Goal: Task Accomplishment & Management: Use online tool/utility

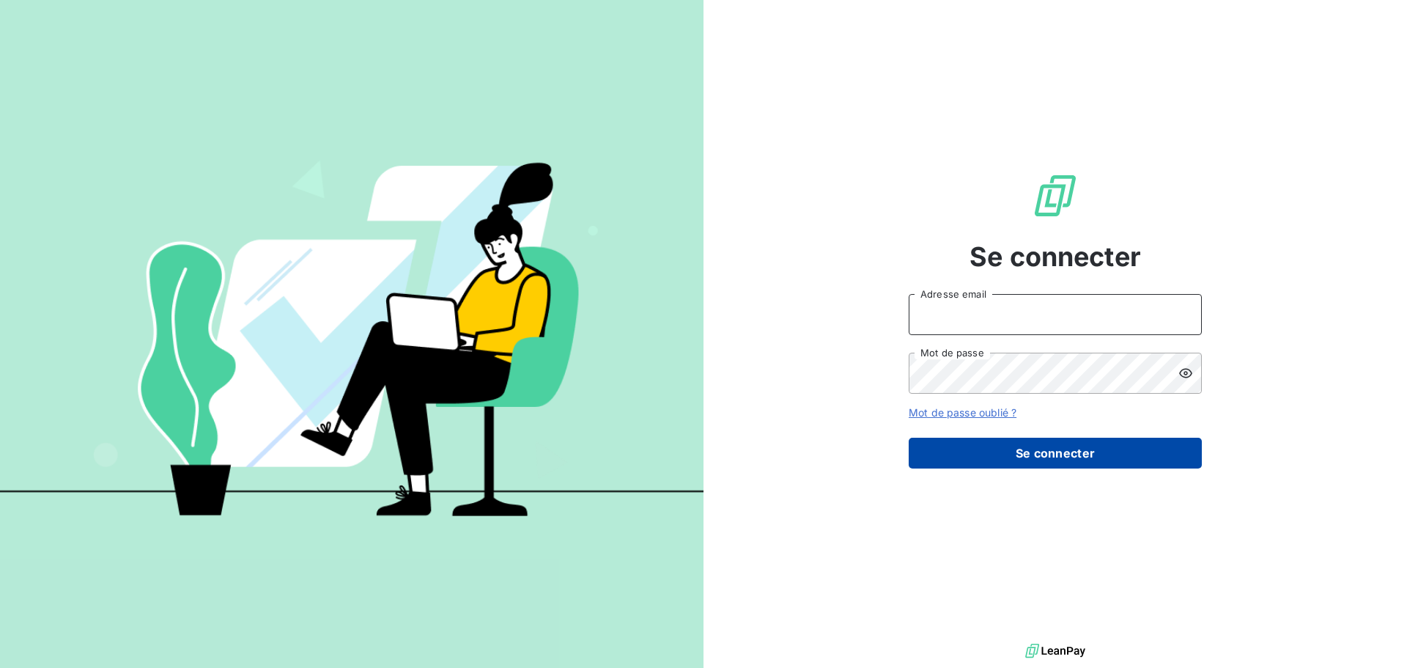
type input "[PERSON_NAME][EMAIL_ADDRESS][DOMAIN_NAME]"
click at [1048, 458] on button "Se connecter" at bounding box center [1055, 453] width 293 height 31
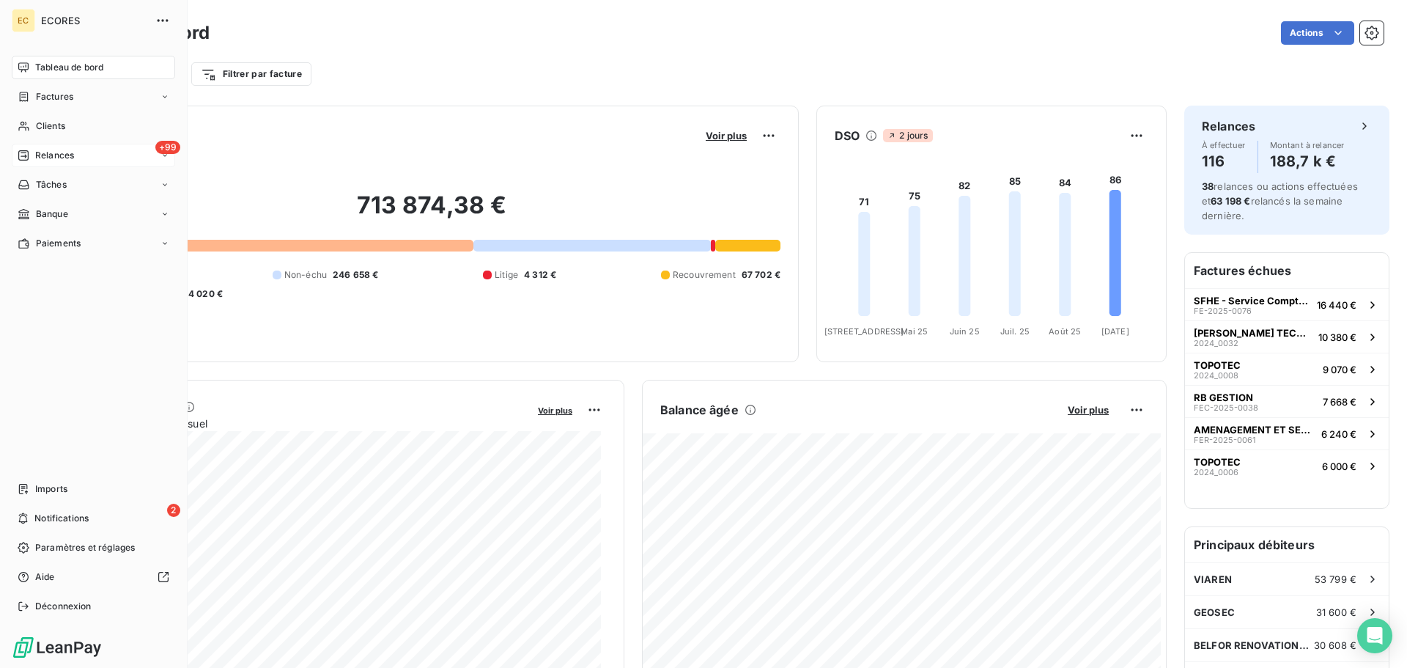
click at [59, 159] on span "Relances" at bounding box center [54, 155] width 39 height 13
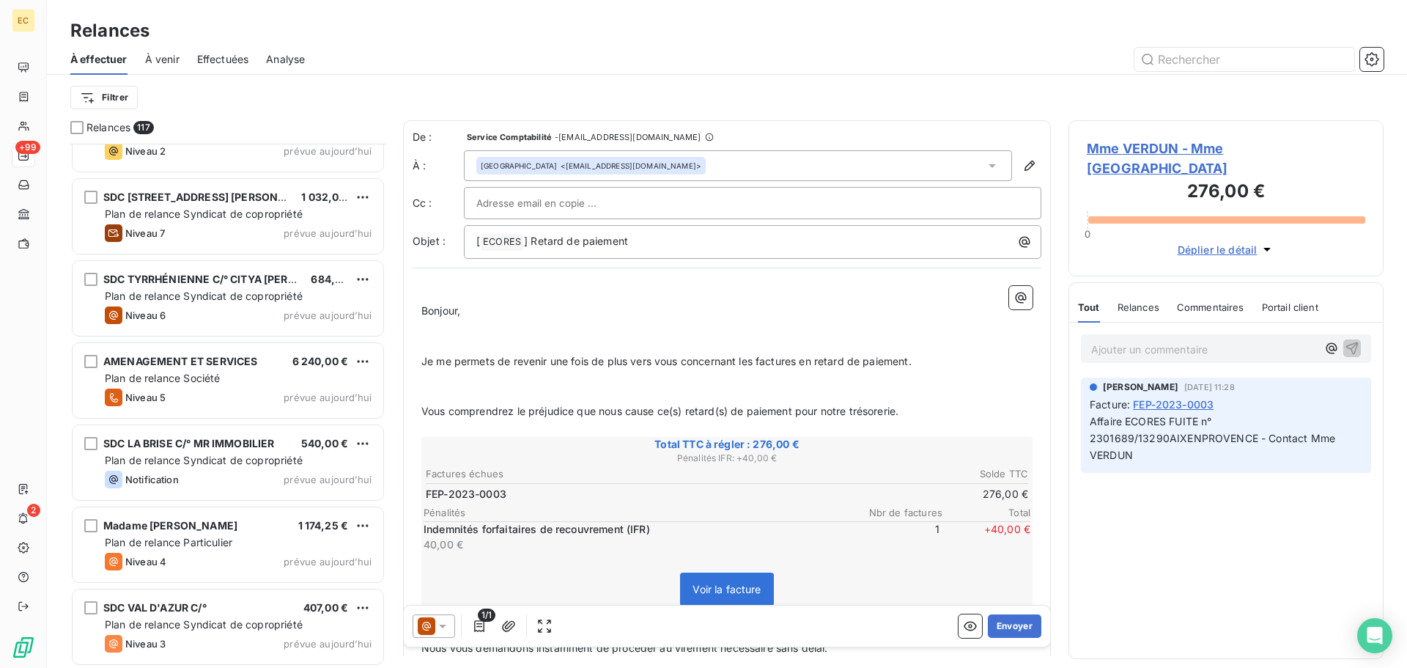
scroll to position [9082, 0]
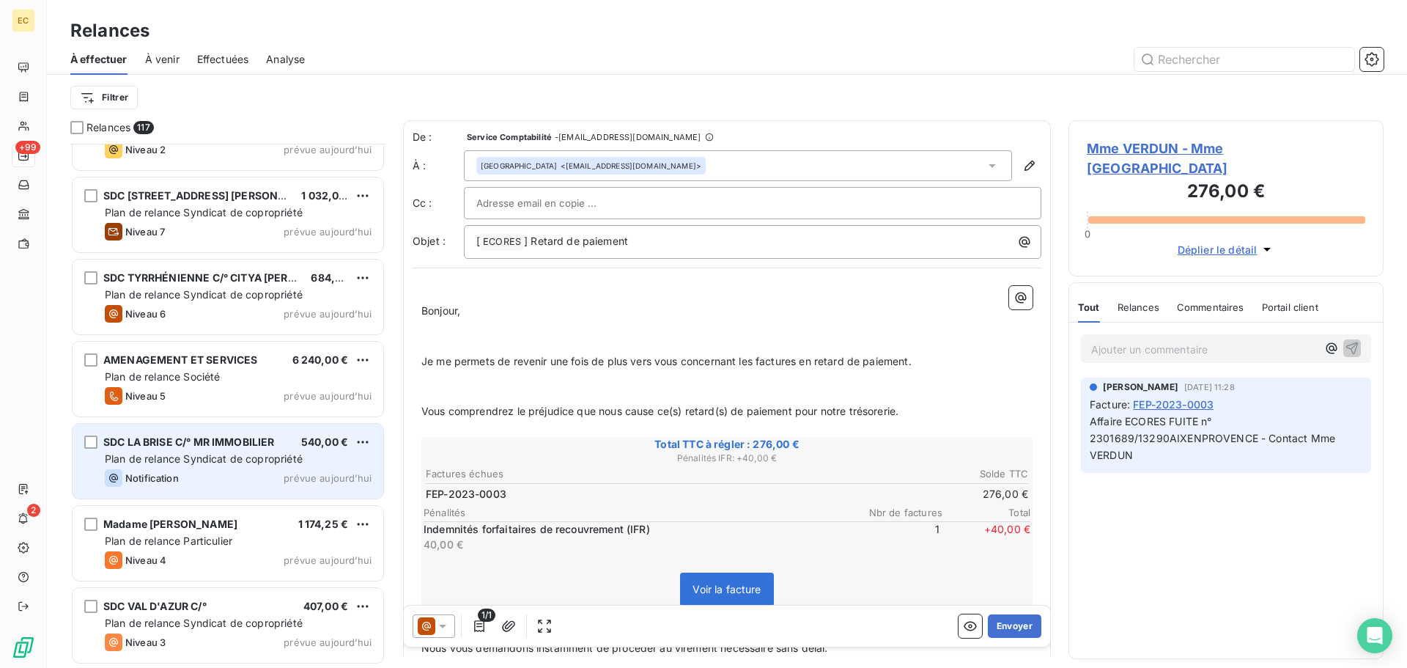
click at [290, 452] on div "Plan de relance Syndicat de copropriété" at bounding box center [238, 459] width 267 height 15
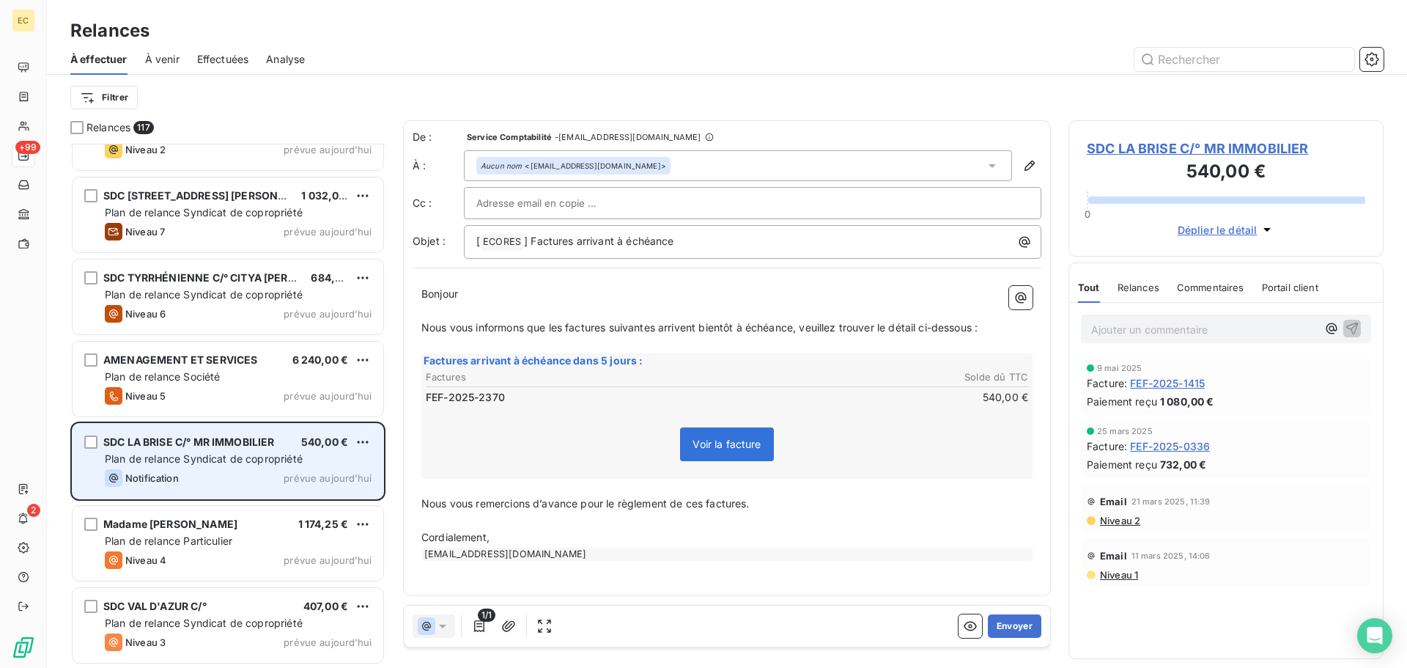
scroll to position [513, 304]
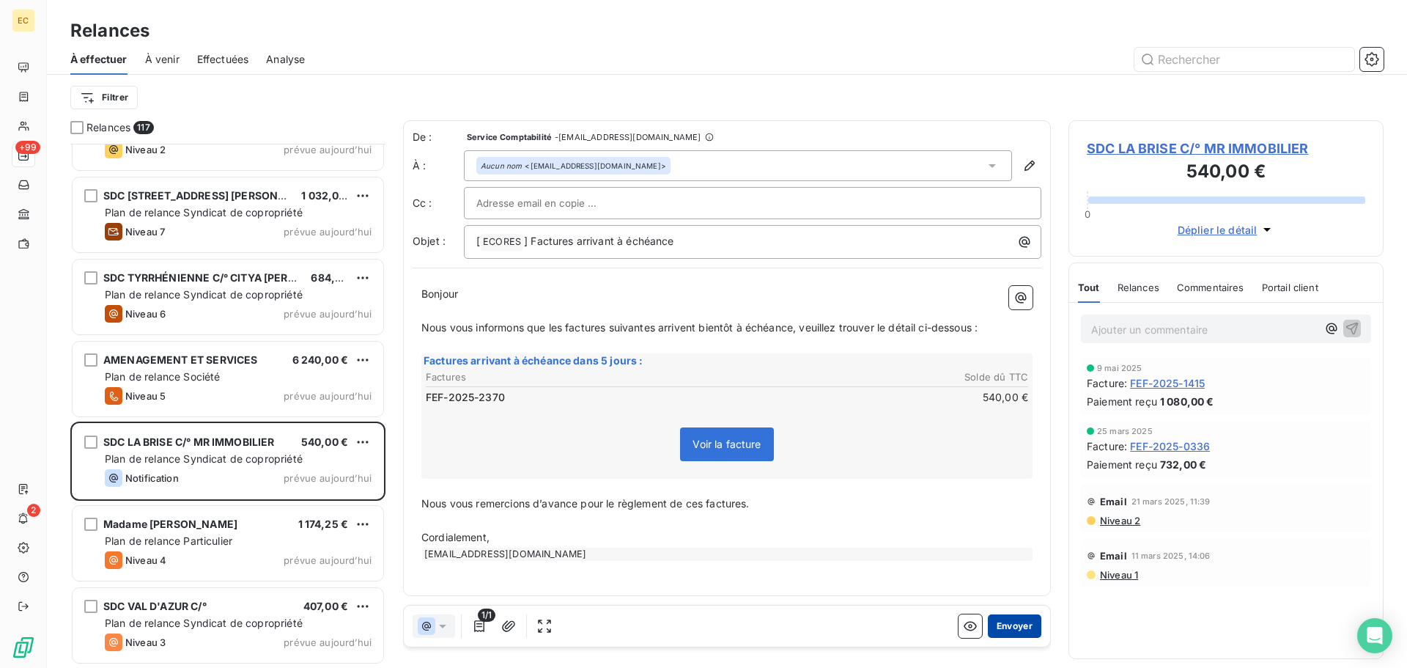
click at [1018, 625] on button "Envoyer" at bounding box center [1015, 625] width 54 height 23
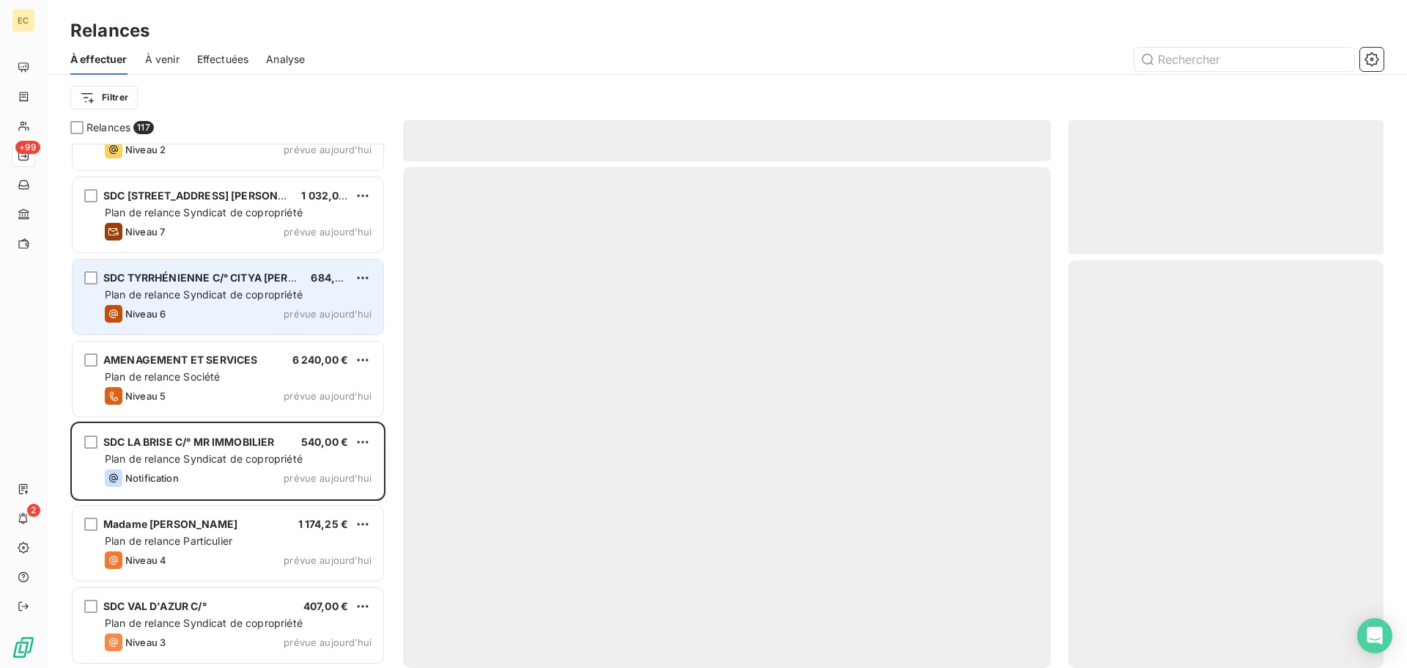
scroll to position [8999, 0]
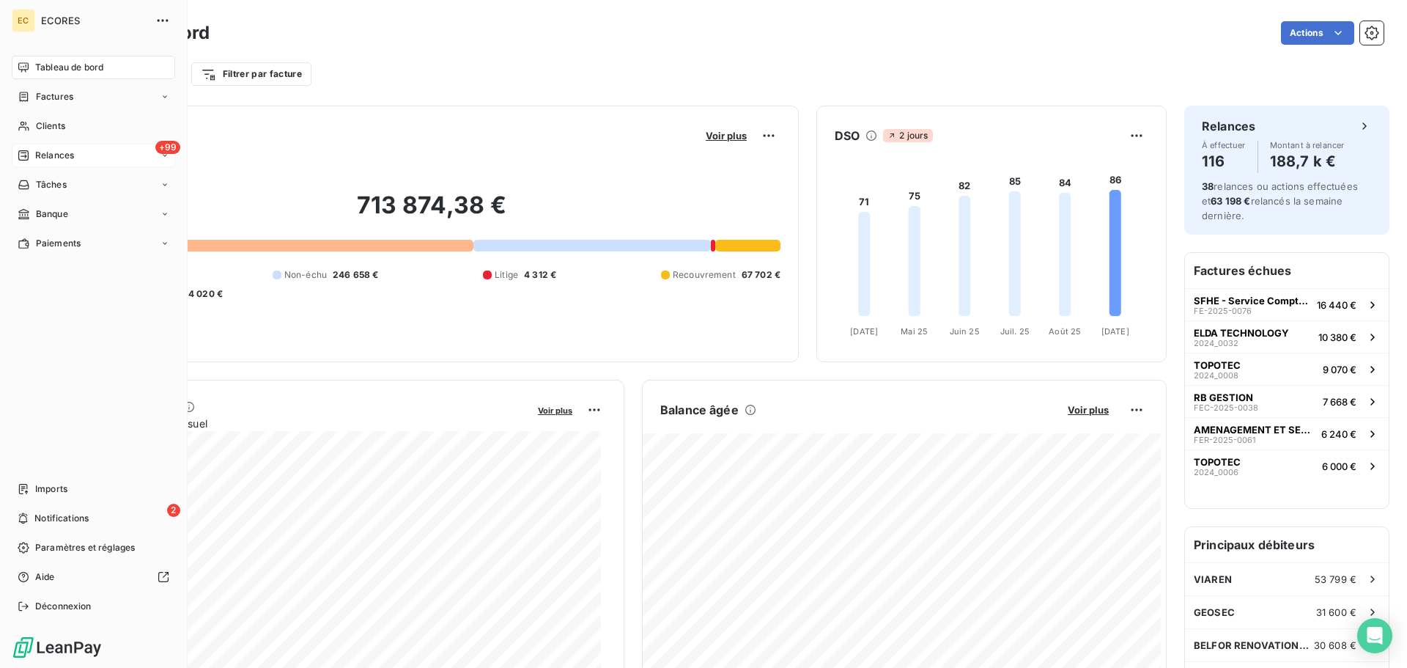
click at [43, 156] on span "Relances" at bounding box center [54, 155] width 39 height 13
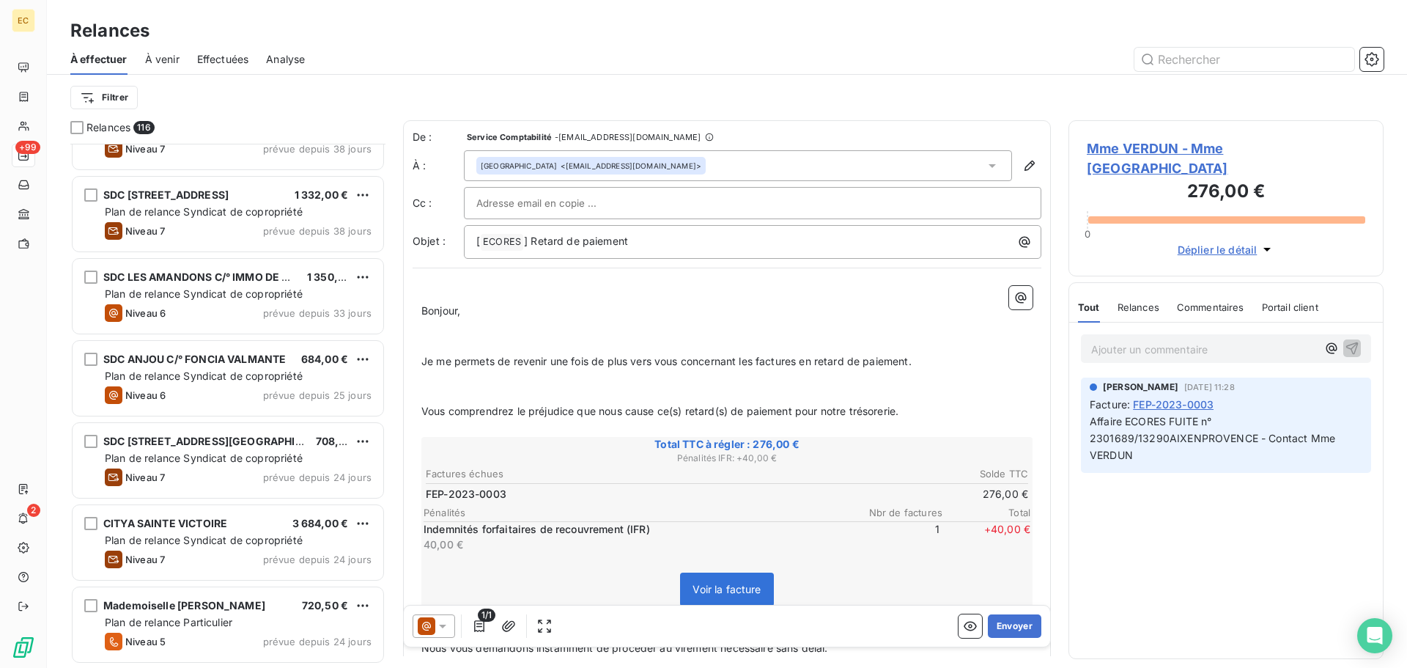
scroll to position [1247, 0]
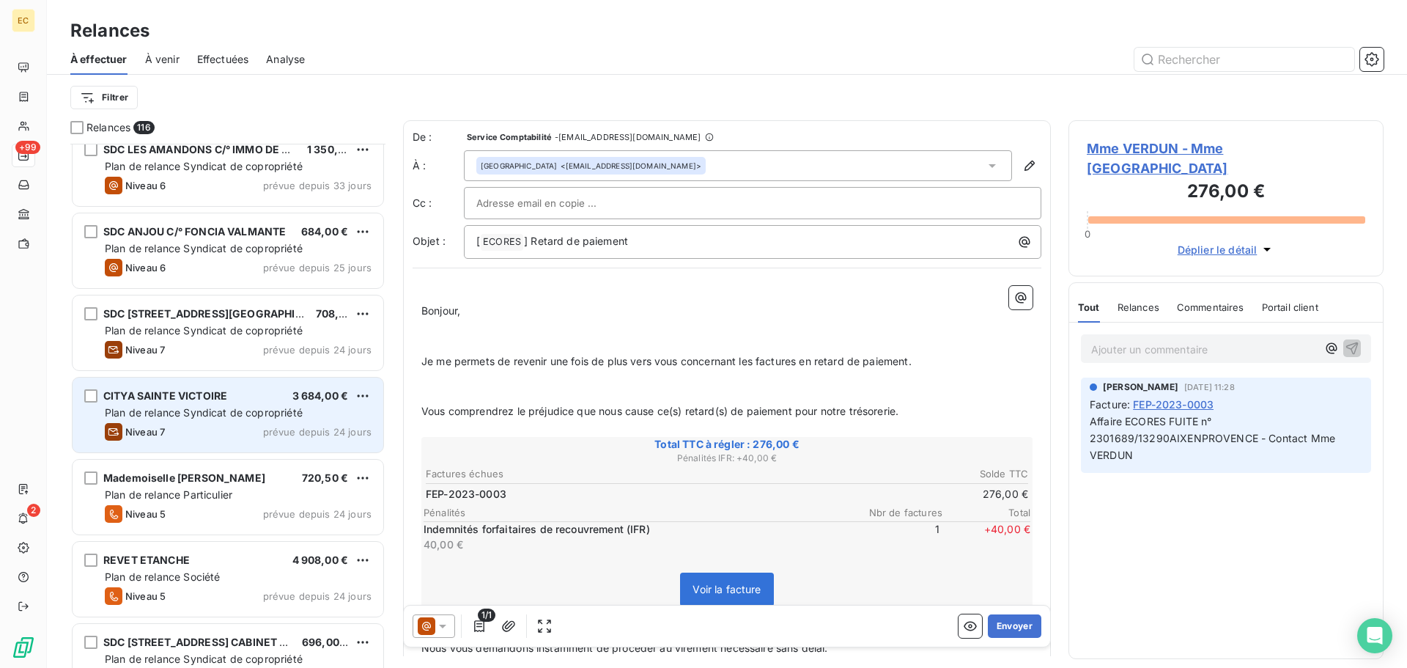
click at [251, 416] on span "Plan de relance Syndicat de copropriété" at bounding box center [204, 412] width 198 height 12
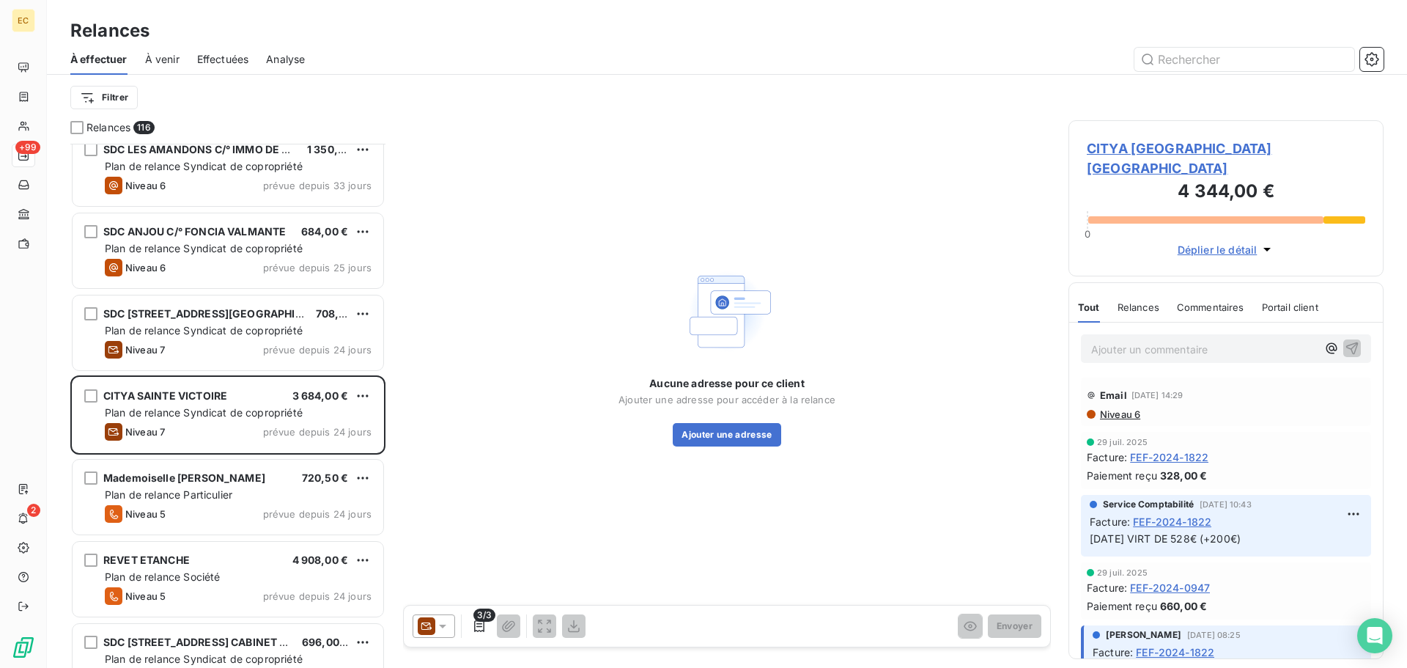
click at [1131, 151] on span "CITYA SAINTE VICTOIRE - CITYA SAINTE VICTOIRE" at bounding box center [1226, 159] width 279 height 40
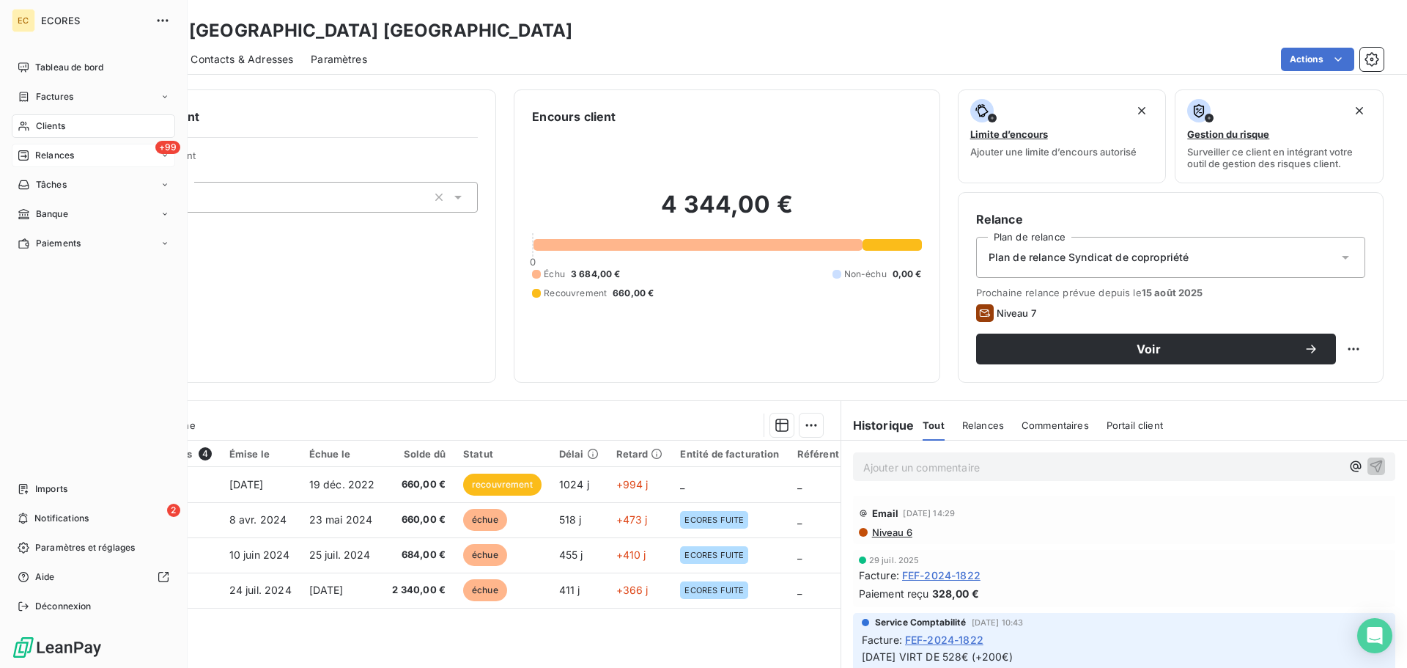
click at [54, 153] on span "Relances" at bounding box center [54, 155] width 39 height 13
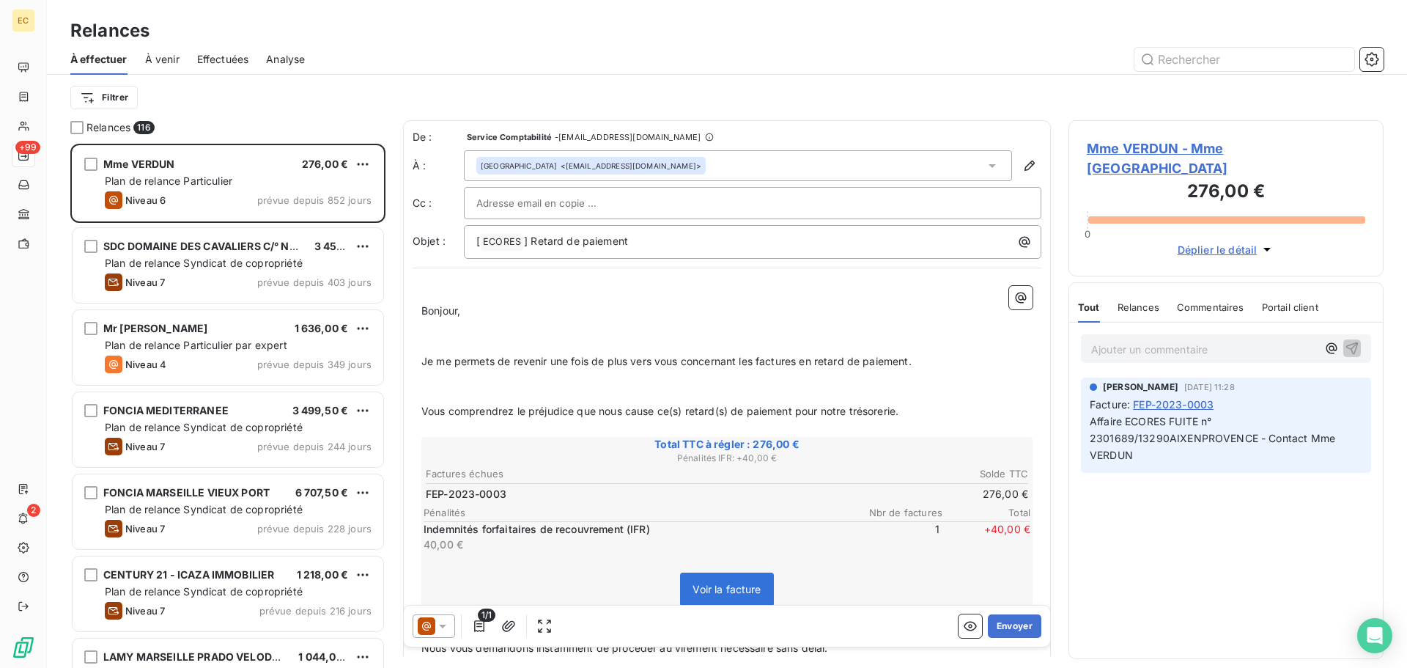
scroll to position [513, 304]
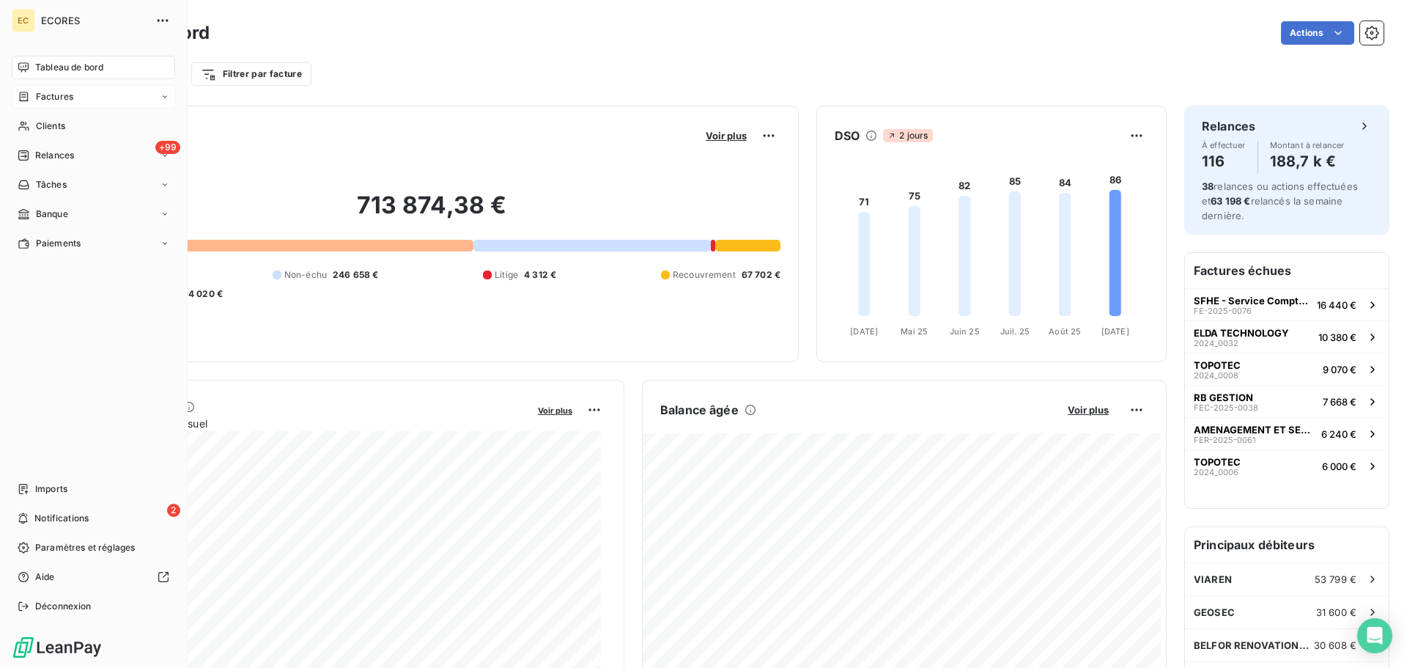
click at [60, 99] on span "Factures" at bounding box center [54, 96] width 37 height 13
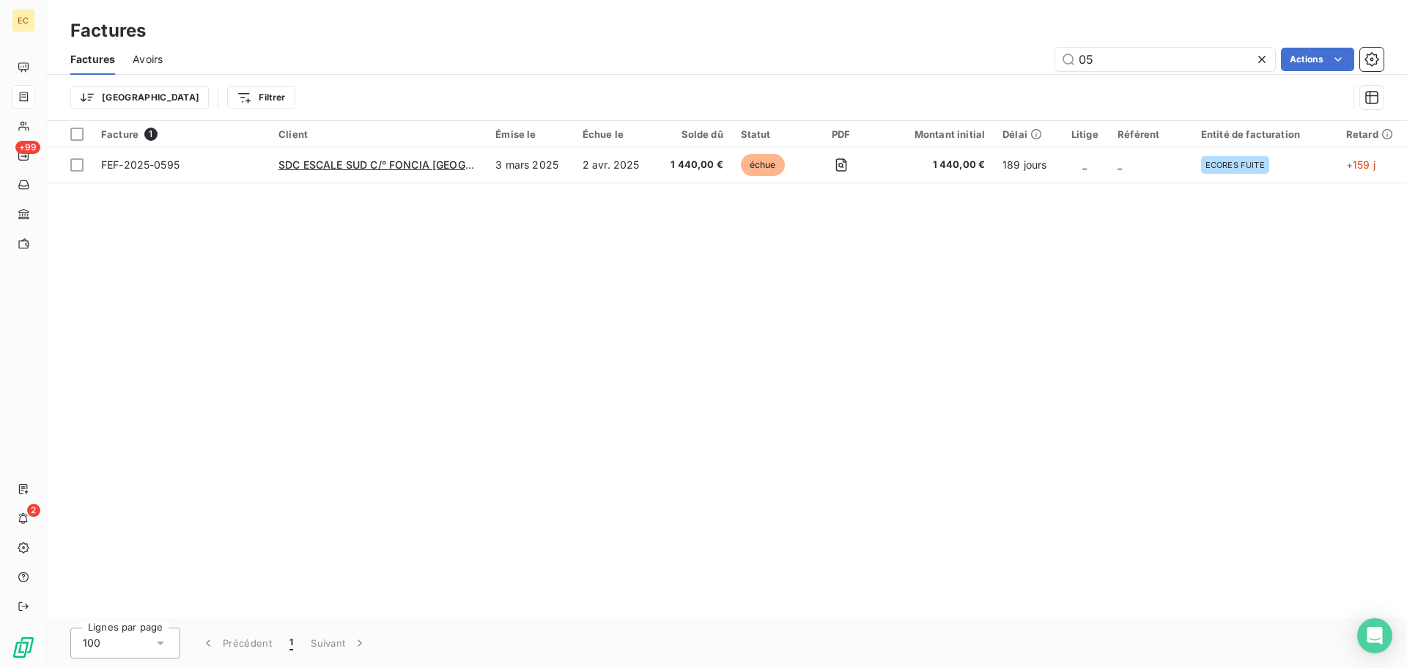
type input "0"
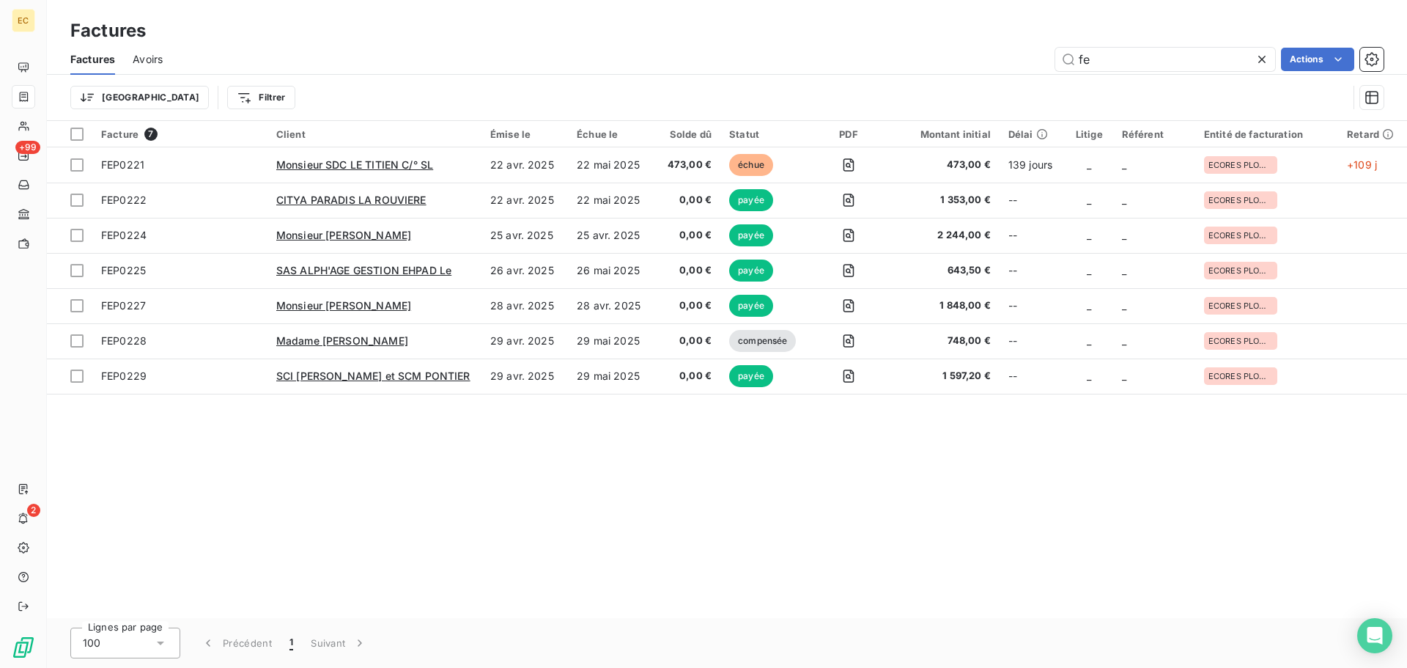
type input "f"
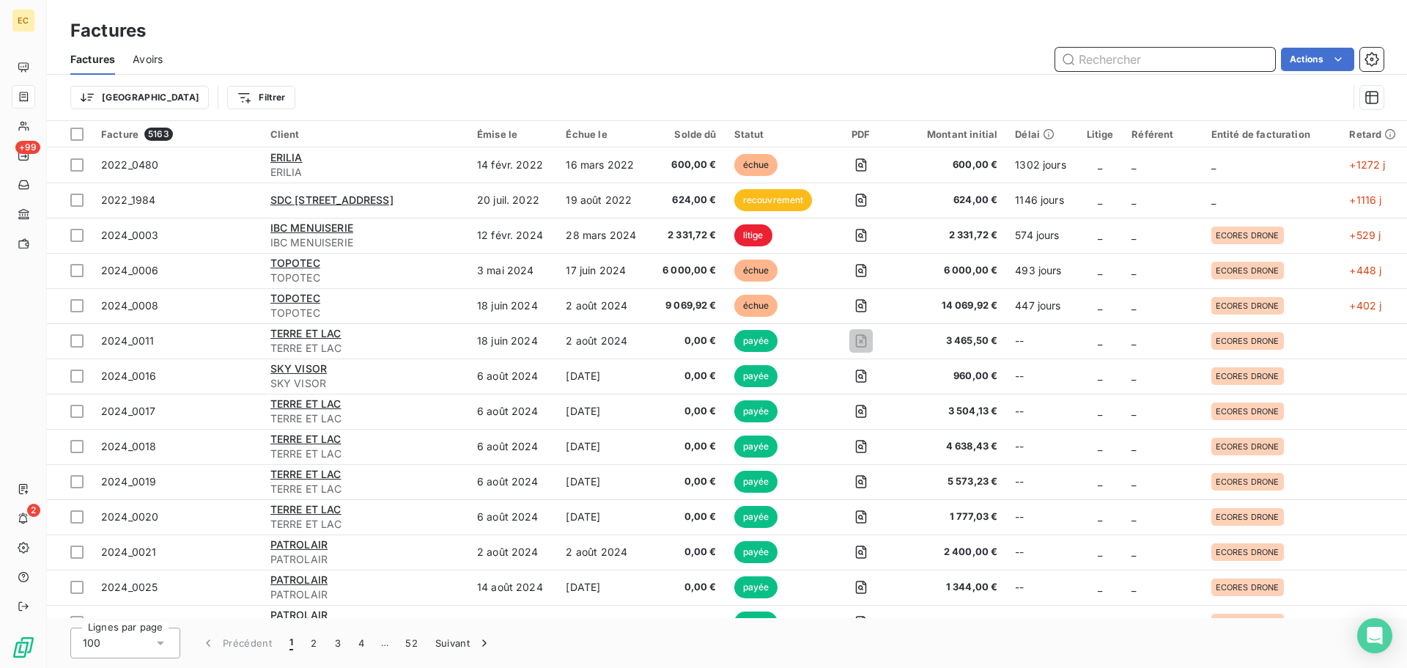
click at [1091, 53] on input "text" at bounding box center [1166, 59] width 220 height 23
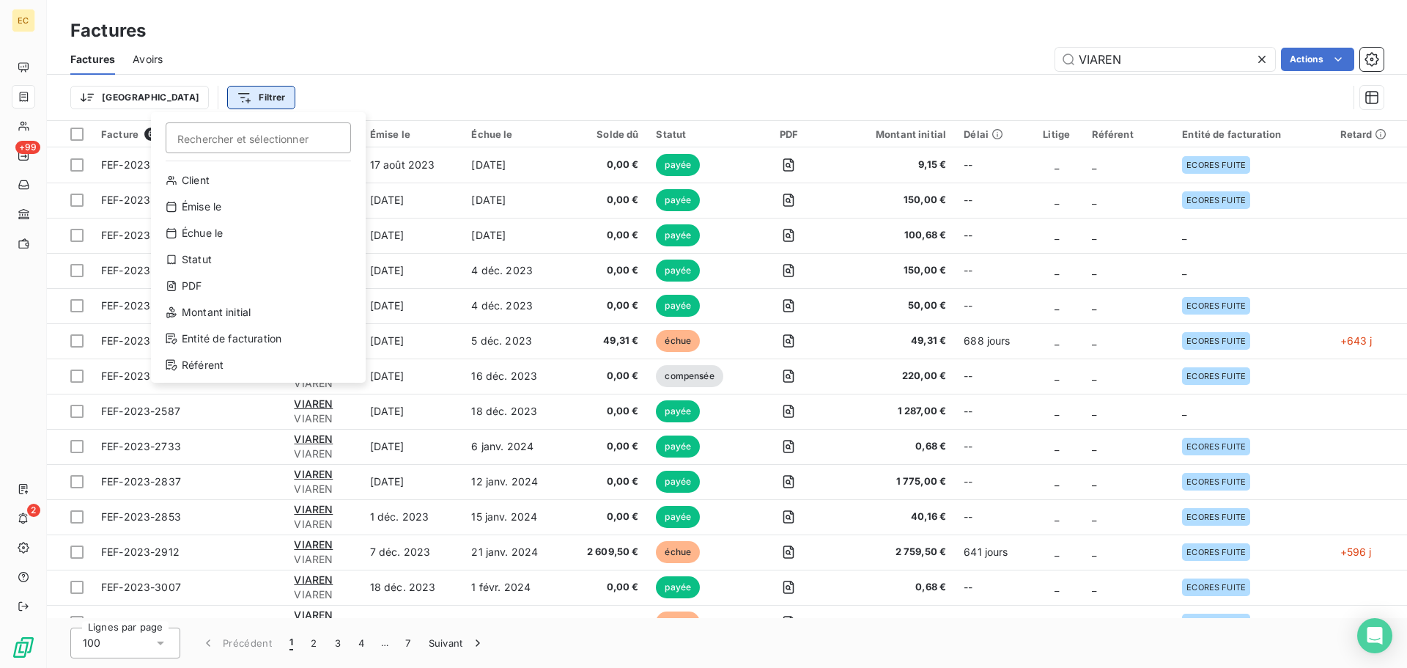
click at [169, 96] on html "EC +99 2 Factures Factures Avoirs VIAREN Actions Trier Filtrer Rechercher et sé…" at bounding box center [703, 334] width 1407 height 668
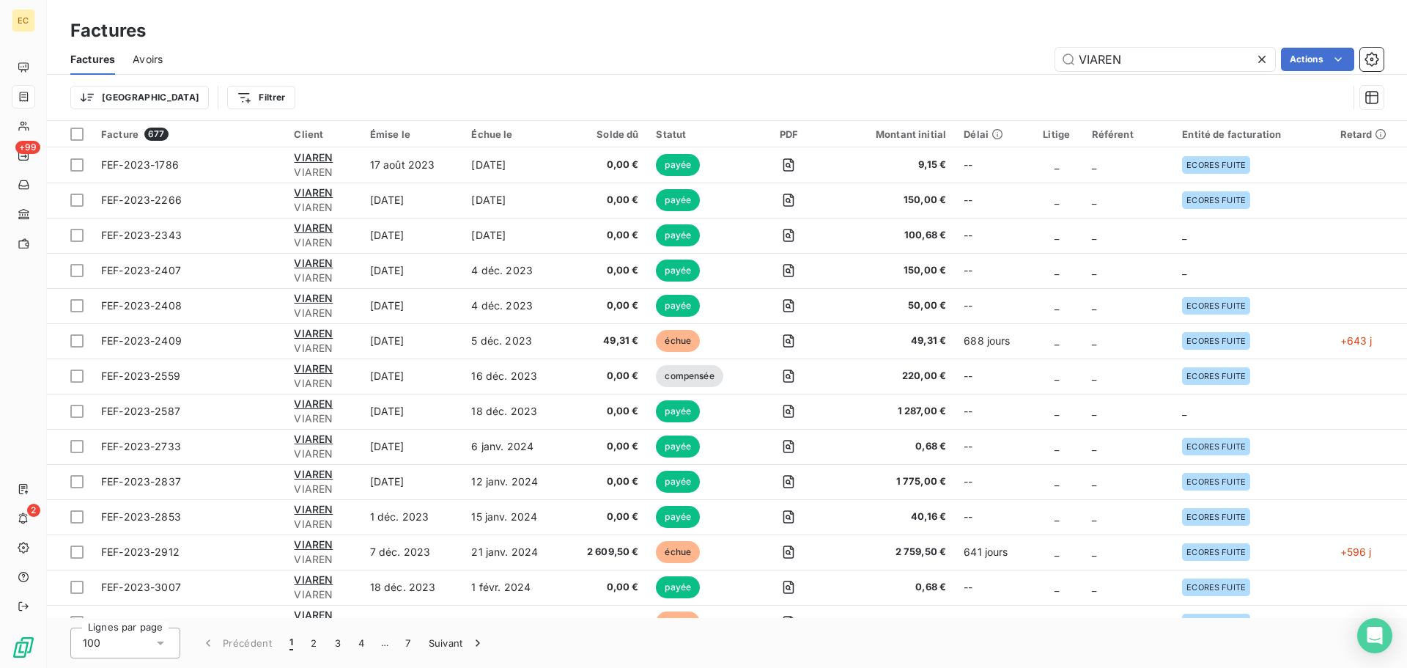
click at [106, 93] on html "EC +99 2 Factures Factures Avoirs VIAREN Actions Trier Filtrer Facture 677 Clie…" at bounding box center [703, 334] width 1407 height 668
click at [106, 93] on html "EC +99 2 Factures Factures Avoirs VIAREN Actions Trier Rechercher et sélectionn…" at bounding box center [703, 334] width 1407 height 668
click at [194, 95] on html "EC +99 2 Factures Factures Avoirs VIAREN Actions Trier Rechercher et sélectionn…" at bounding box center [703, 334] width 1407 height 668
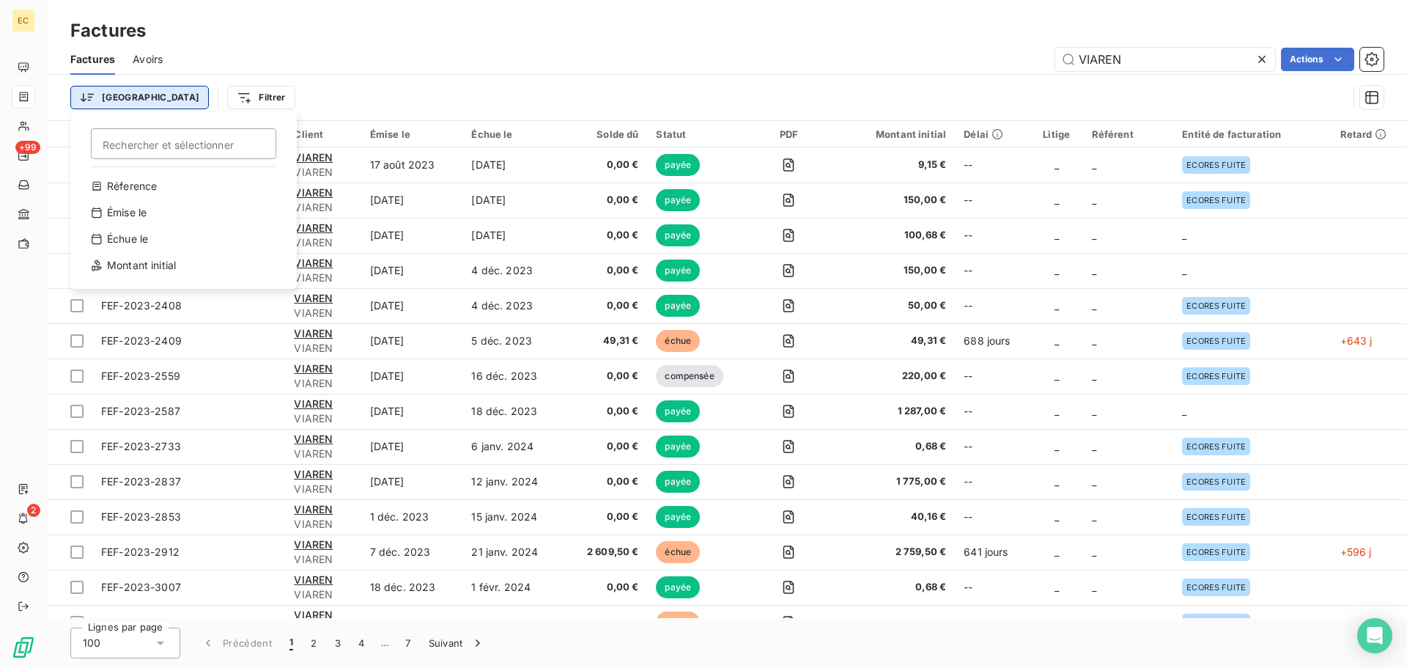
click at [100, 95] on html "EC +99 2 Factures Factures Avoirs VIAREN Actions Trier Rechercher et sélectionn…" at bounding box center [703, 334] width 1407 height 668
click at [130, 265] on div "Montant initial" at bounding box center [183, 265] width 203 height 23
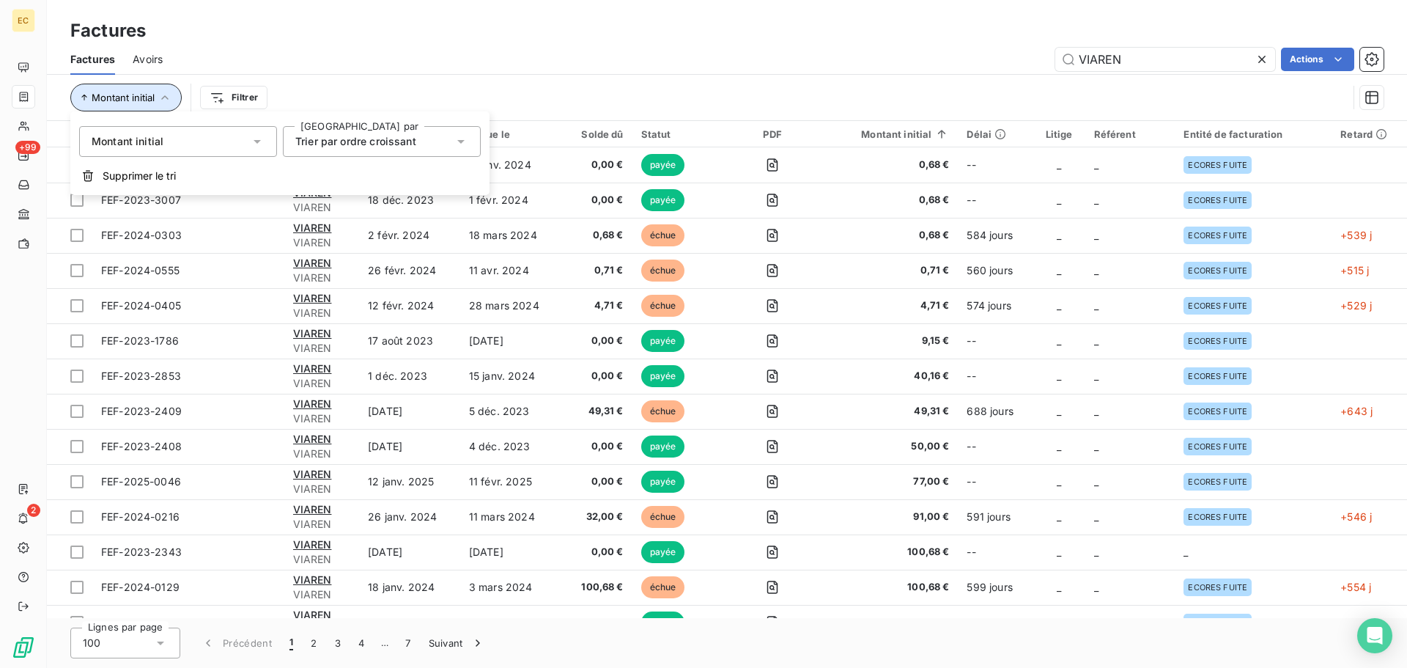
click at [149, 92] on span "Montant initial" at bounding box center [123, 98] width 63 height 12
click at [96, 100] on span "Montant initial" at bounding box center [123, 98] width 63 height 12
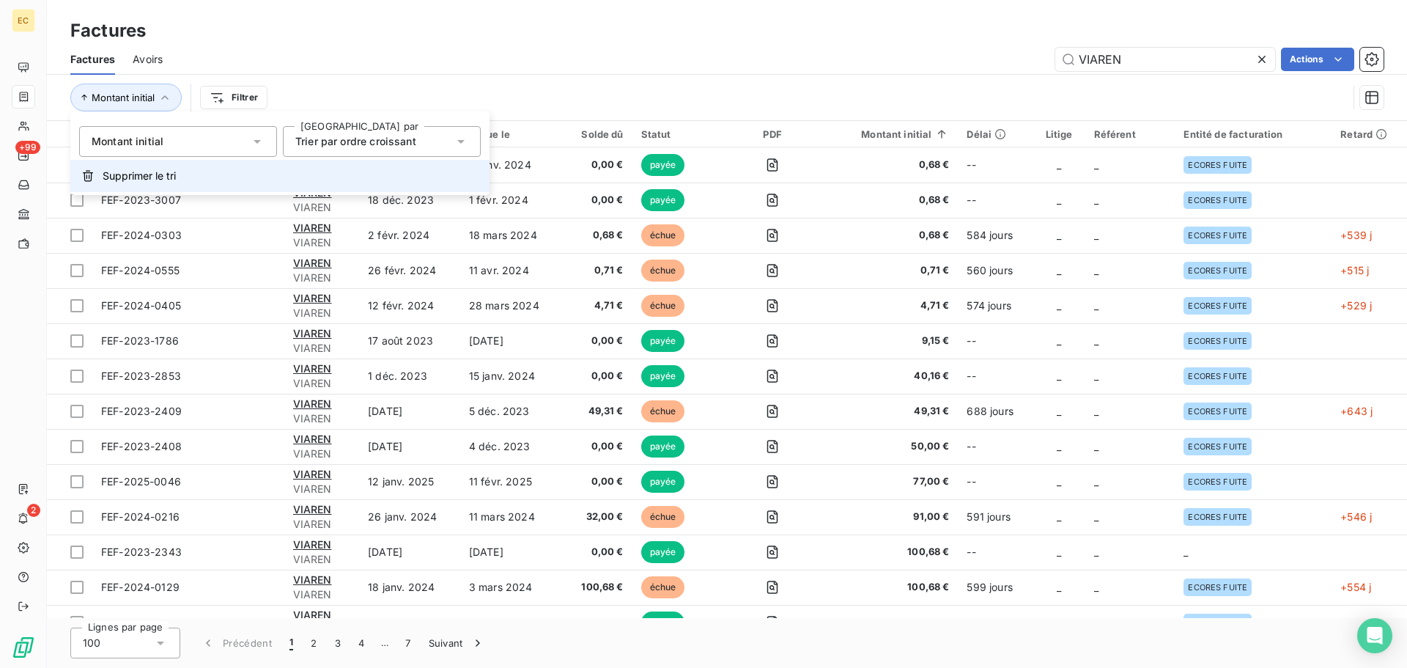
click at [152, 174] on span "Supprimer le tri" at bounding box center [139, 176] width 73 height 15
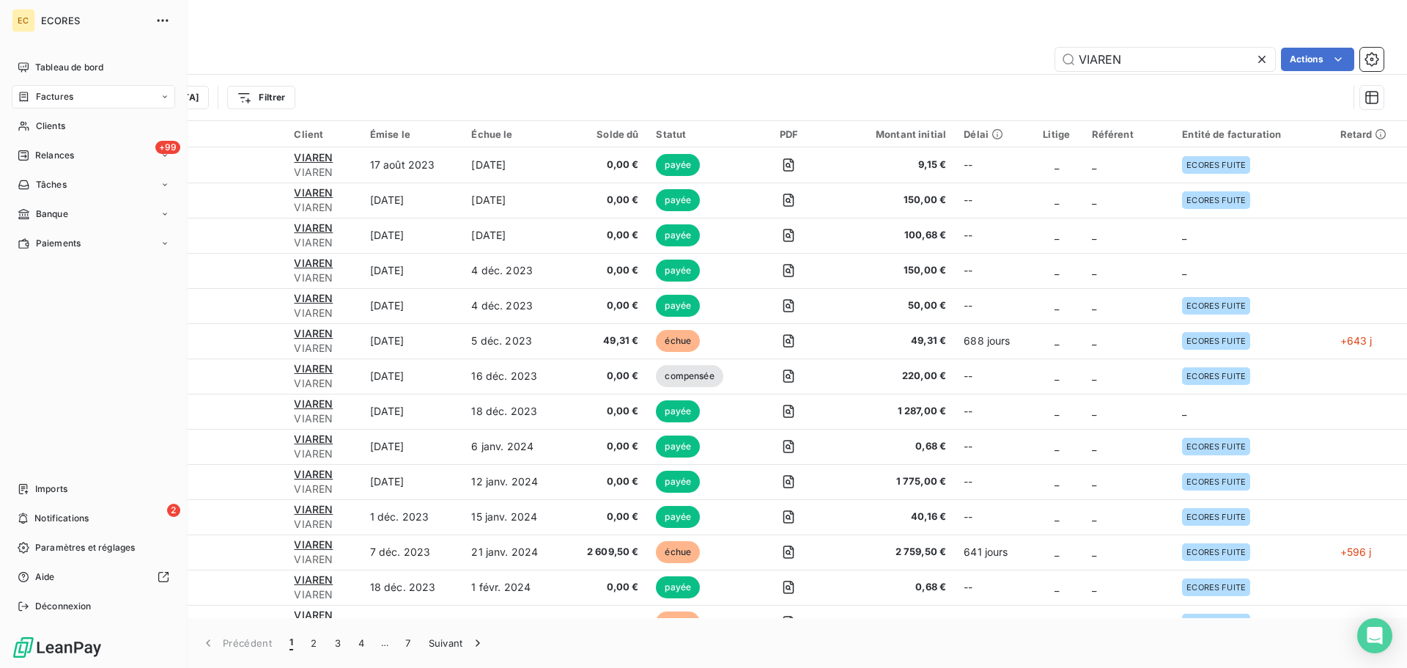
click at [50, 100] on span "Factures" at bounding box center [54, 96] width 37 height 13
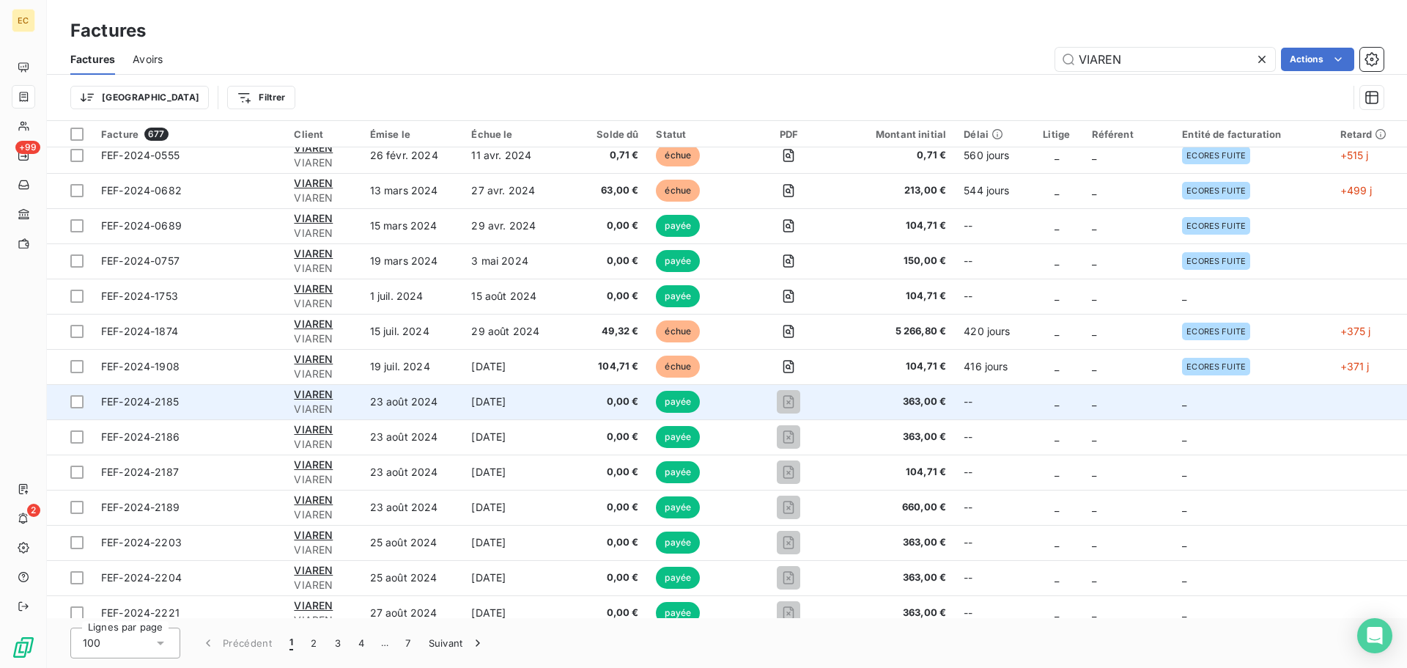
scroll to position [953, 0]
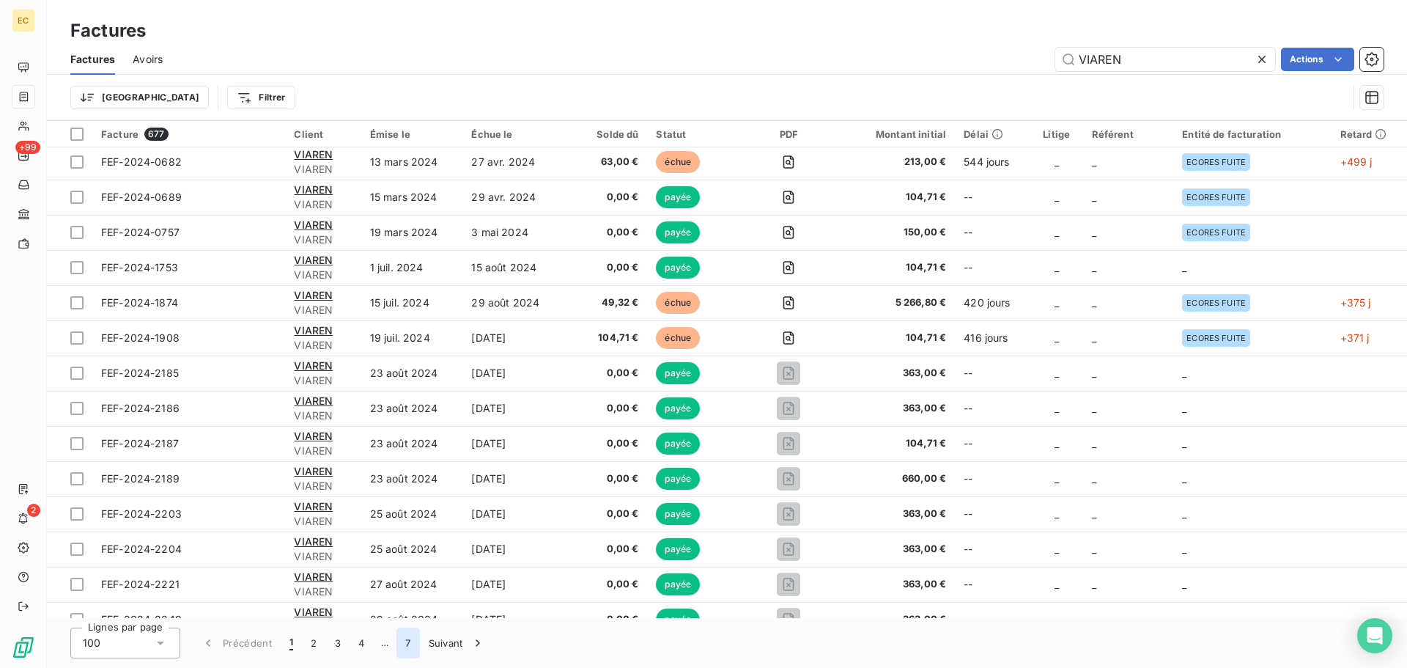
click at [409, 641] on button "7" at bounding box center [408, 642] width 23 height 31
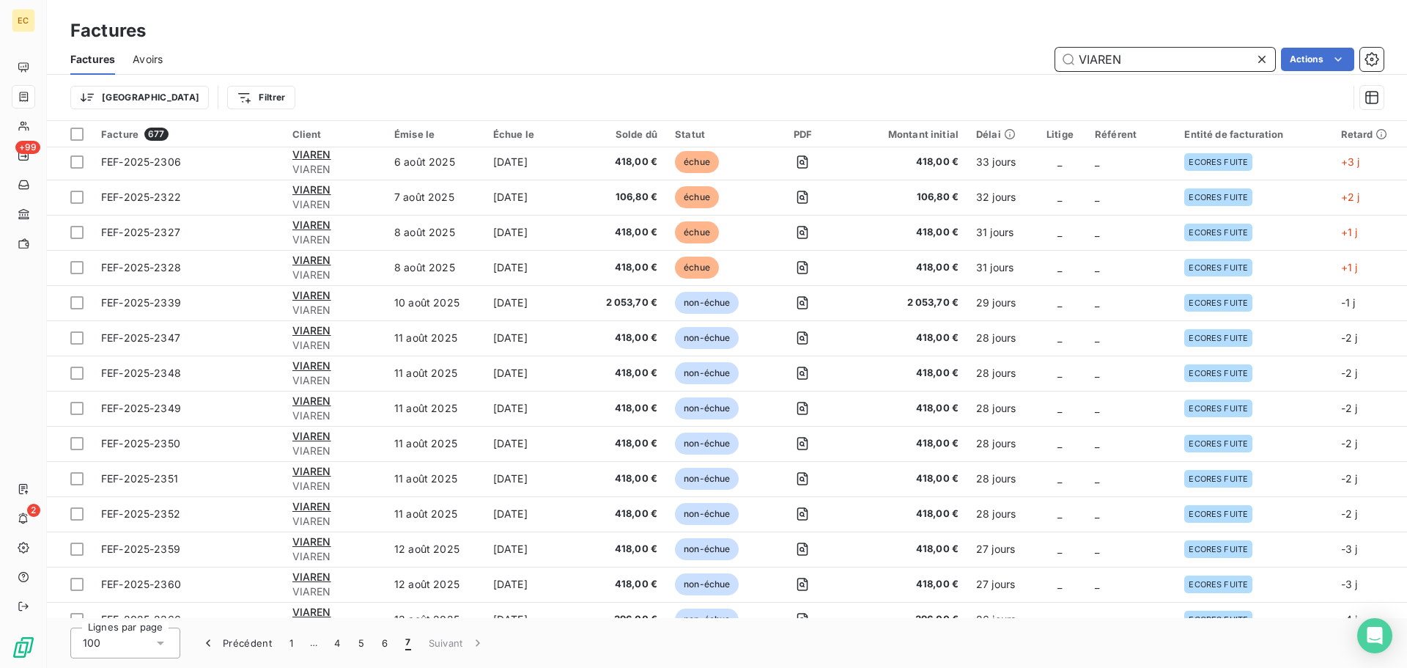
click at [1136, 60] on input "VIAREN" at bounding box center [1166, 59] width 220 height 23
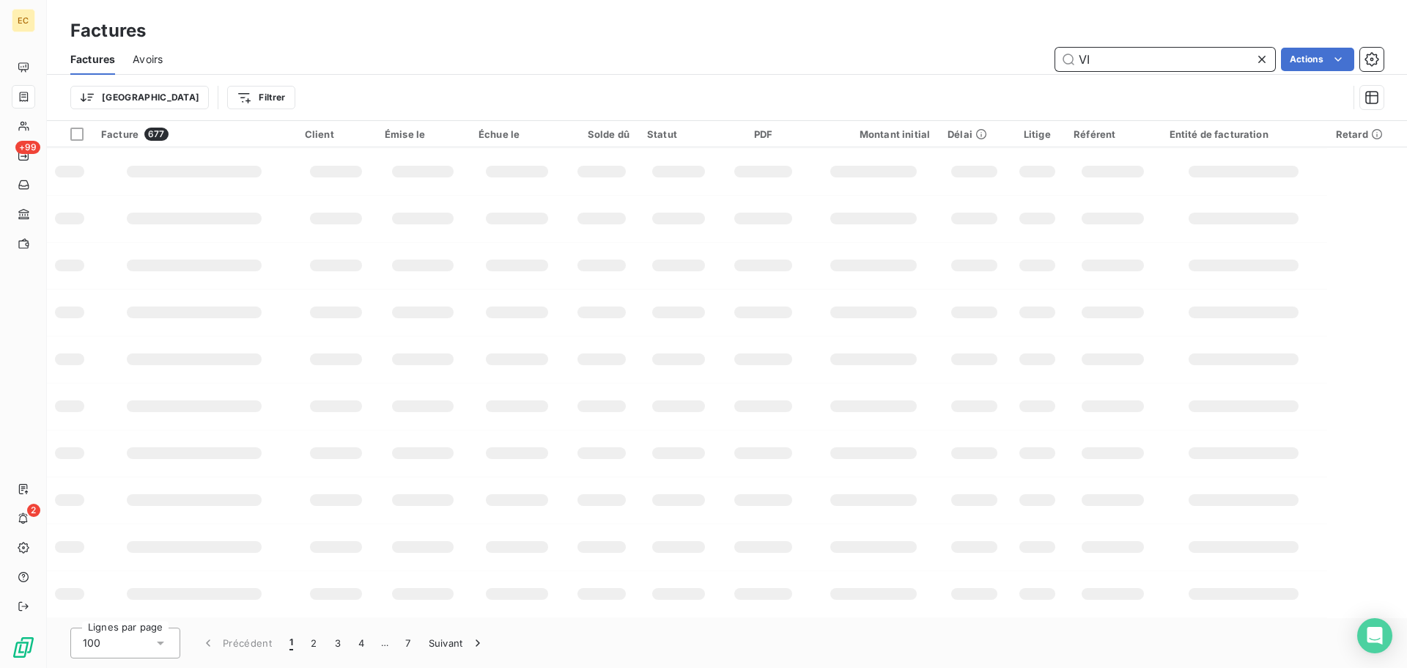
type input "V"
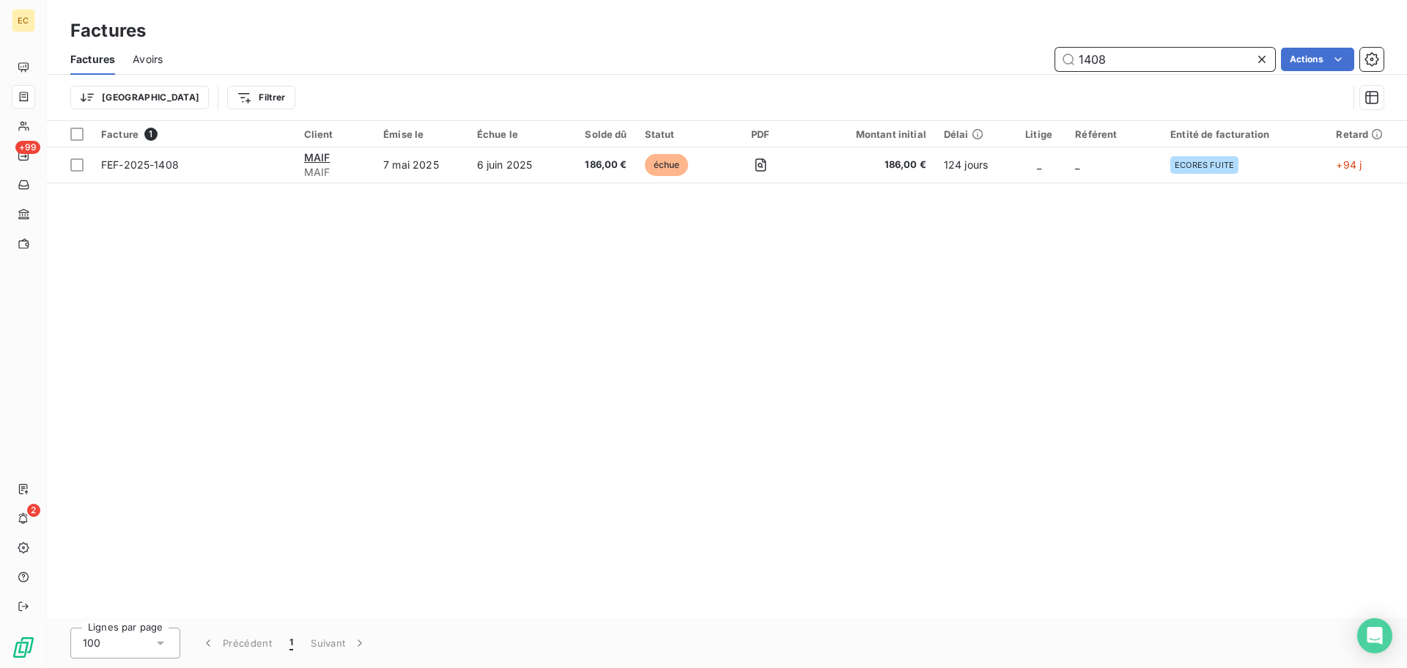
scroll to position [0, 0]
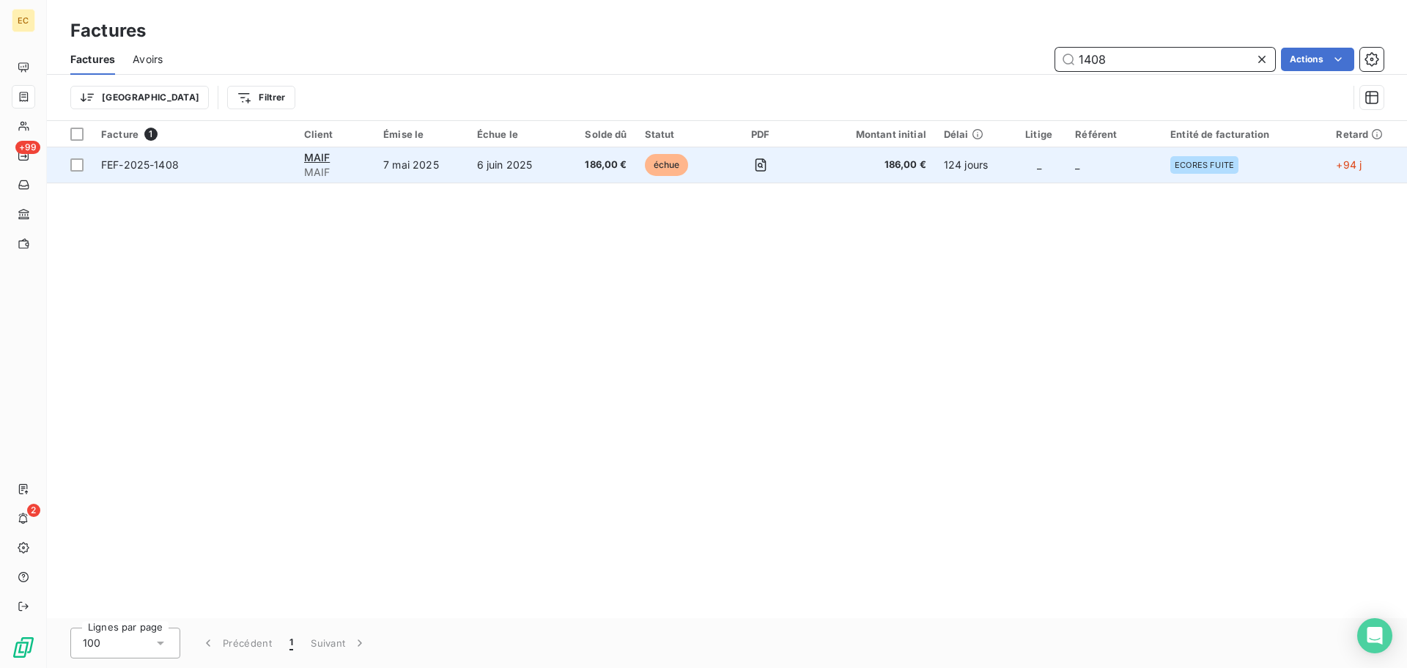
type input "1408"
click at [332, 172] on span "MAIF" at bounding box center [335, 172] width 62 height 15
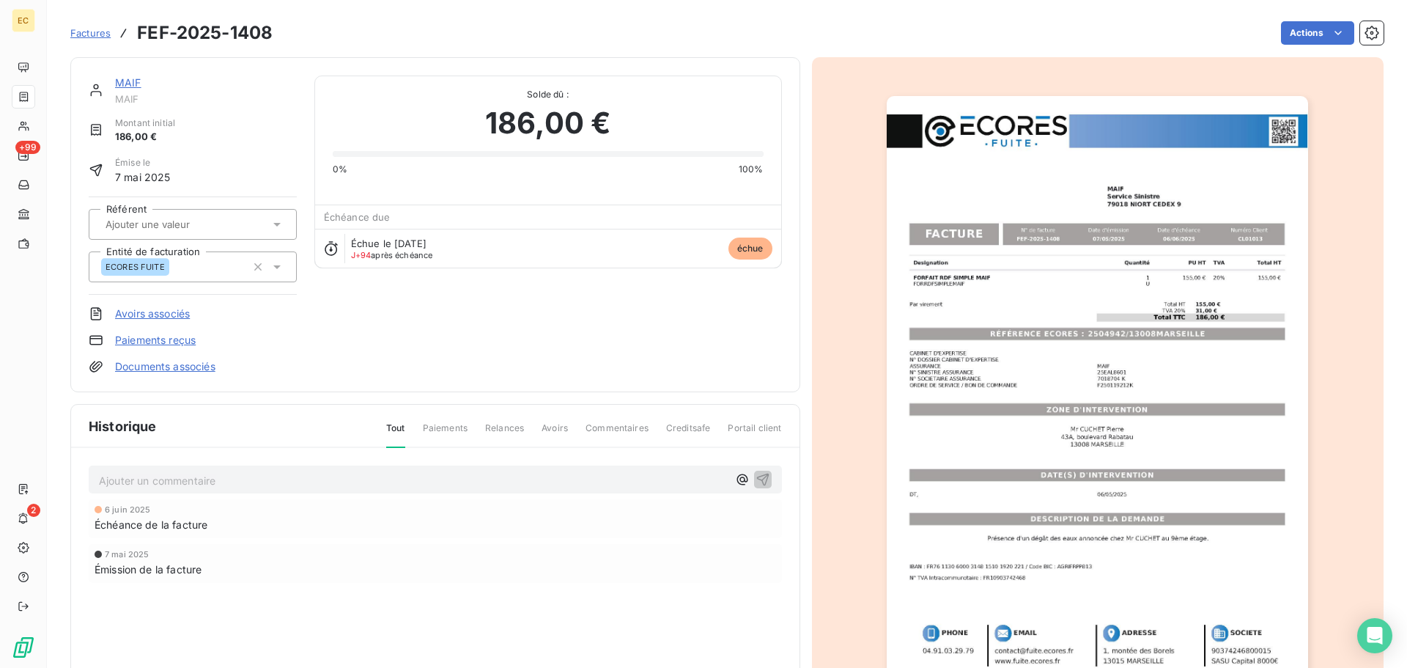
click at [165, 337] on link "Paiements reçus" at bounding box center [155, 340] width 81 height 15
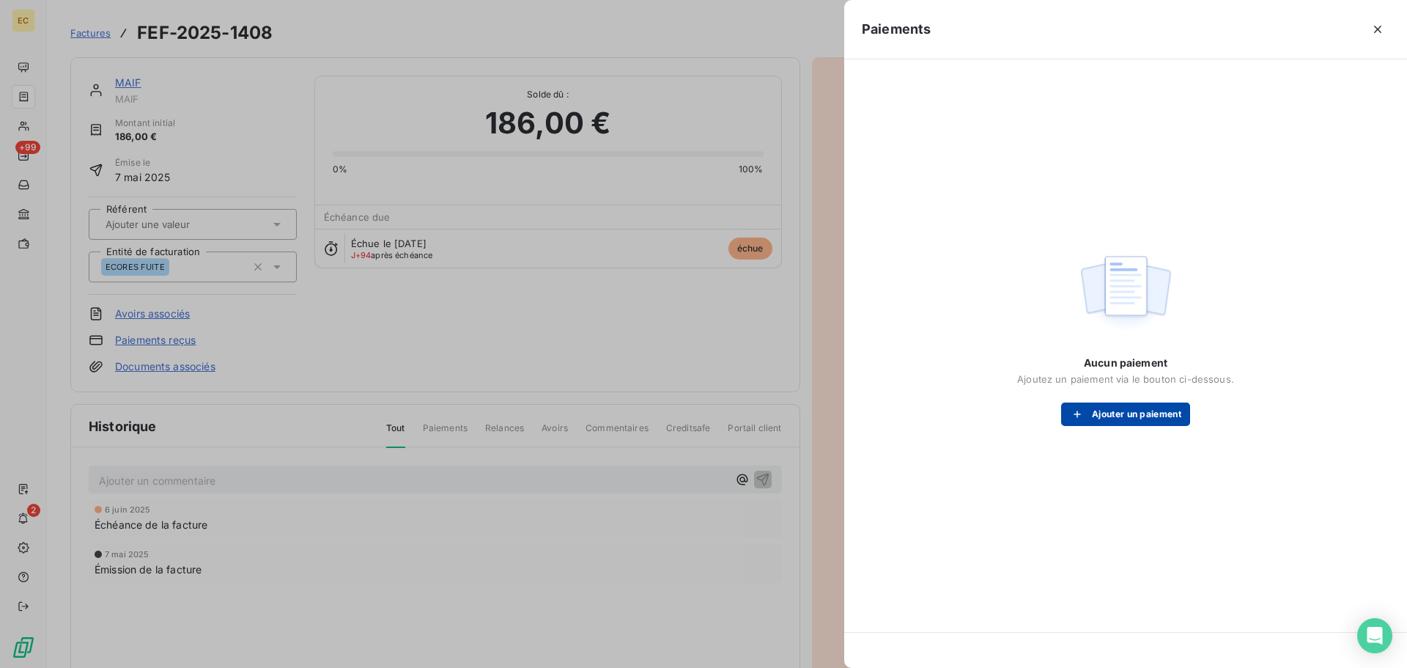
click at [1102, 405] on button "Ajouter un paiement" at bounding box center [1125, 413] width 129 height 23
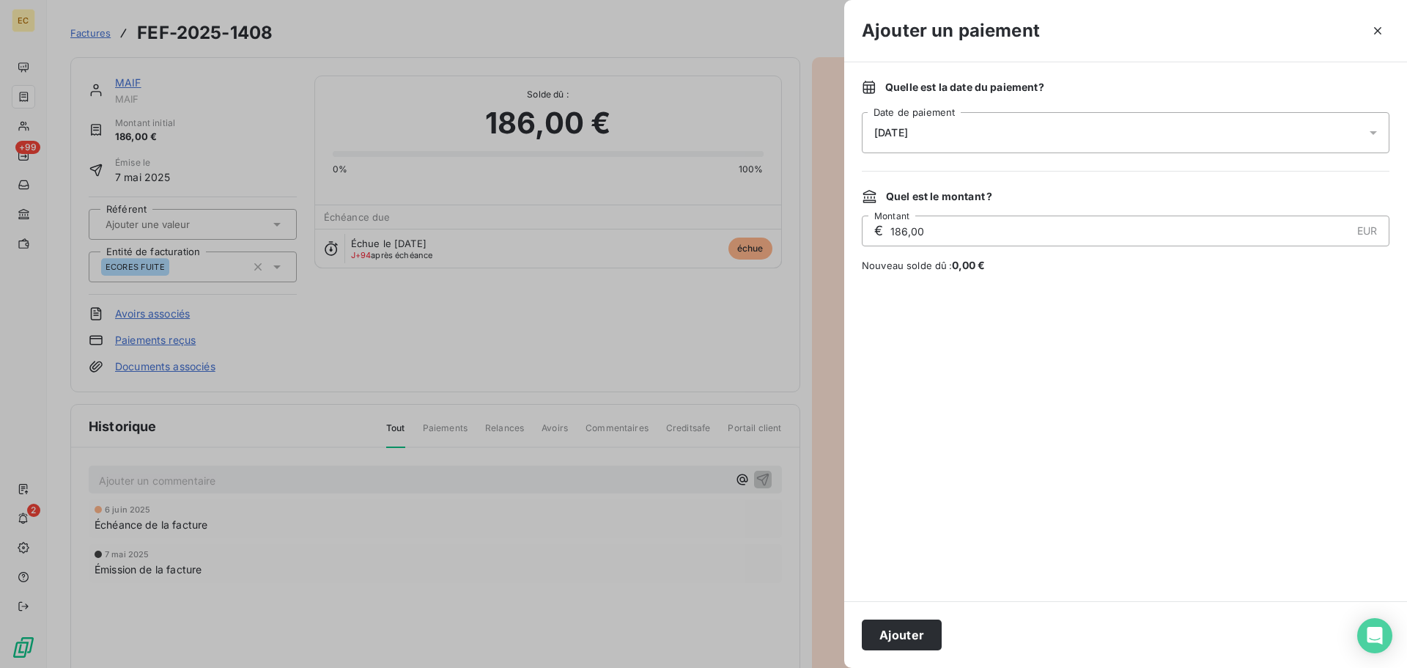
click at [970, 239] on input "186,00" at bounding box center [1120, 230] width 462 height 29
click at [978, 133] on div "[DATE]" at bounding box center [1126, 132] width 528 height 41
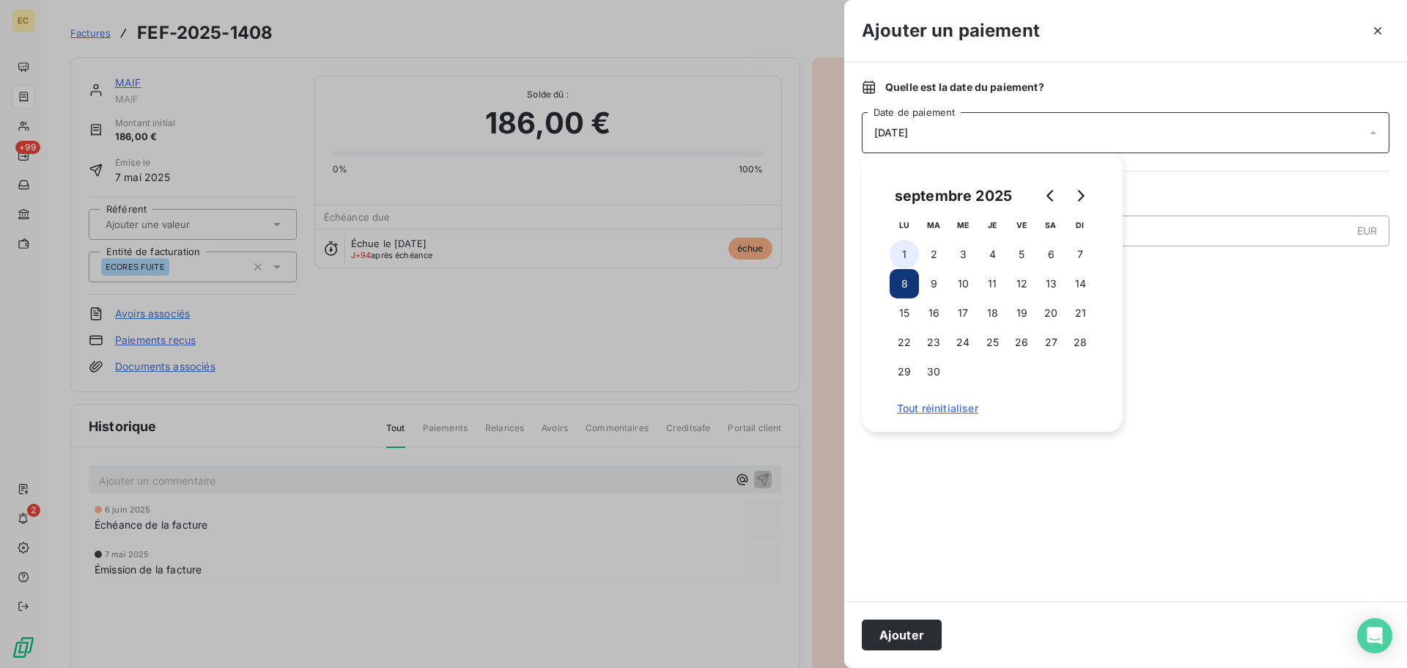
click at [901, 254] on button "1" at bounding box center [904, 254] width 29 height 29
click at [897, 625] on button "Ajouter" at bounding box center [902, 634] width 80 height 31
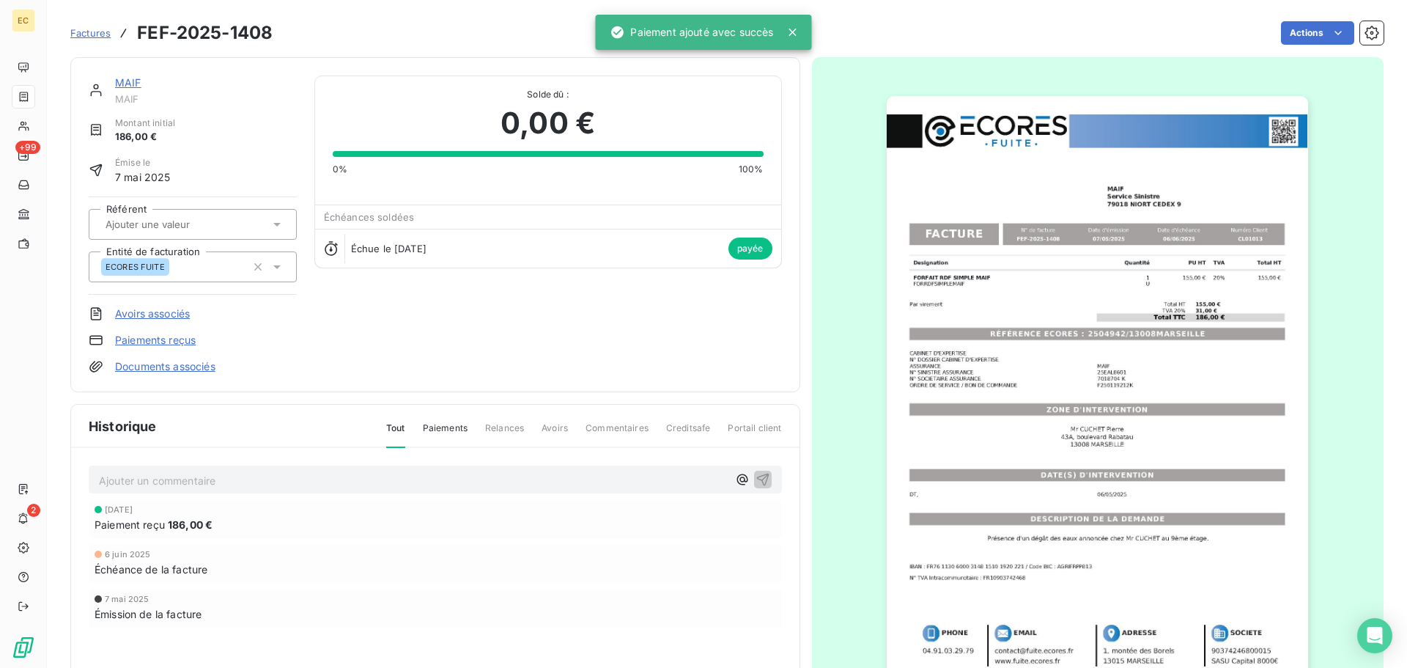
click at [95, 37] on span "Factures" at bounding box center [90, 33] width 40 height 12
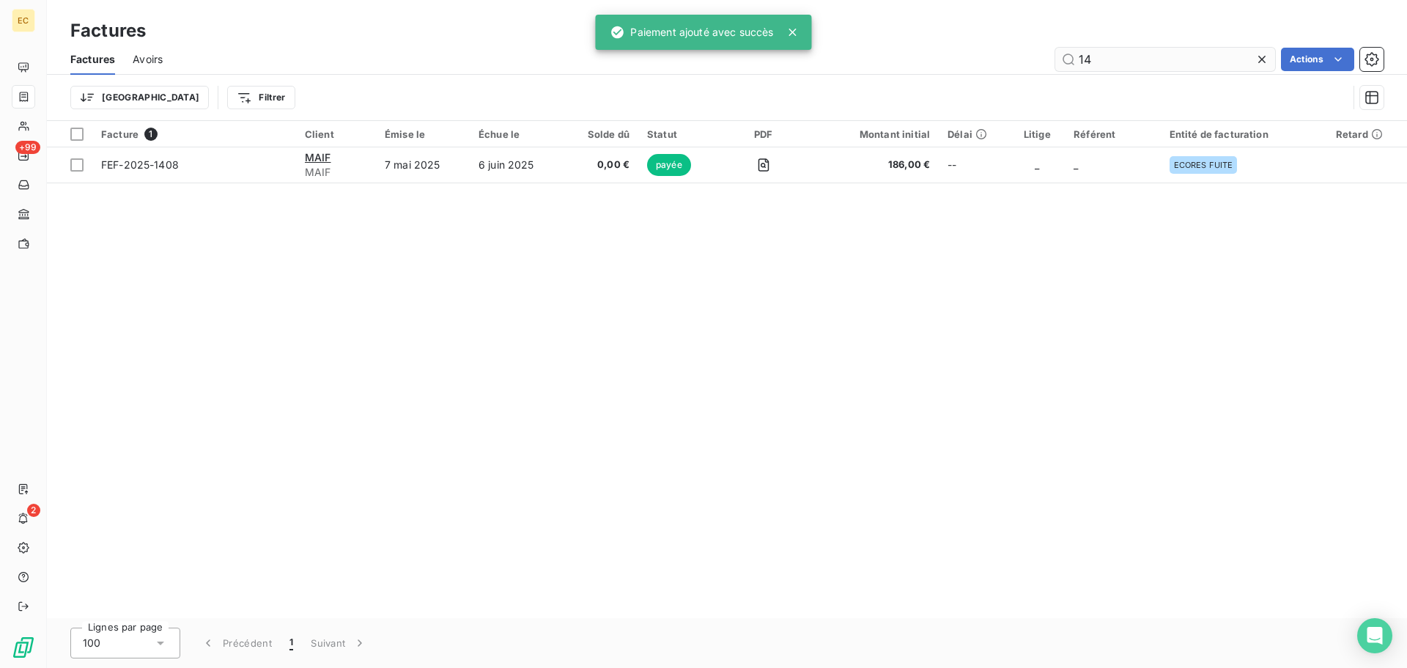
type input "1"
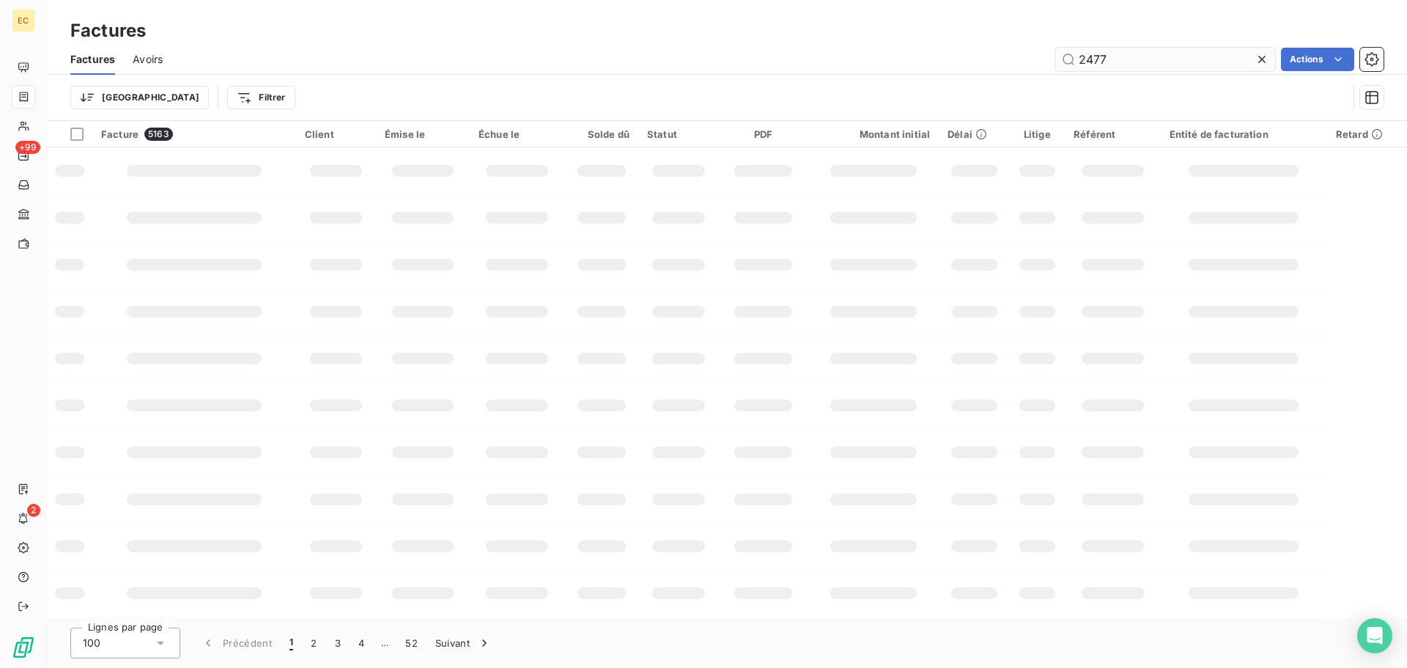
type input "2477"
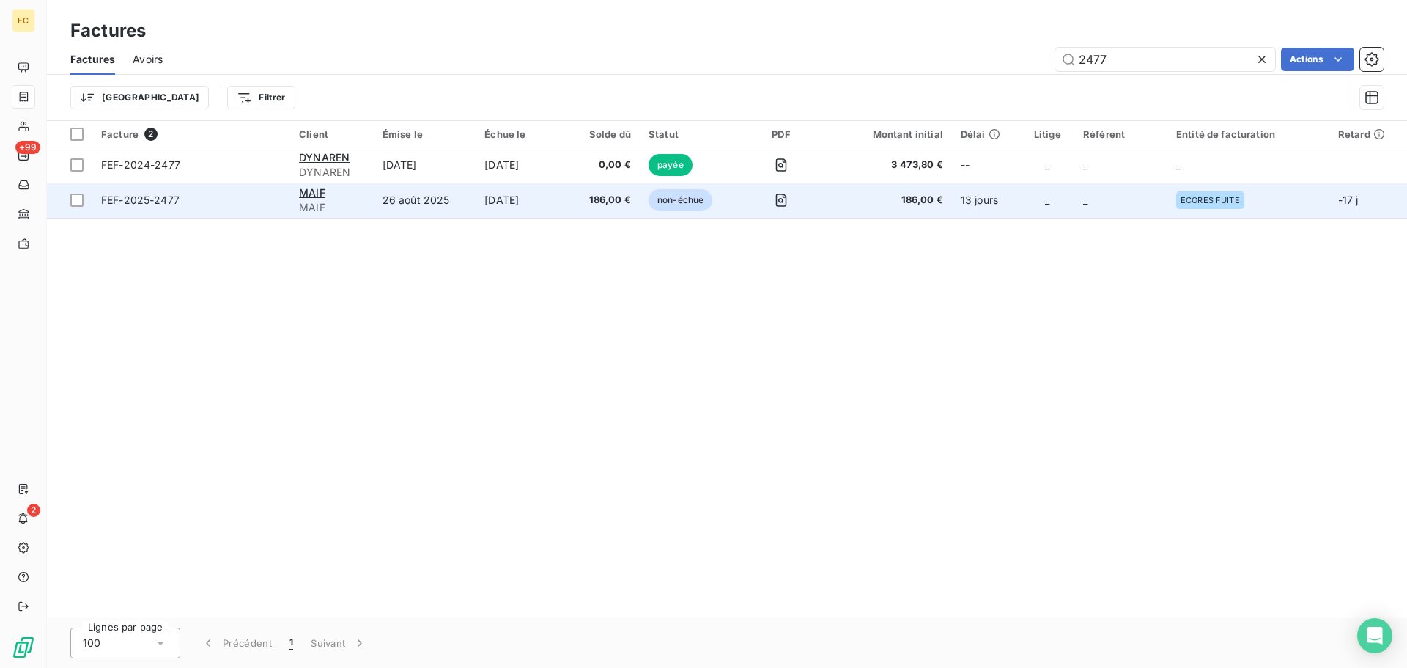
click at [240, 208] on td "FEF-2025-2477" at bounding box center [191, 200] width 198 height 35
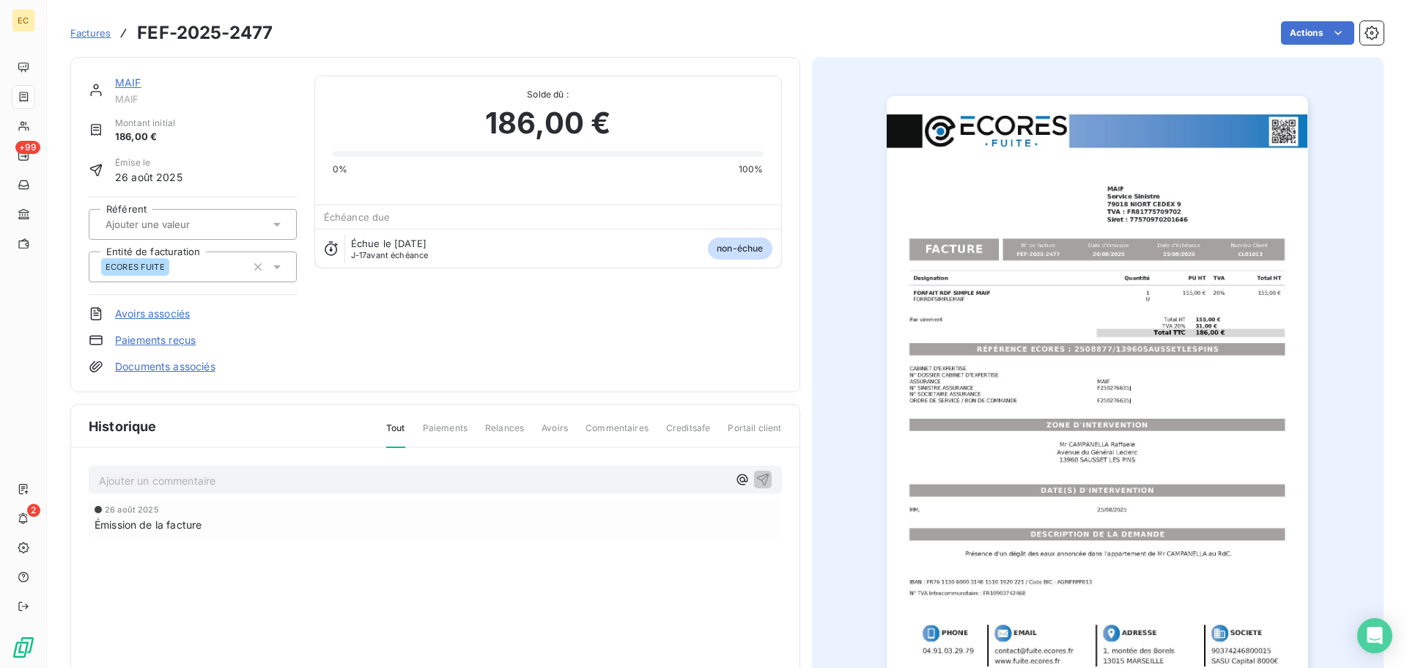
click at [174, 340] on link "Paiements reçus" at bounding box center [155, 340] width 81 height 15
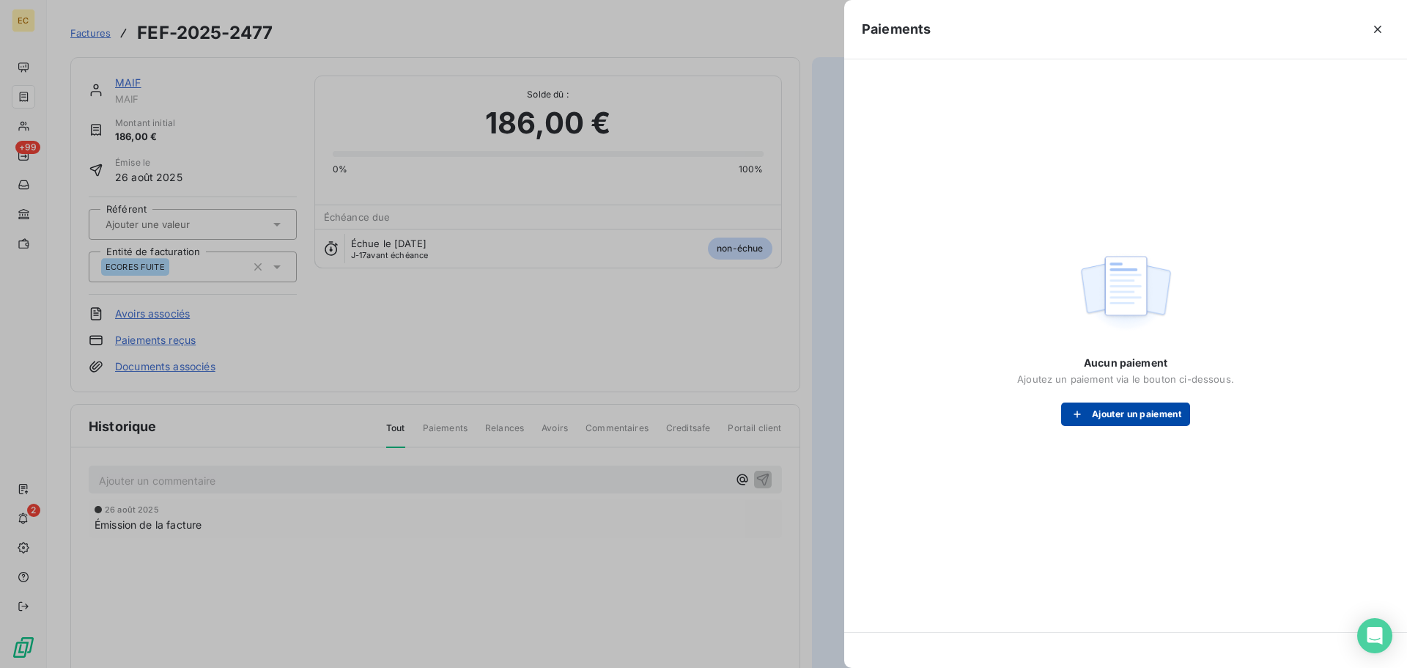
drag, startPoint x: 1129, startPoint y: 413, endPoint x: 1124, endPoint y: 405, distance: 9.8
click at [1124, 405] on button "Ajouter un paiement" at bounding box center [1125, 413] width 129 height 23
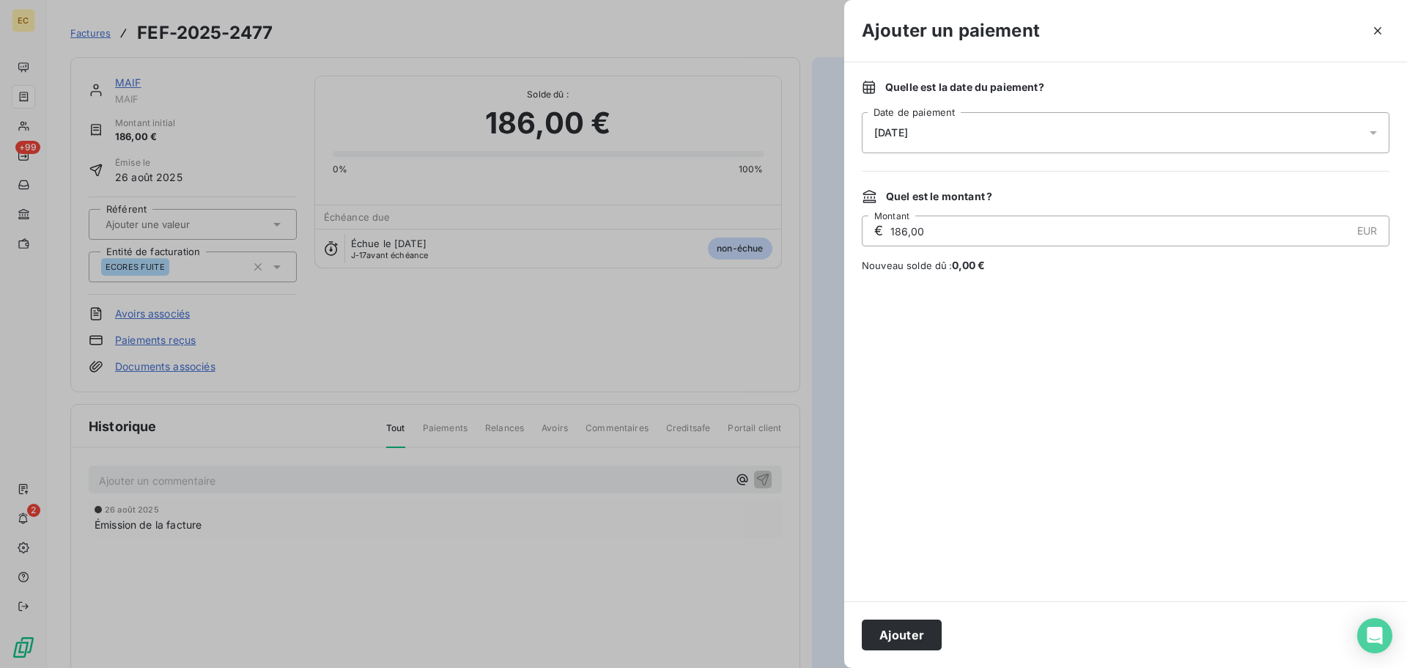
click at [961, 144] on div "[DATE]" at bounding box center [1126, 132] width 528 height 41
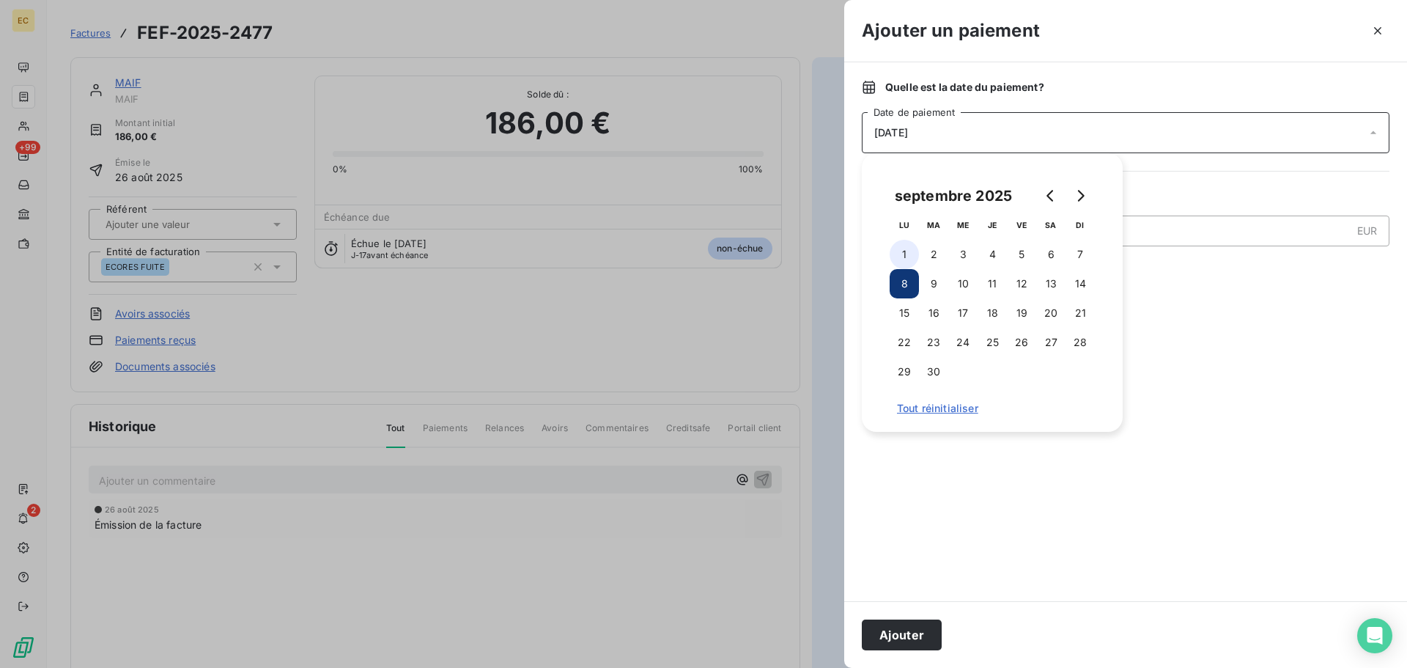
click at [907, 255] on button "1" at bounding box center [904, 254] width 29 height 29
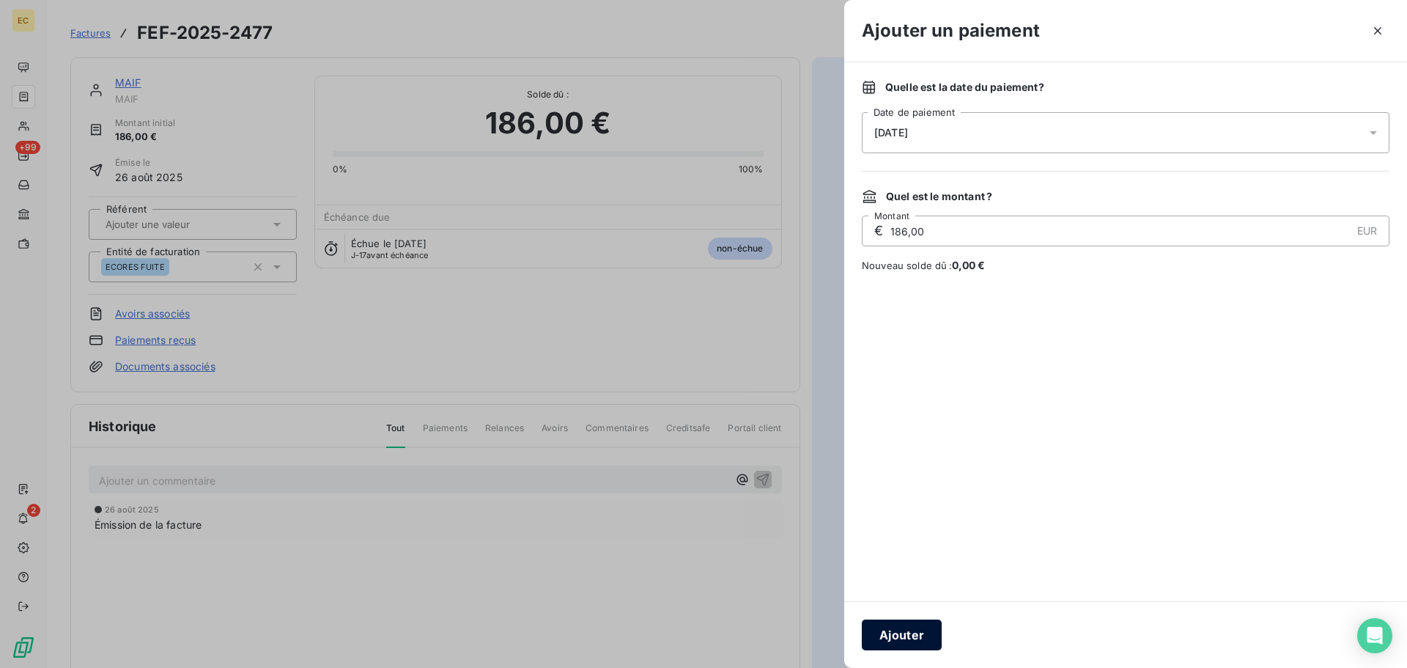
click at [905, 633] on button "Ajouter" at bounding box center [902, 634] width 80 height 31
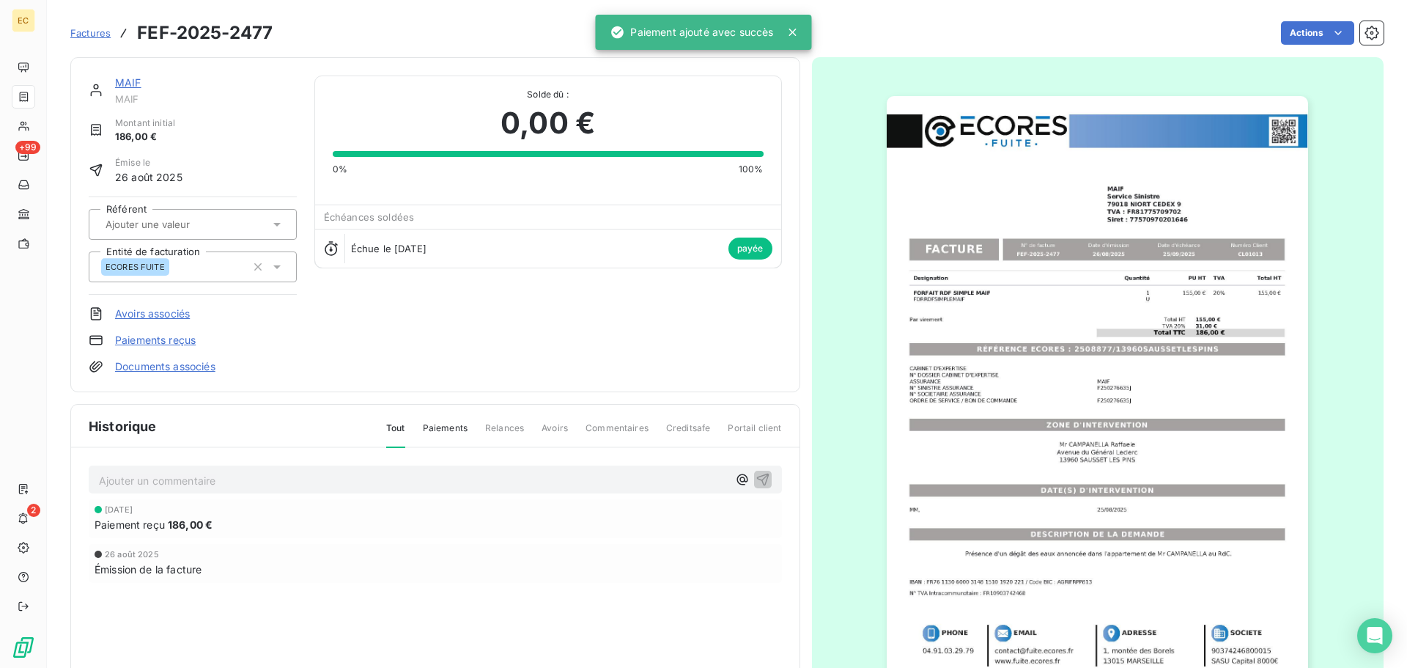
click at [88, 37] on span "Factures" at bounding box center [90, 33] width 40 height 12
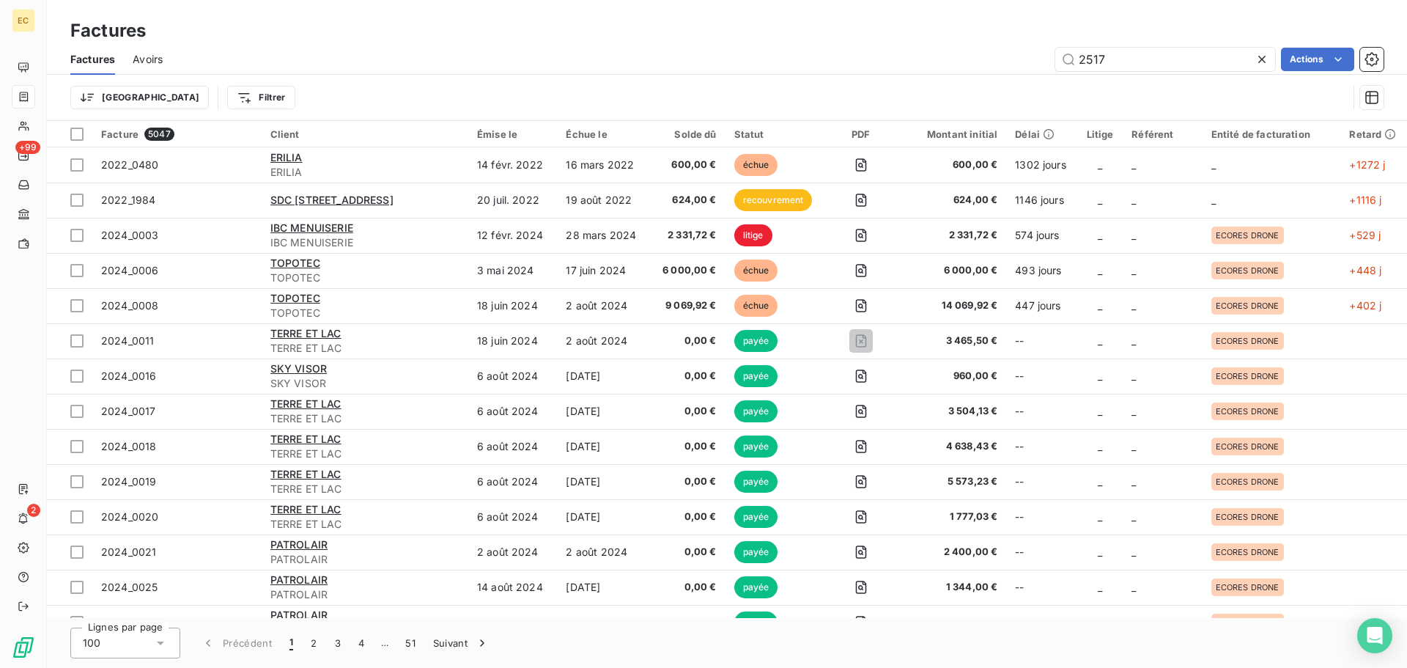
type input "2517"
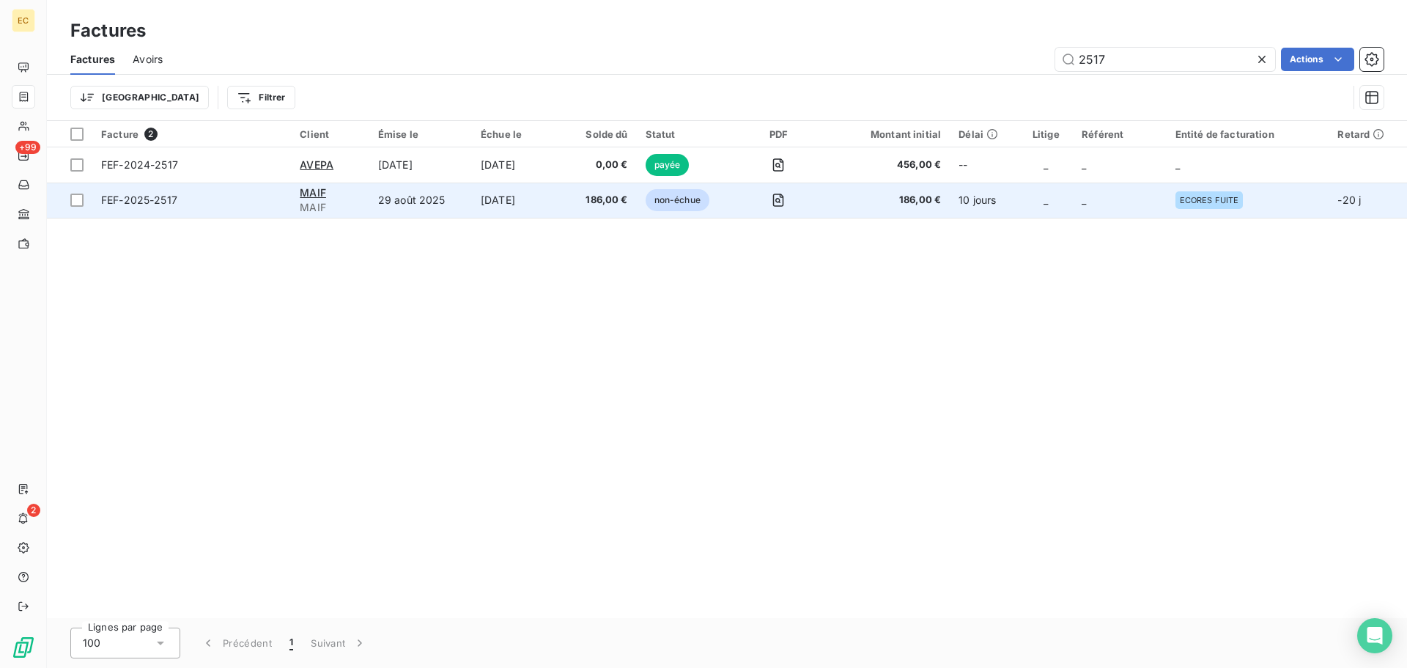
click at [245, 206] on span "FEF-2025-2517" at bounding box center [191, 200] width 181 height 15
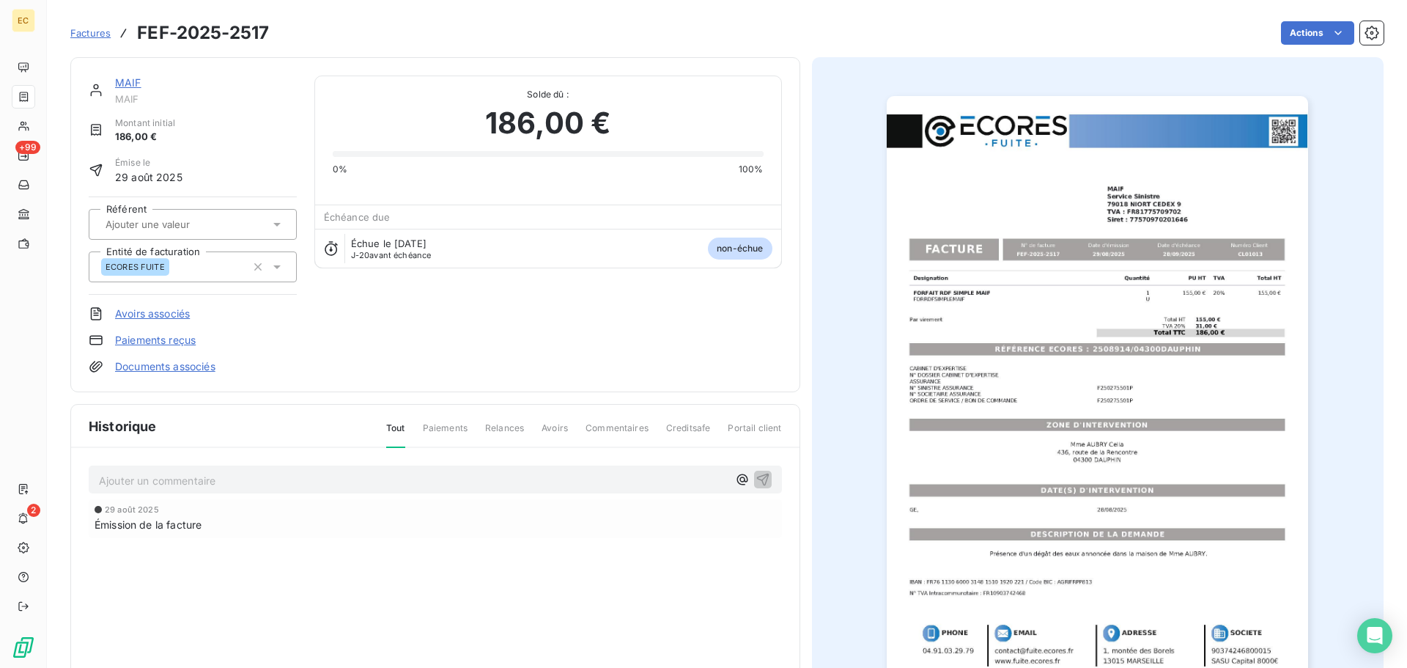
click at [176, 344] on link "Paiements reçus" at bounding box center [155, 340] width 81 height 15
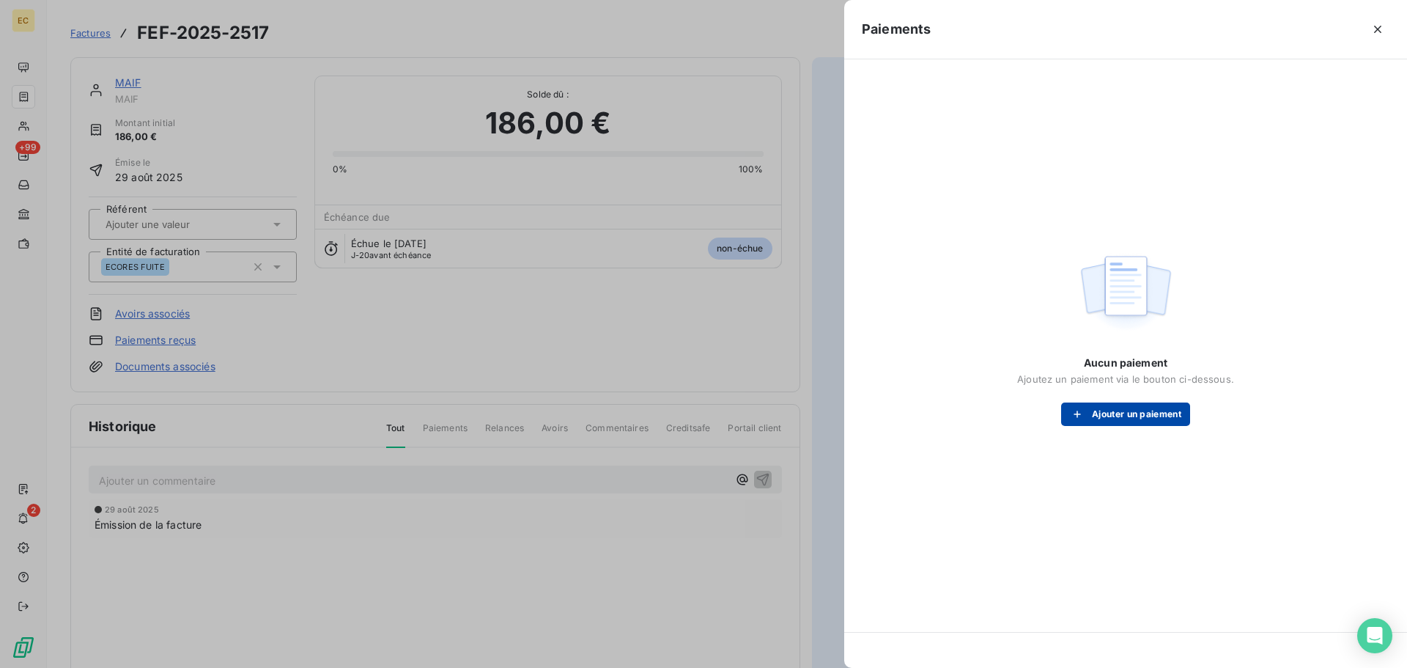
click at [1090, 419] on div "button" at bounding box center [1081, 414] width 22 height 15
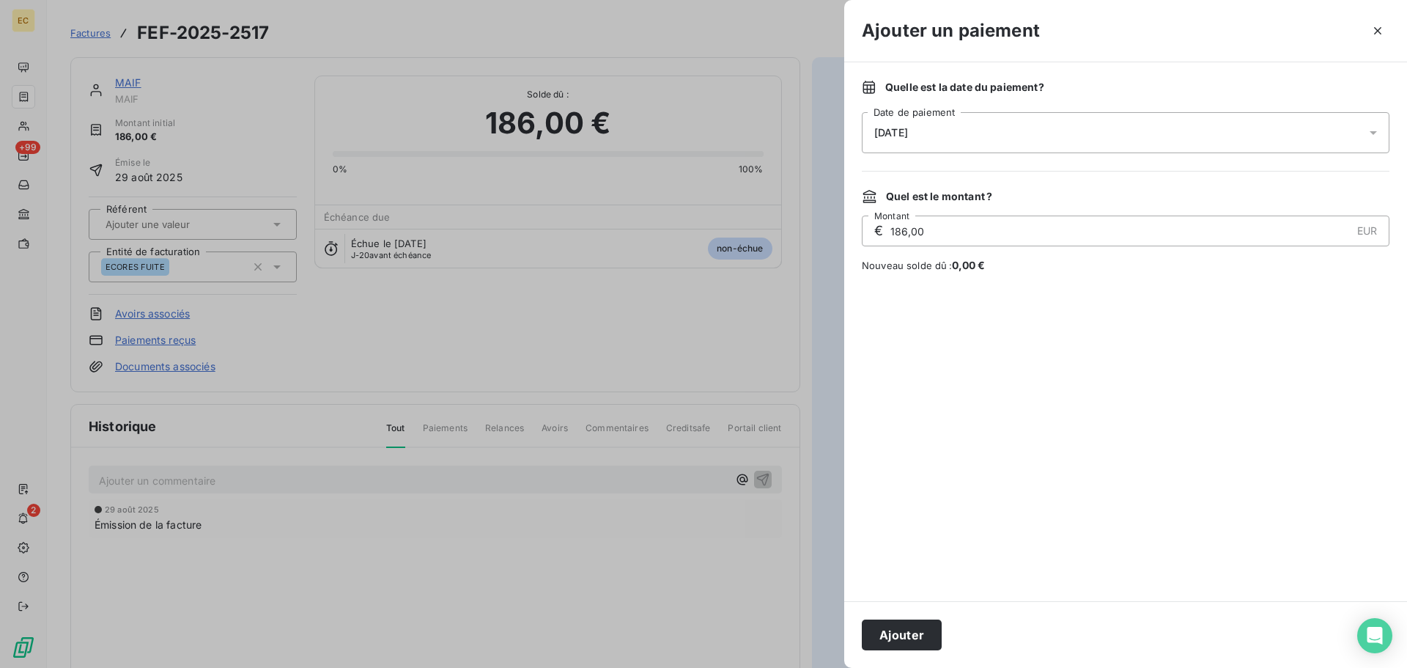
click at [908, 135] on span "[DATE]" at bounding box center [892, 133] width 34 height 12
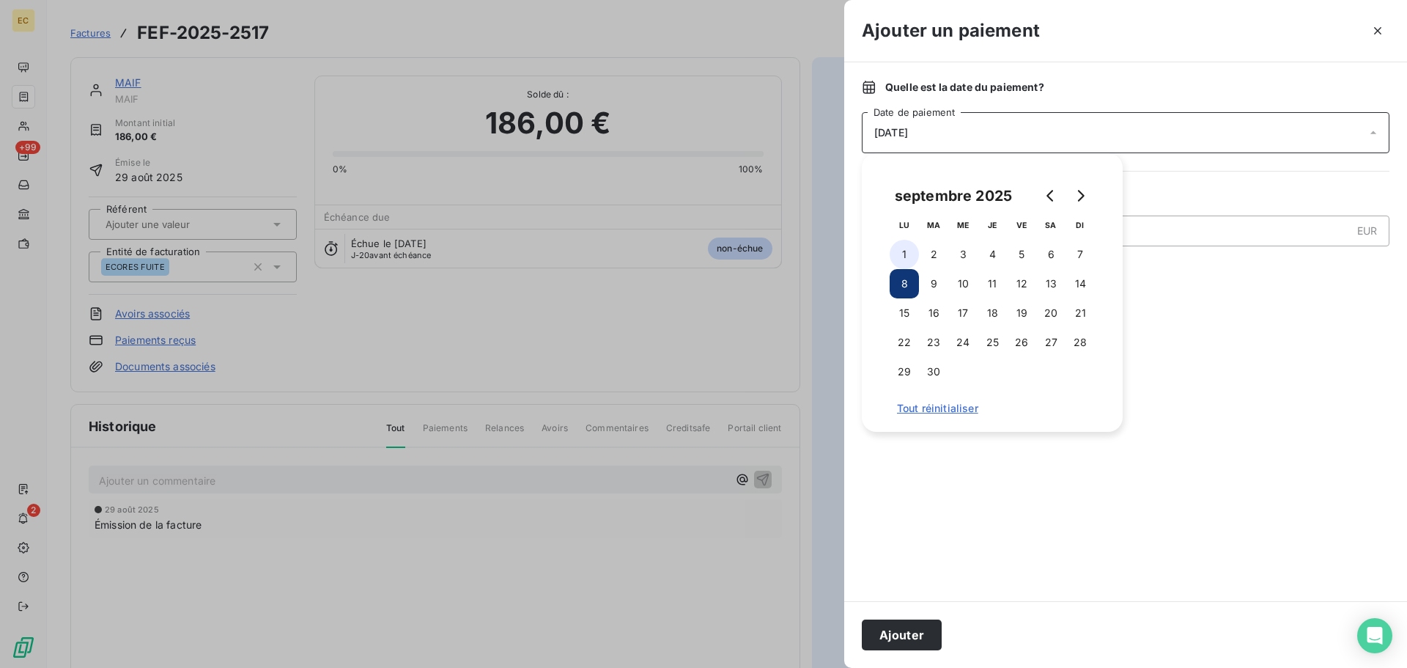
click at [899, 251] on button "1" at bounding box center [904, 254] width 29 height 29
click at [906, 630] on button "Ajouter" at bounding box center [902, 634] width 80 height 31
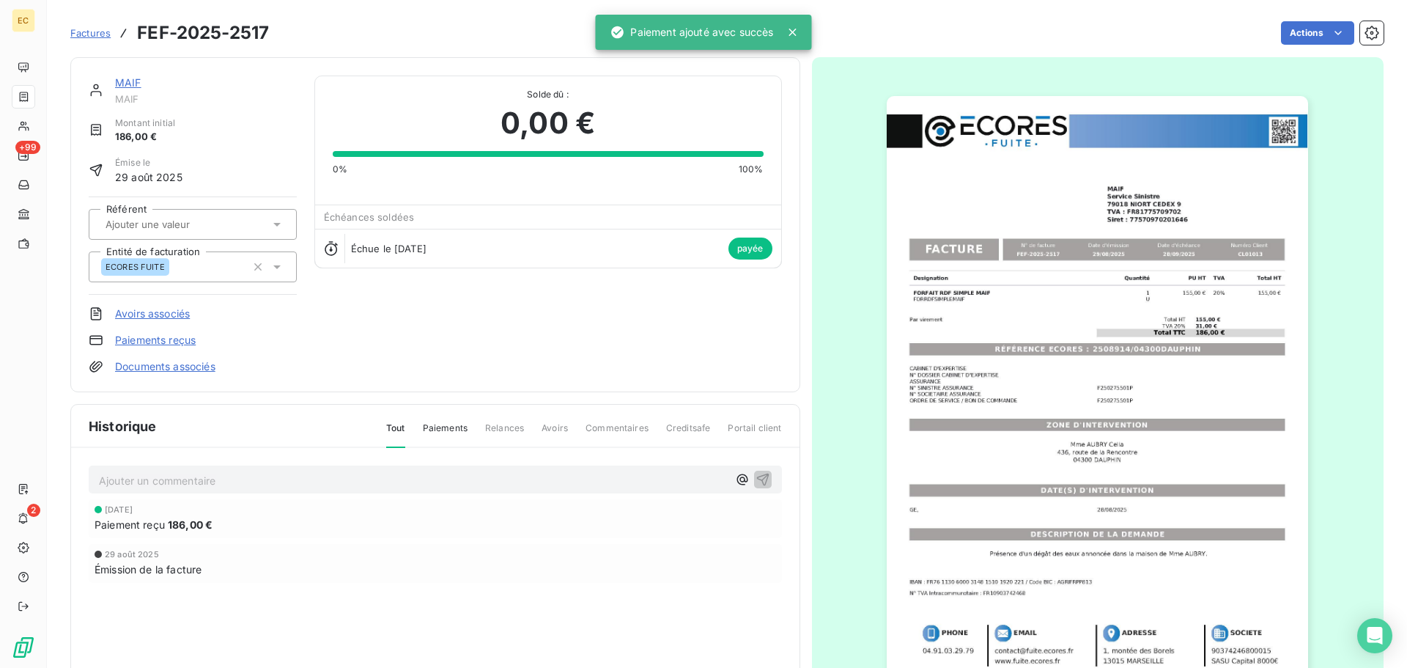
click at [95, 36] on span "Factures" at bounding box center [90, 33] width 40 height 12
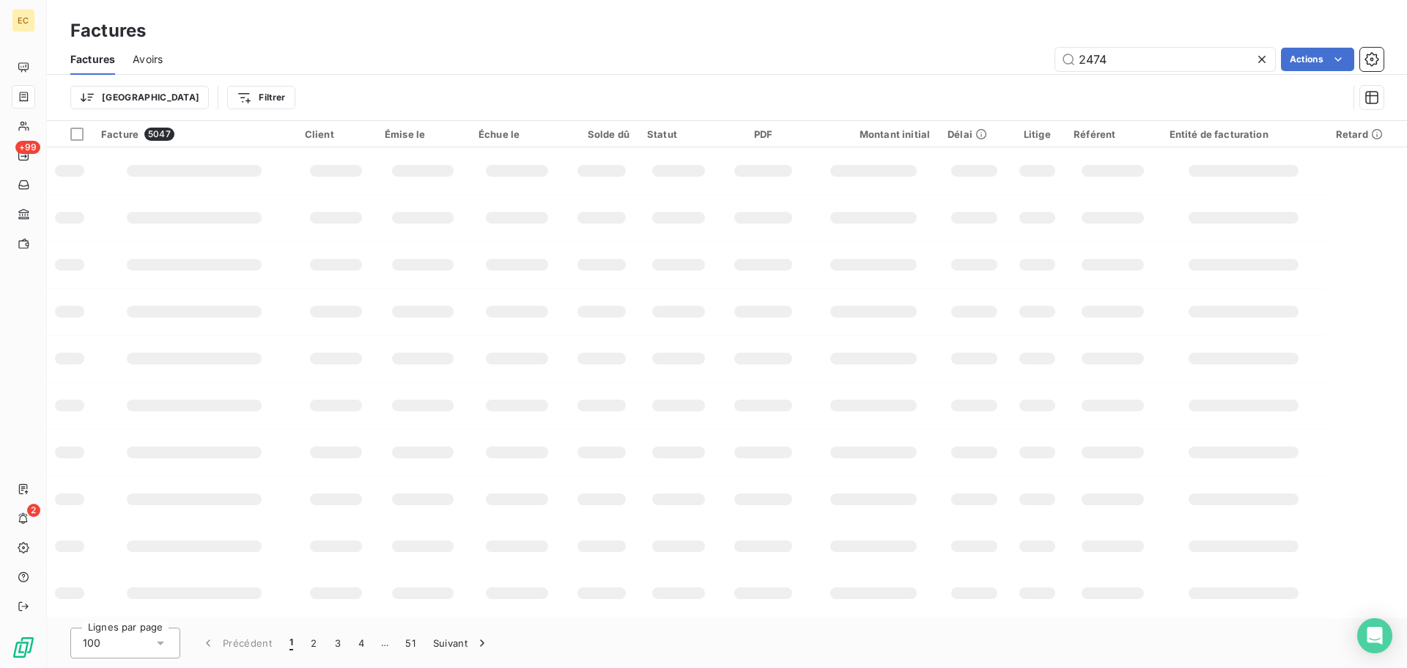
type input "2474"
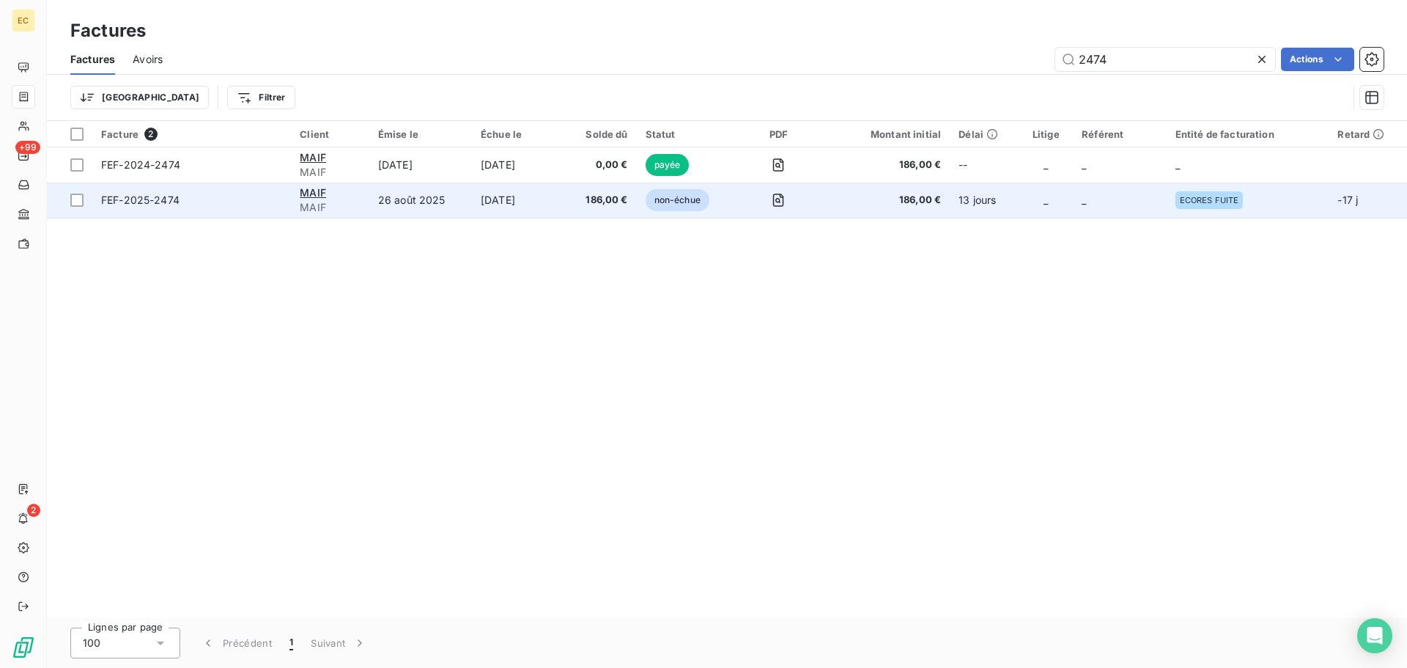
click at [263, 206] on span "FEF-2025-2474" at bounding box center [191, 200] width 181 height 15
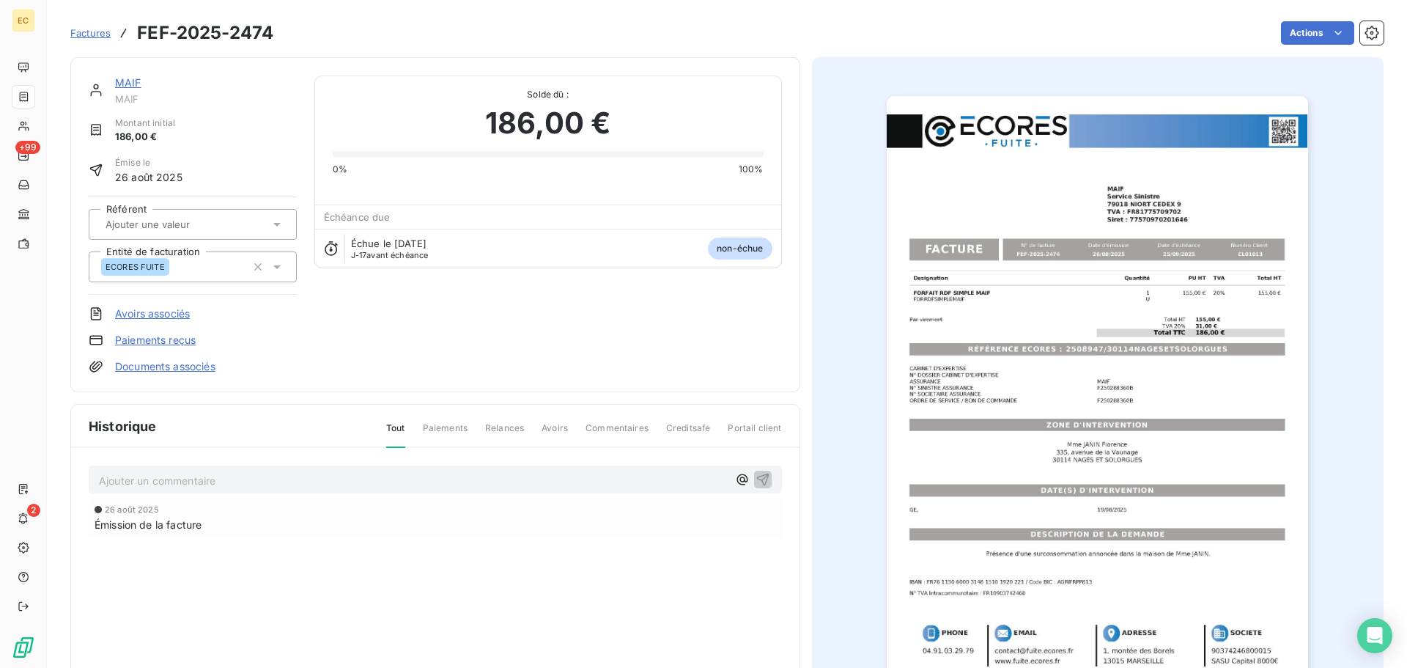
click at [141, 339] on link "Paiements reçus" at bounding box center [155, 340] width 81 height 15
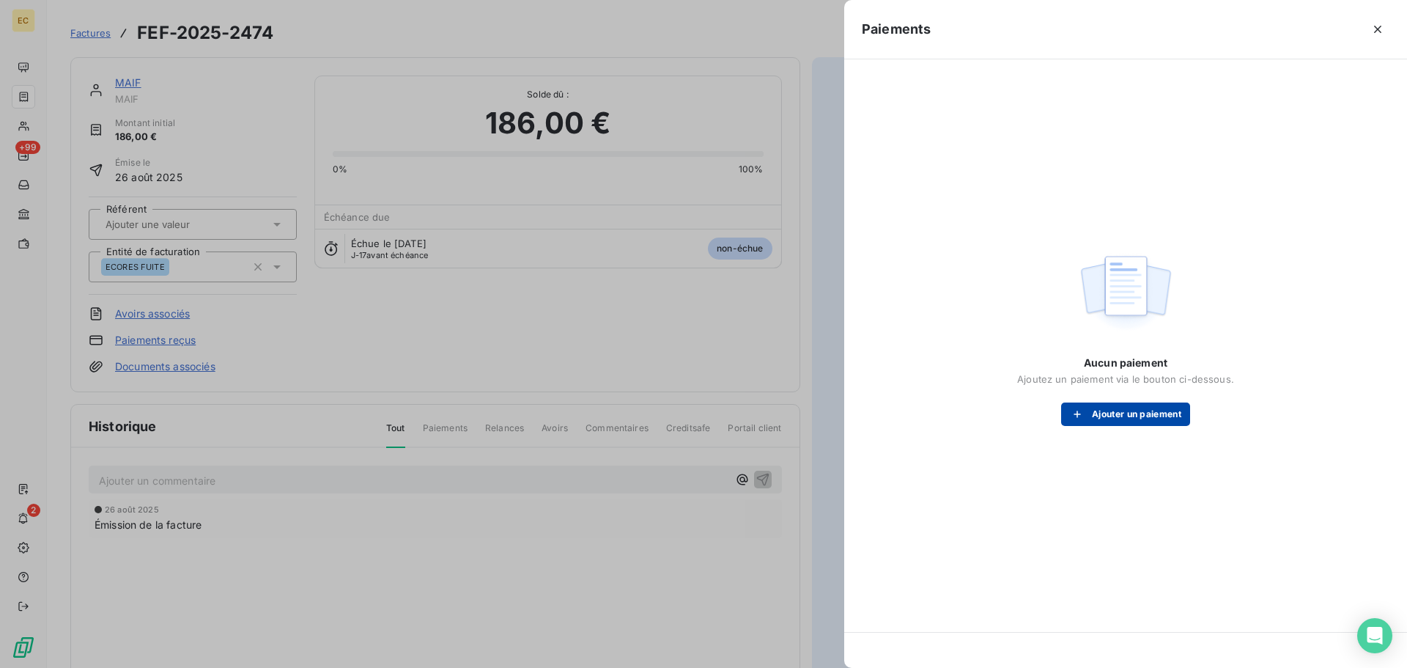
click at [1097, 419] on button "Ajouter un paiement" at bounding box center [1125, 413] width 129 height 23
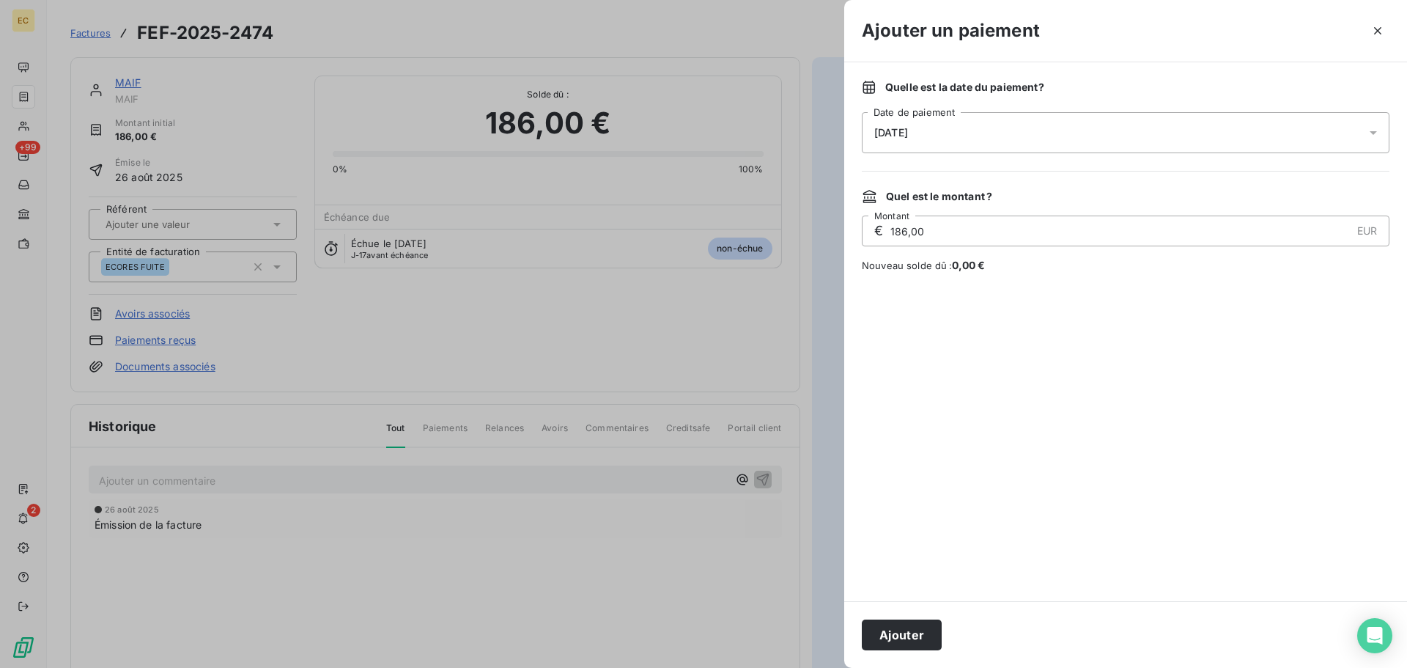
click at [971, 145] on div "[DATE]" at bounding box center [1126, 132] width 528 height 41
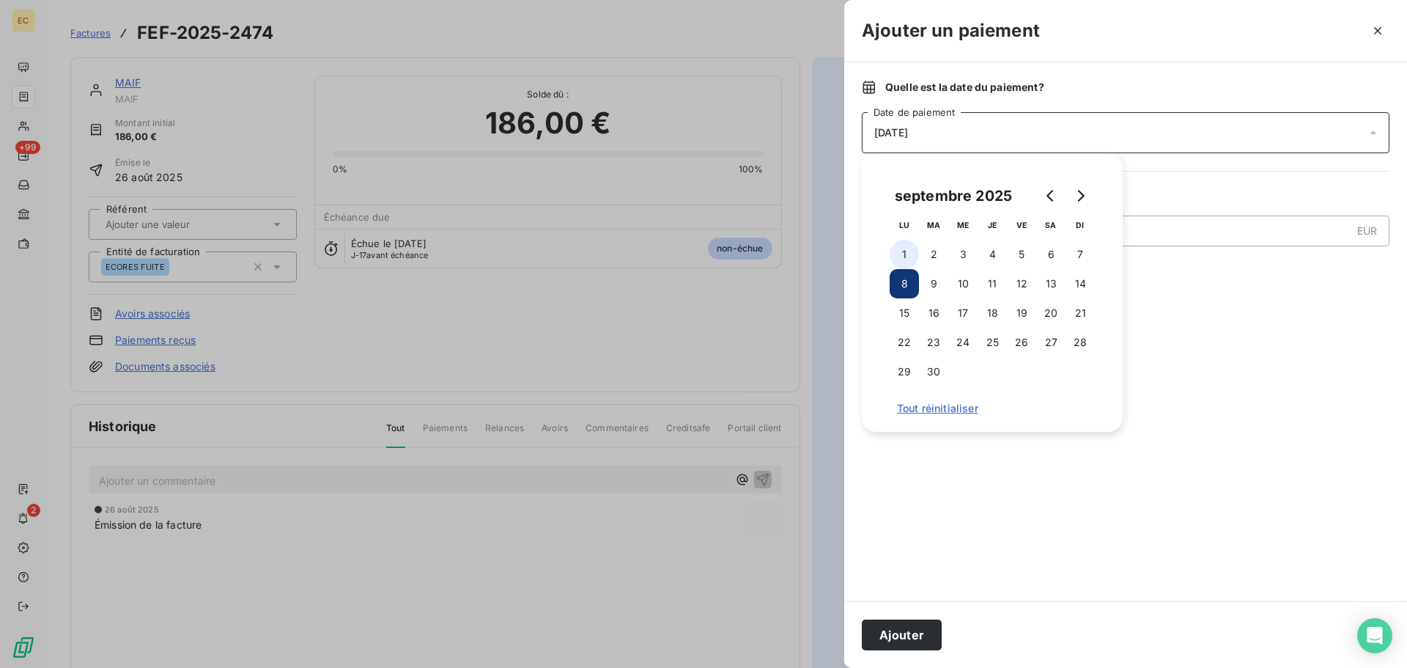
click at [902, 252] on button "1" at bounding box center [904, 254] width 29 height 29
click at [893, 627] on button "Ajouter" at bounding box center [902, 634] width 80 height 31
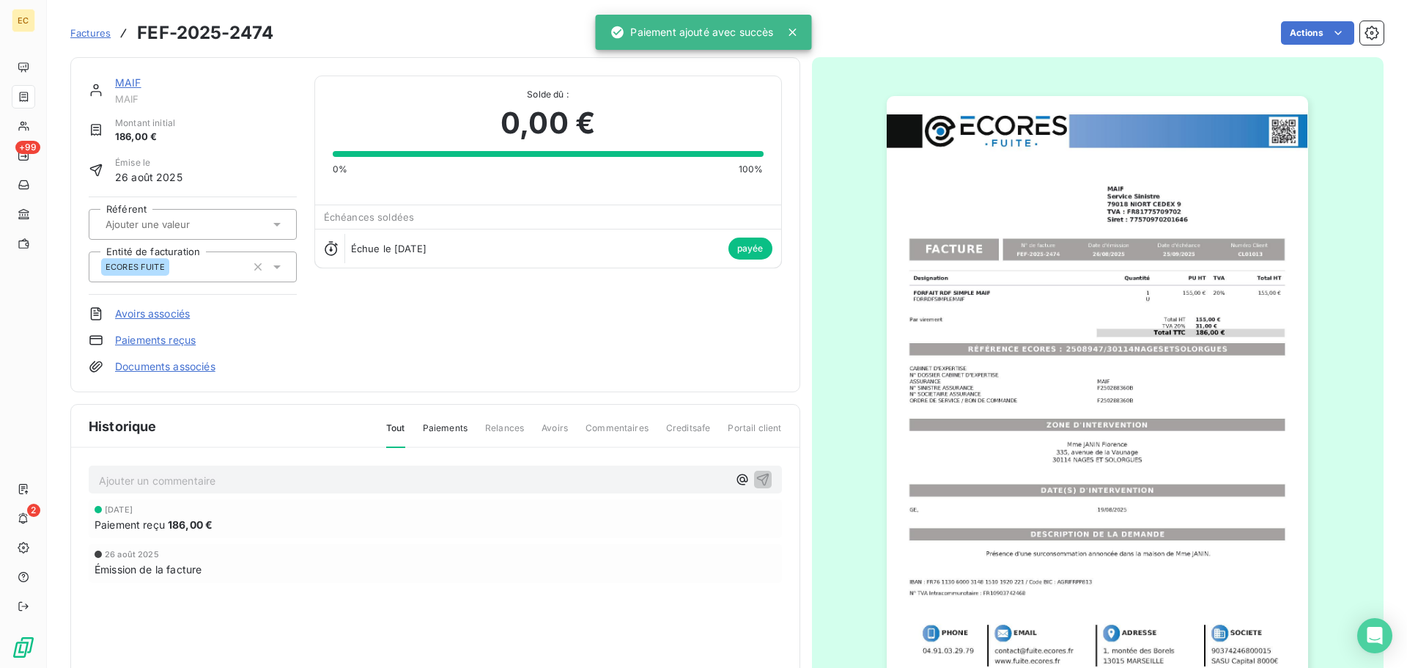
click at [84, 34] on span "Factures" at bounding box center [90, 33] width 40 height 12
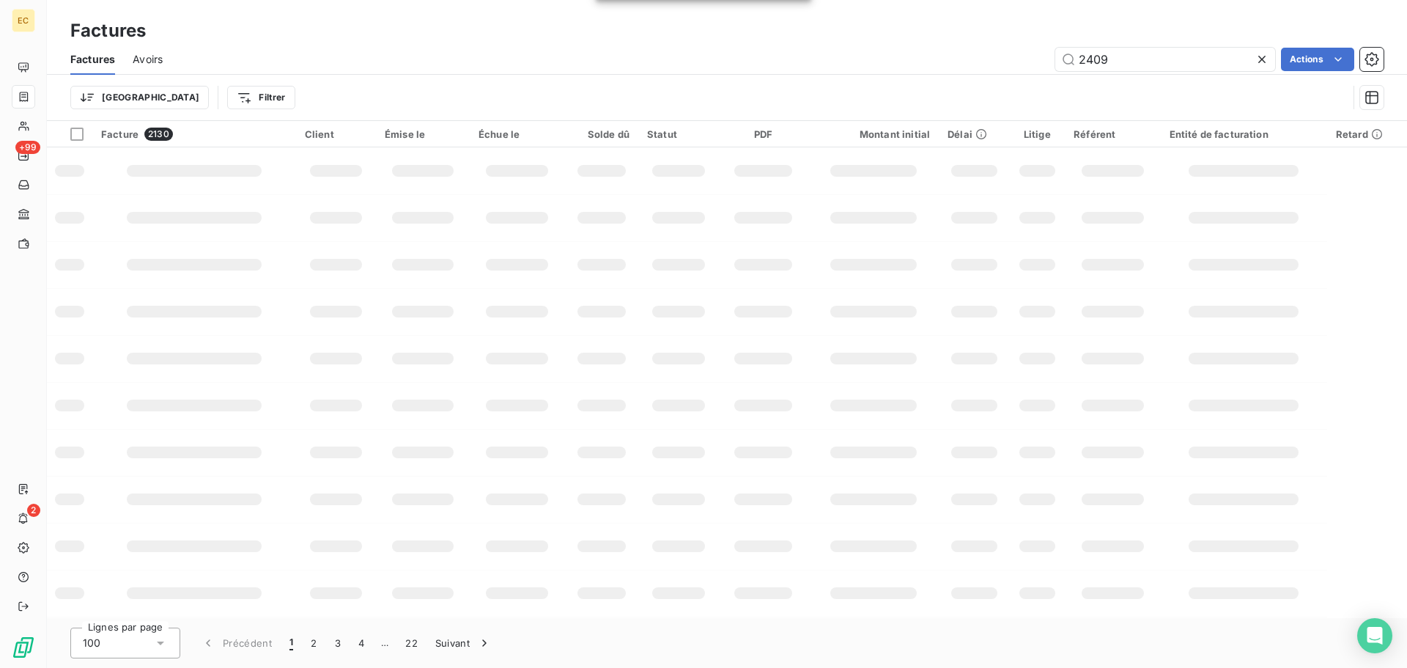
type input "2409"
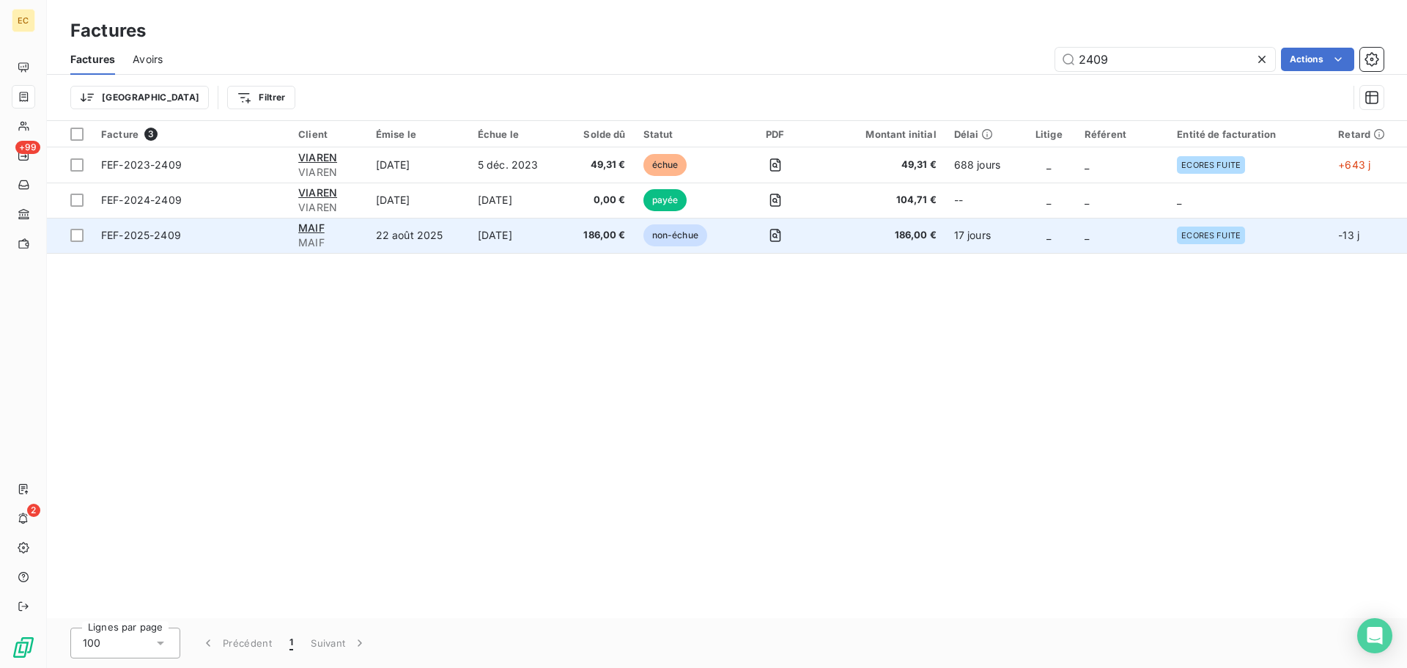
click at [350, 234] on div "MAIF" at bounding box center [328, 228] width 60 height 15
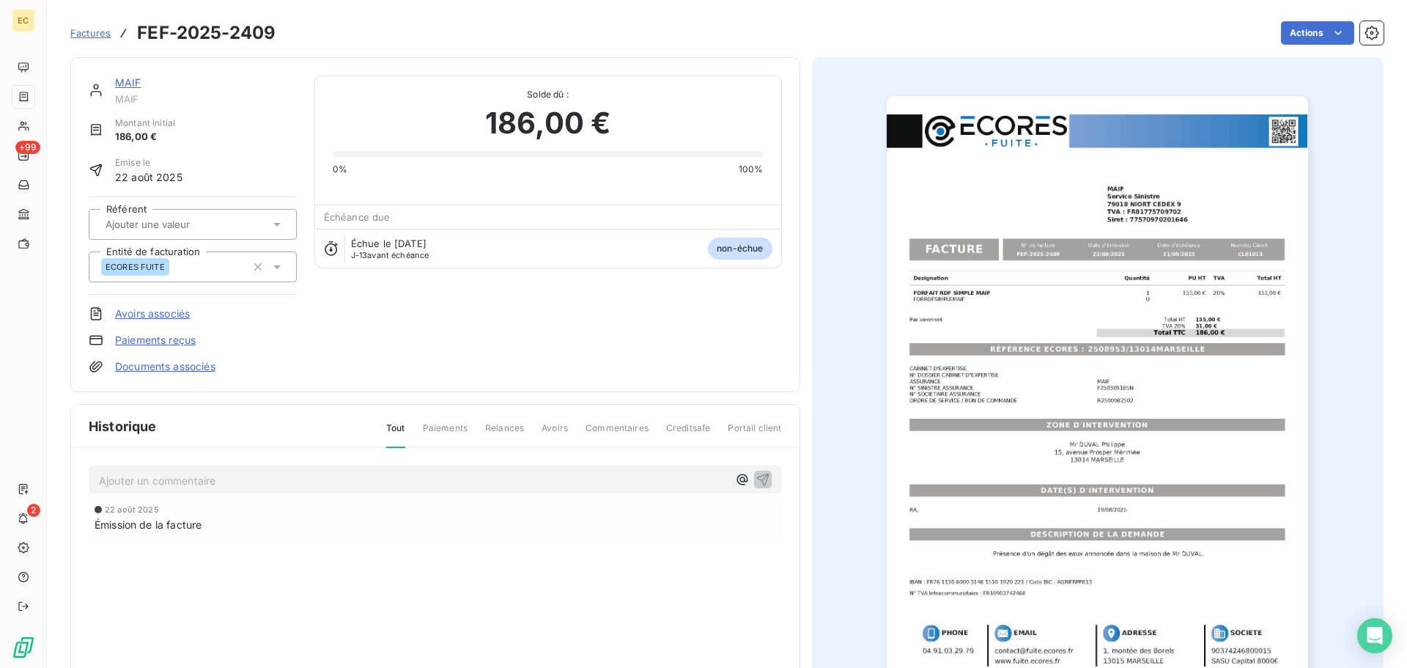
click at [176, 337] on link "Paiements reçus" at bounding box center [155, 340] width 81 height 15
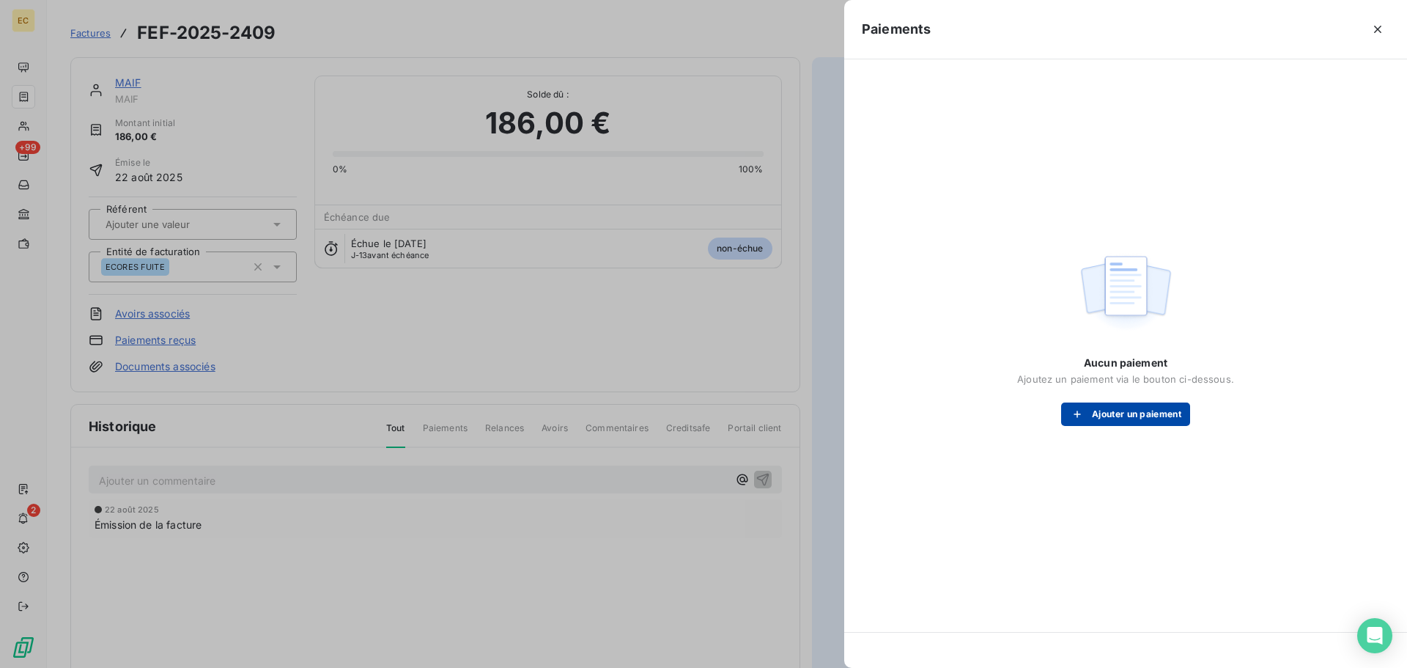
click at [1133, 412] on button "Ajouter un paiement" at bounding box center [1125, 413] width 129 height 23
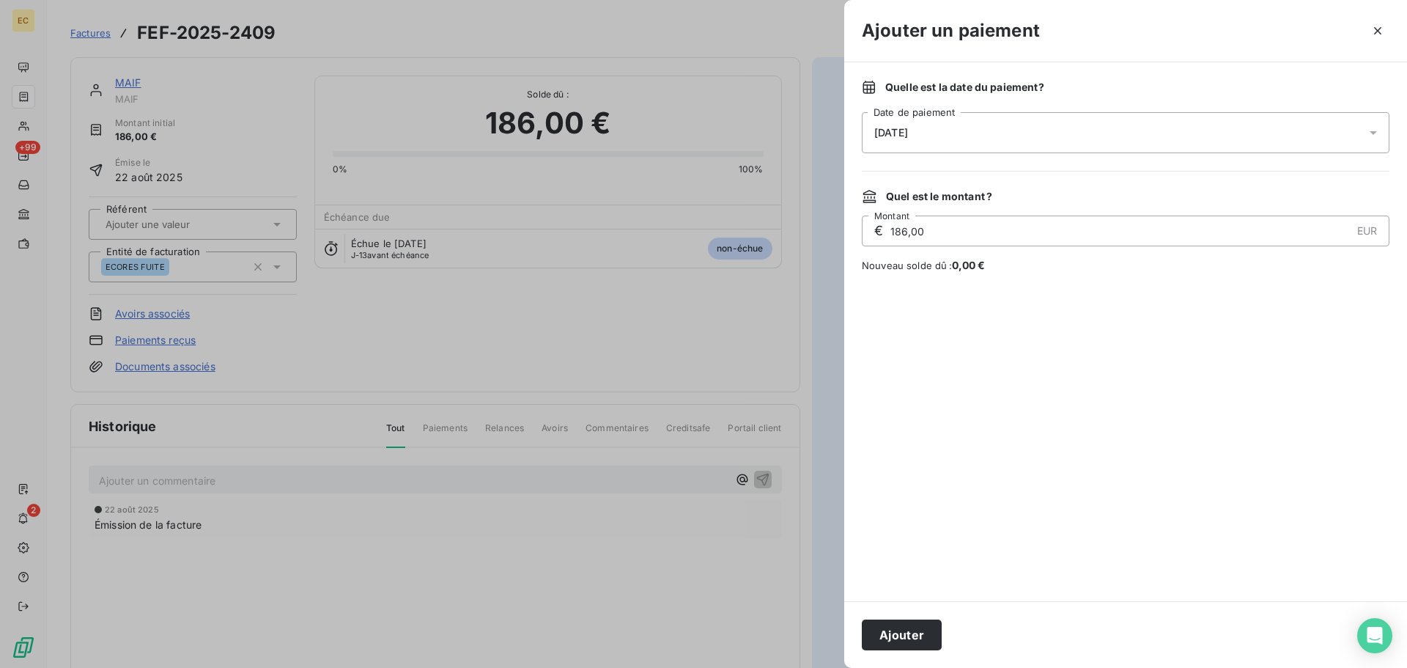
click at [982, 130] on div "[DATE]" at bounding box center [1126, 132] width 528 height 41
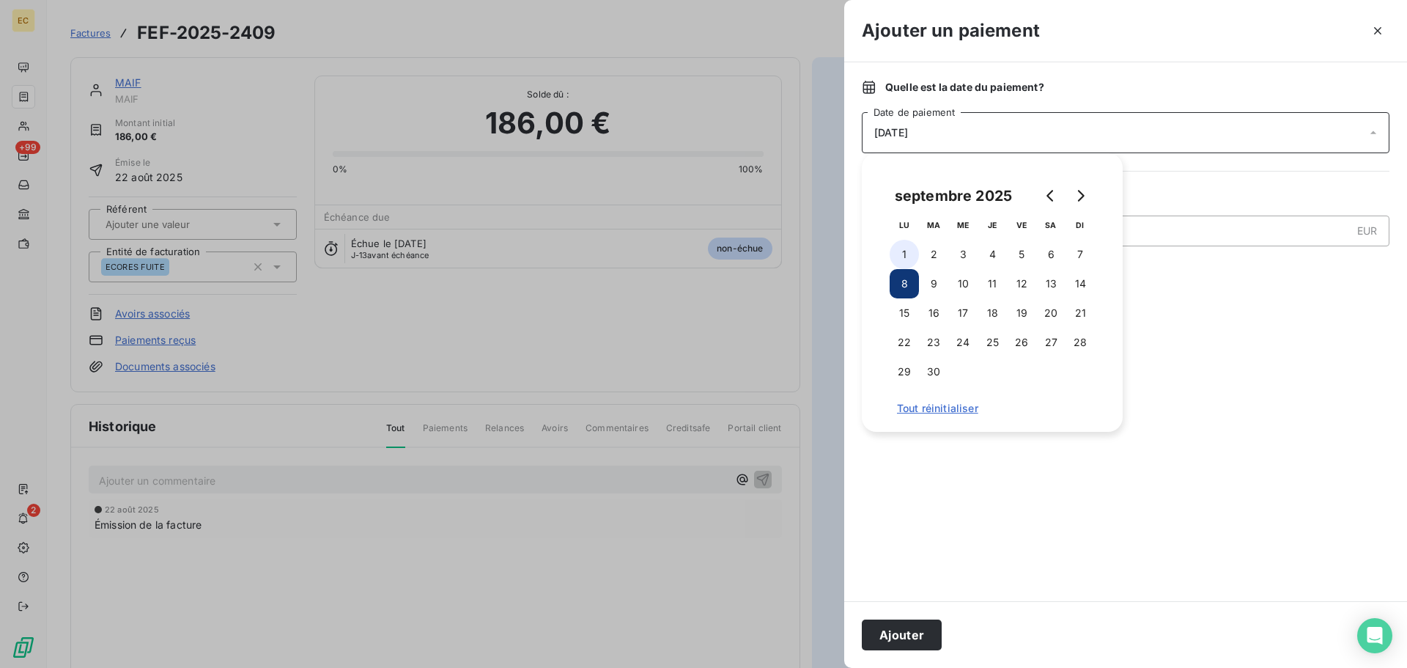
click at [905, 258] on button "1" at bounding box center [904, 254] width 29 height 29
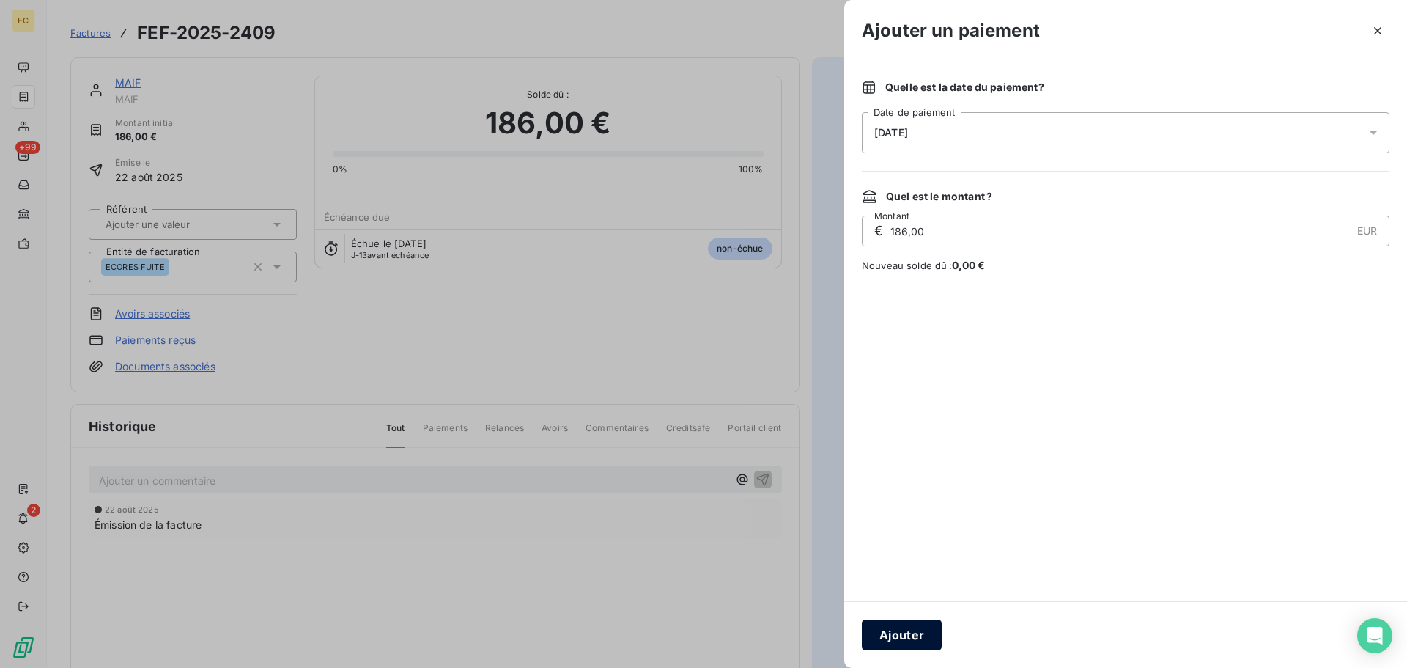
click at [891, 634] on button "Ajouter" at bounding box center [902, 634] width 80 height 31
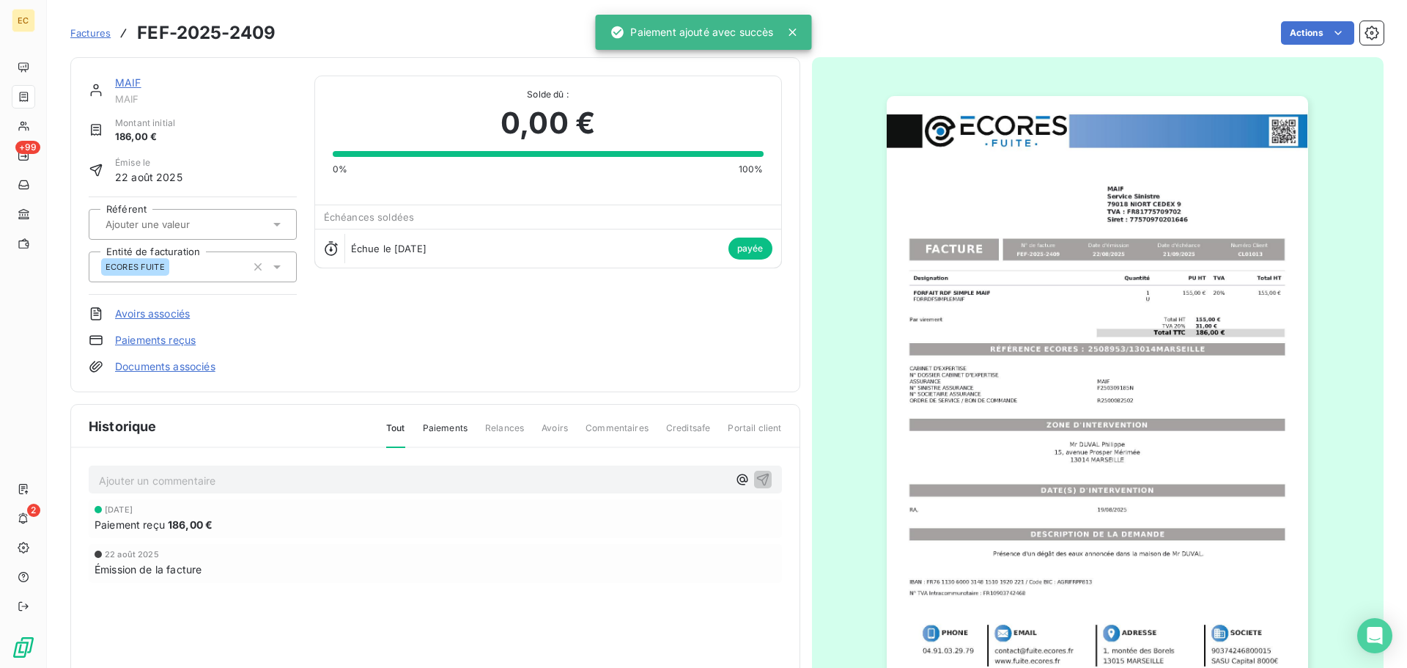
click at [99, 35] on span "Factures" at bounding box center [90, 33] width 40 height 12
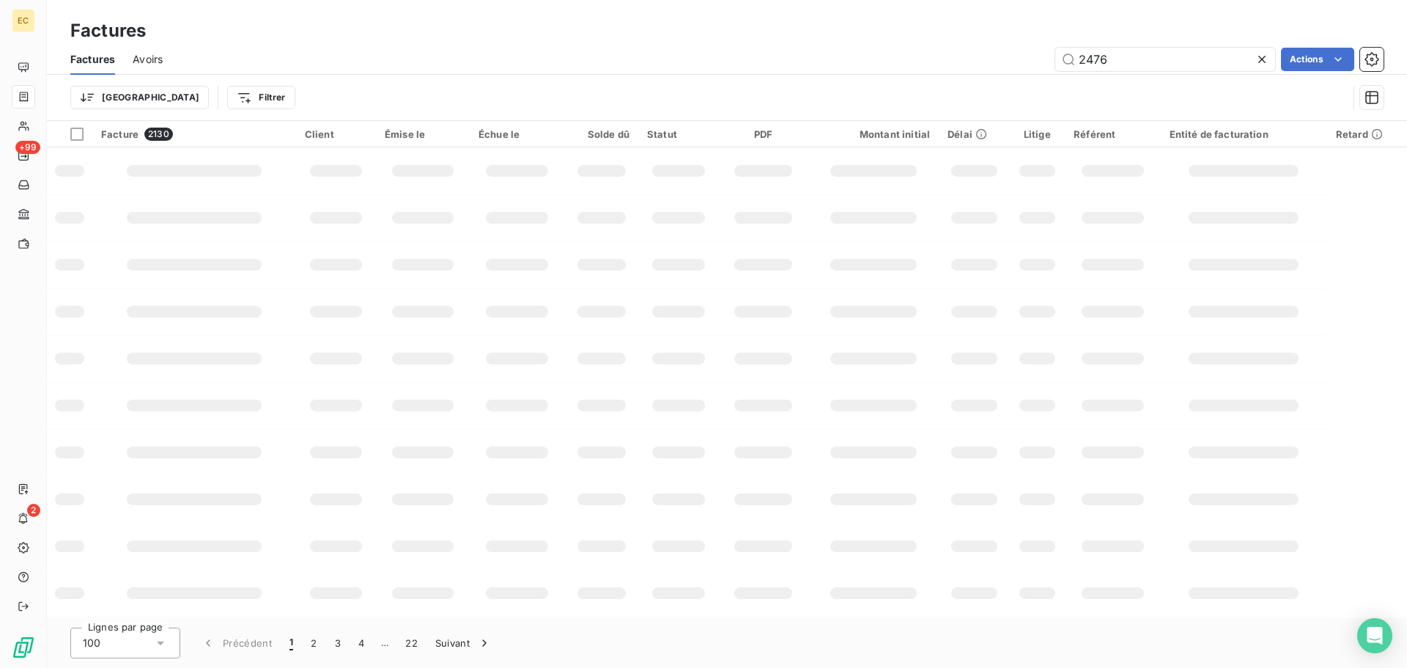
type input "2476"
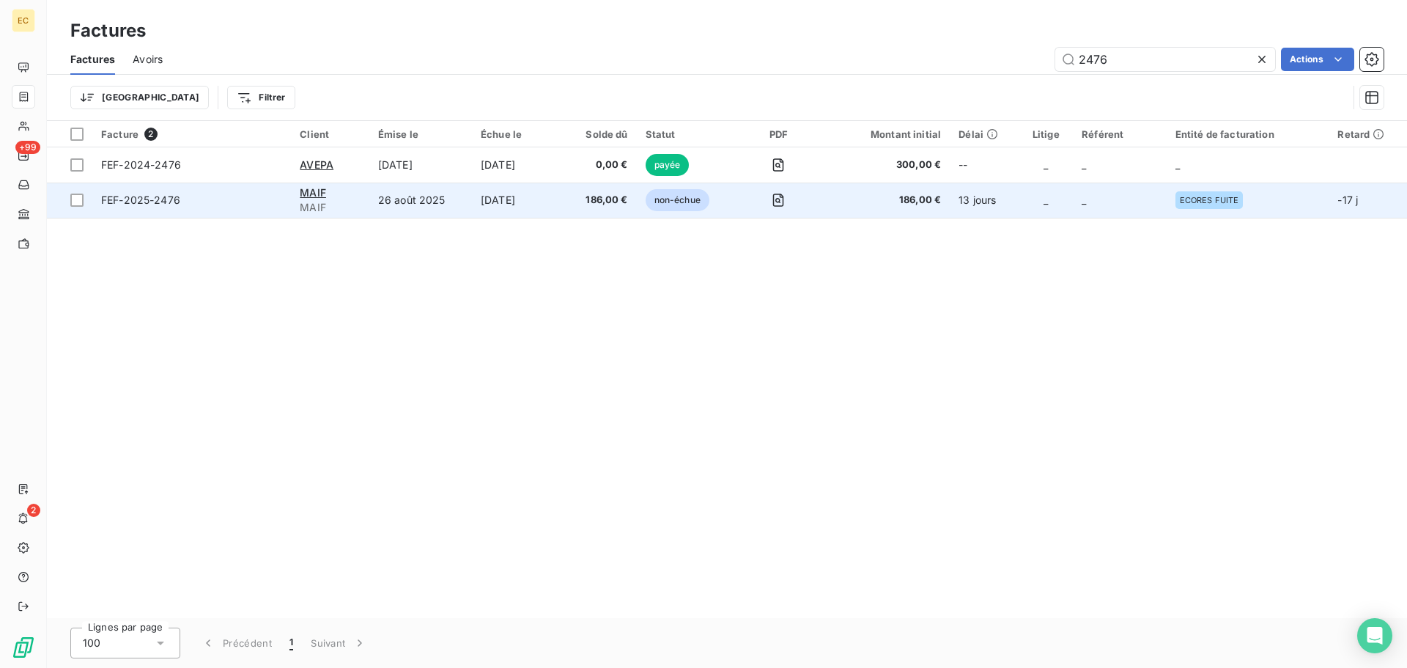
click at [369, 199] on td "26 août 2025" at bounding box center [420, 200] width 103 height 35
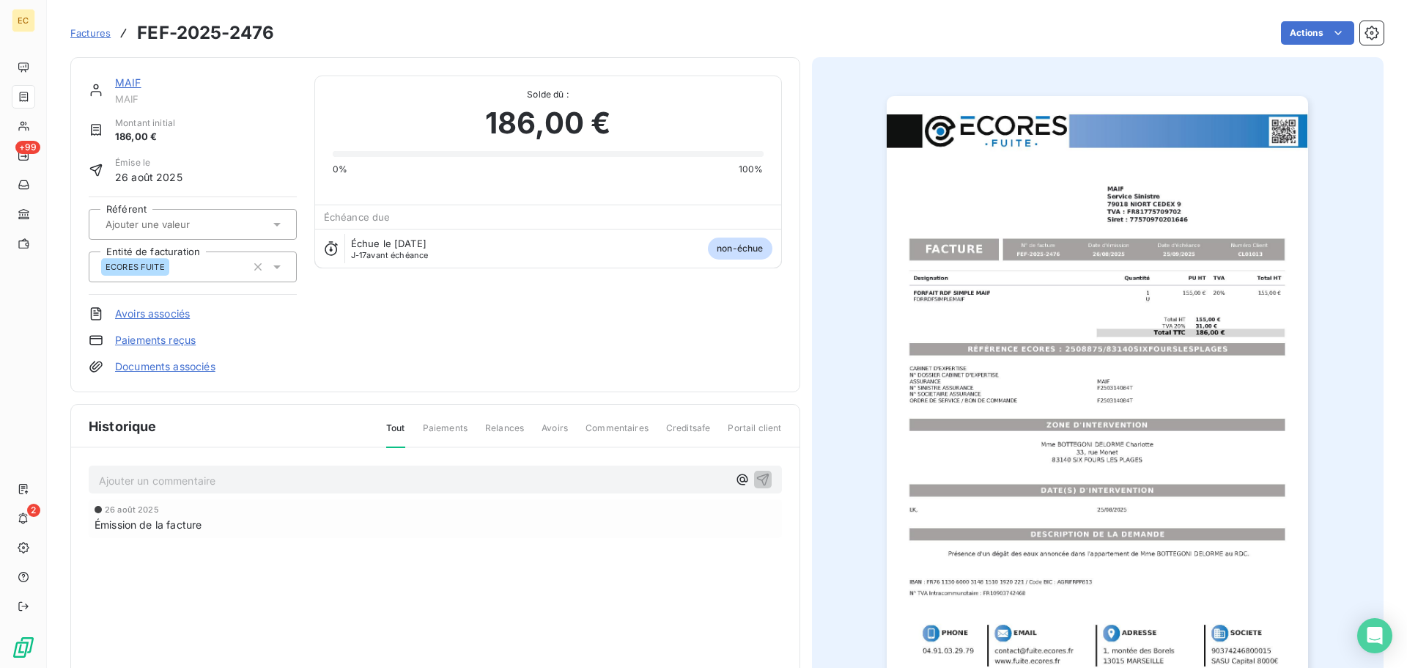
click at [170, 343] on link "Paiements reçus" at bounding box center [155, 340] width 81 height 15
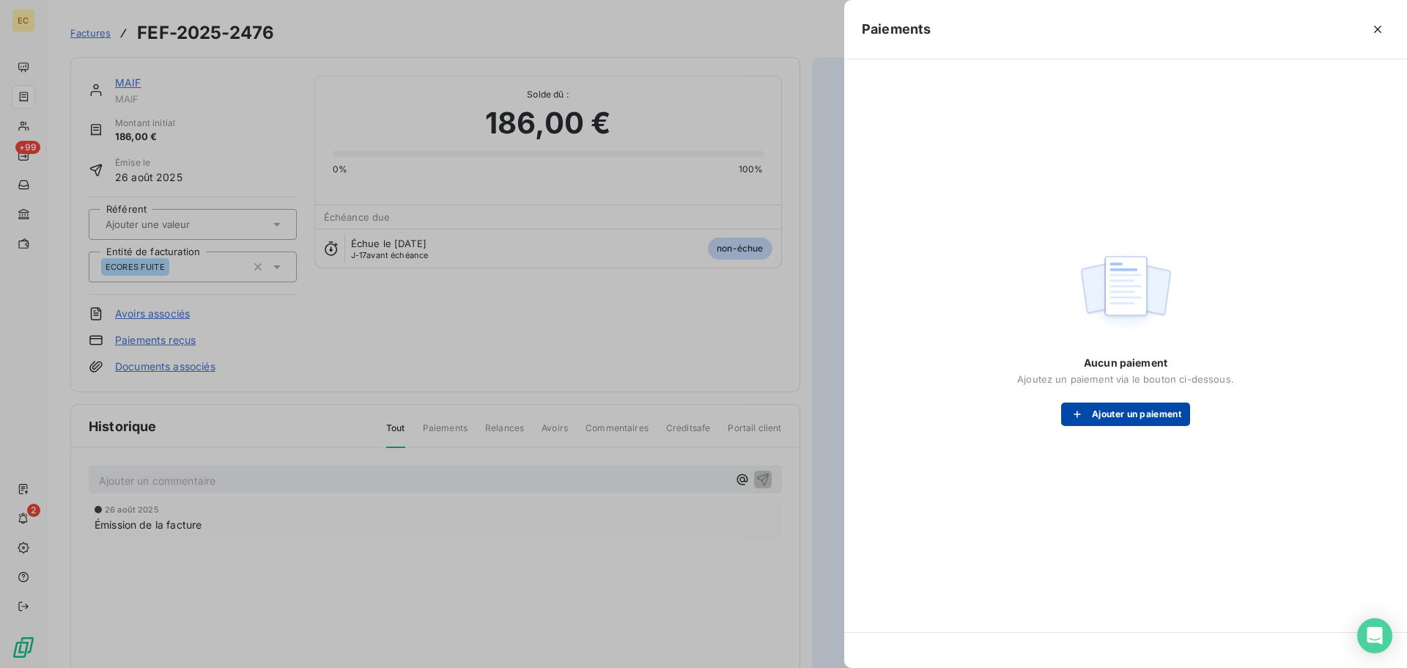
click at [1097, 416] on button "Ajouter un paiement" at bounding box center [1125, 413] width 129 height 23
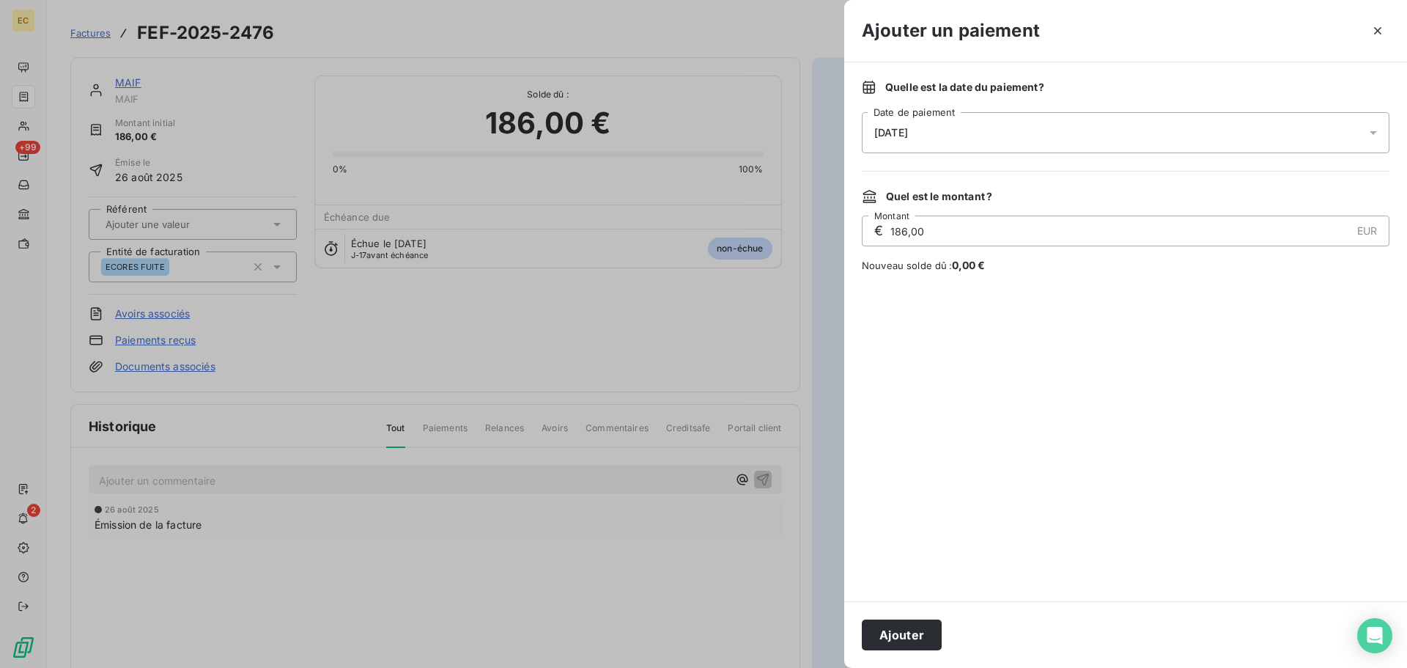
click at [993, 136] on div "[DATE]" at bounding box center [1126, 132] width 528 height 41
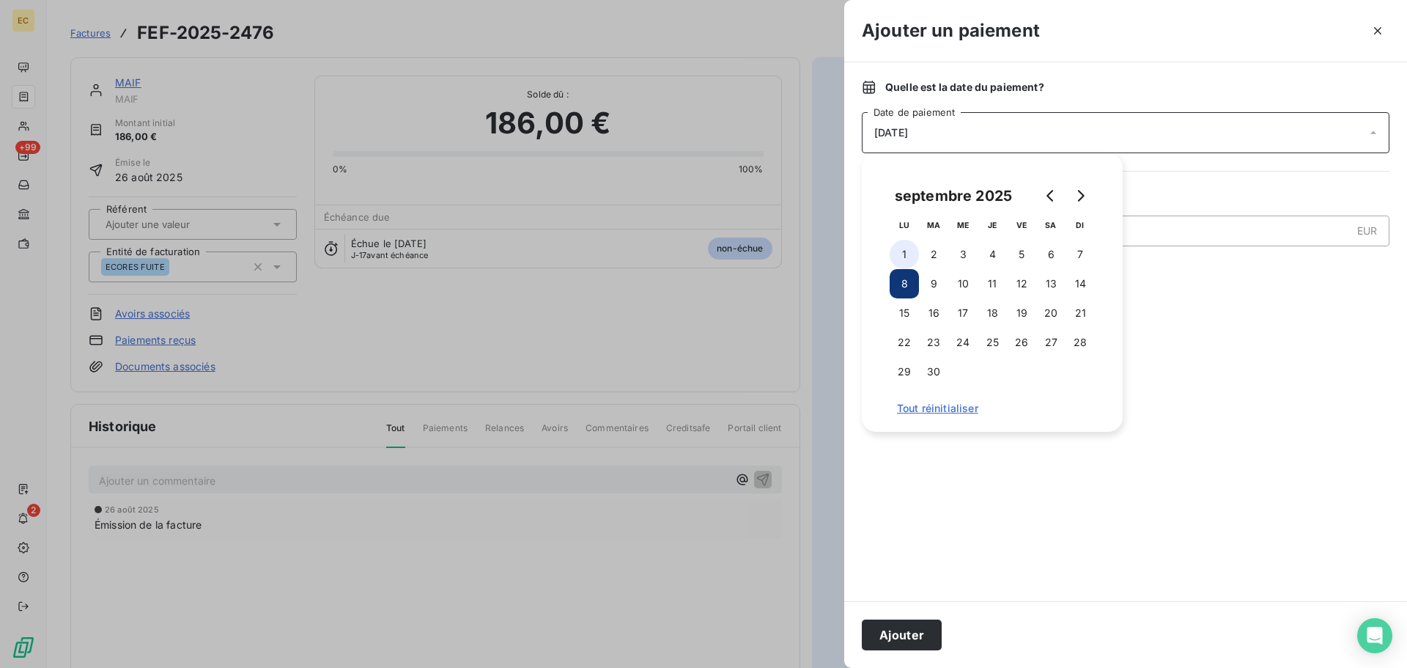
click at [907, 251] on button "1" at bounding box center [904, 254] width 29 height 29
click at [893, 628] on button "Ajouter" at bounding box center [902, 634] width 80 height 31
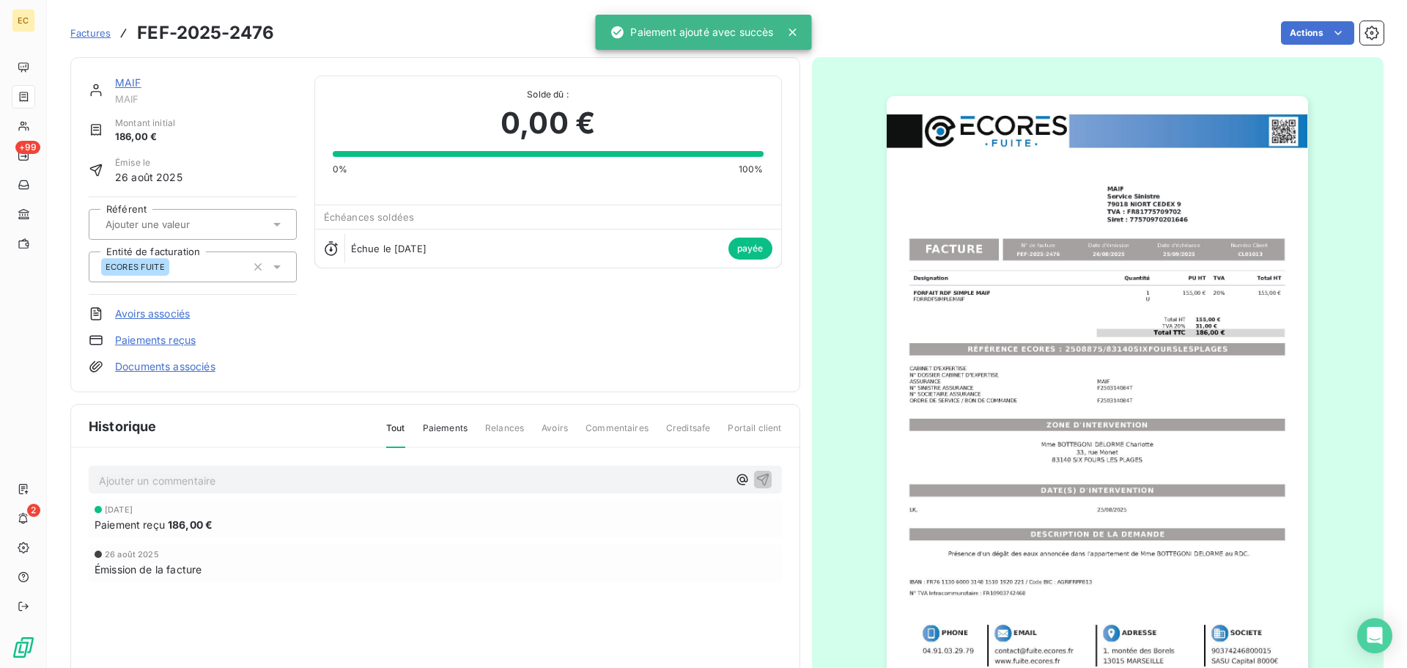
click at [91, 34] on span "Factures" at bounding box center [90, 33] width 40 height 12
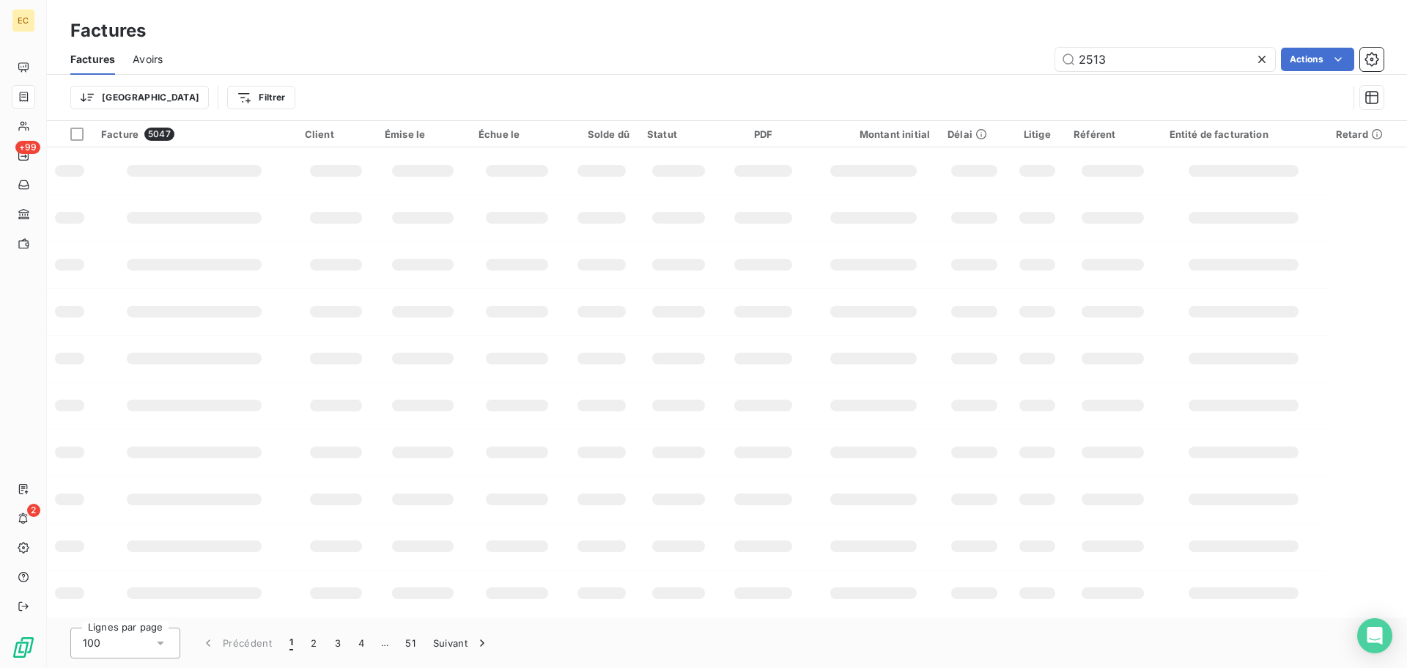
type input "2513"
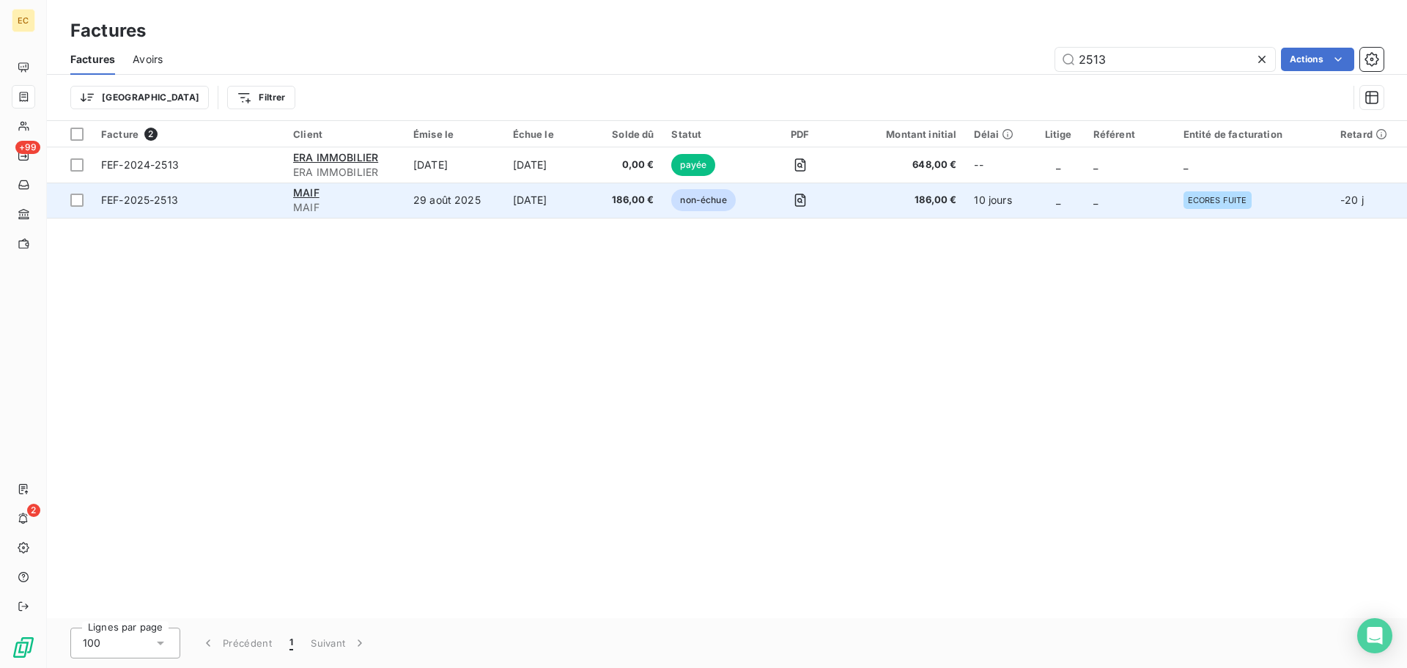
click at [389, 196] on div "MAIF" at bounding box center [344, 192] width 103 height 15
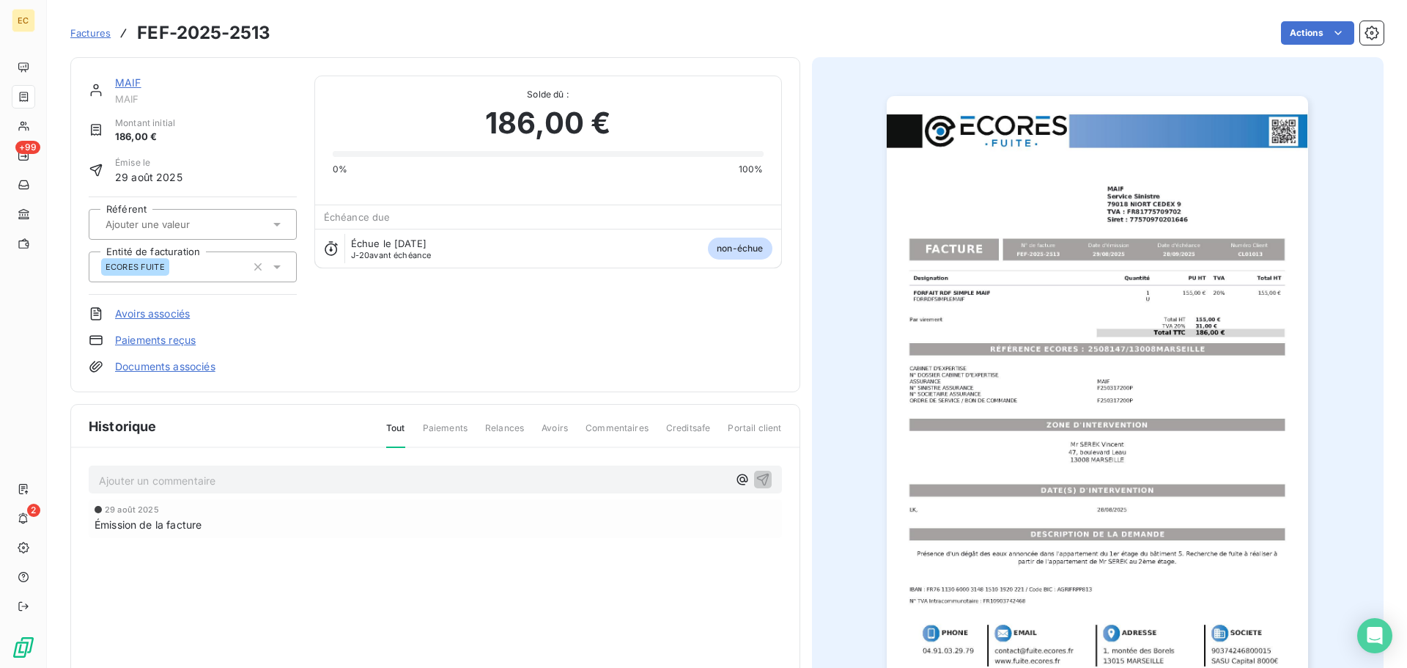
click at [158, 343] on link "Paiements reçus" at bounding box center [155, 340] width 81 height 15
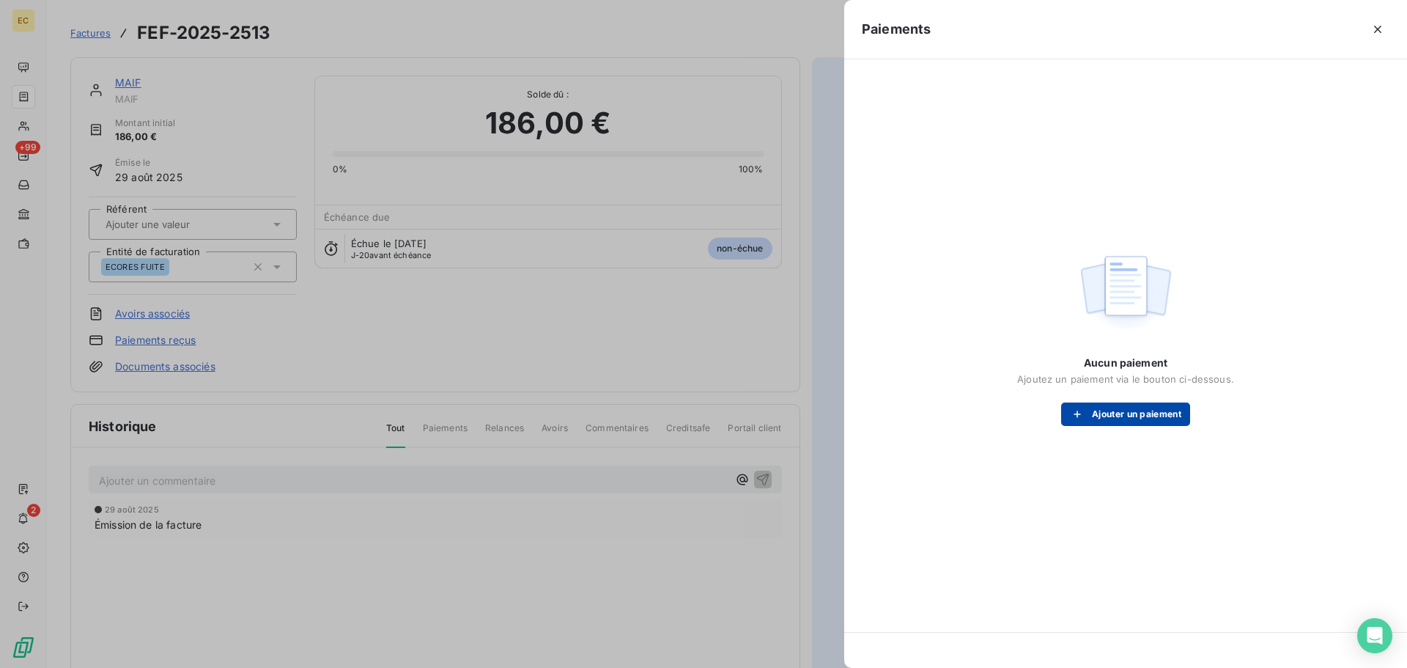
click at [1075, 417] on icon "button" at bounding box center [1077, 414] width 15 height 15
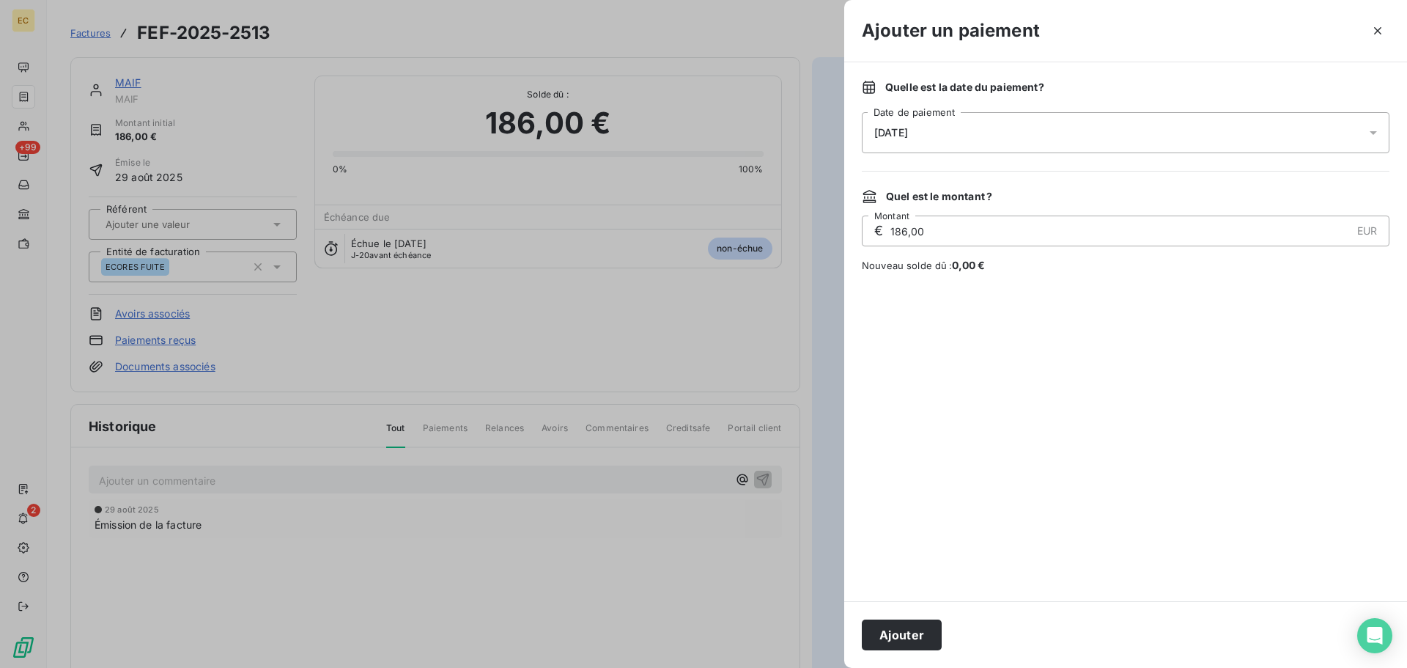
click at [899, 128] on span "[DATE]" at bounding box center [892, 133] width 34 height 12
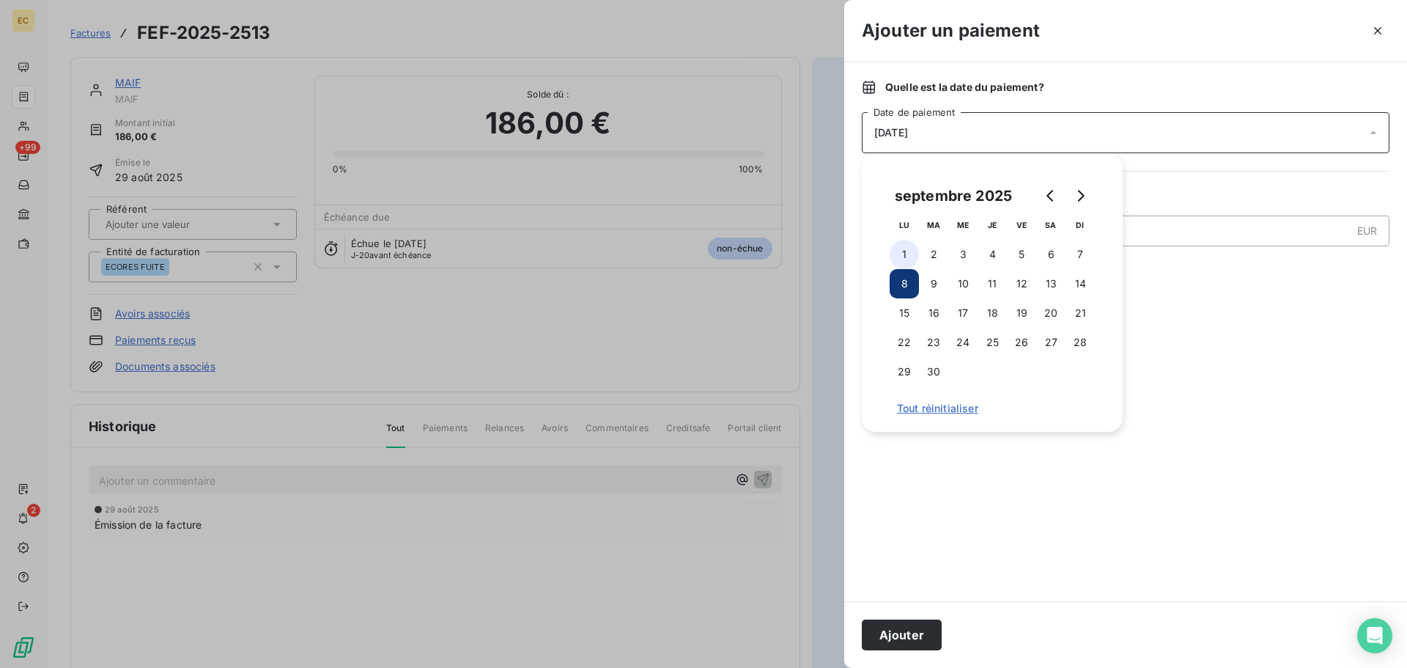
click at [898, 254] on button "1" at bounding box center [904, 254] width 29 height 29
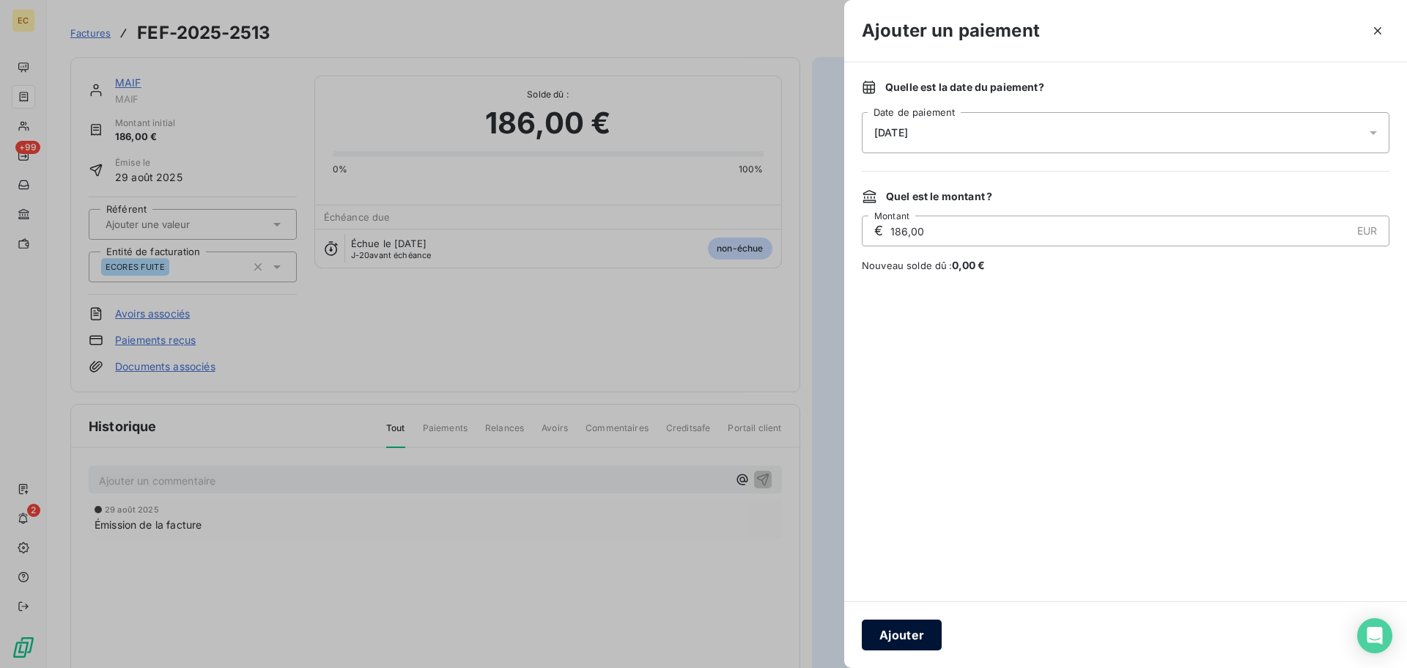
click at [889, 630] on button "Ajouter" at bounding box center [902, 634] width 80 height 31
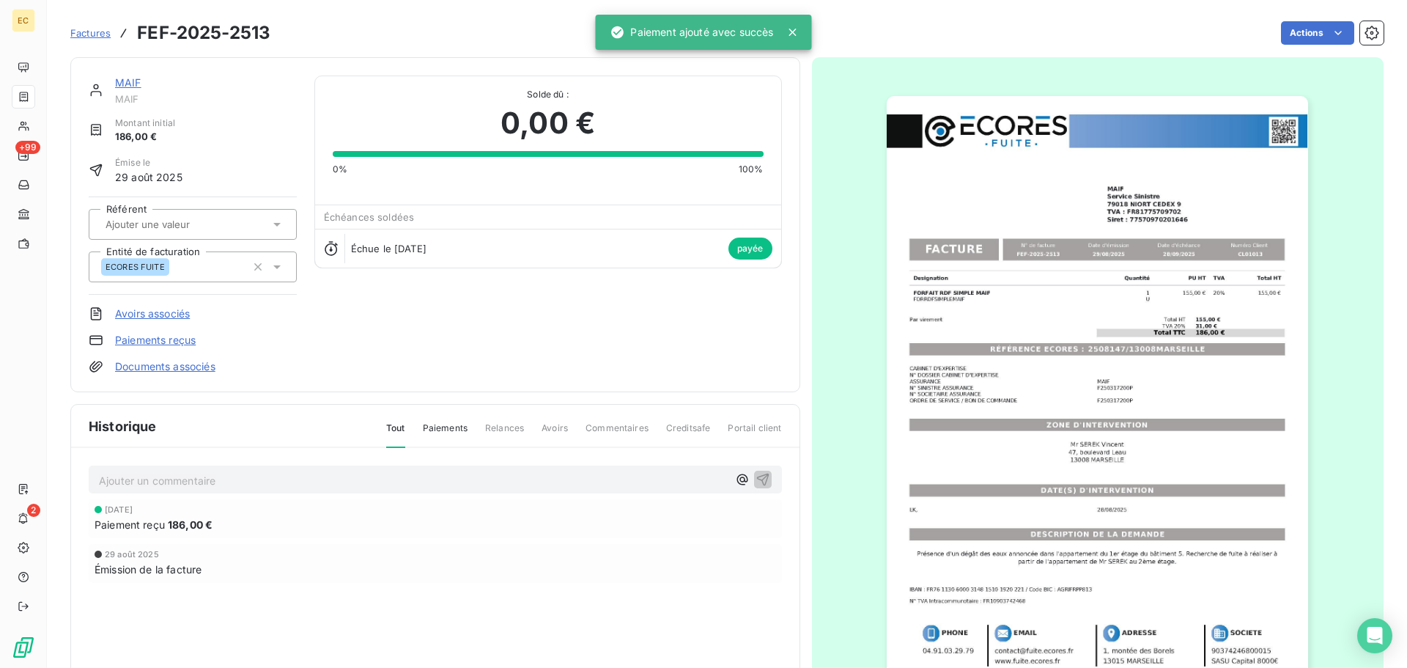
click at [92, 35] on span "Factures" at bounding box center [90, 33] width 40 height 12
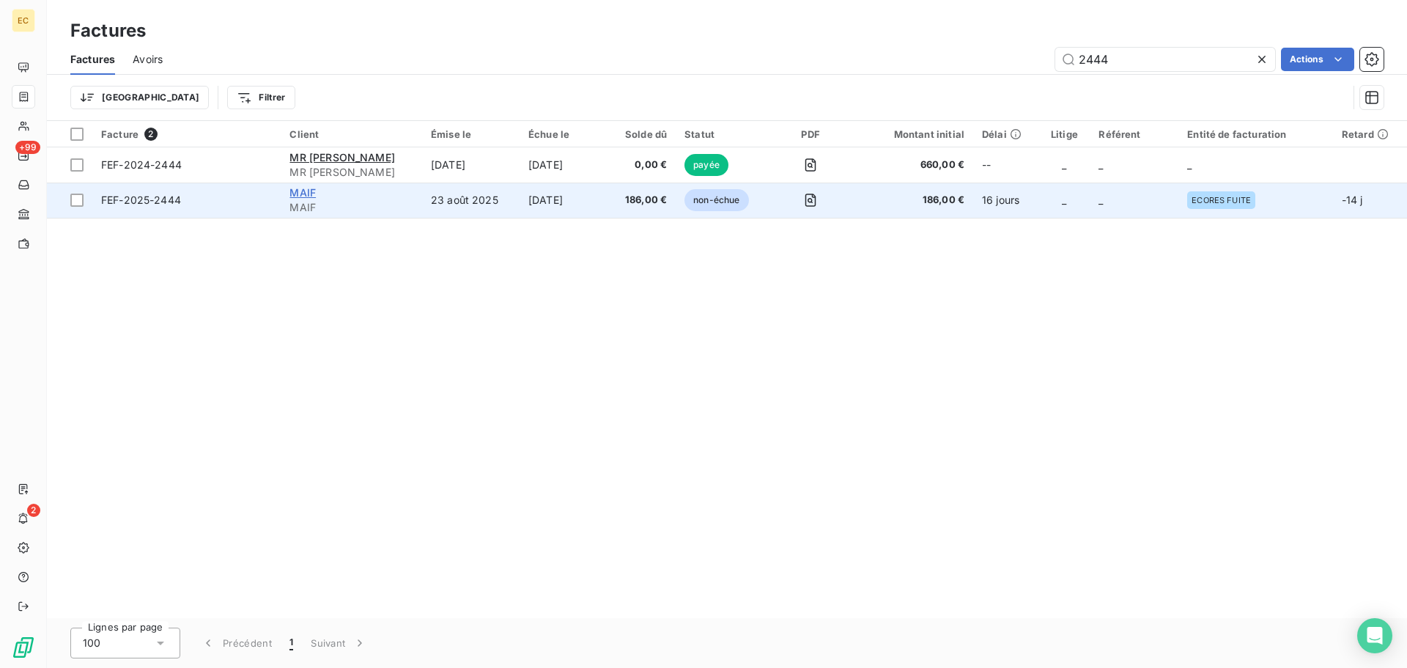
type input "2444"
click at [306, 186] on span "MAIF" at bounding box center [303, 192] width 26 height 12
click at [185, 199] on span "FEF-2025-2444" at bounding box center [186, 200] width 171 height 15
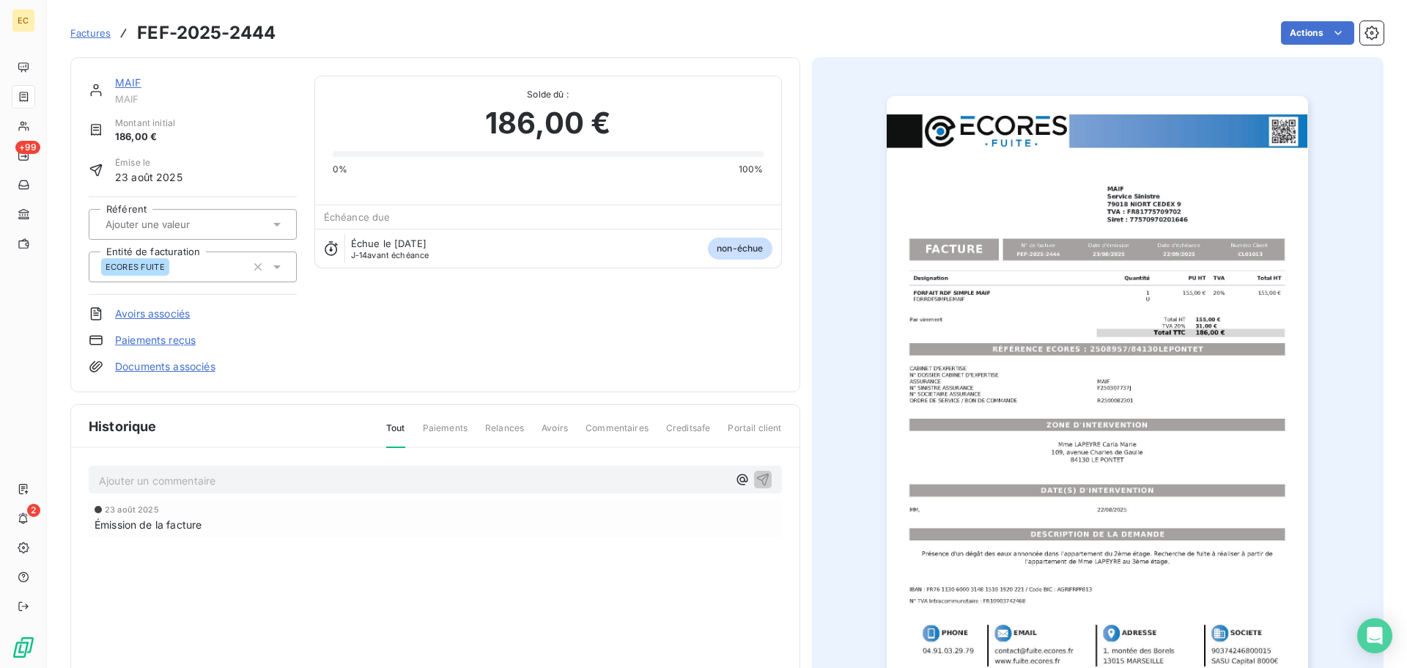
click at [185, 340] on link "Paiements reçus" at bounding box center [155, 340] width 81 height 15
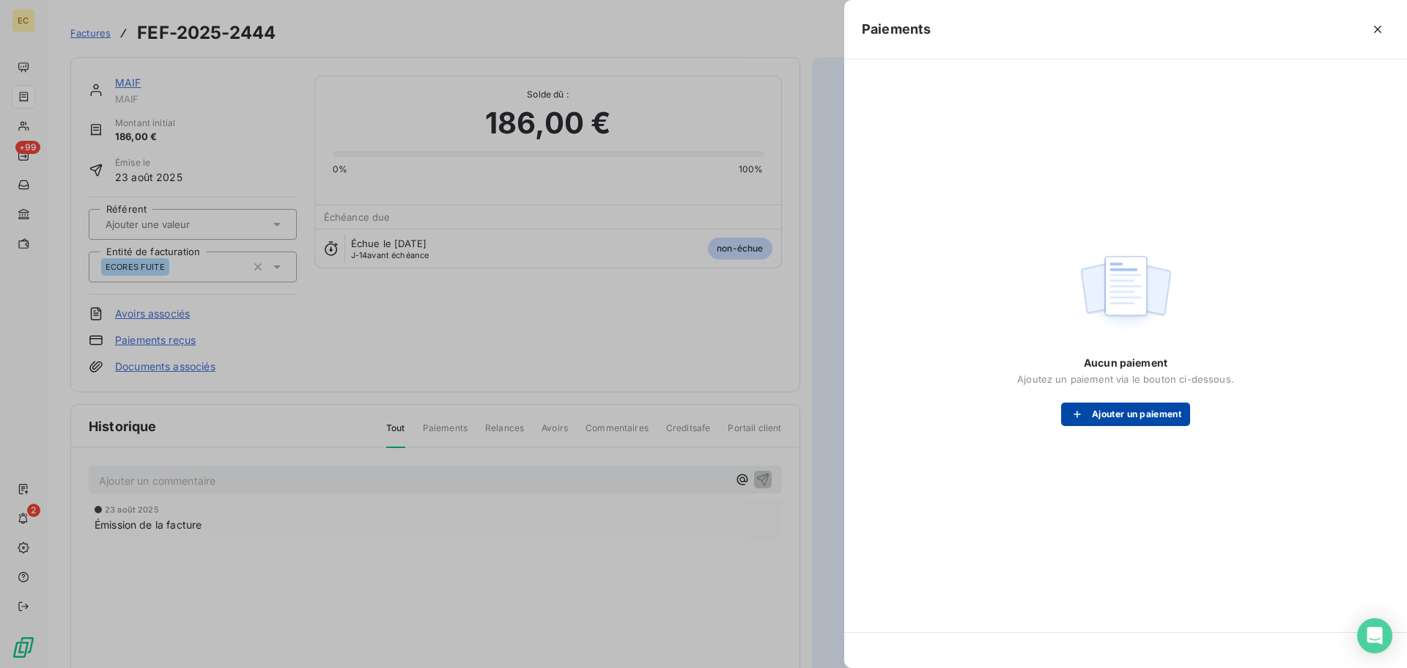
click at [1127, 418] on button "Ajouter un paiement" at bounding box center [1125, 413] width 129 height 23
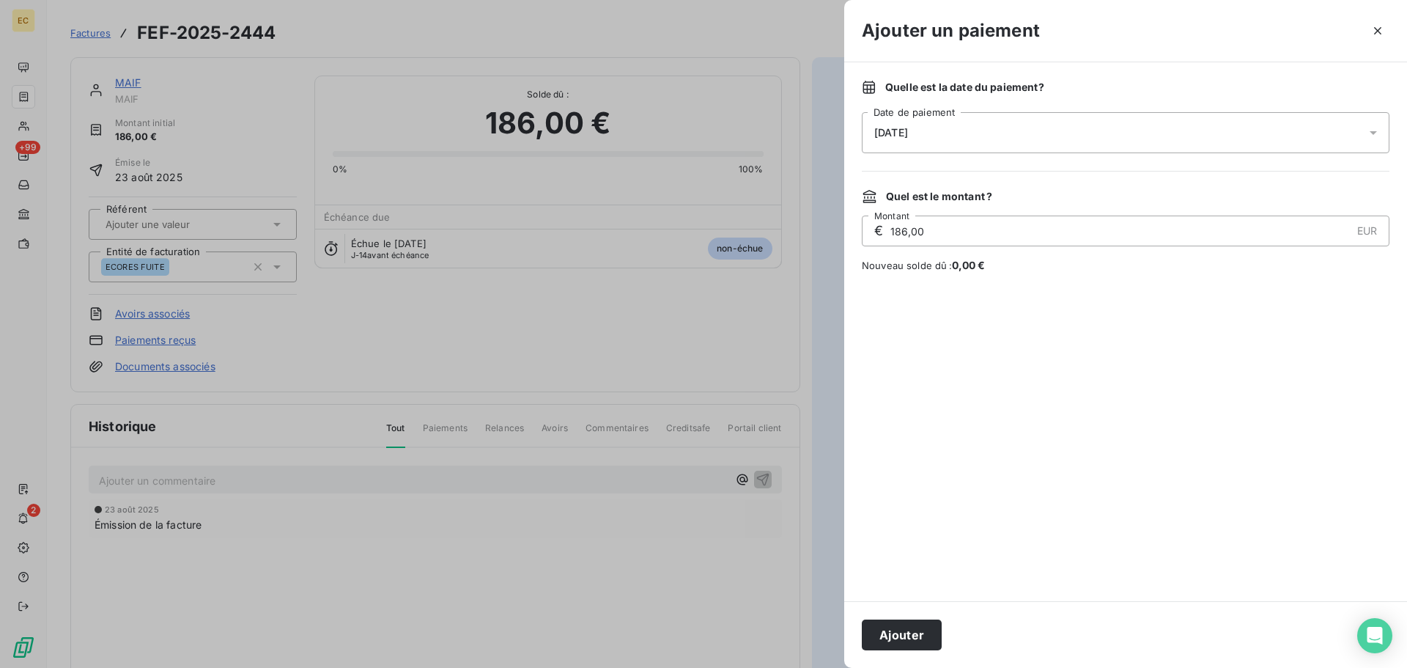
click at [957, 138] on div "[DATE]" at bounding box center [1126, 132] width 528 height 41
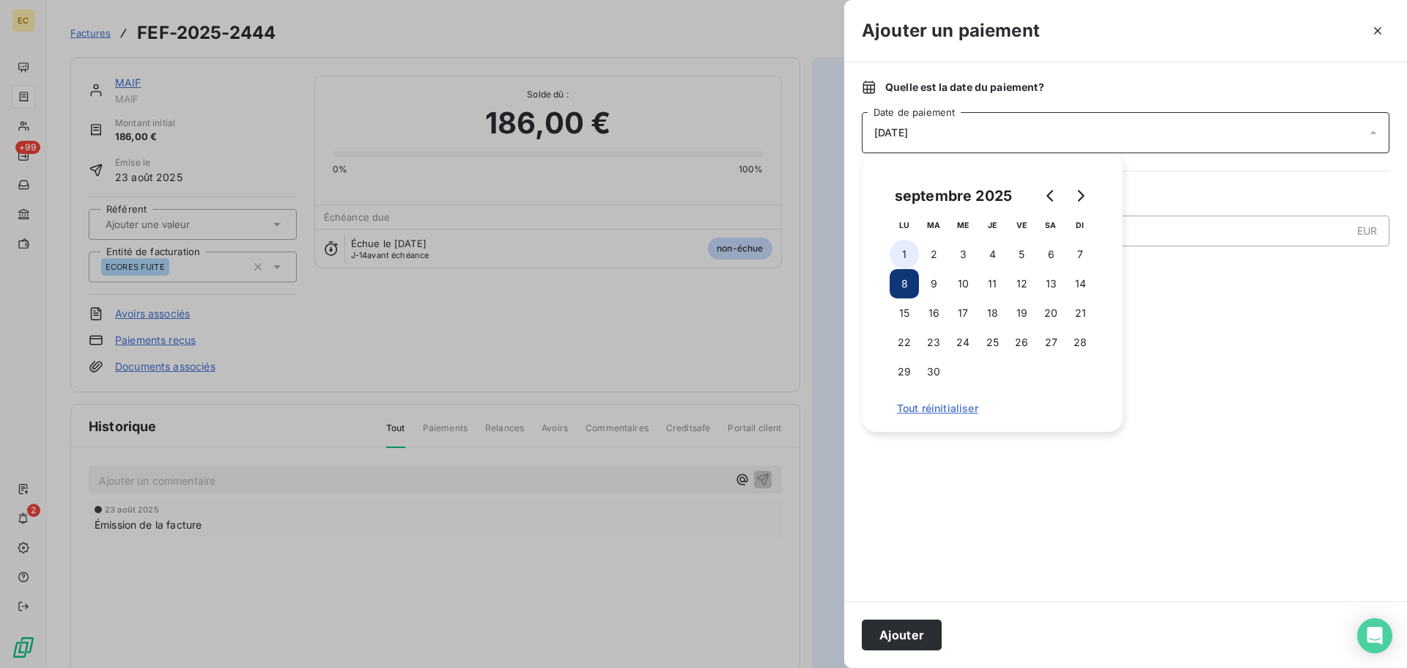
click at [906, 257] on button "1" at bounding box center [904, 254] width 29 height 29
click at [891, 625] on button "Ajouter" at bounding box center [902, 634] width 80 height 31
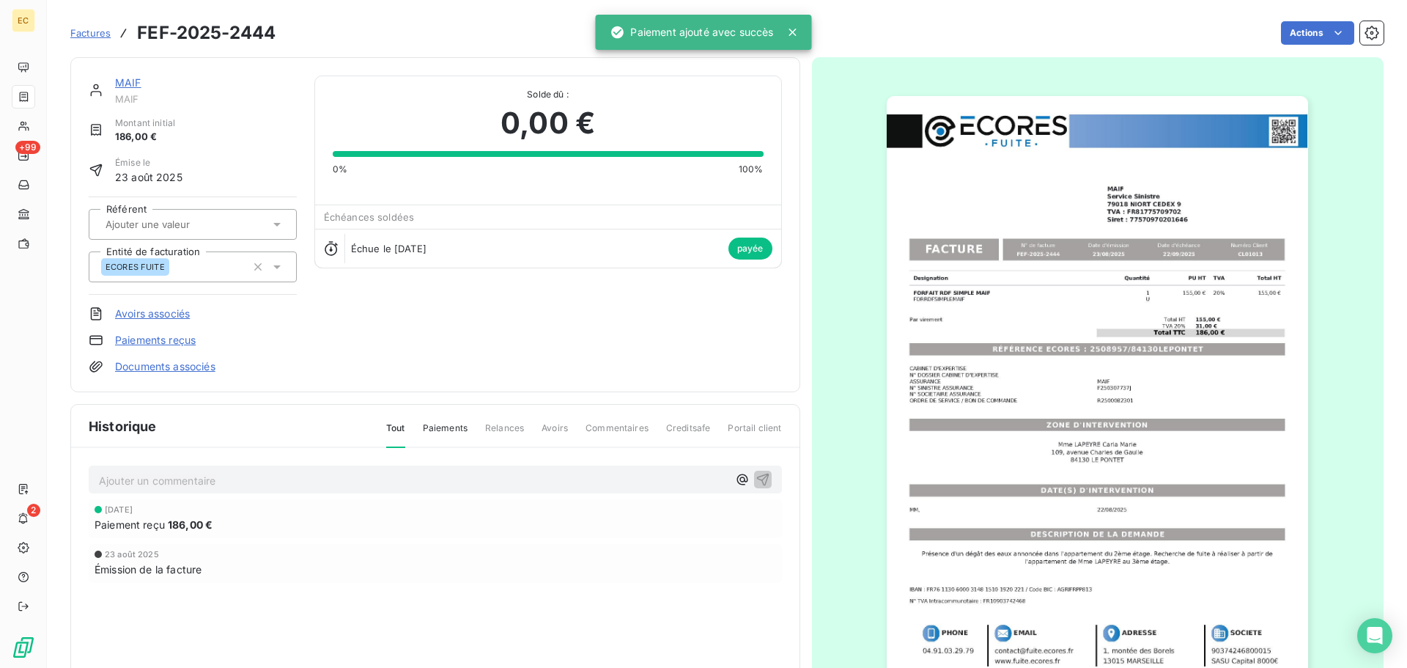
click at [78, 29] on span "Factures" at bounding box center [90, 33] width 40 height 12
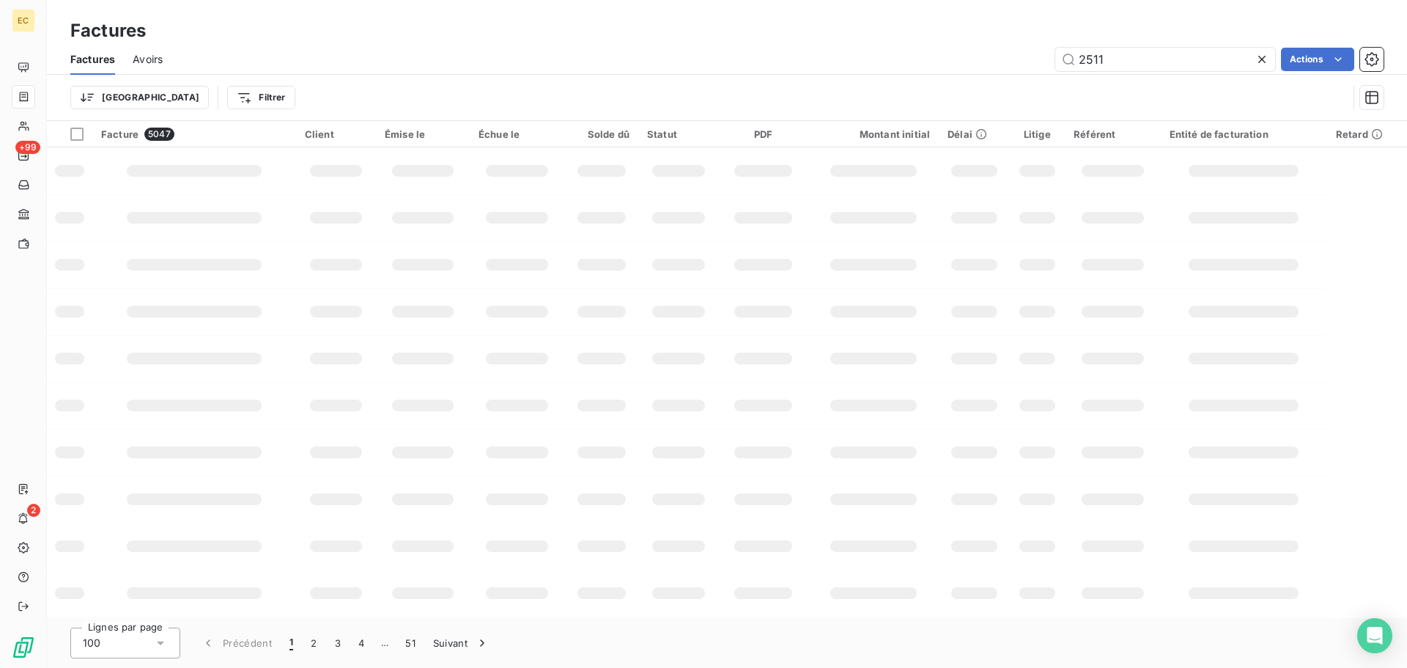
type input "2511"
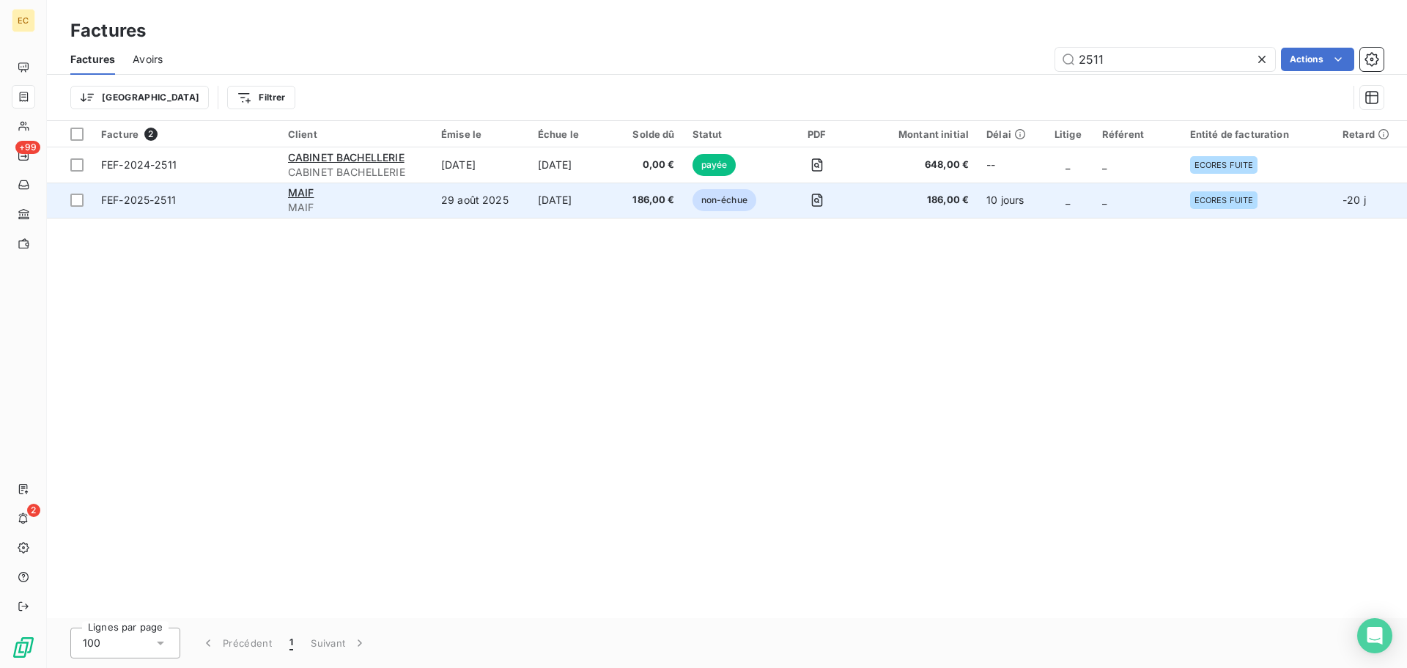
click at [169, 209] on td "FEF-2025-2511" at bounding box center [185, 200] width 187 height 35
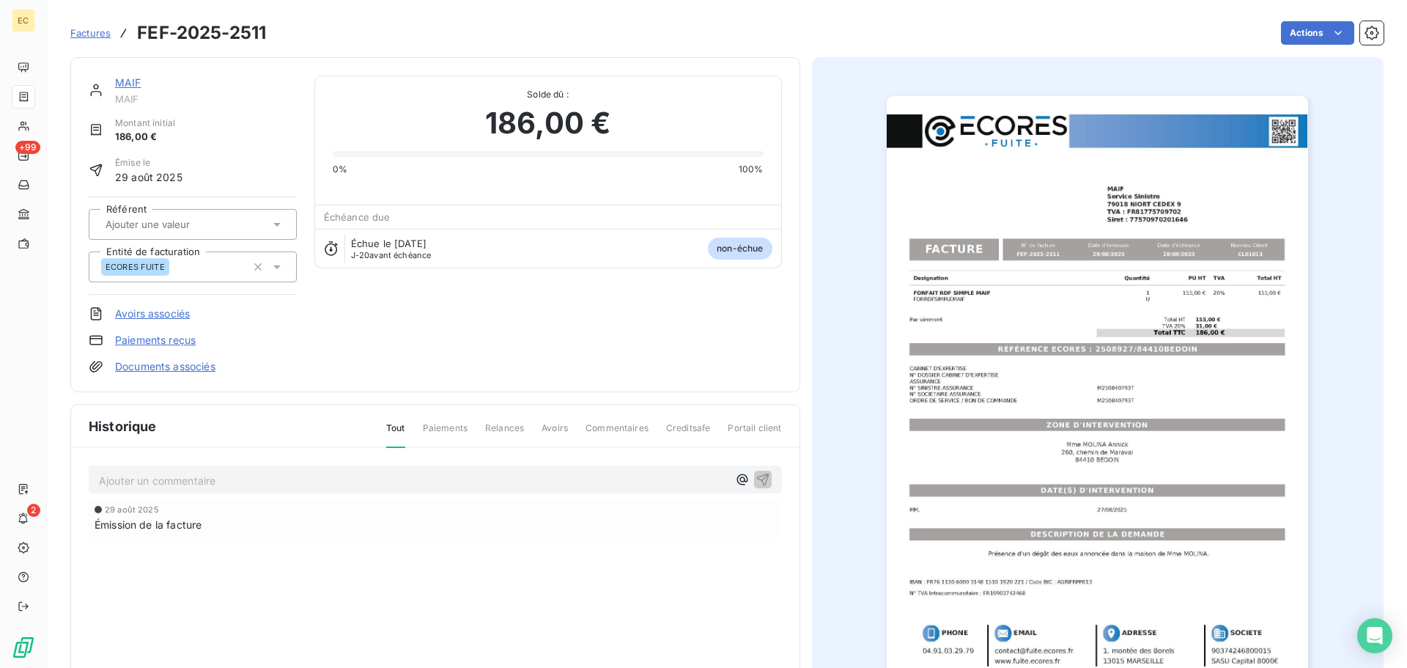
click at [169, 342] on link "Paiements reçus" at bounding box center [155, 340] width 81 height 15
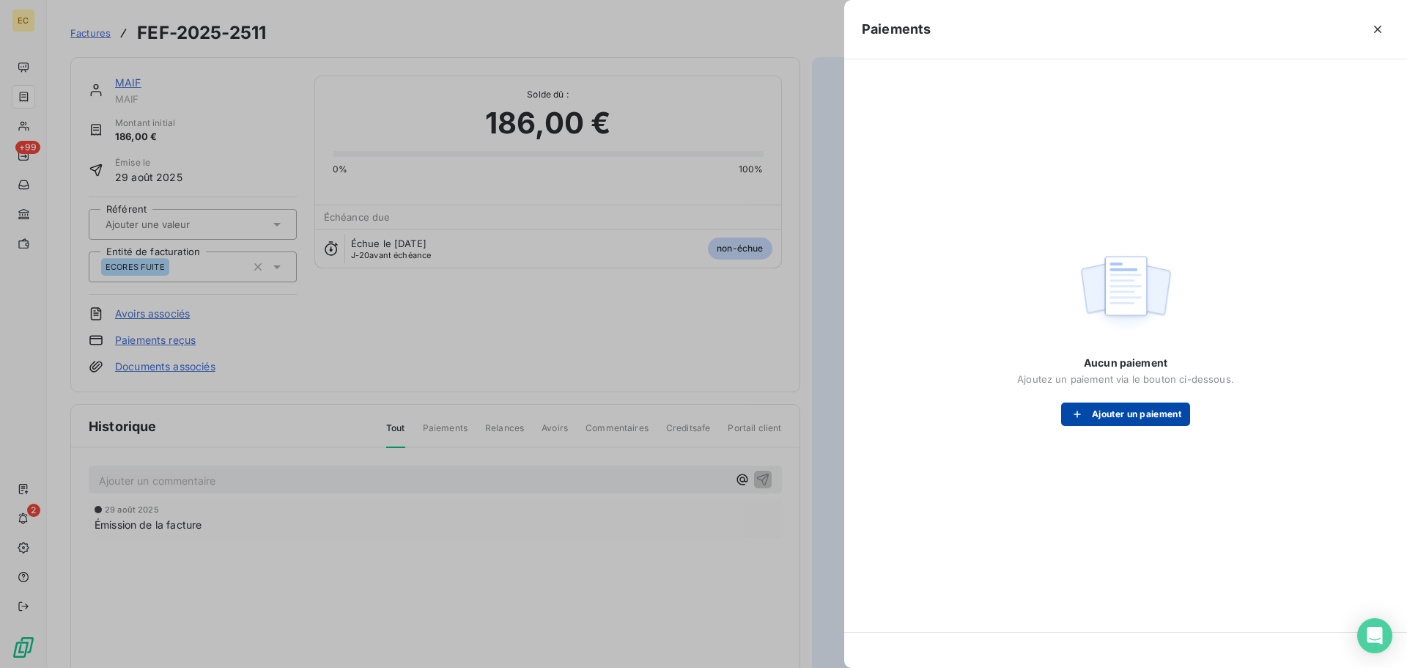
click at [1118, 408] on button "Ajouter un paiement" at bounding box center [1125, 413] width 129 height 23
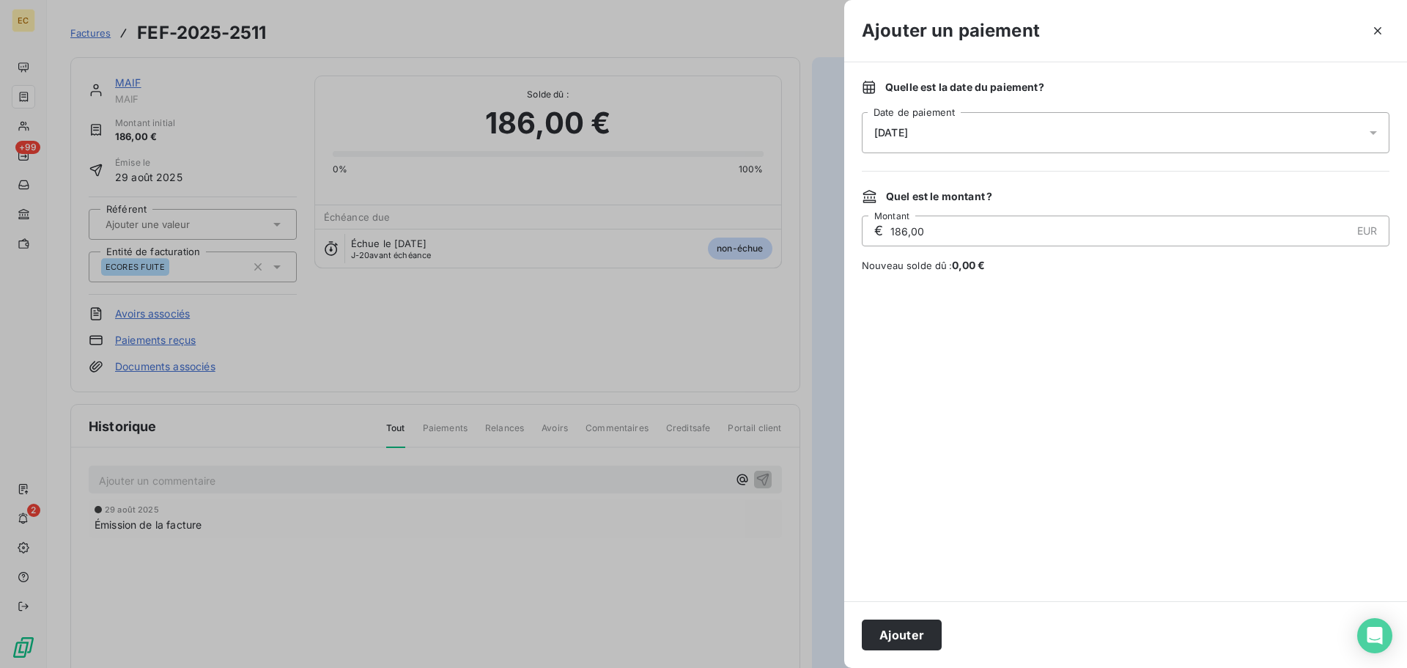
click at [972, 131] on div "[DATE]" at bounding box center [1126, 132] width 528 height 41
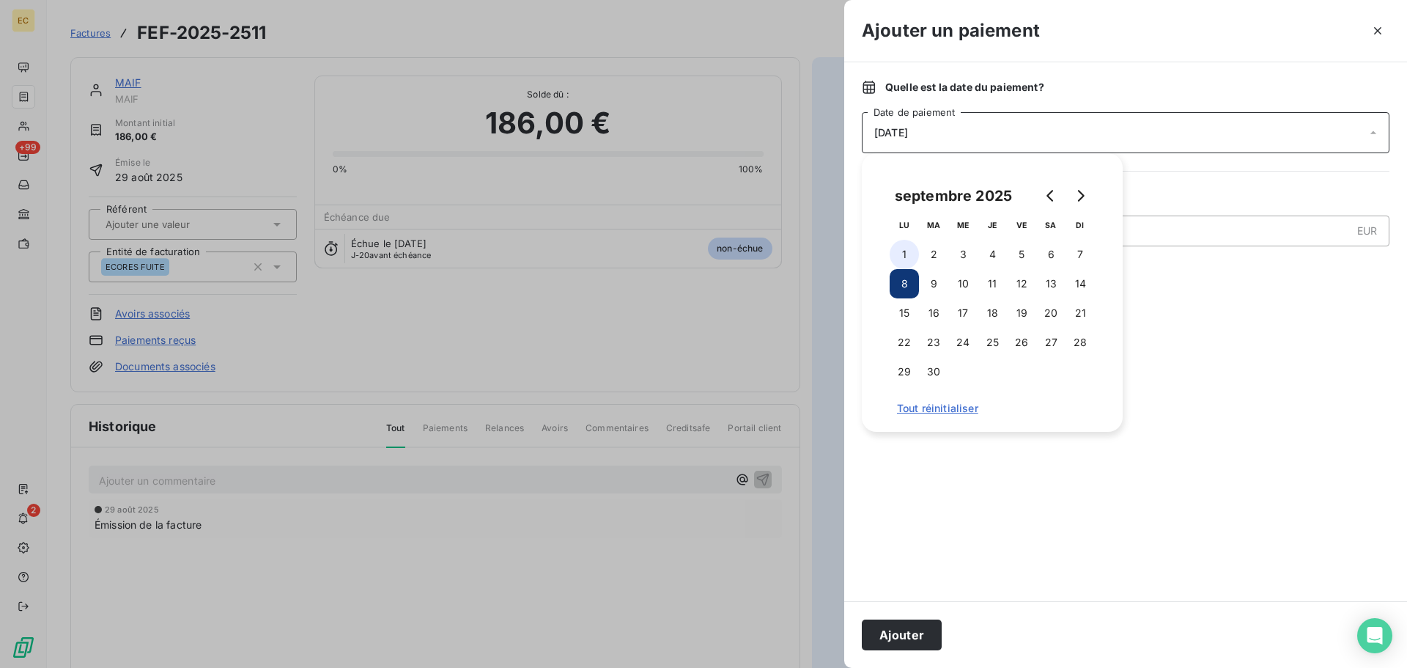
click at [904, 257] on button "1" at bounding box center [904, 254] width 29 height 29
click at [894, 633] on button "Ajouter" at bounding box center [902, 634] width 80 height 31
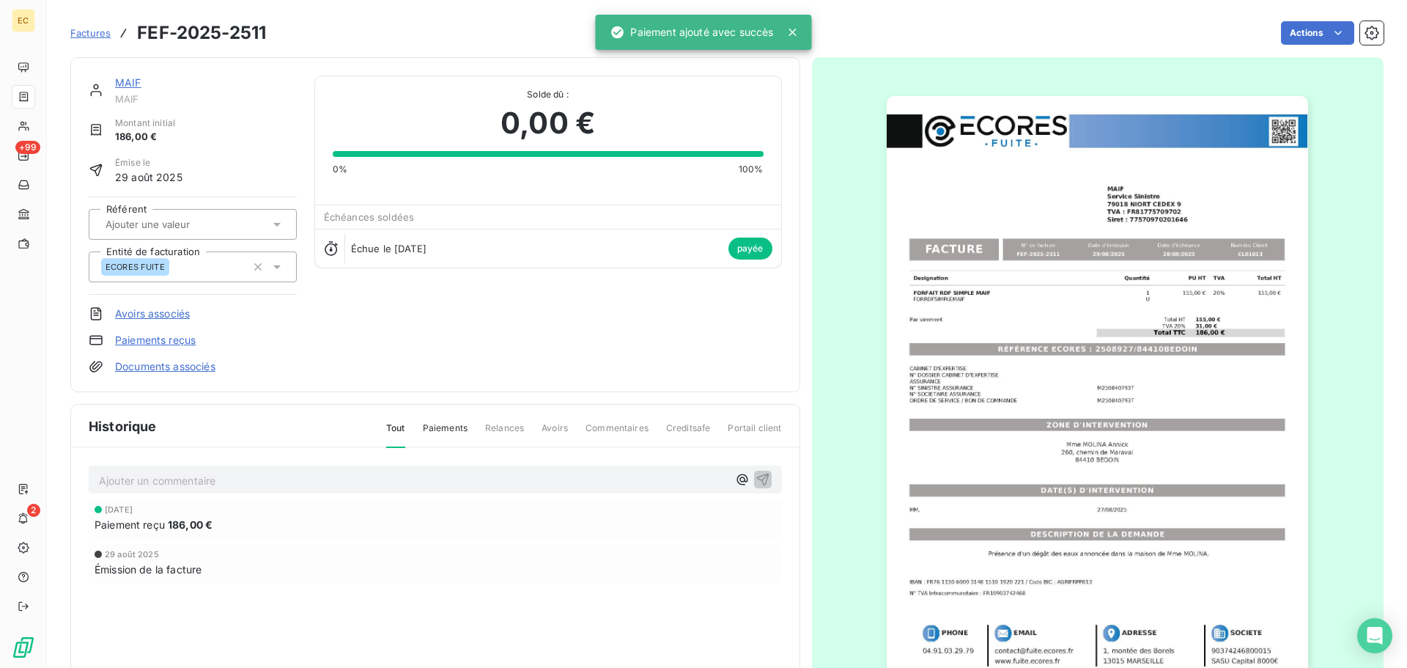
click at [94, 34] on span "Factures" at bounding box center [90, 33] width 40 height 12
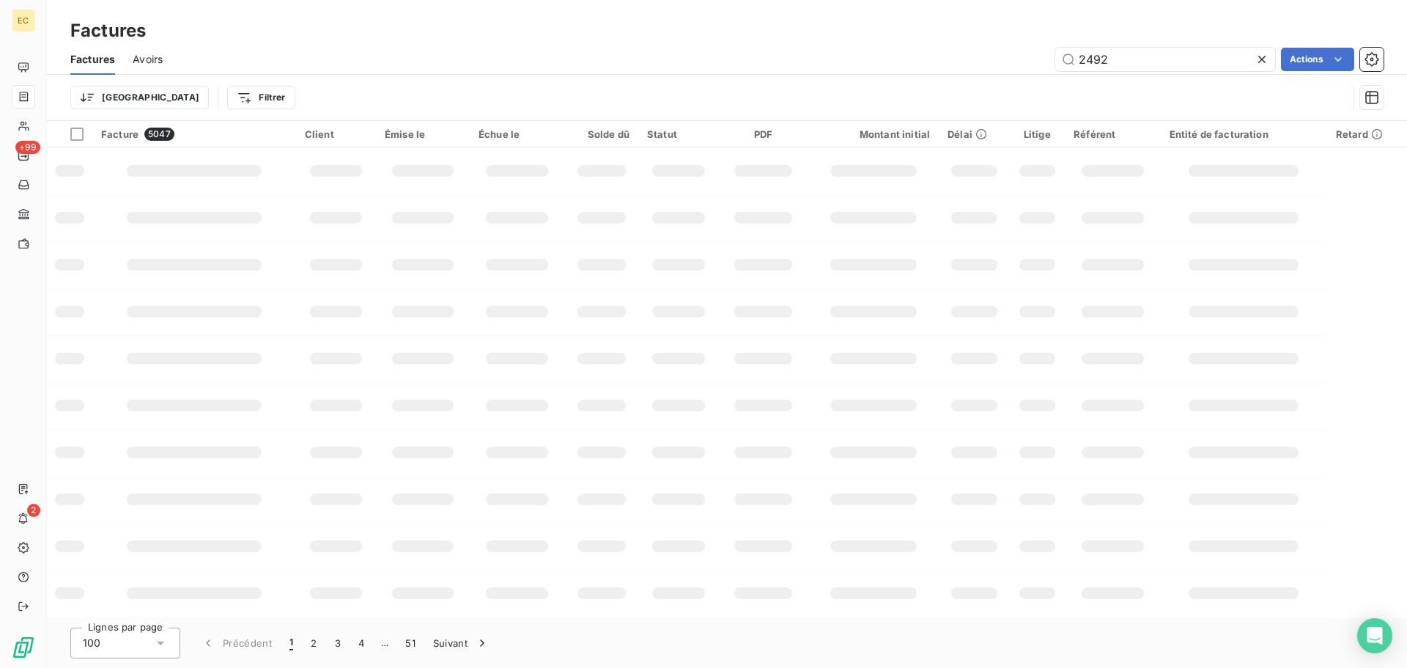
type input "2492"
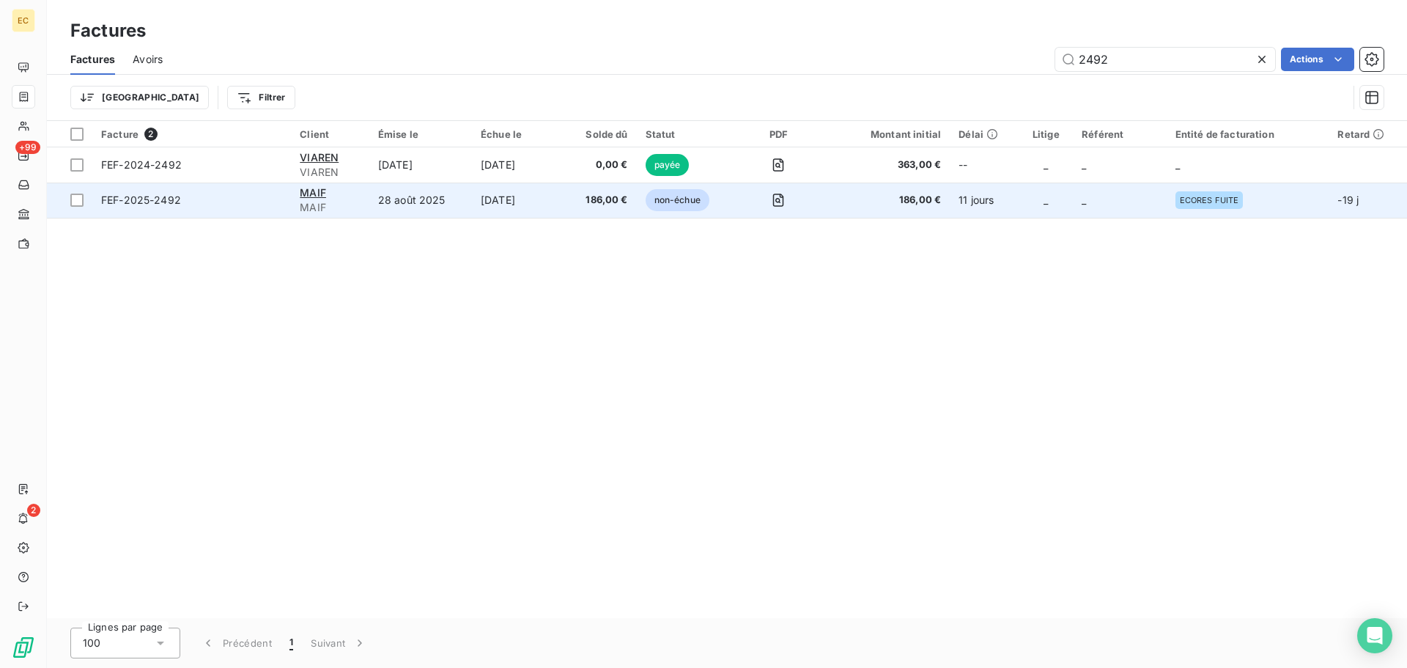
click at [131, 199] on span "FEF-2025-2492" at bounding box center [141, 200] width 80 height 12
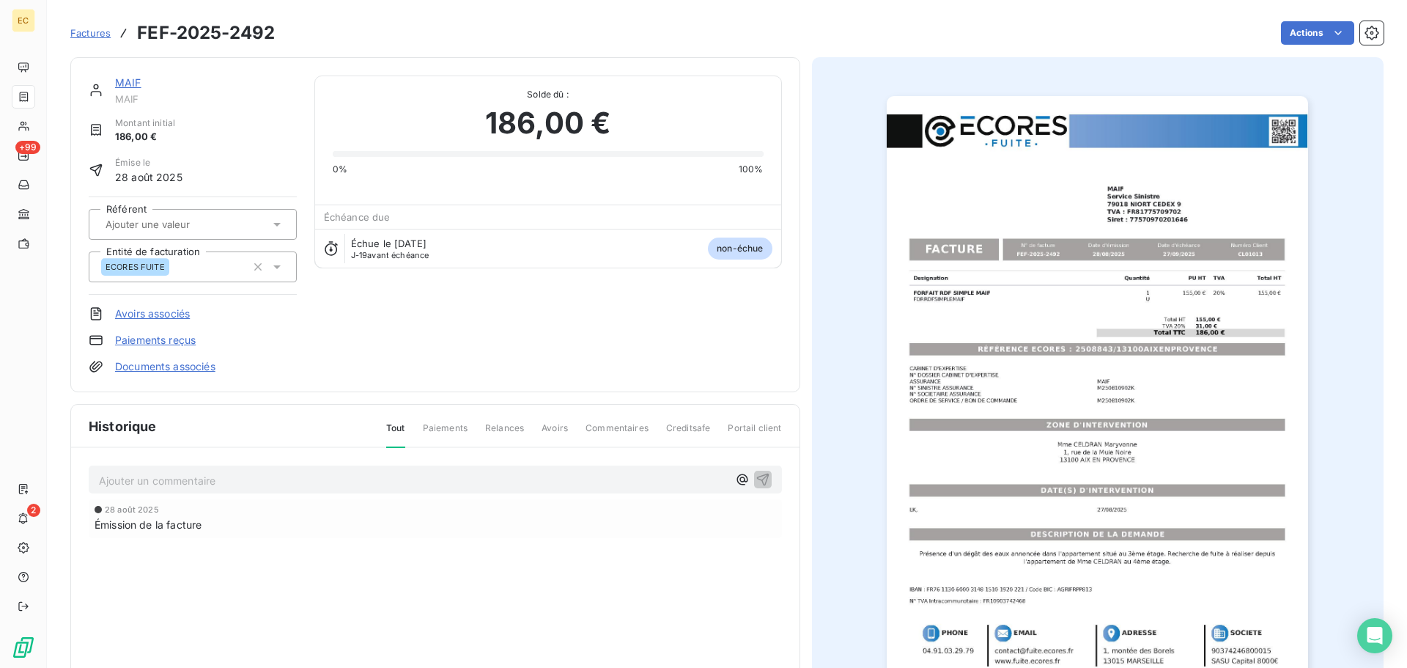
click at [166, 341] on link "Paiements reçus" at bounding box center [155, 340] width 81 height 15
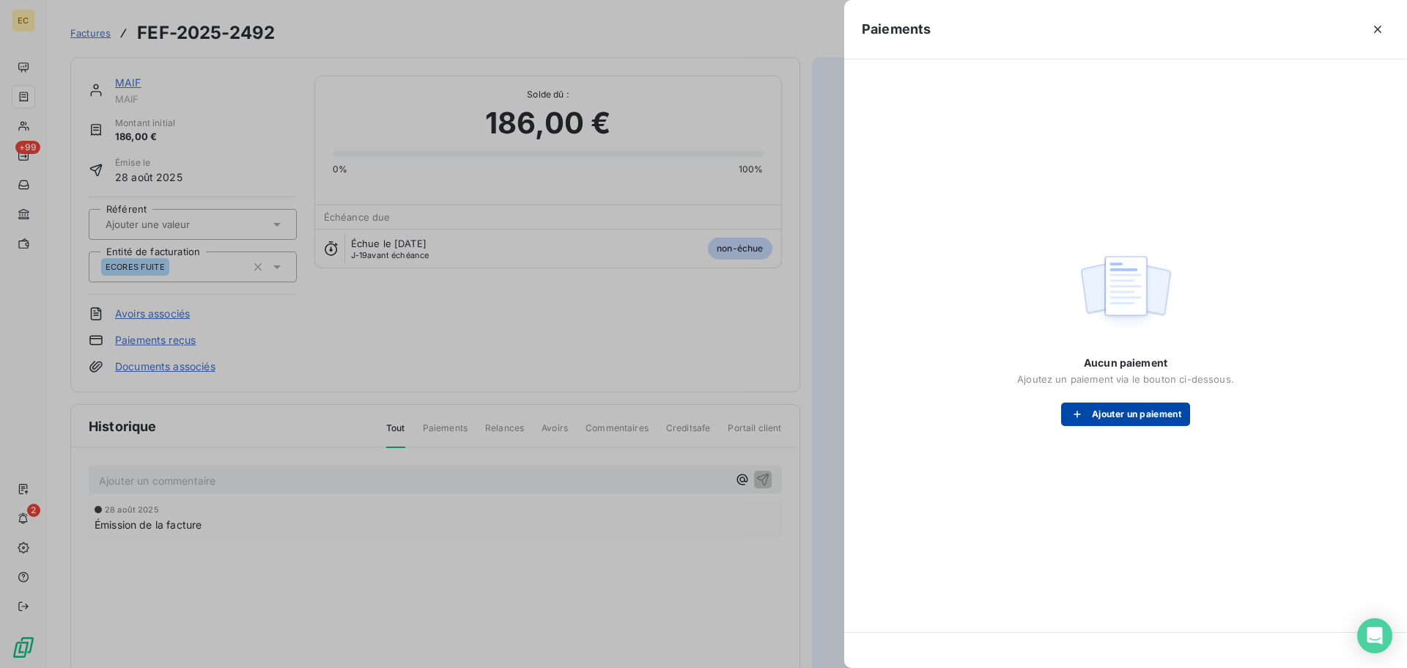
click at [1124, 411] on button "Ajouter un paiement" at bounding box center [1125, 413] width 129 height 23
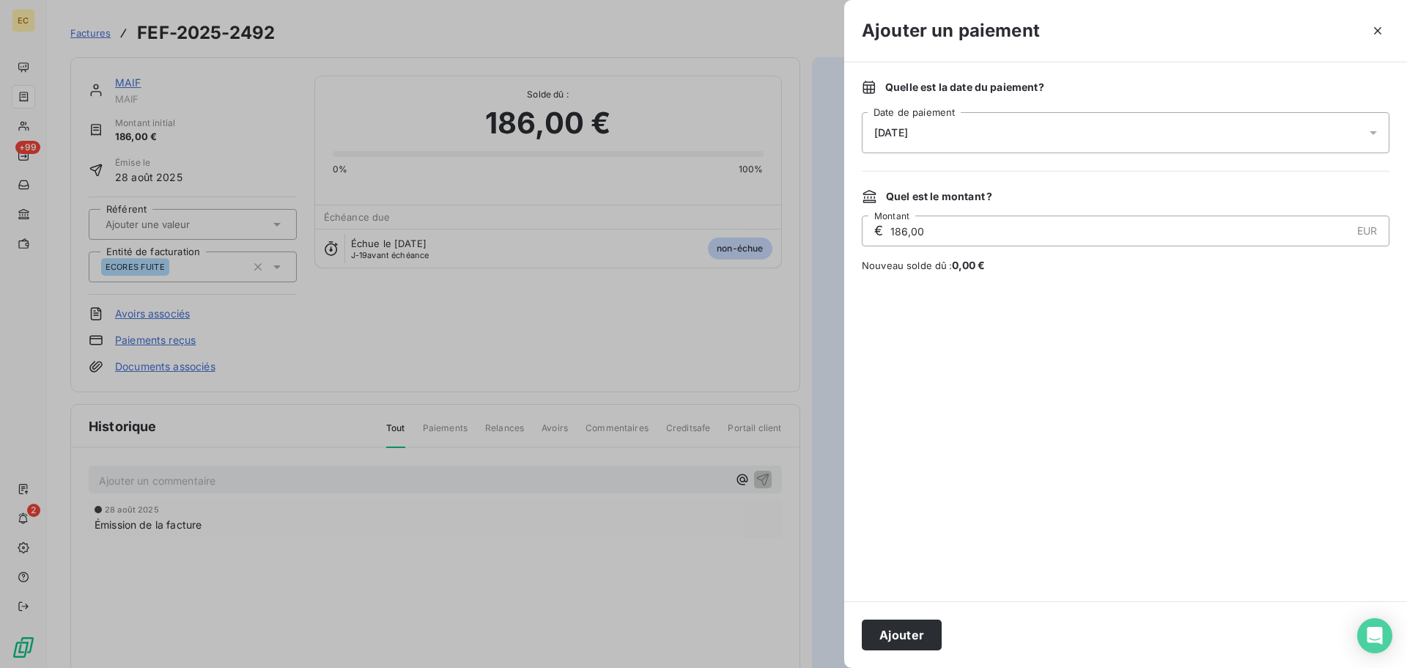
click at [968, 125] on div "[DATE]" at bounding box center [1126, 132] width 528 height 41
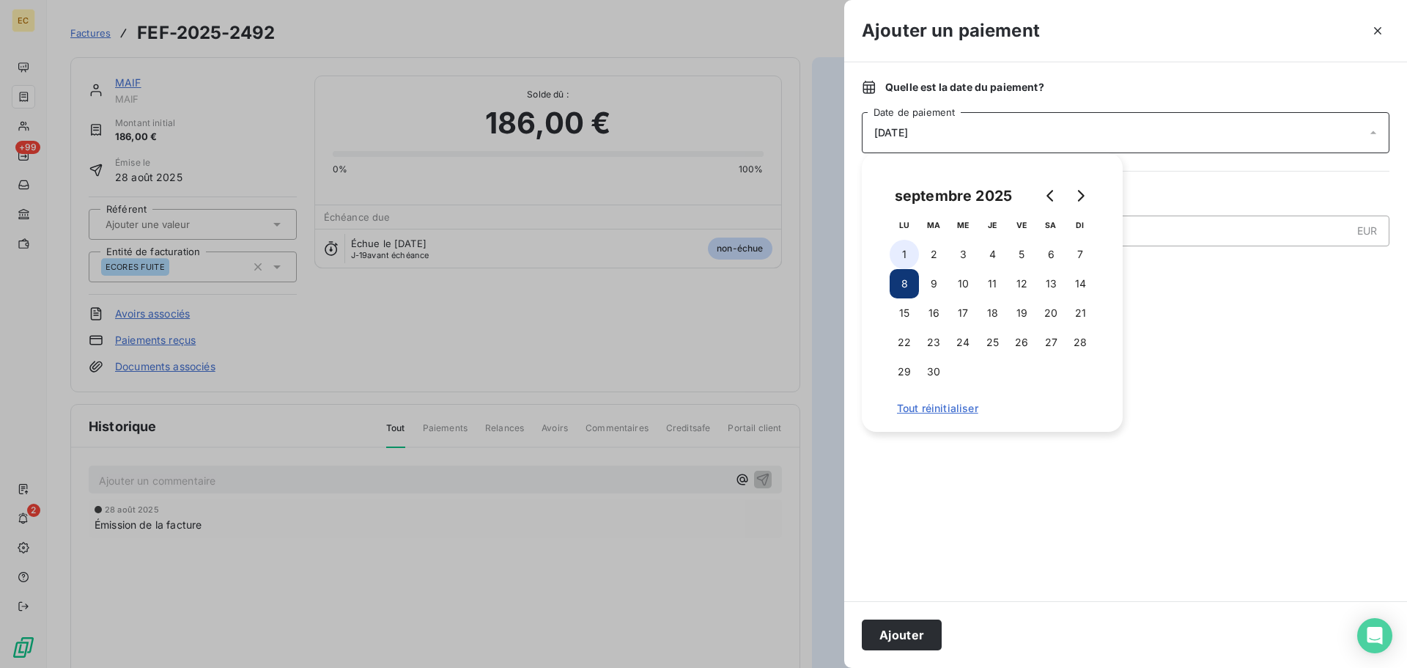
click at [910, 252] on button "1" at bounding box center [904, 254] width 29 height 29
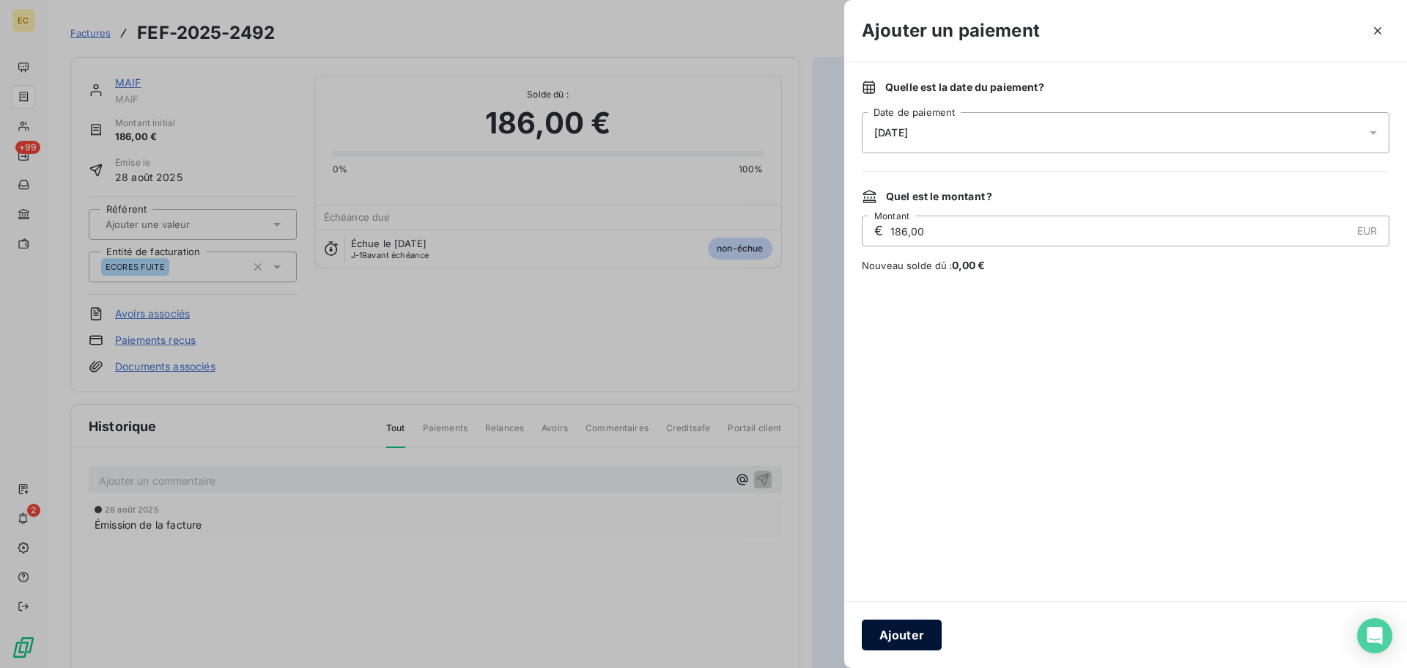
click at [906, 633] on button "Ajouter" at bounding box center [902, 634] width 80 height 31
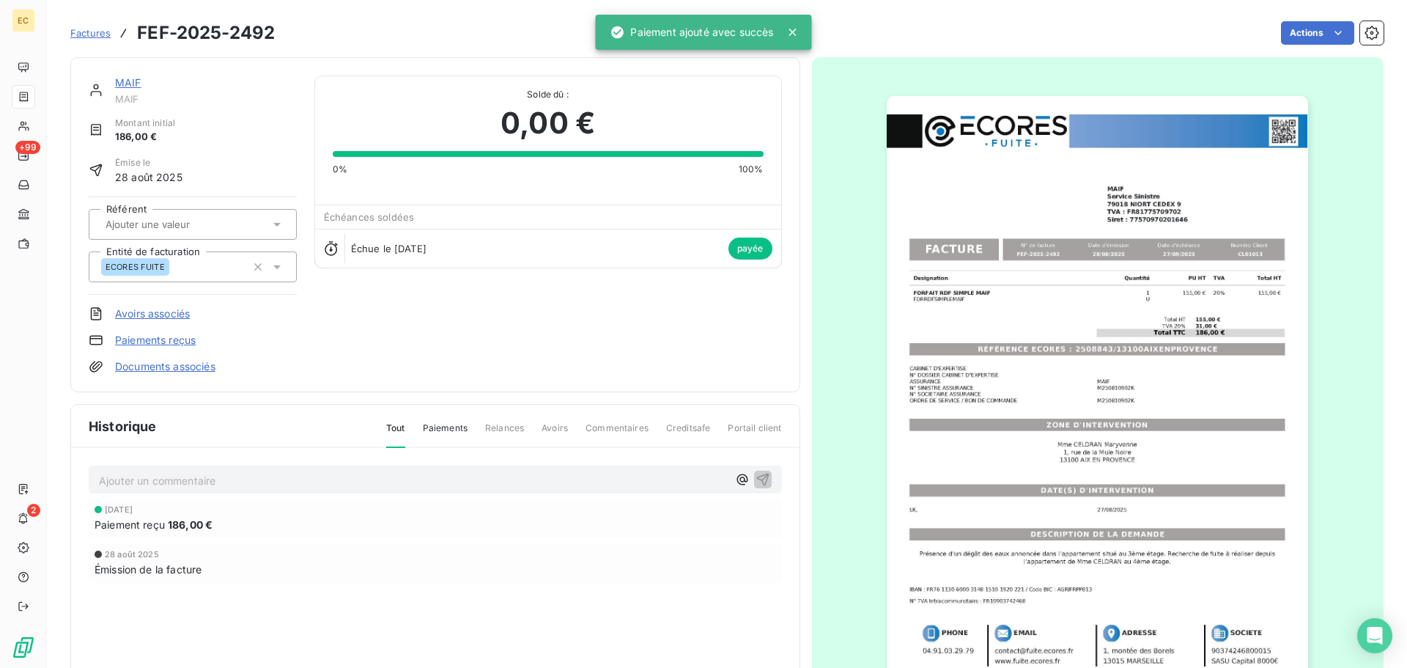
click at [83, 27] on span "Factures" at bounding box center [90, 33] width 40 height 12
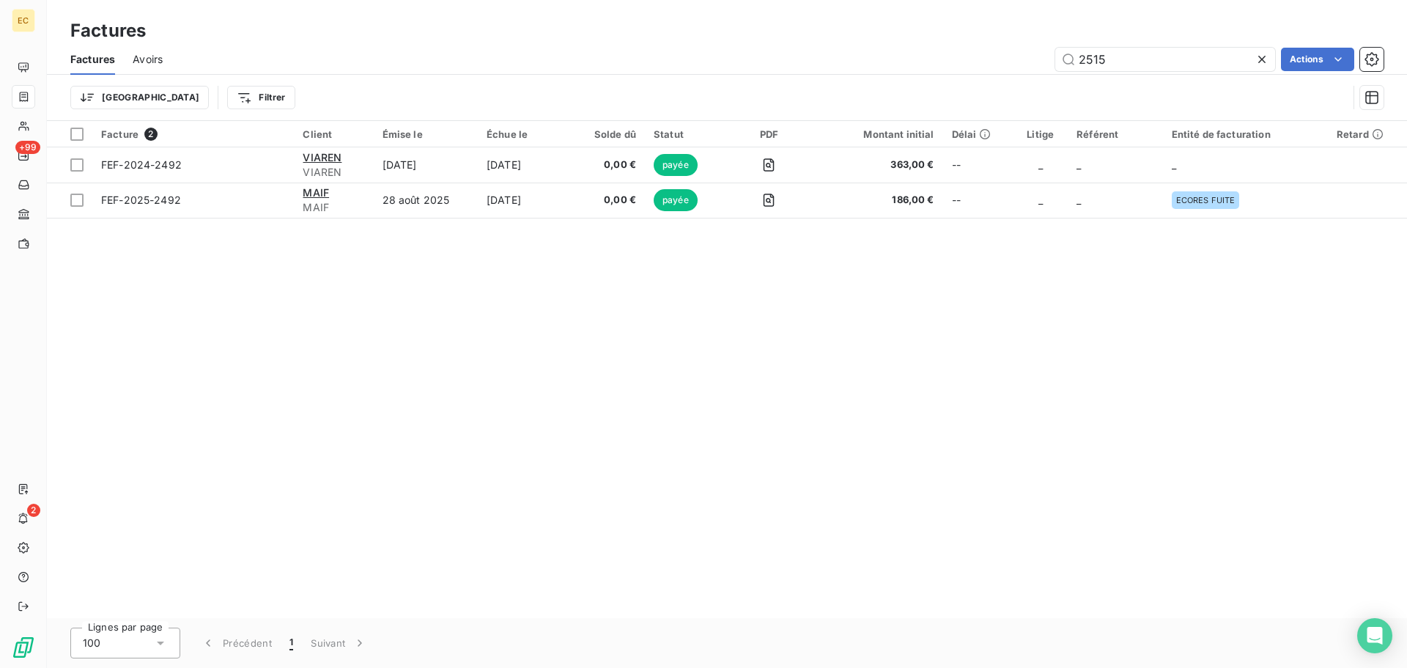
type input "2515"
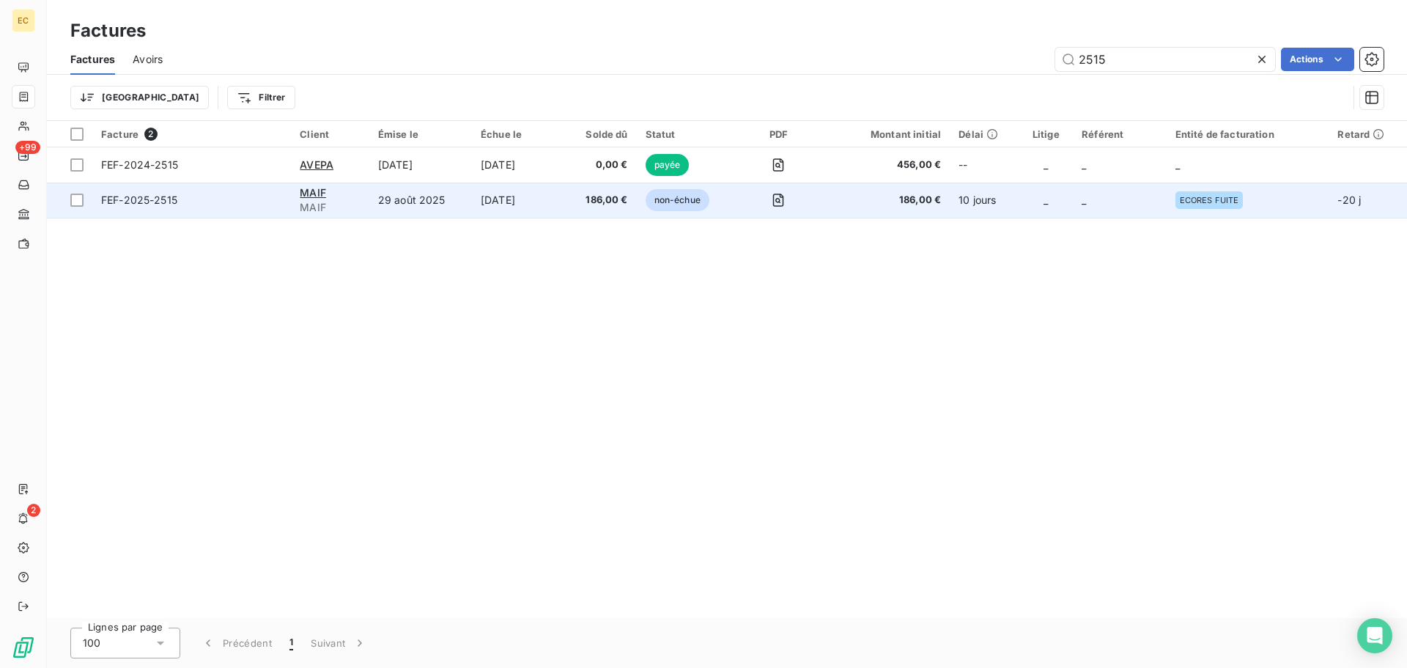
click at [162, 201] on span "FEF-2025-2515" at bounding box center [139, 200] width 76 height 12
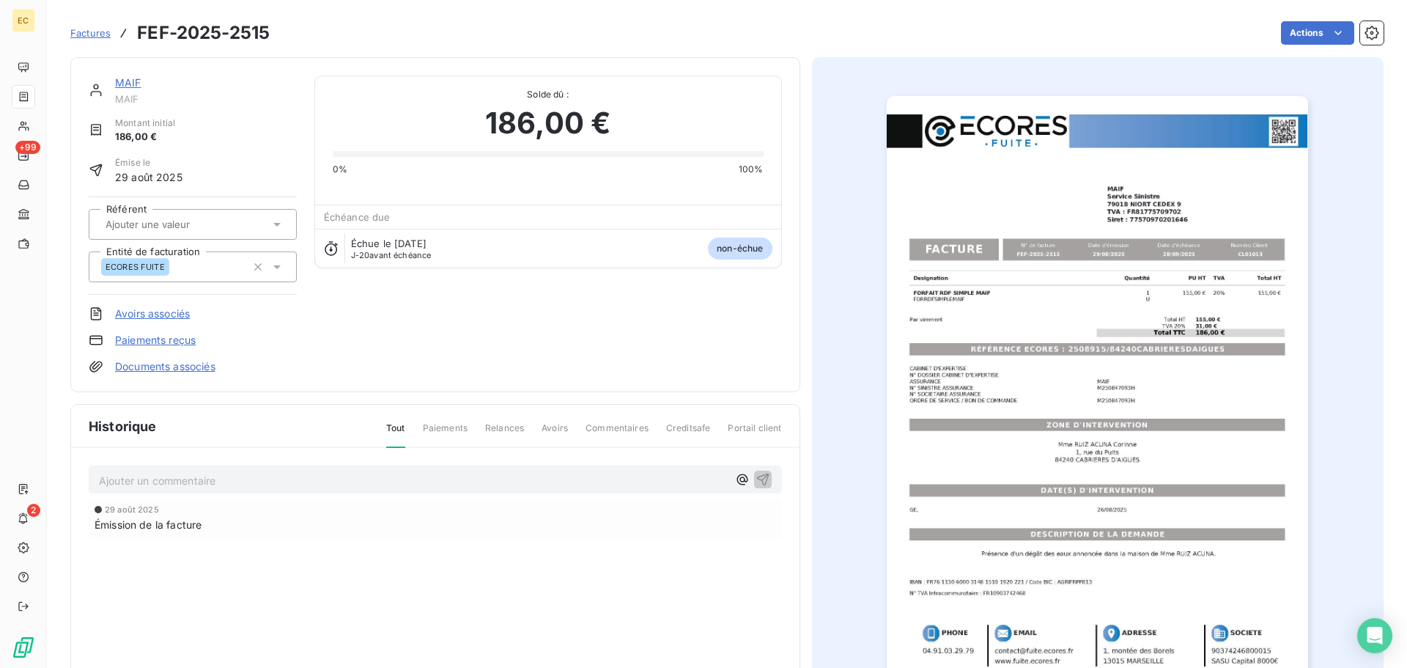
click at [152, 339] on link "Paiements reçus" at bounding box center [155, 340] width 81 height 15
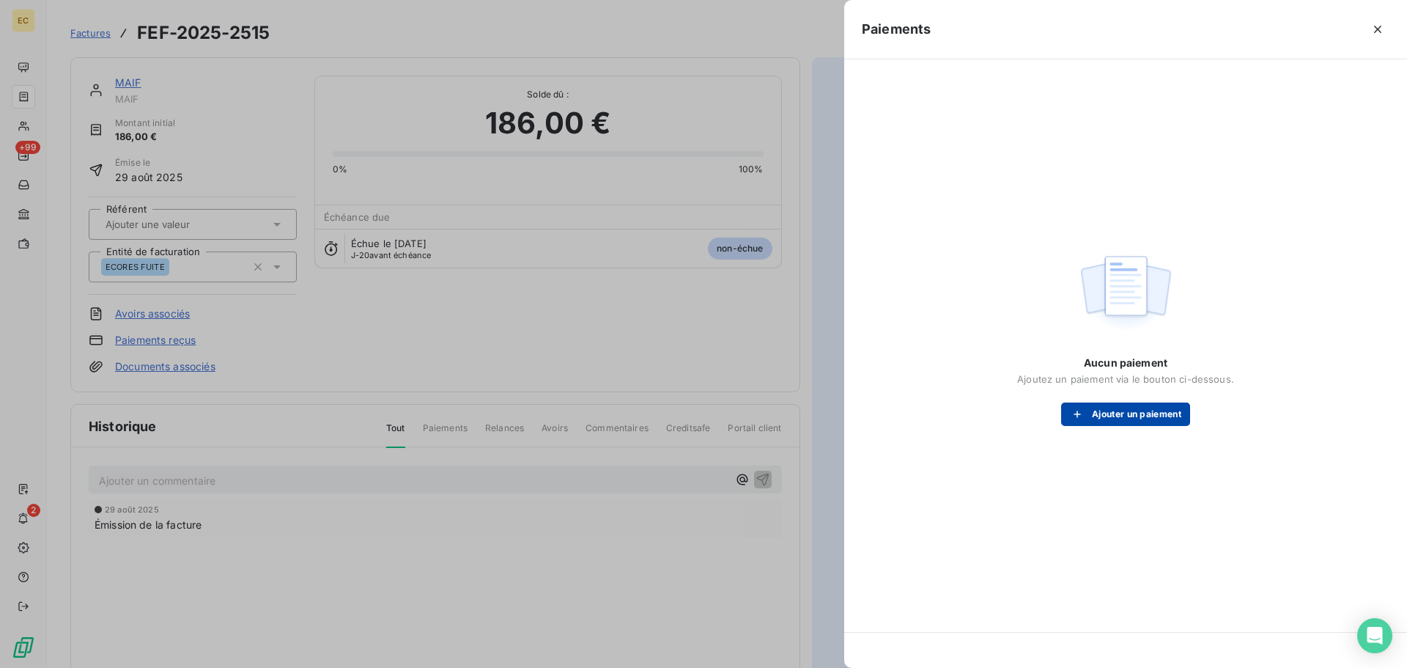
click at [1102, 418] on button "Ajouter un paiement" at bounding box center [1125, 413] width 129 height 23
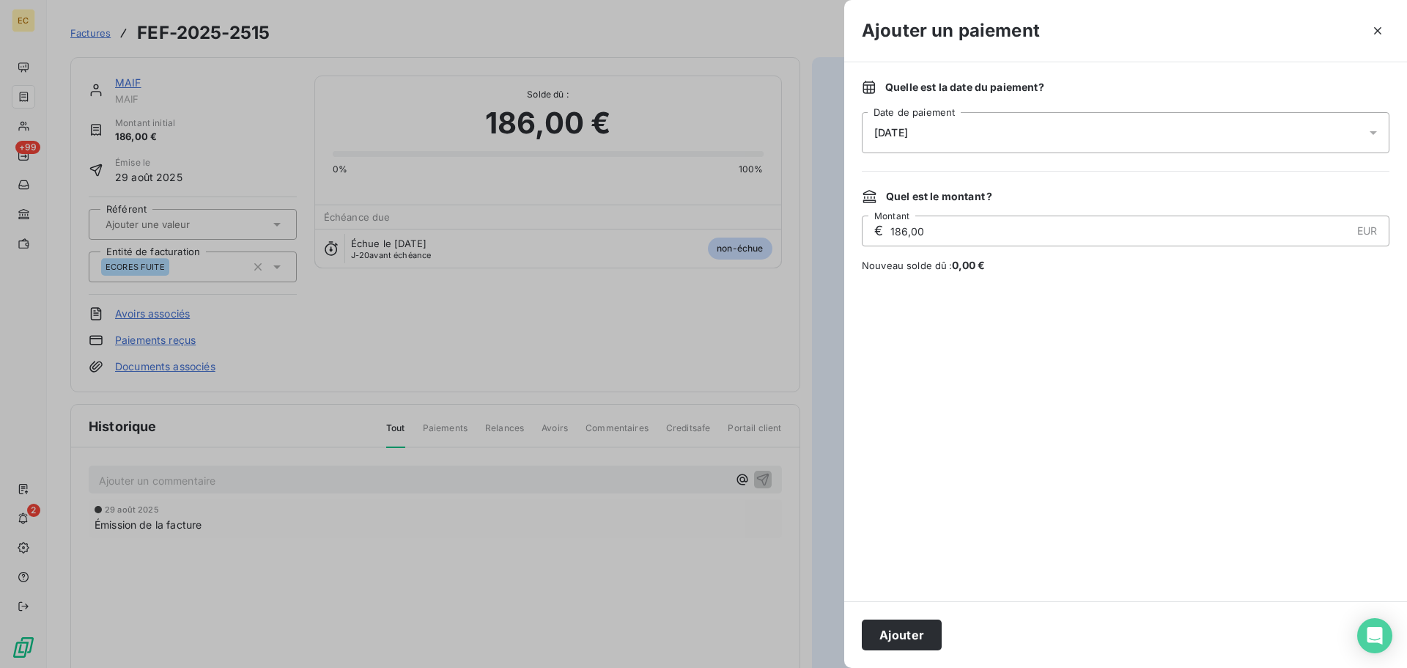
click at [907, 132] on span "[DATE]" at bounding box center [892, 133] width 34 height 12
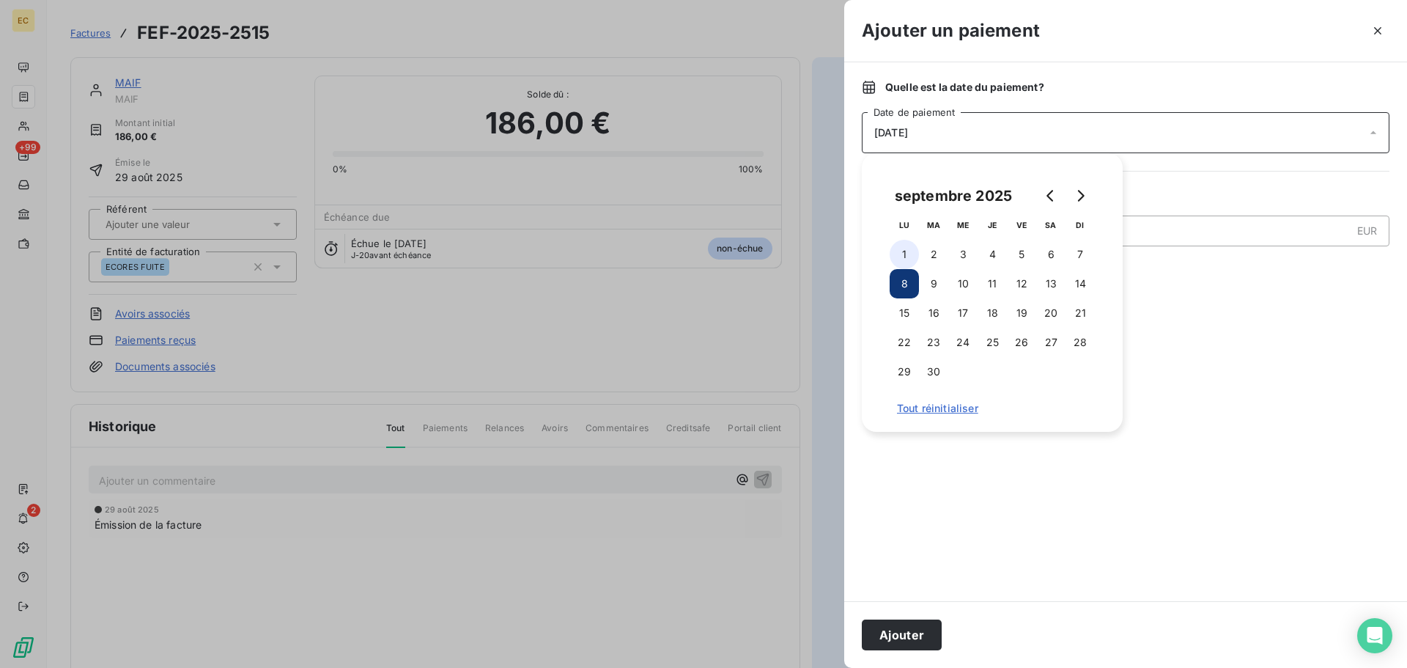
click at [900, 254] on button "1" at bounding box center [904, 254] width 29 height 29
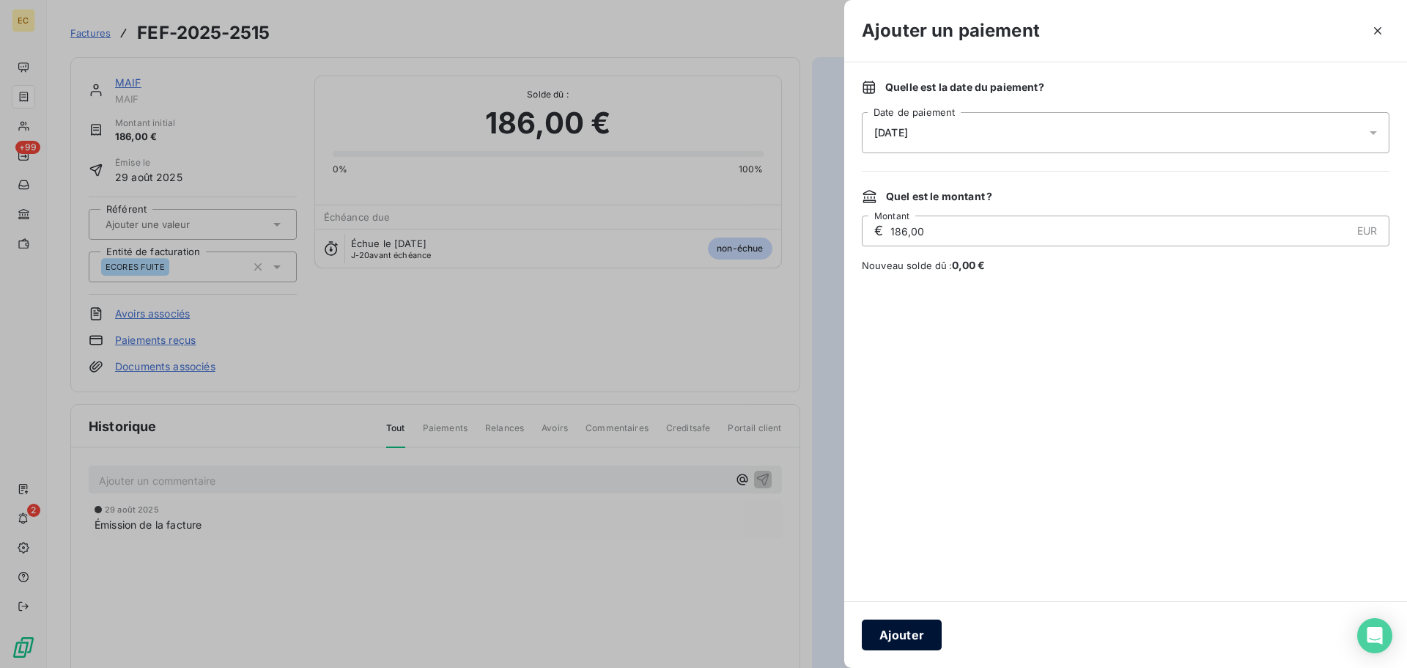
click at [910, 632] on button "Ajouter" at bounding box center [902, 634] width 80 height 31
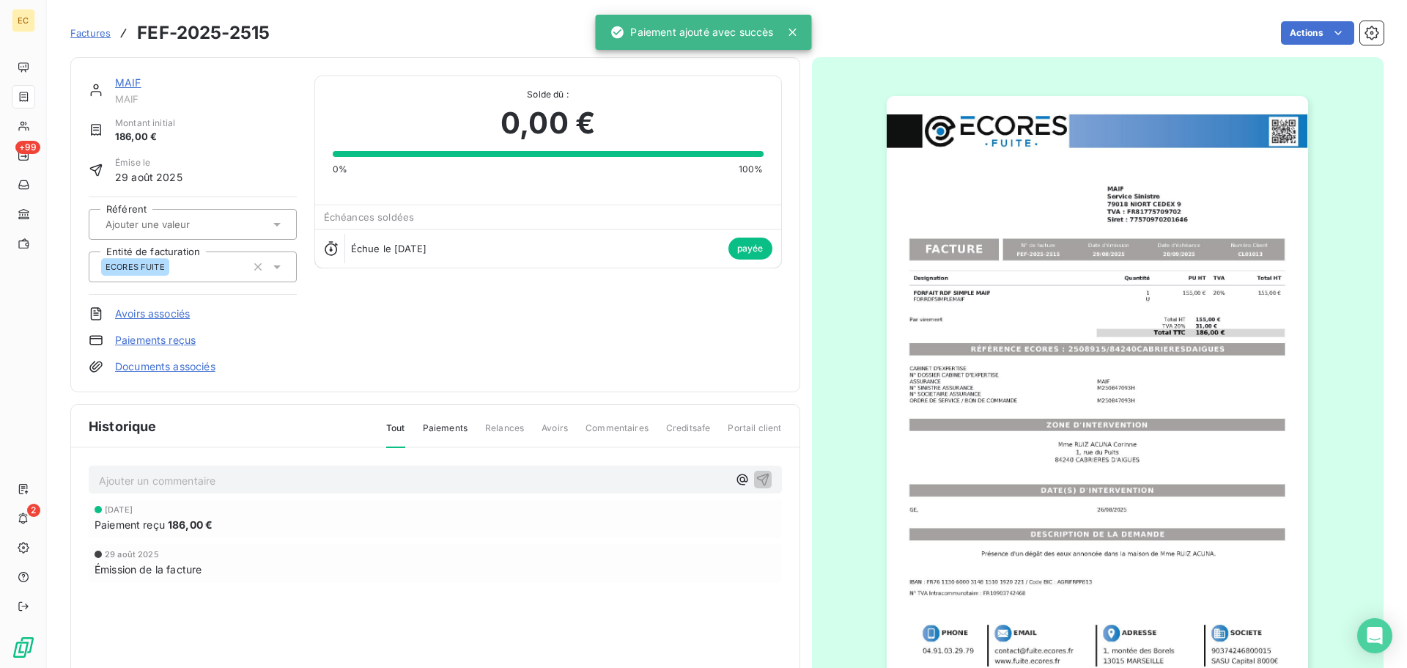
click at [96, 37] on span "Factures" at bounding box center [90, 33] width 40 height 12
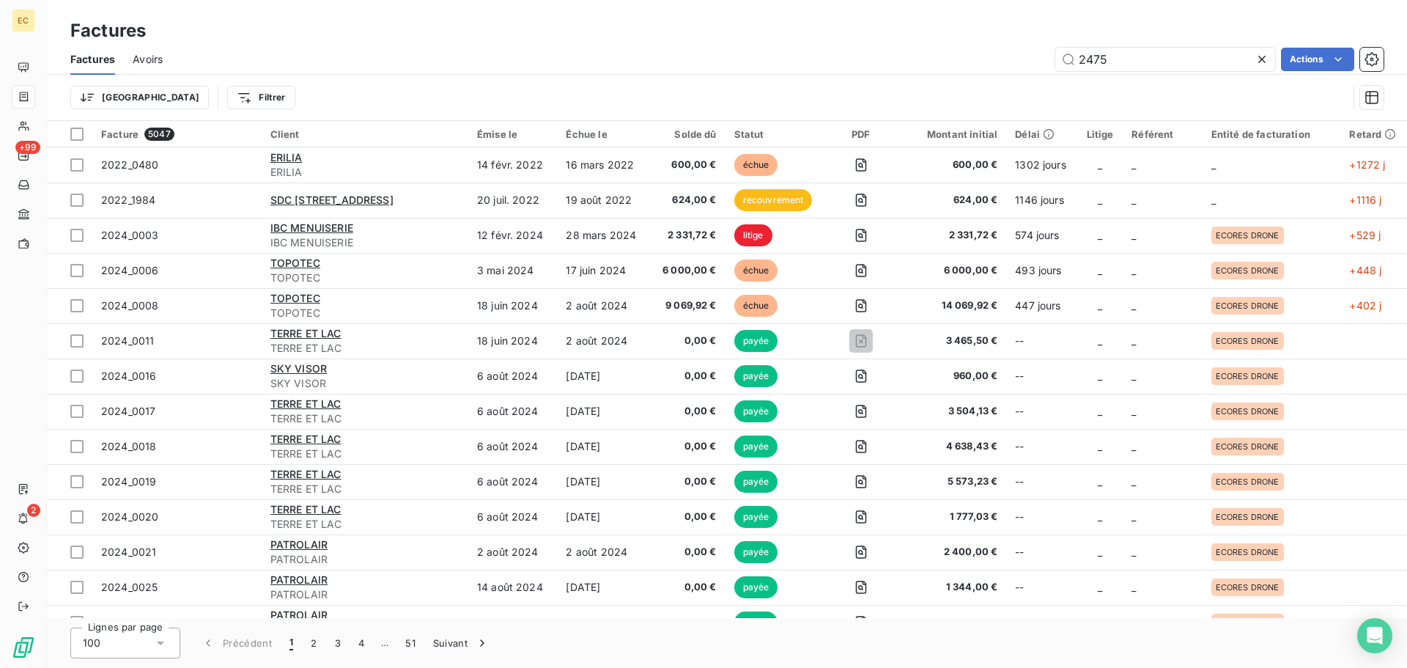
type input "2475"
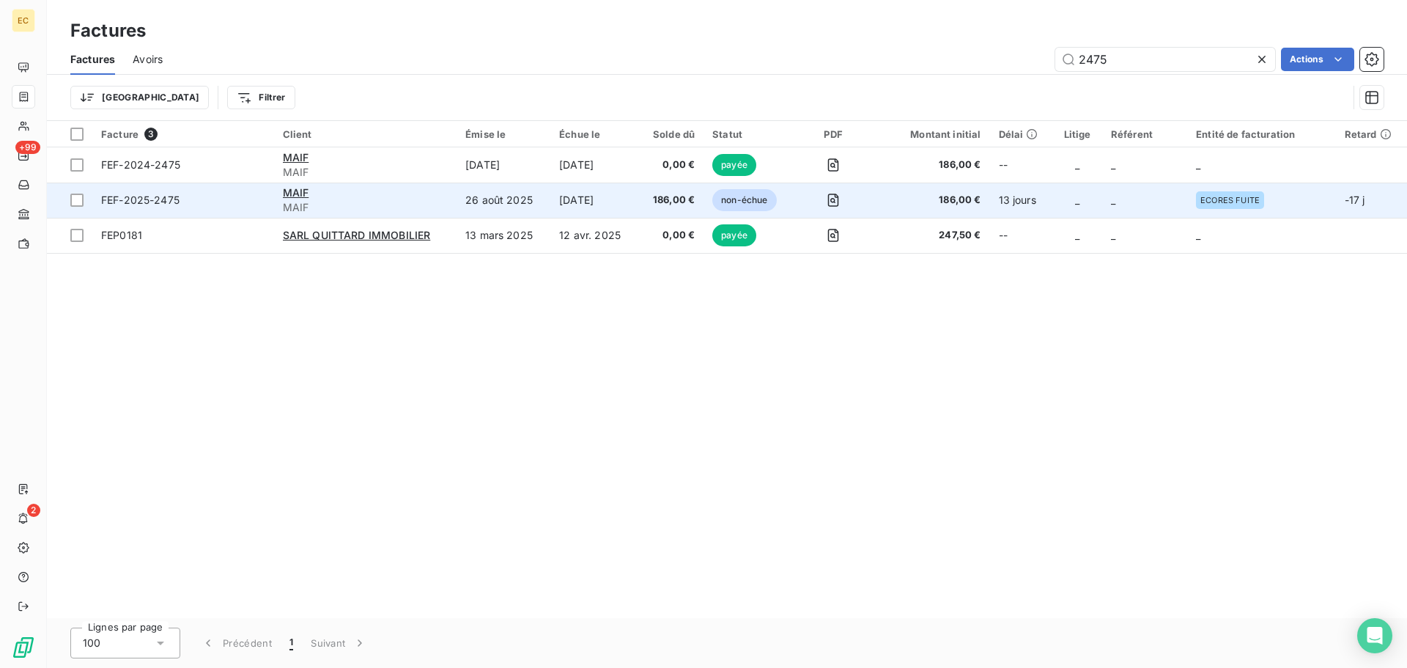
click at [230, 195] on span "FEF-2025-2475" at bounding box center [183, 200] width 164 height 15
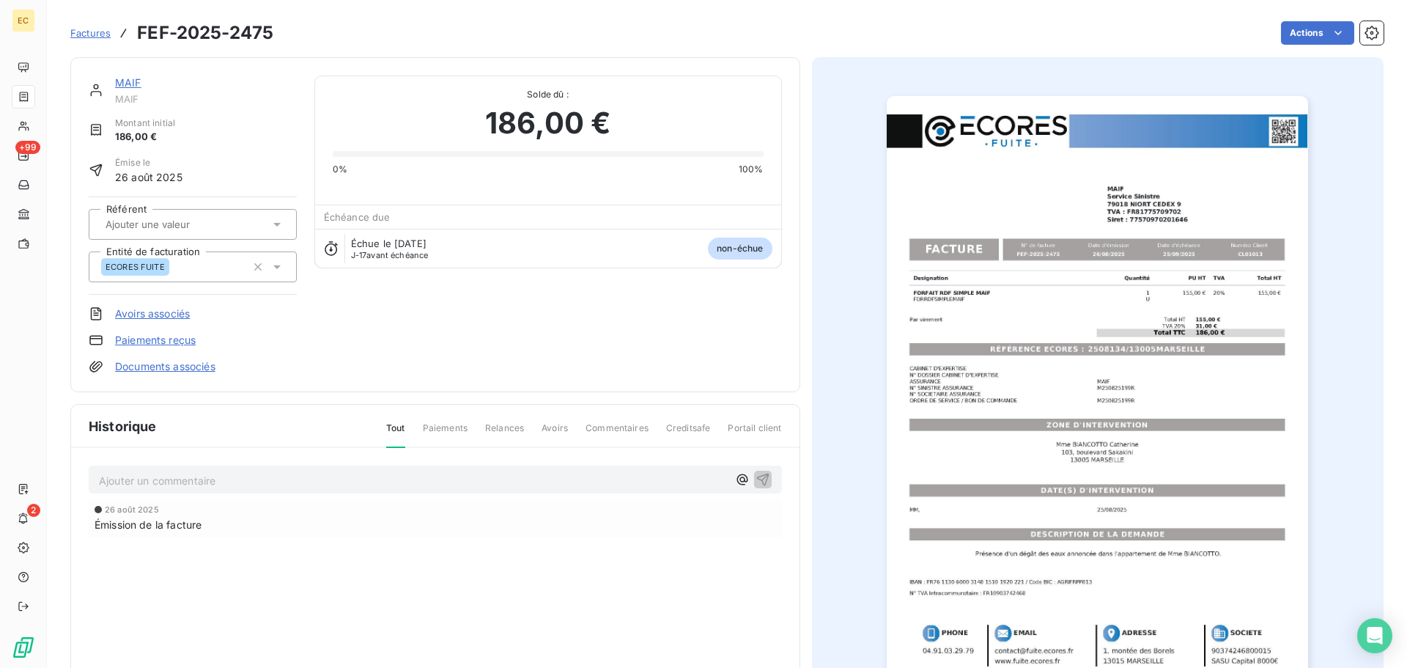
click at [187, 339] on link "Paiements reçus" at bounding box center [155, 340] width 81 height 15
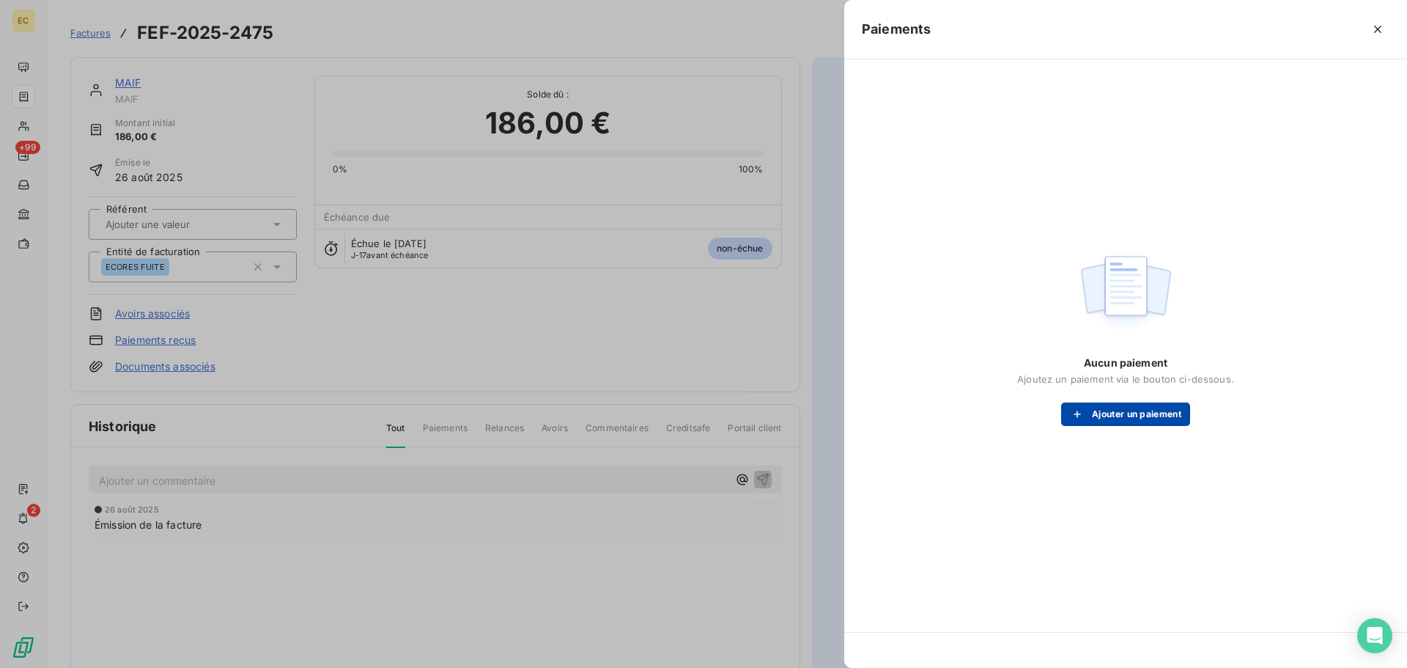
click at [1079, 408] on icon "button" at bounding box center [1077, 414] width 15 height 15
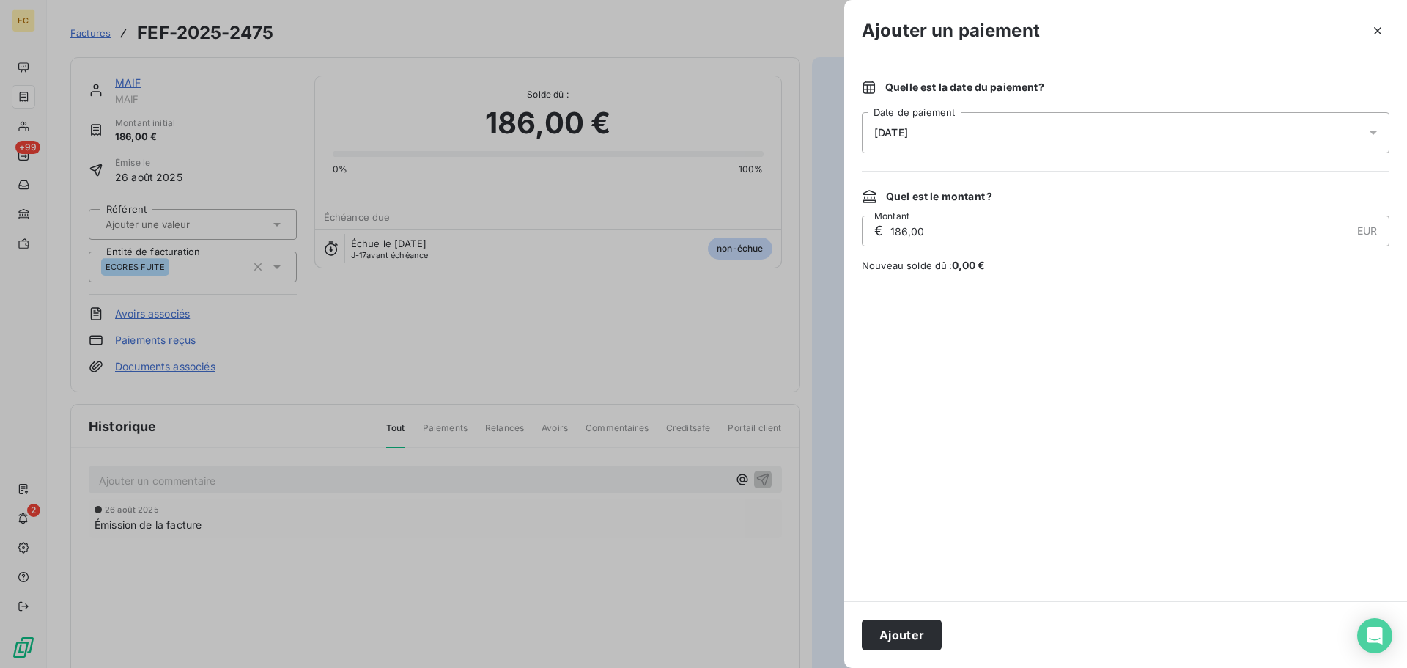
click at [905, 145] on div "[DATE]" at bounding box center [1126, 132] width 528 height 41
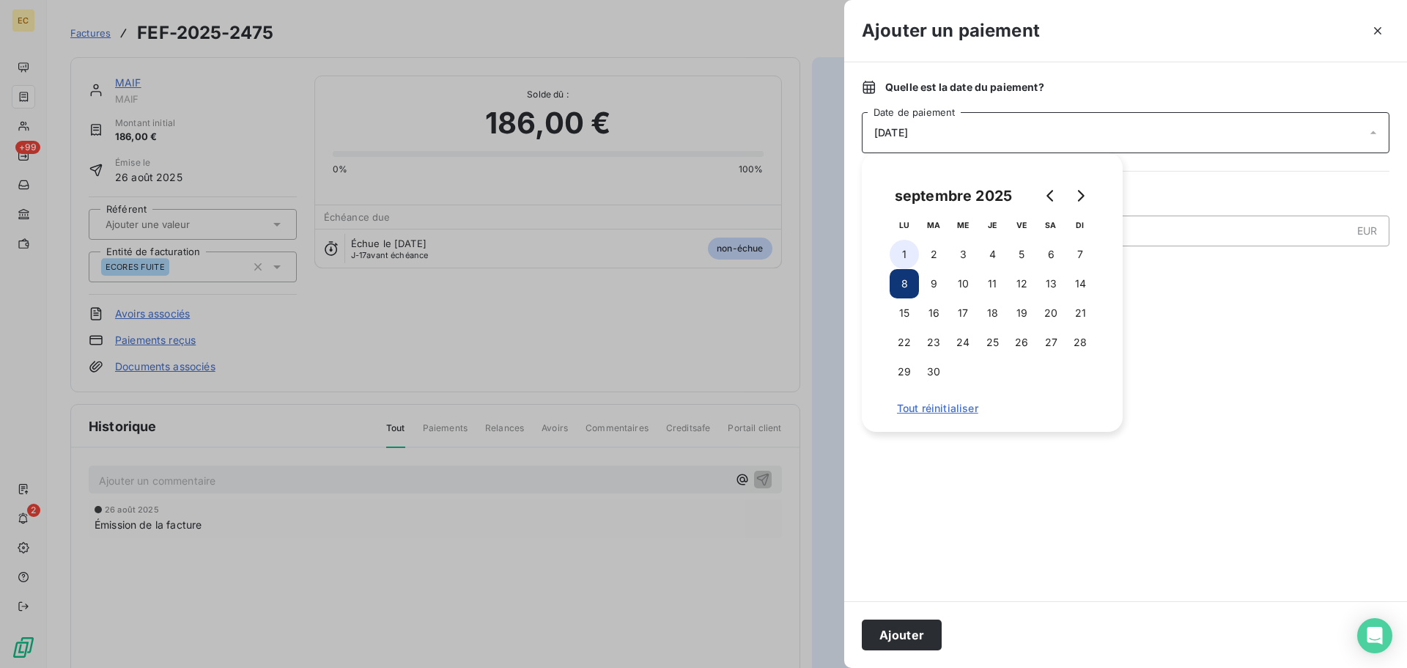
drag, startPoint x: 901, startPoint y: 257, endPoint x: 905, endPoint y: 264, distance: 7.9
click at [902, 257] on button "1" at bounding box center [904, 254] width 29 height 29
click at [917, 636] on button "Ajouter" at bounding box center [902, 634] width 80 height 31
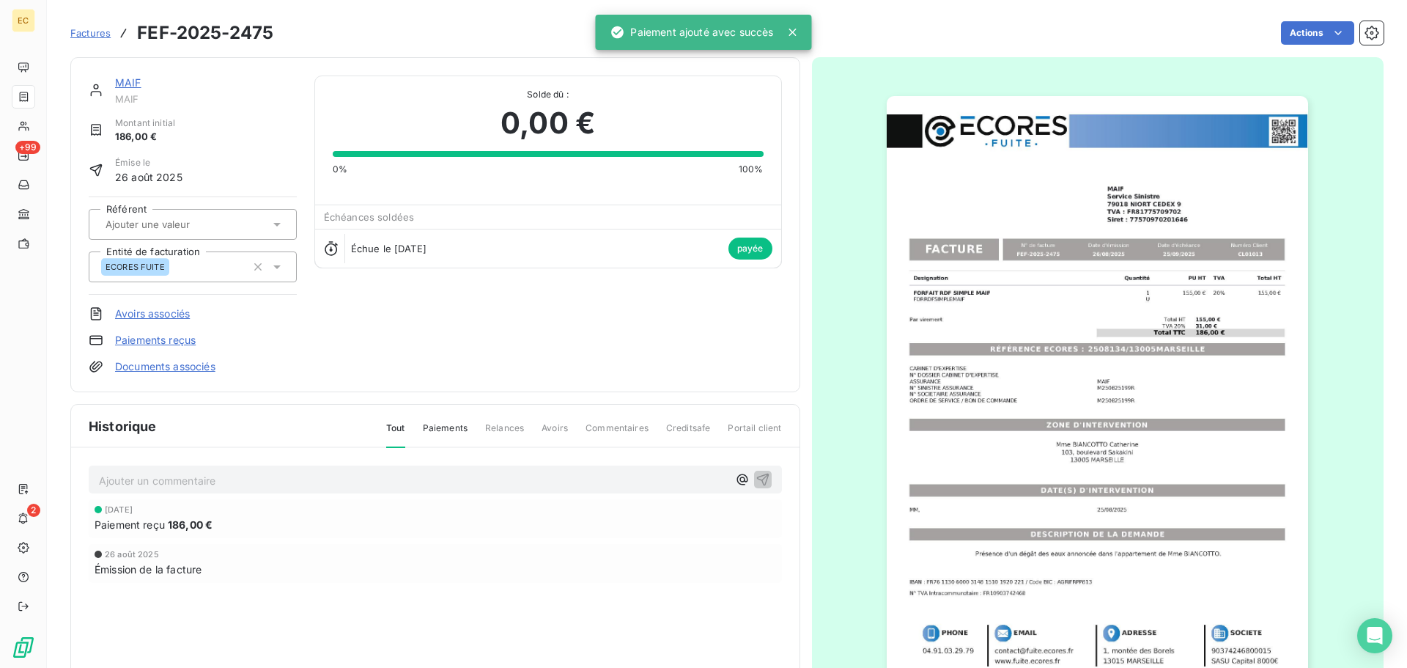
click at [85, 37] on span "Factures" at bounding box center [90, 33] width 40 height 12
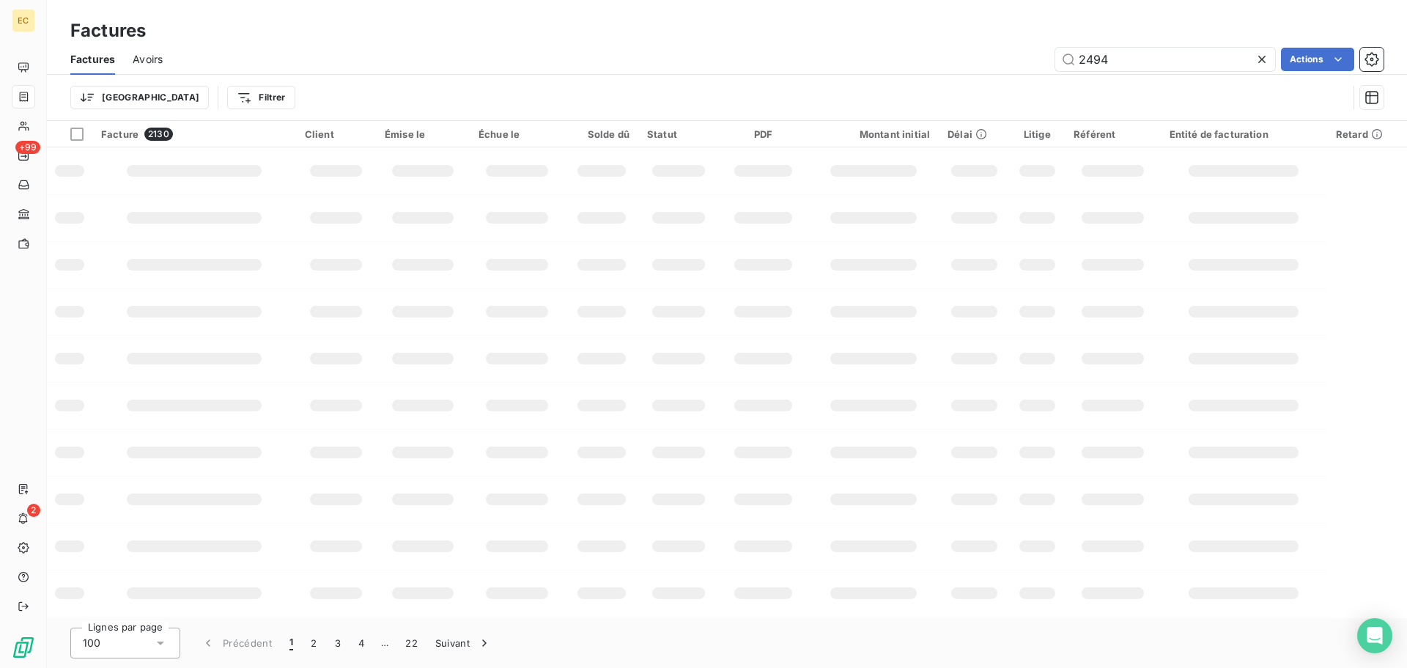
type input "2494"
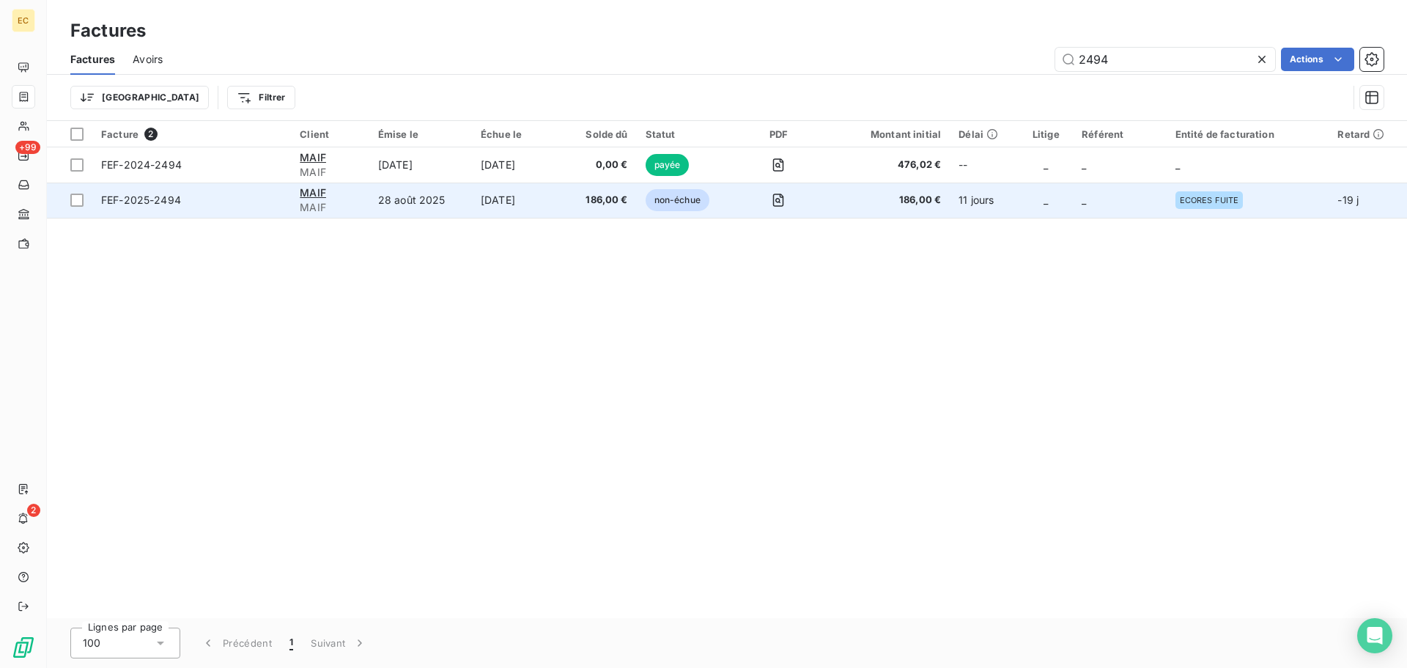
click at [180, 198] on span "FEF-2025-2494" at bounding box center [141, 200] width 80 height 12
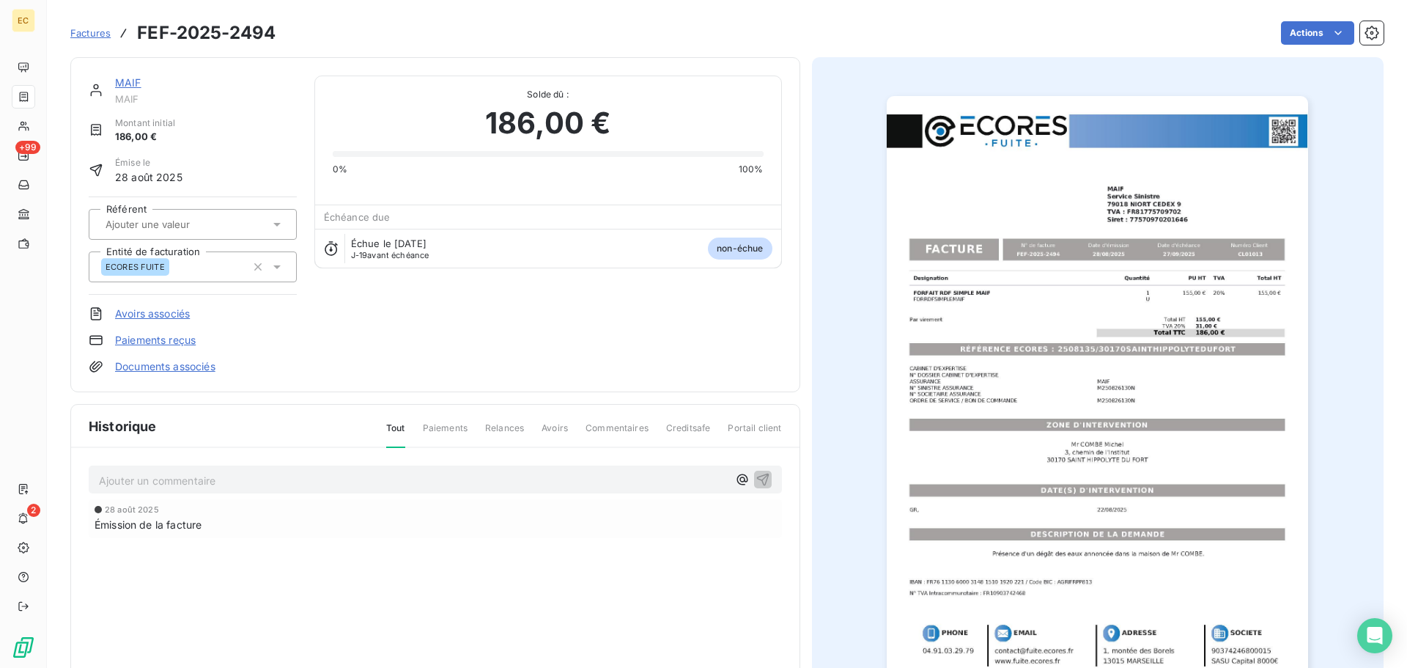
click at [180, 342] on link "Paiements reçus" at bounding box center [155, 340] width 81 height 15
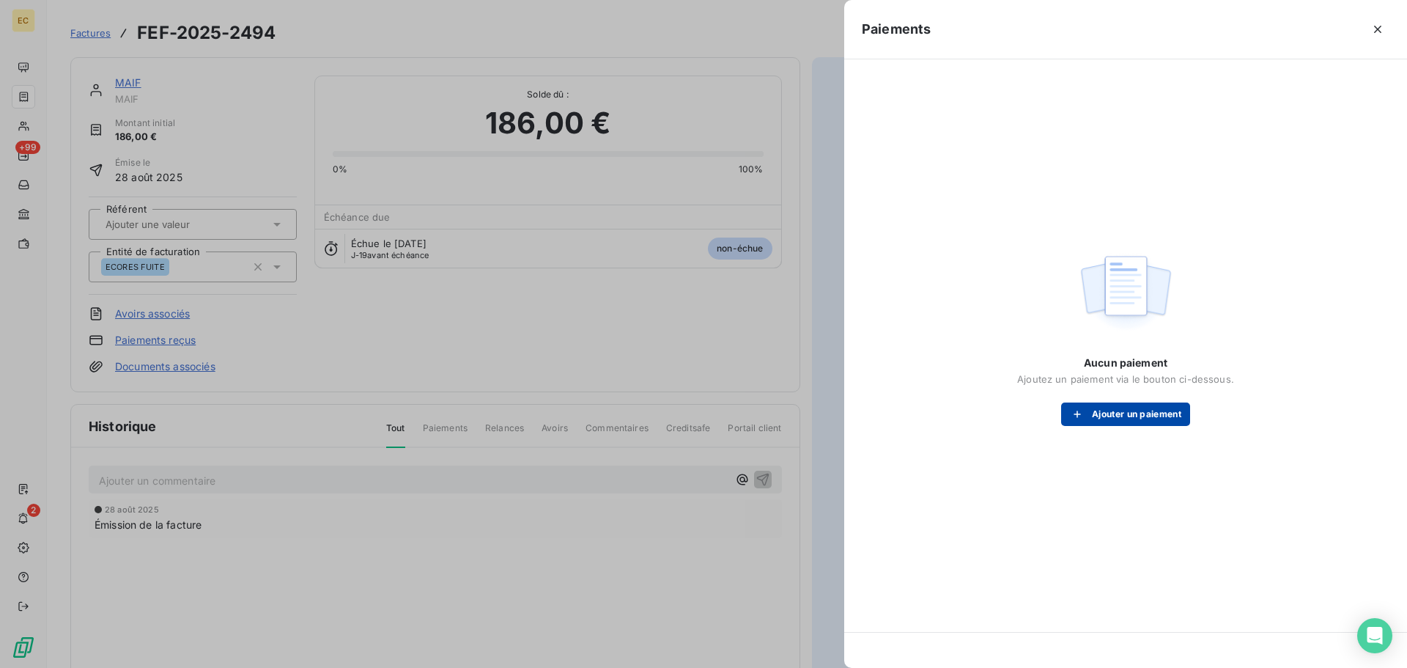
click at [1106, 413] on button "Ajouter un paiement" at bounding box center [1125, 413] width 129 height 23
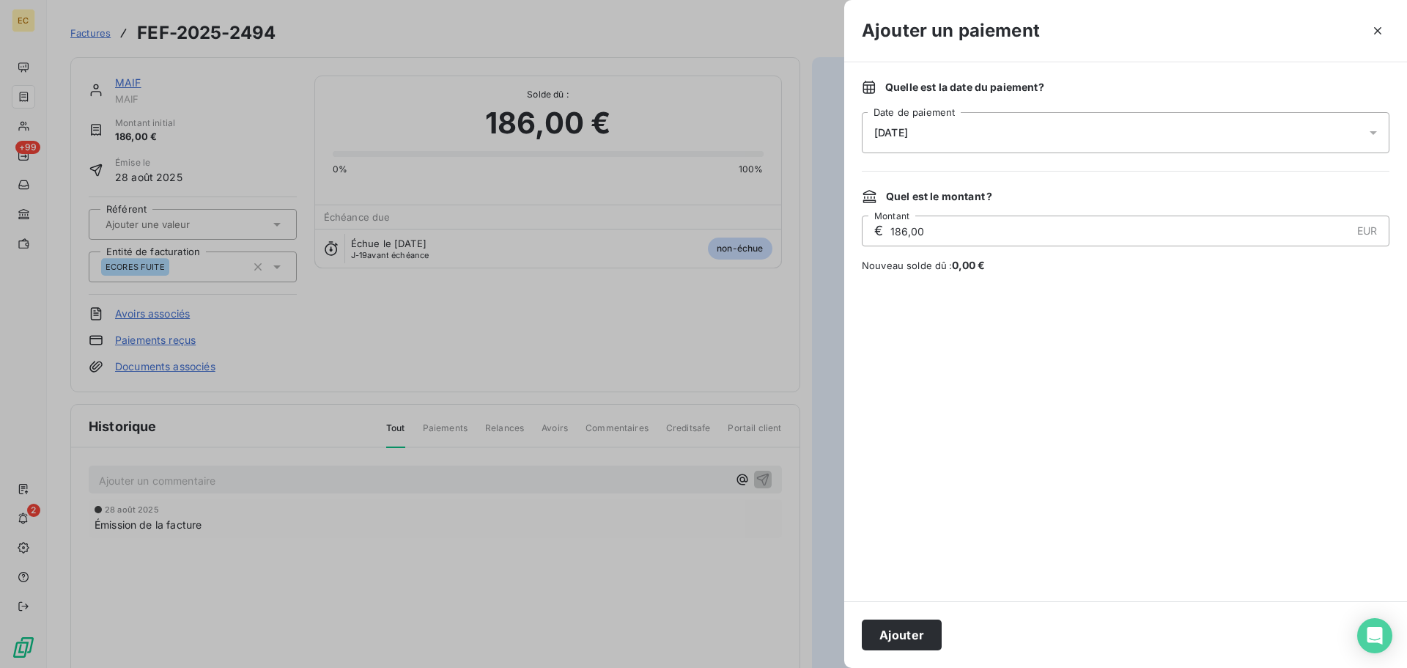
click at [974, 119] on div "[DATE]" at bounding box center [1126, 132] width 528 height 41
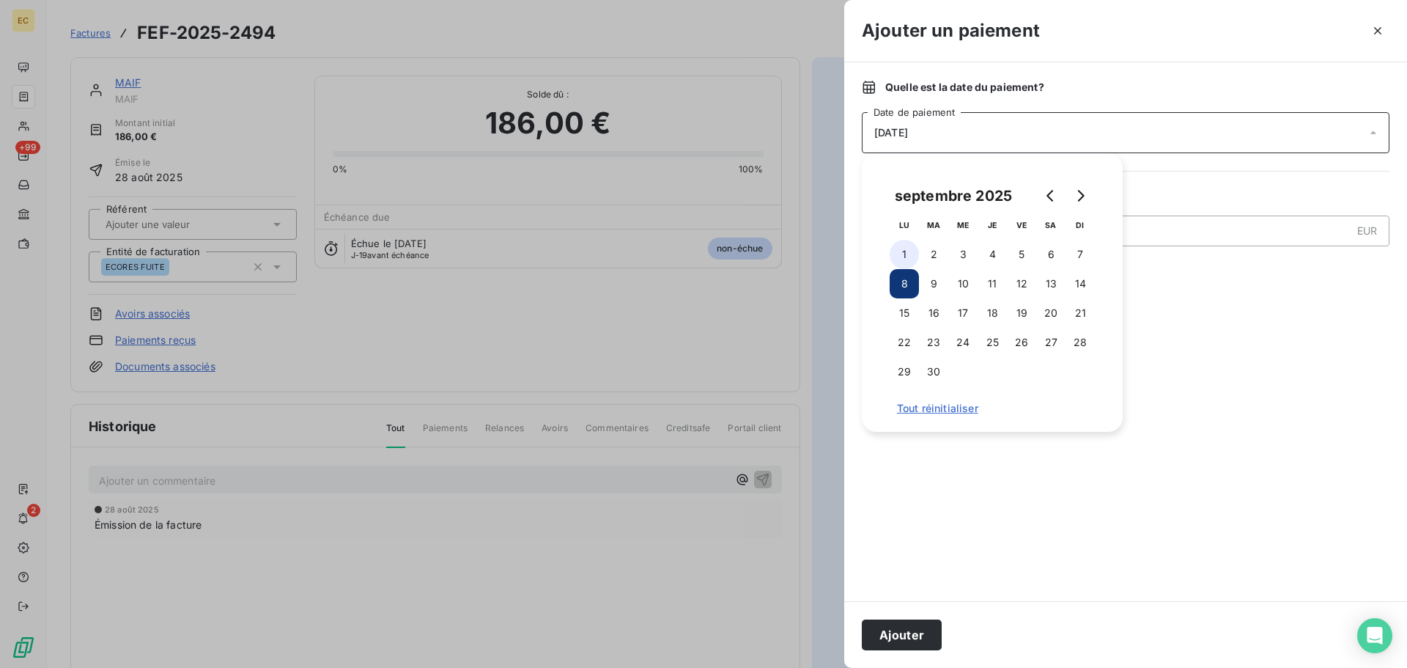
click at [909, 262] on button "1" at bounding box center [904, 254] width 29 height 29
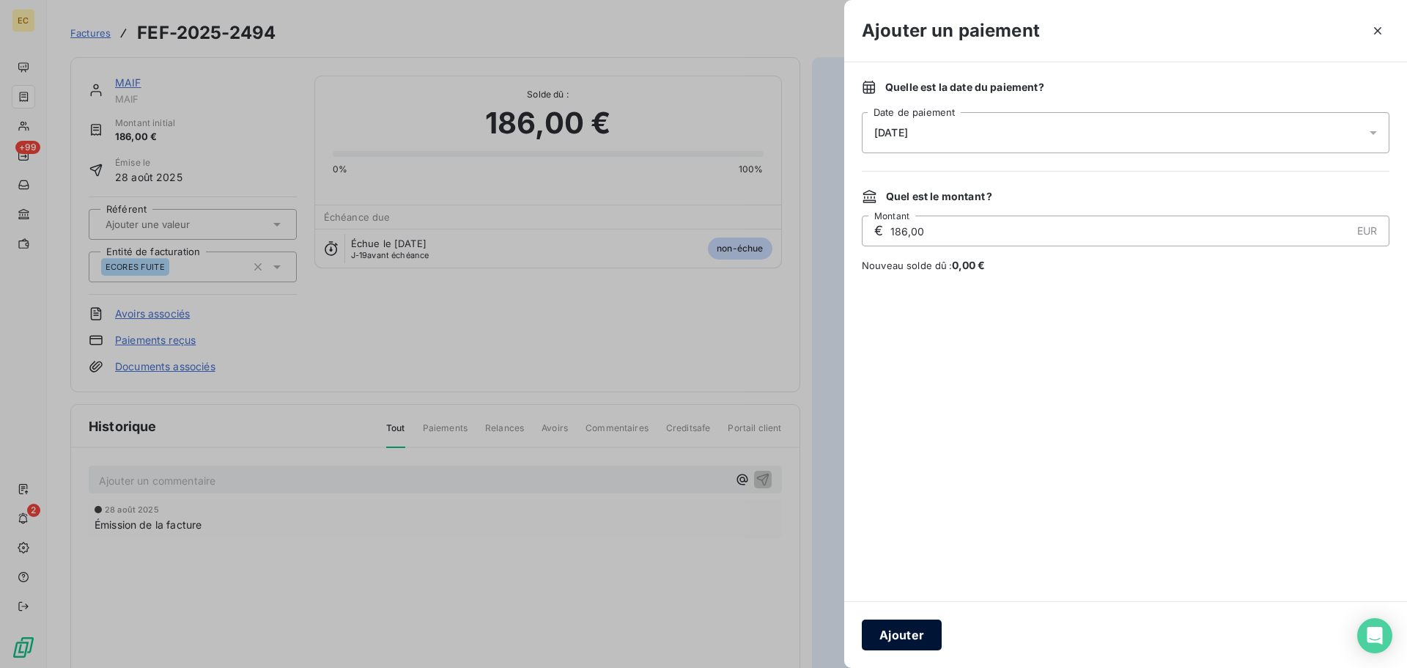
click at [896, 637] on button "Ajouter" at bounding box center [902, 634] width 80 height 31
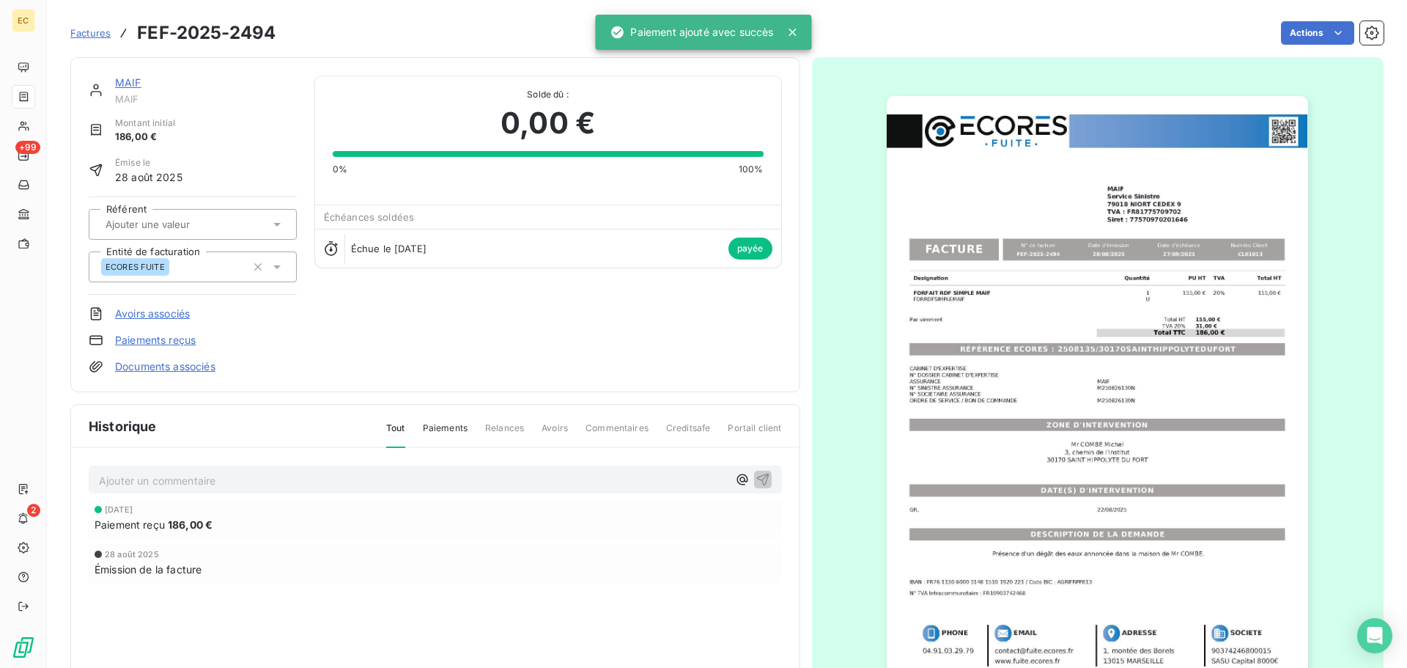
click at [87, 32] on span "Factures" at bounding box center [90, 33] width 40 height 12
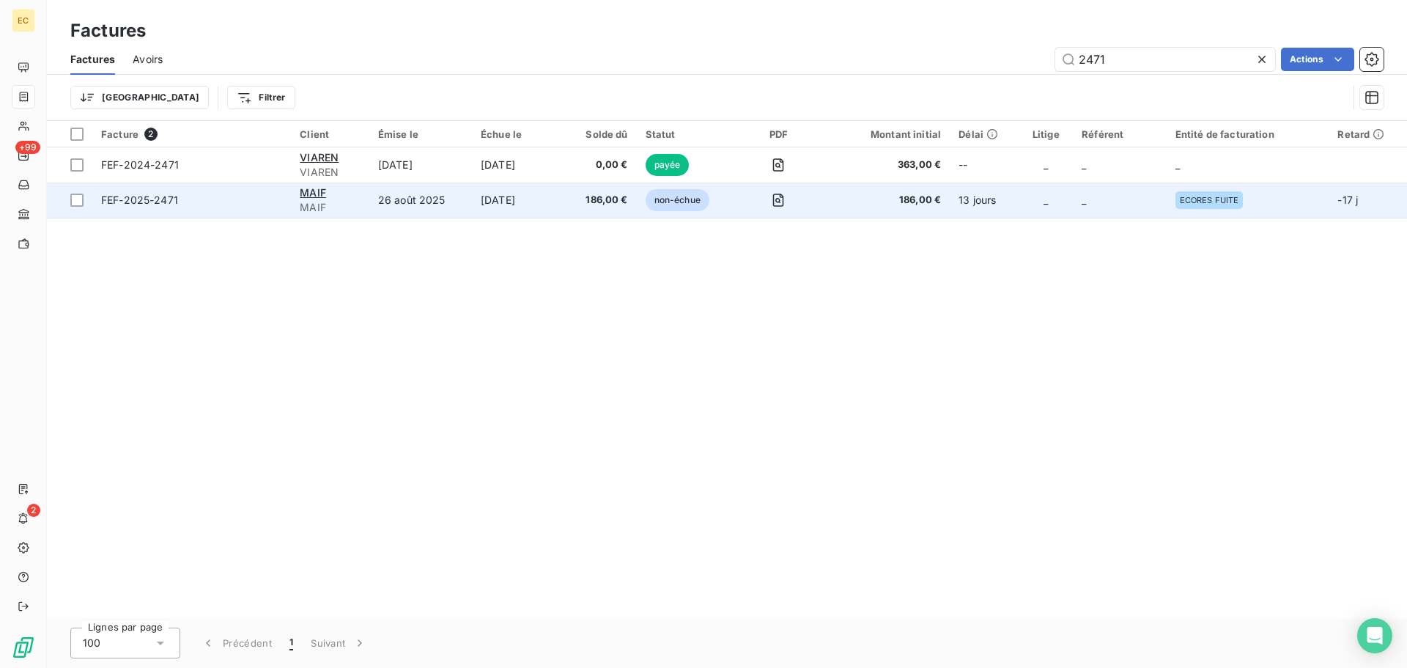
type input "2471"
click at [144, 201] on span "FEF-2025-2471" at bounding box center [139, 200] width 77 height 12
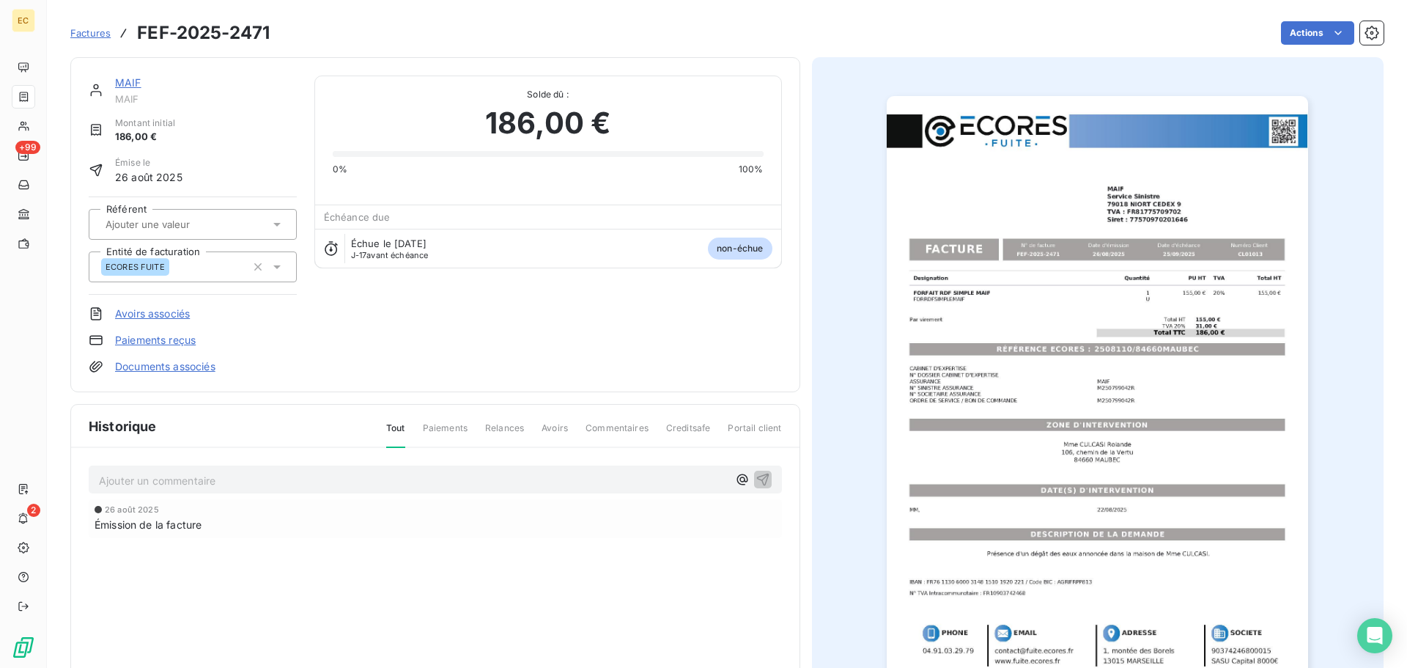
click at [177, 342] on link "Paiements reçus" at bounding box center [155, 340] width 81 height 15
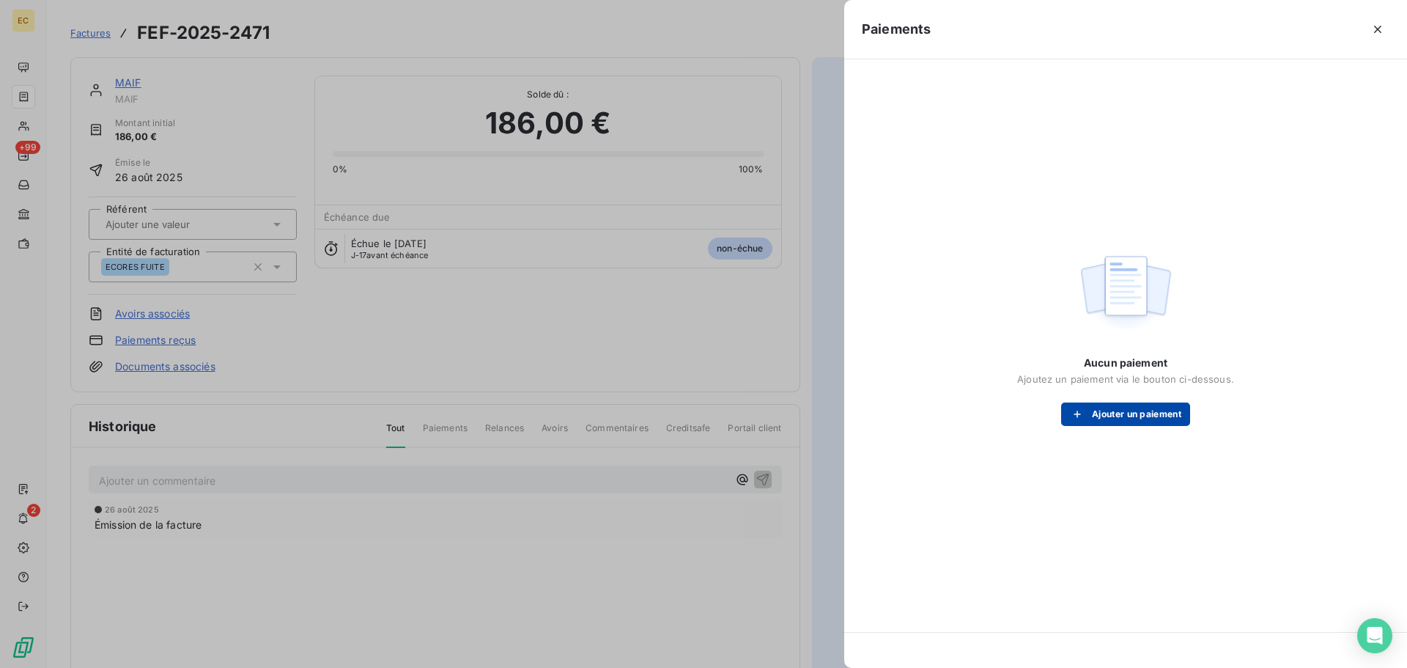
click at [1080, 408] on icon "button" at bounding box center [1077, 414] width 15 height 15
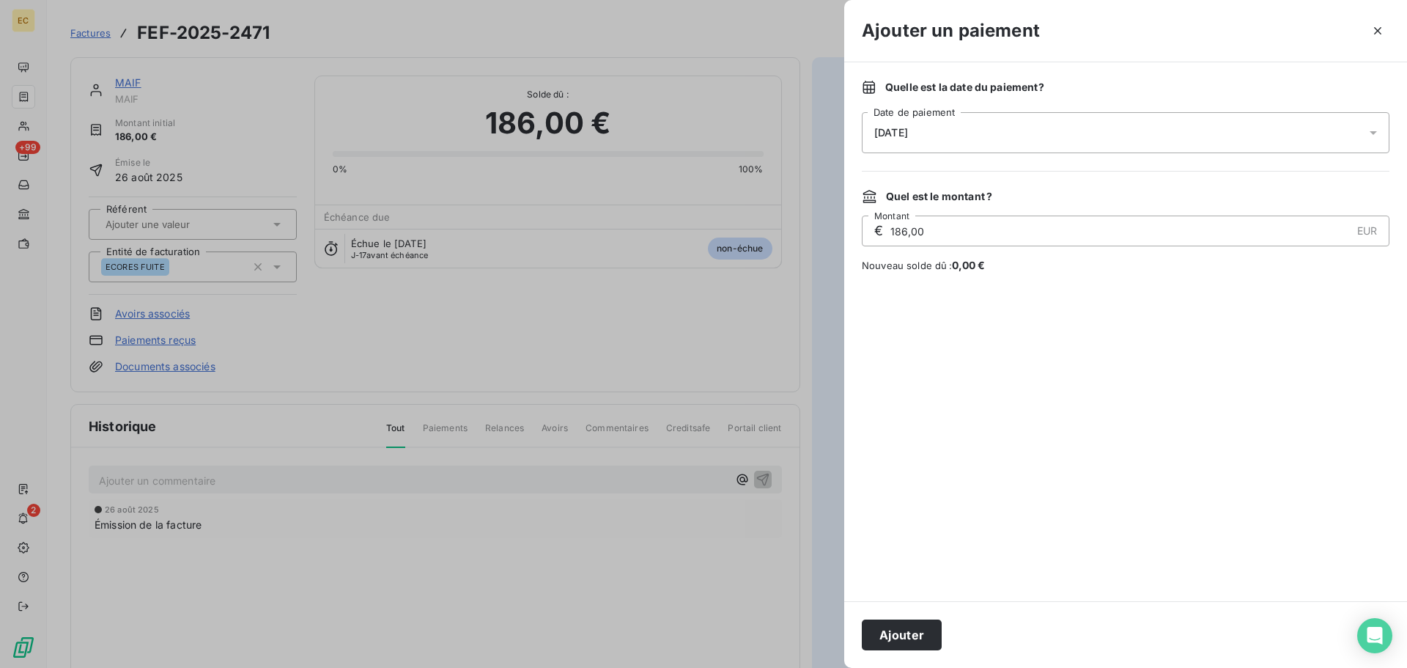
click at [964, 133] on div "[DATE]" at bounding box center [1126, 132] width 528 height 41
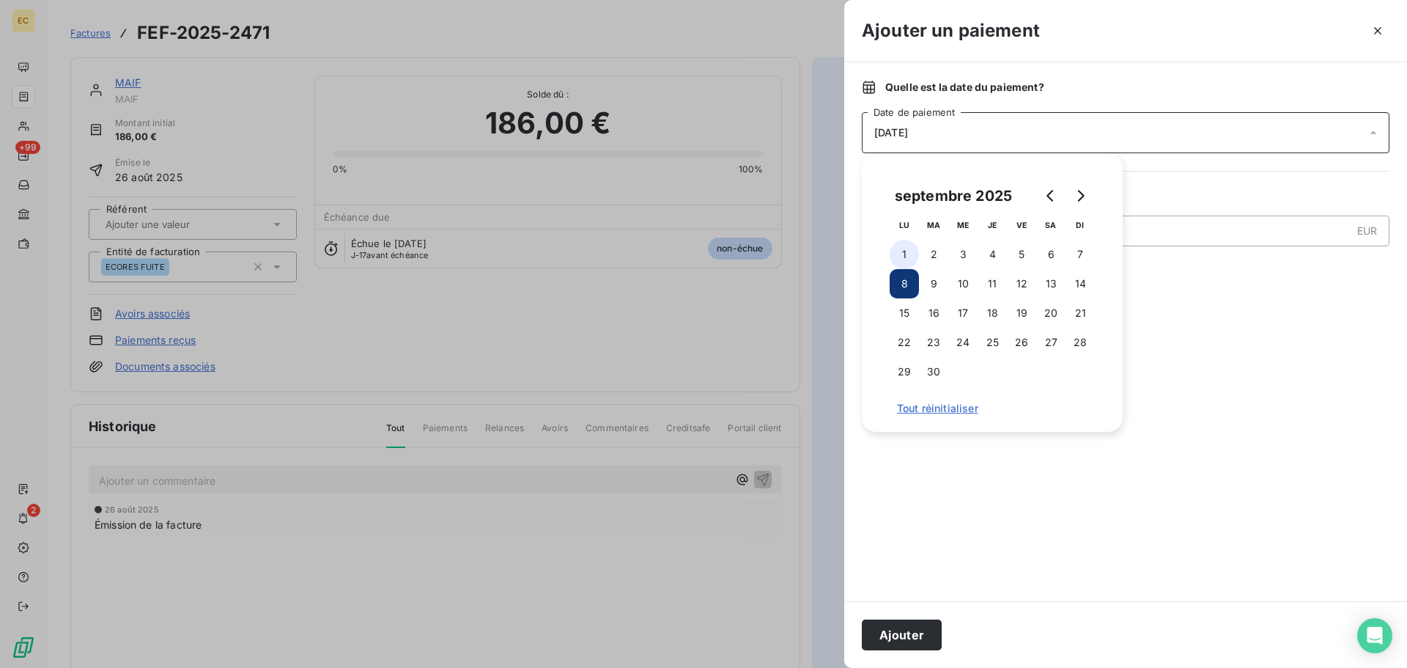
click at [907, 258] on button "1" at bounding box center [904, 254] width 29 height 29
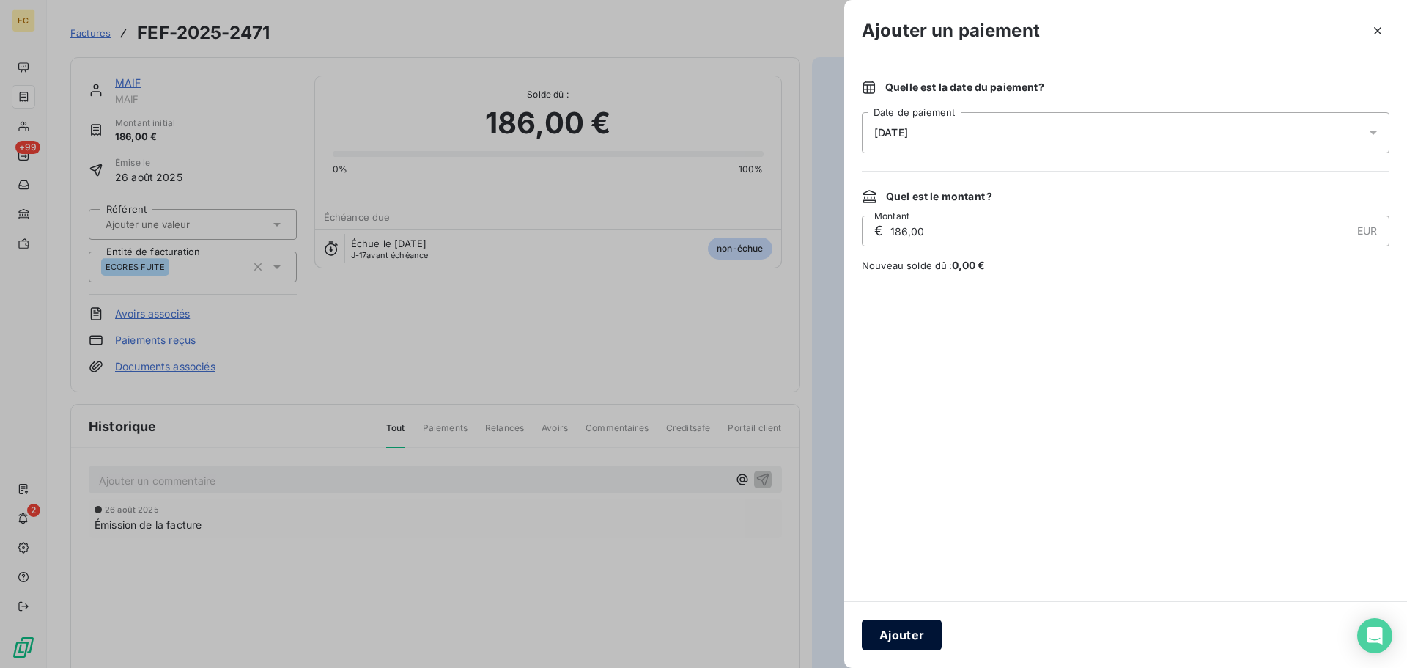
click at [911, 636] on button "Ajouter" at bounding box center [902, 634] width 80 height 31
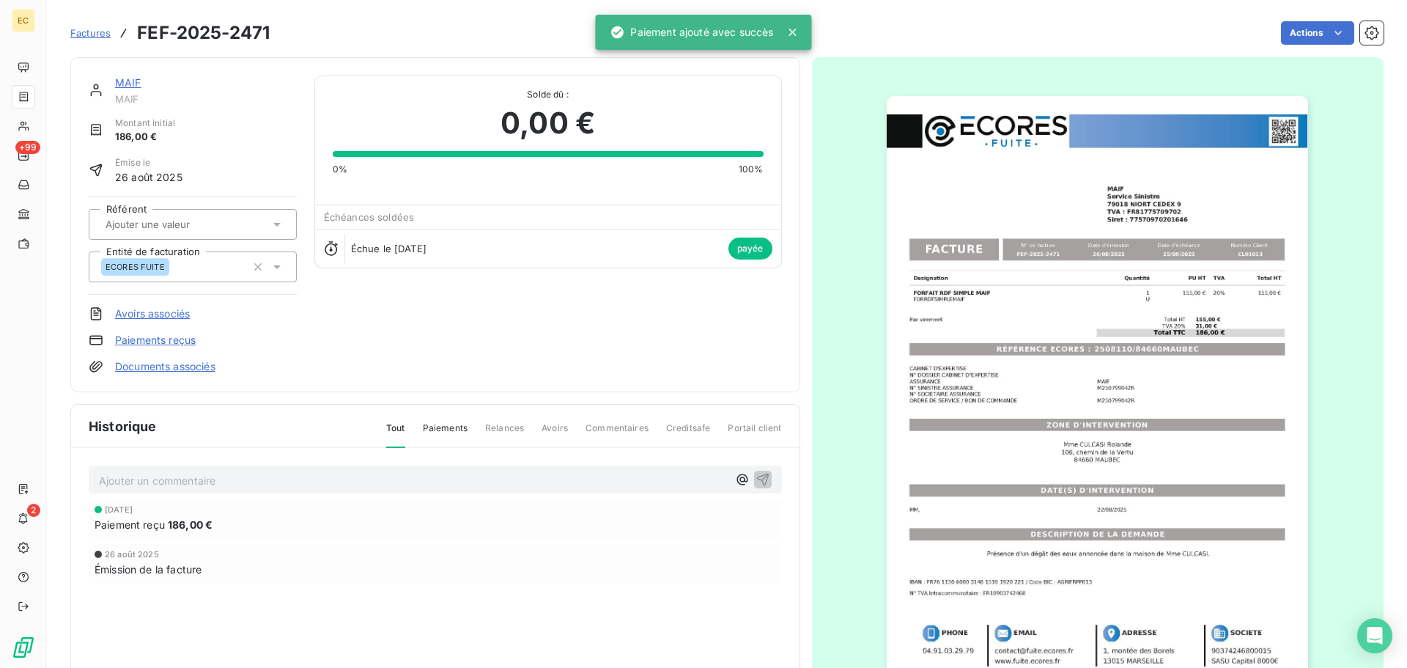
click at [86, 34] on span "Factures" at bounding box center [90, 33] width 40 height 12
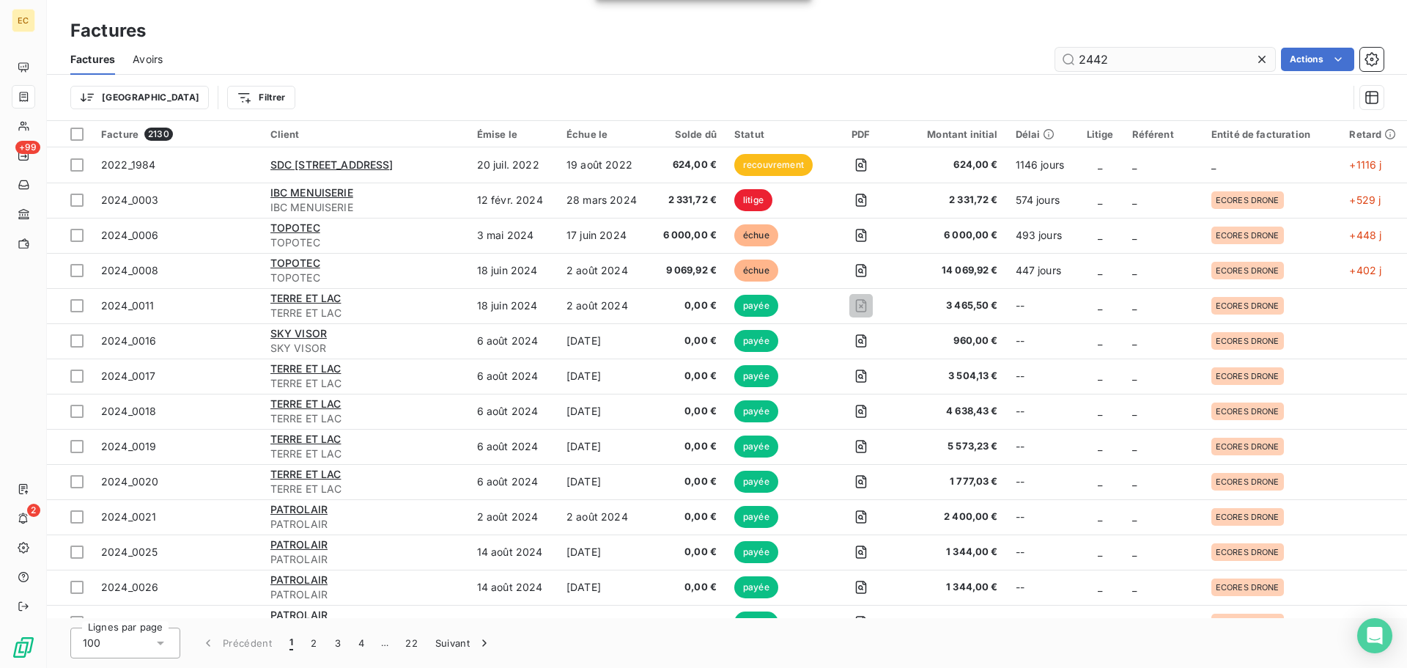
type input "2442"
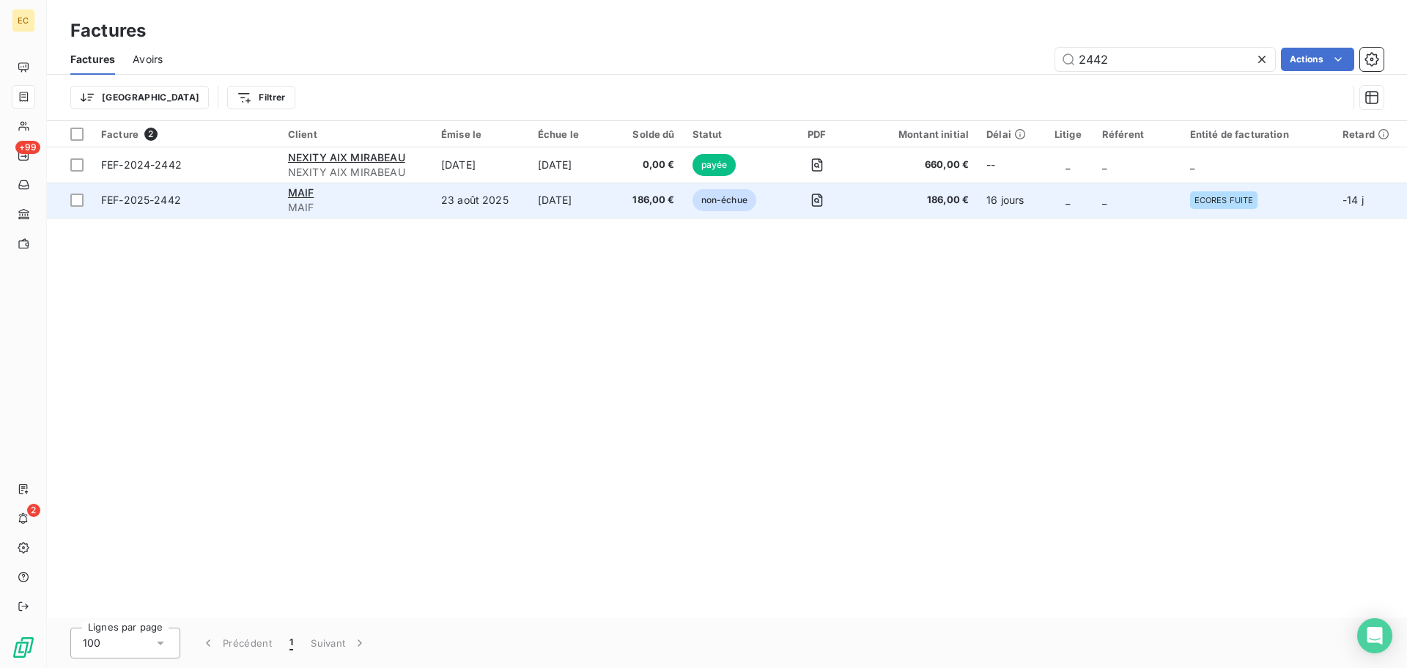
click at [153, 202] on span "FEF-2025-2442" at bounding box center [141, 200] width 80 height 12
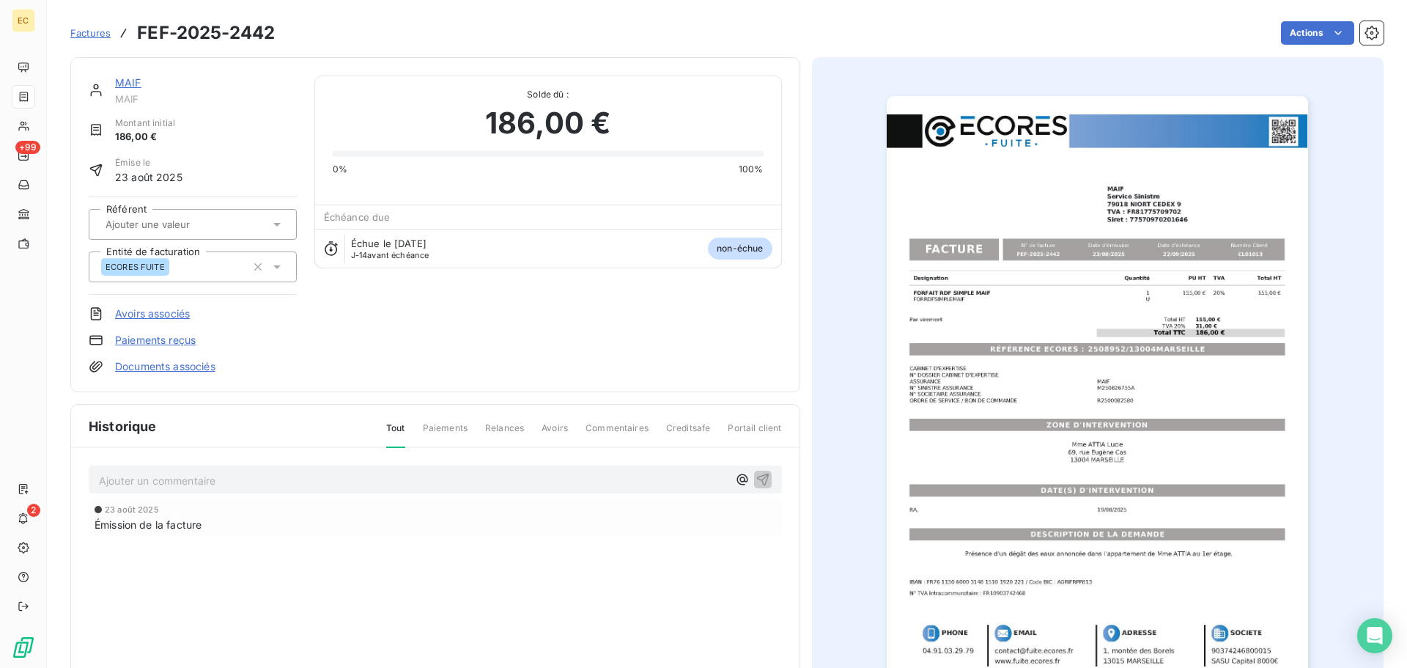
click at [159, 338] on link "Paiements reçus" at bounding box center [155, 340] width 81 height 15
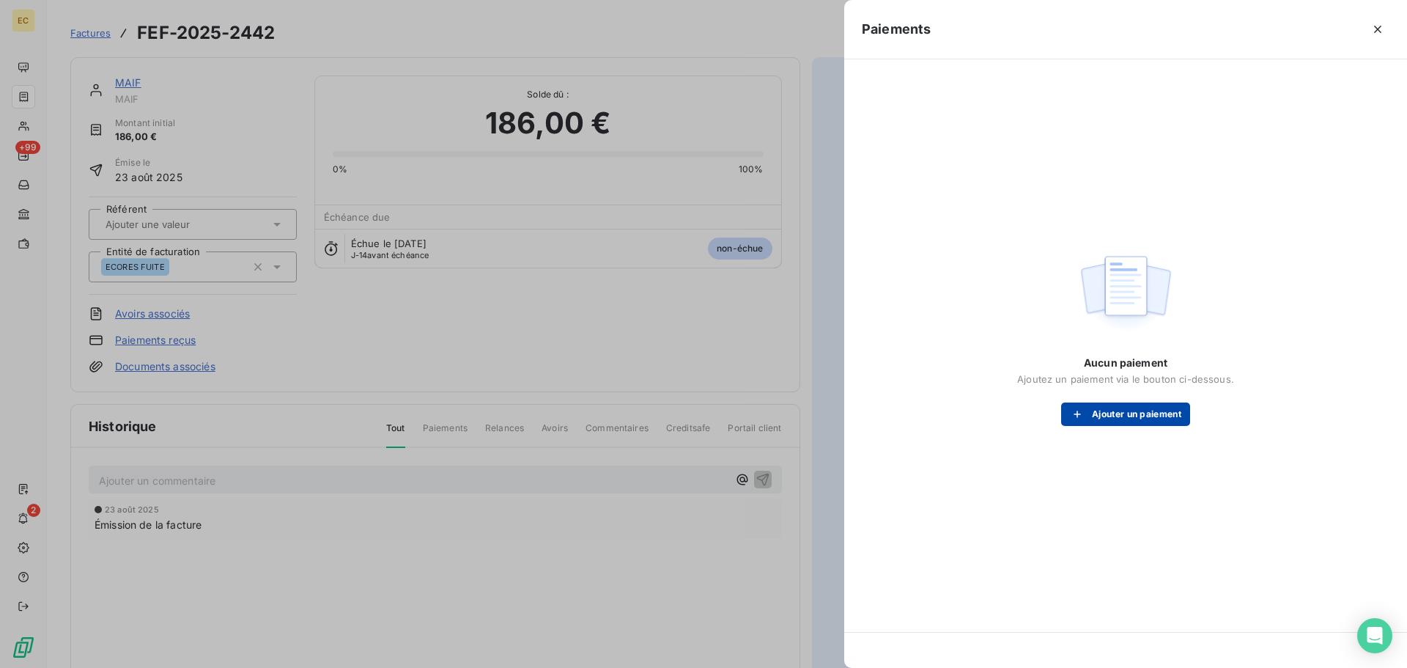
click at [1091, 413] on button "Ajouter un paiement" at bounding box center [1125, 413] width 129 height 23
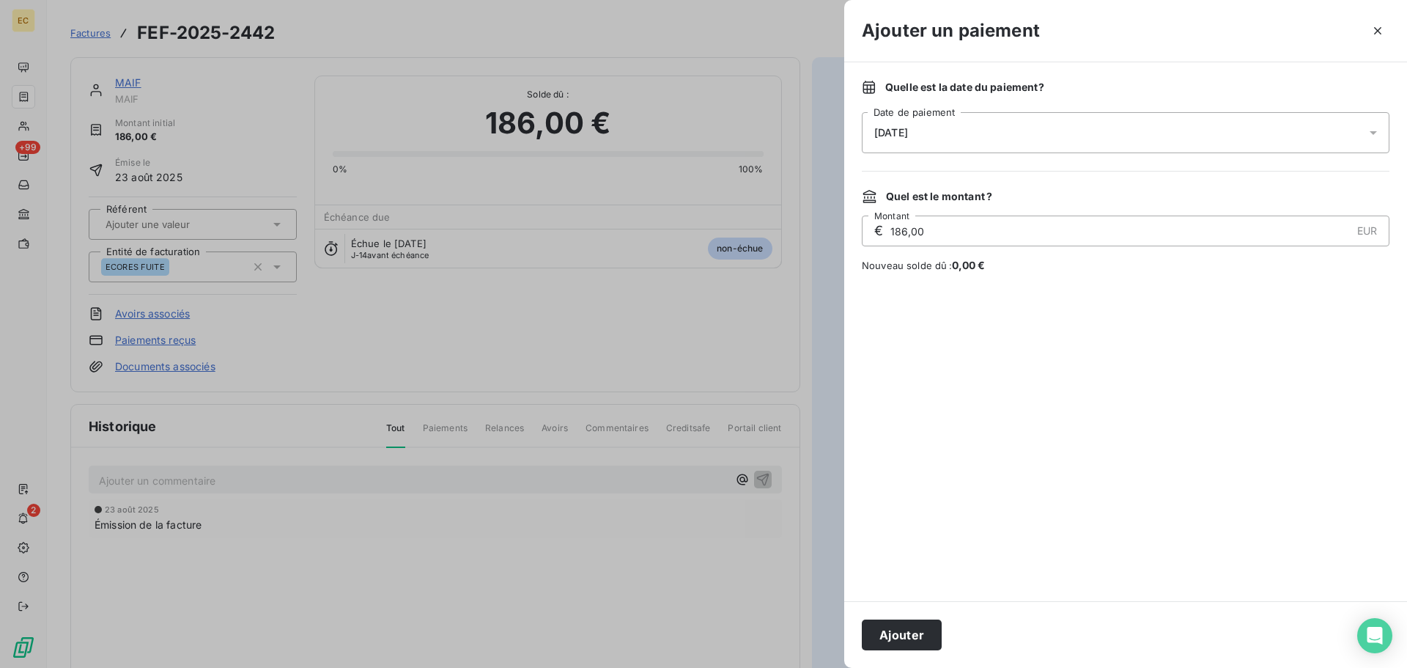
click at [948, 140] on div "[DATE]" at bounding box center [1126, 132] width 528 height 41
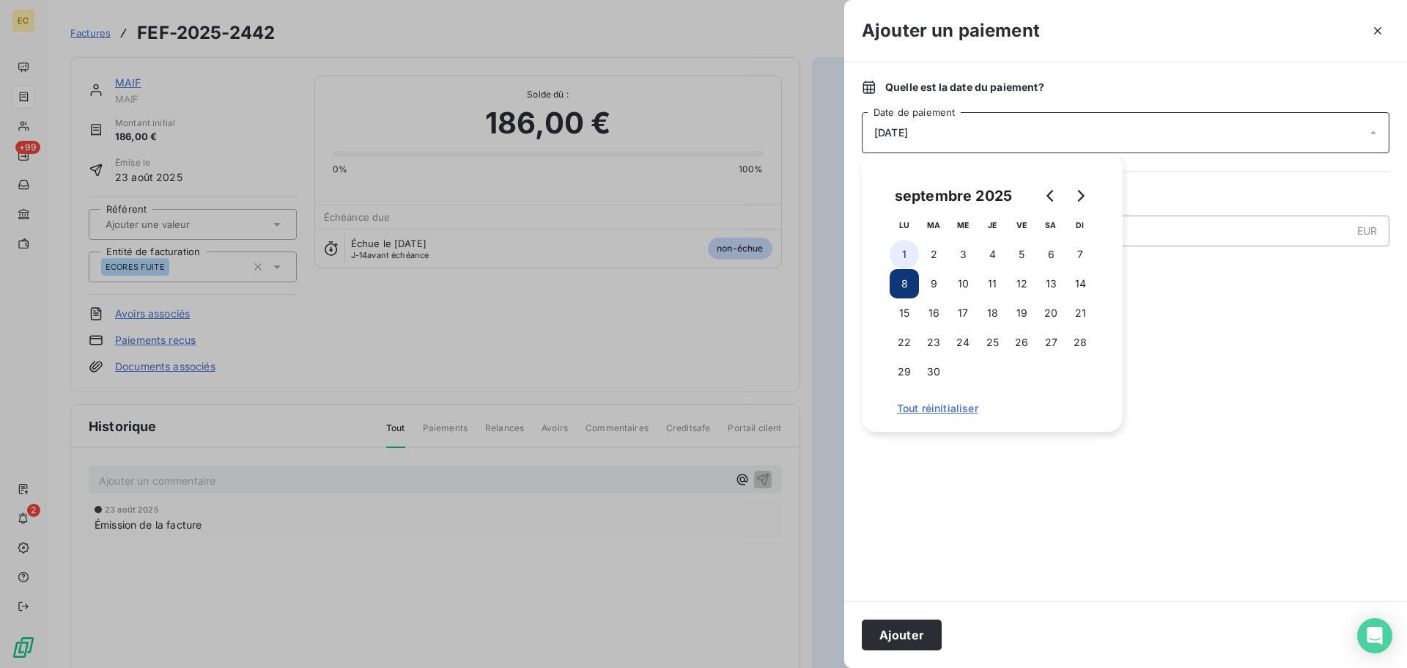
click at [910, 251] on button "1" at bounding box center [904, 254] width 29 height 29
click at [896, 630] on button "Ajouter" at bounding box center [902, 634] width 80 height 31
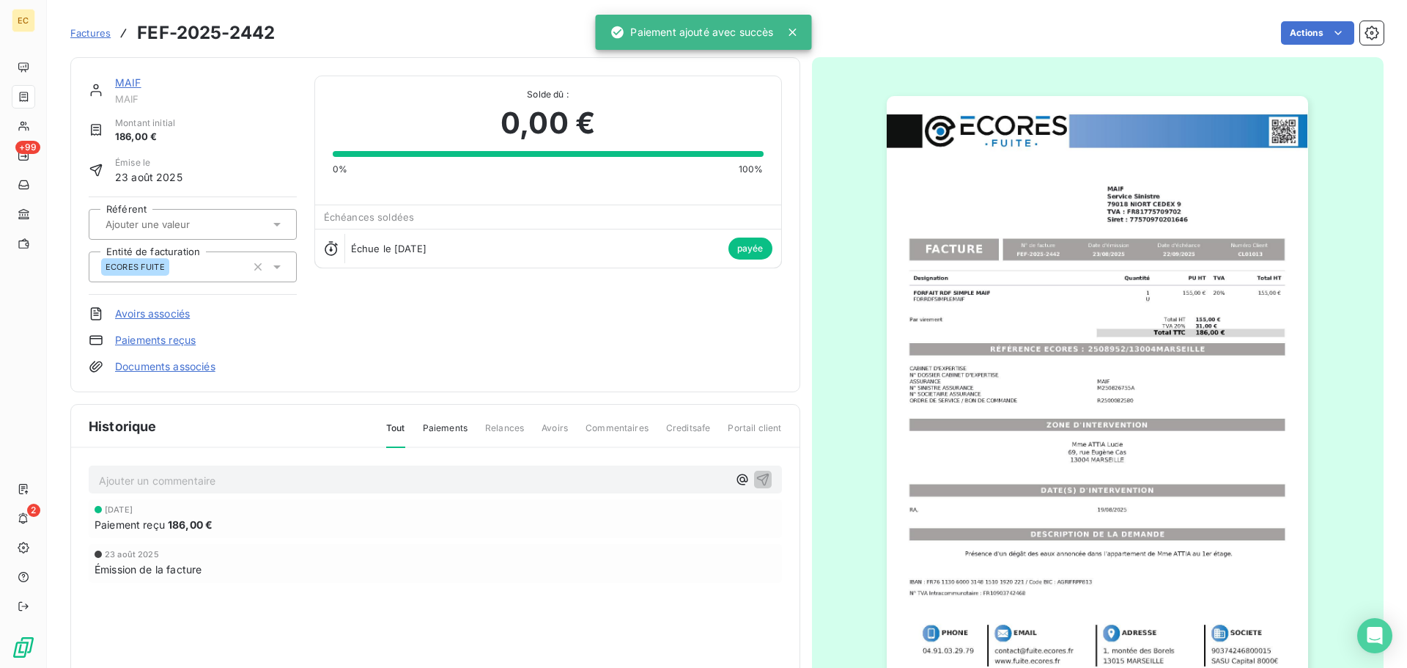
click at [80, 31] on span "Factures" at bounding box center [90, 33] width 40 height 12
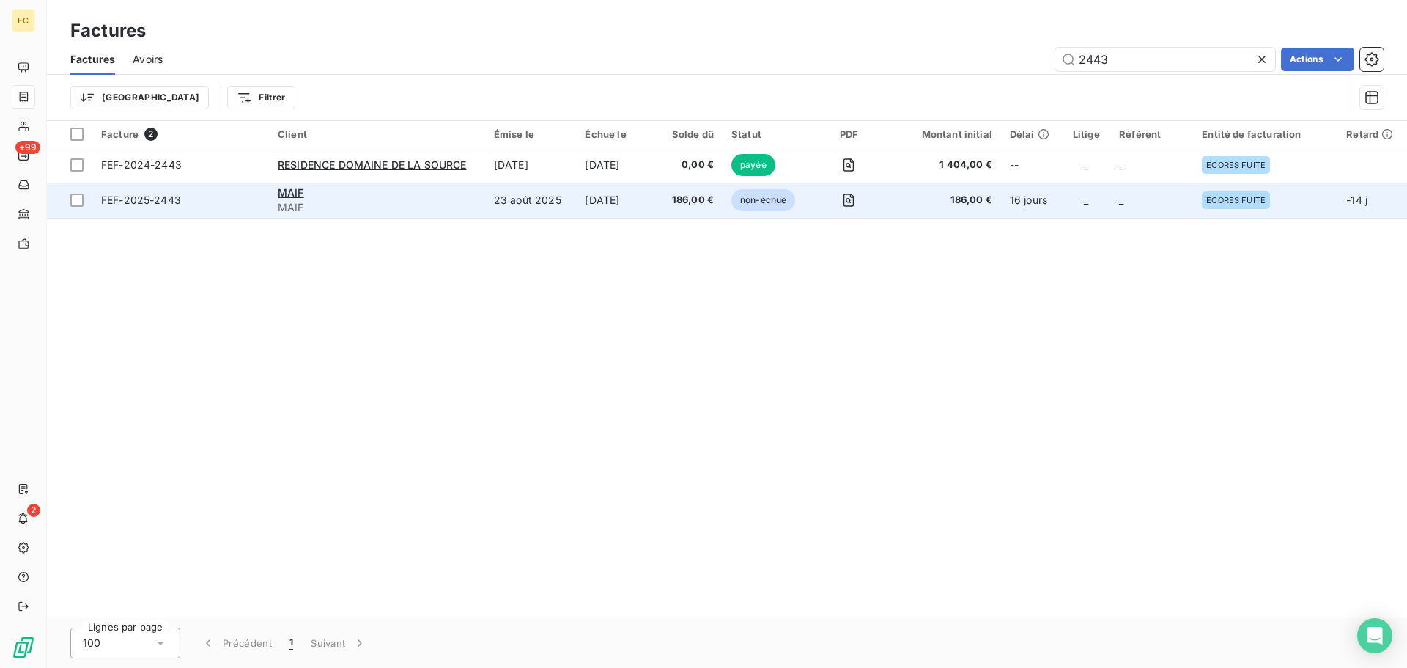
type input "2443"
click at [137, 199] on span "FEF-2025-2443" at bounding box center [141, 200] width 80 height 12
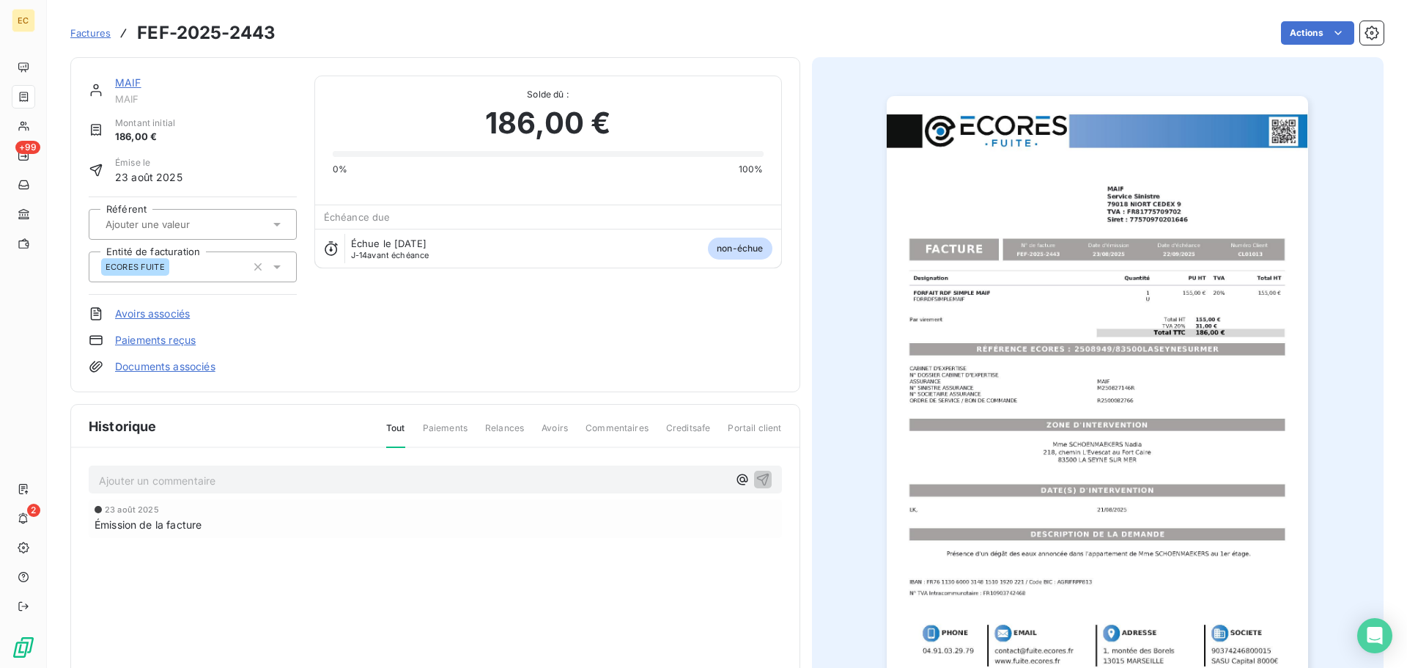
click at [171, 342] on link "Paiements reçus" at bounding box center [155, 340] width 81 height 15
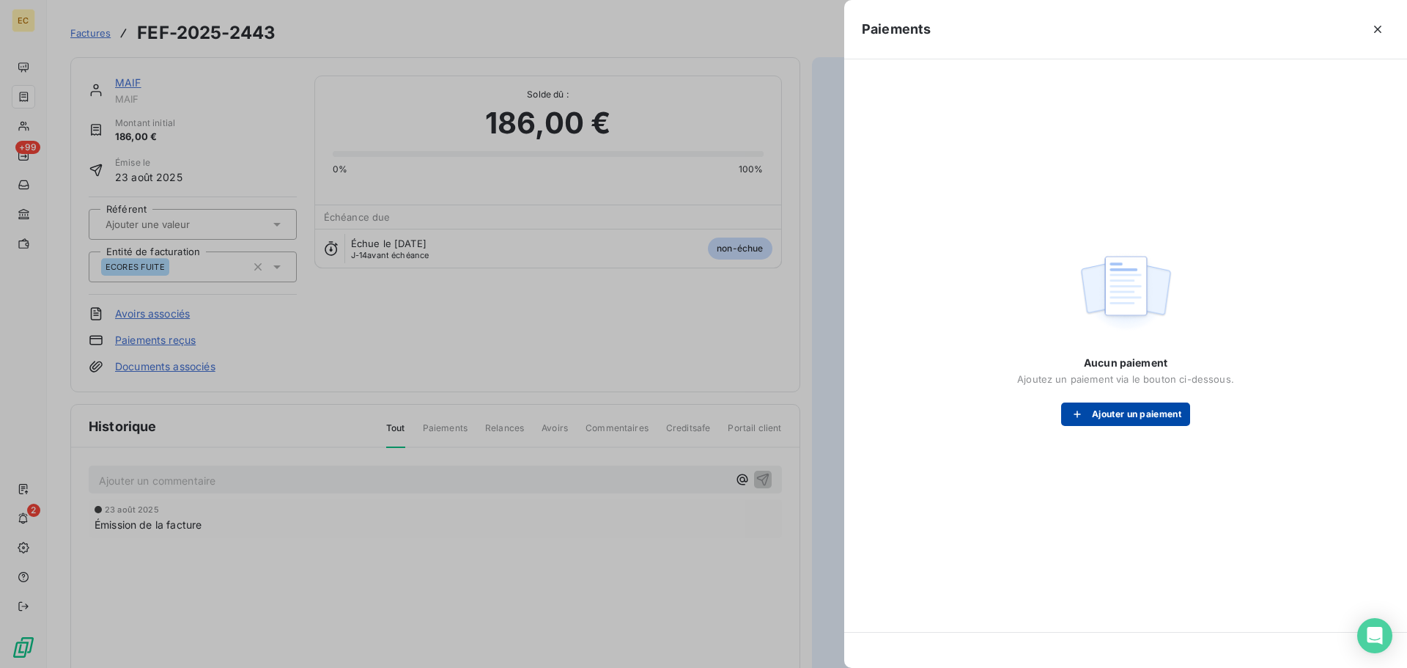
click at [1089, 411] on div "button" at bounding box center [1081, 414] width 22 height 15
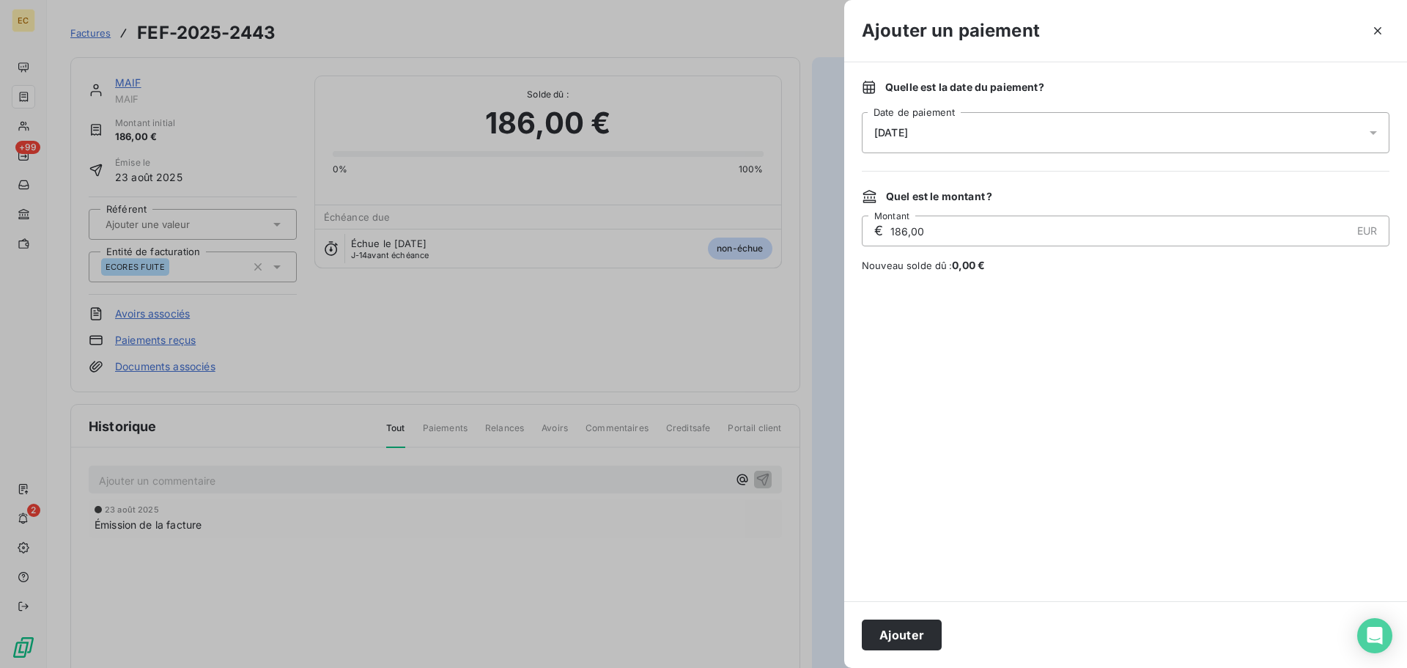
click at [908, 129] on span "[DATE]" at bounding box center [892, 133] width 34 height 12
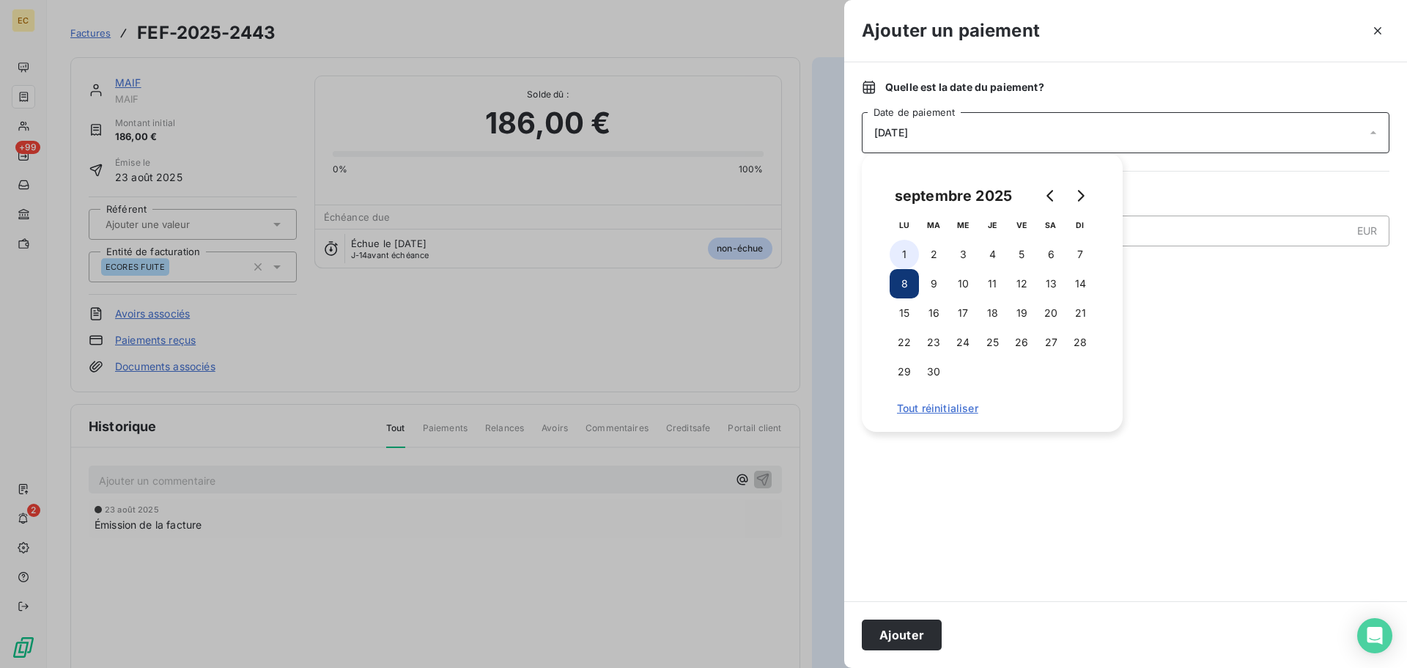
click at [903, 255] on button "1" at bounding box center [904, 254] width 29 height 29
click at [915, 640] on button "Ajouter" at bounding box center [902, 634] width 80 height 31
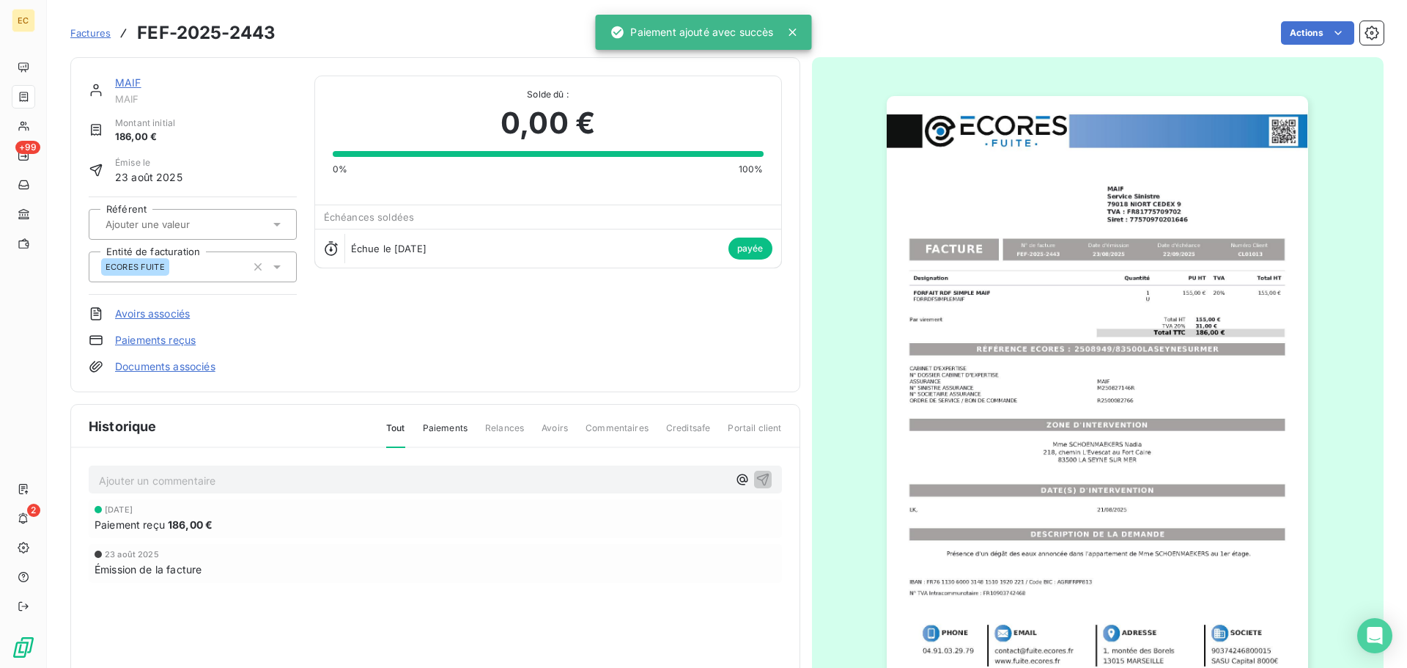
click at [97, 37] on span "Factures" at bounding box center [90, 33] width 40 height 12
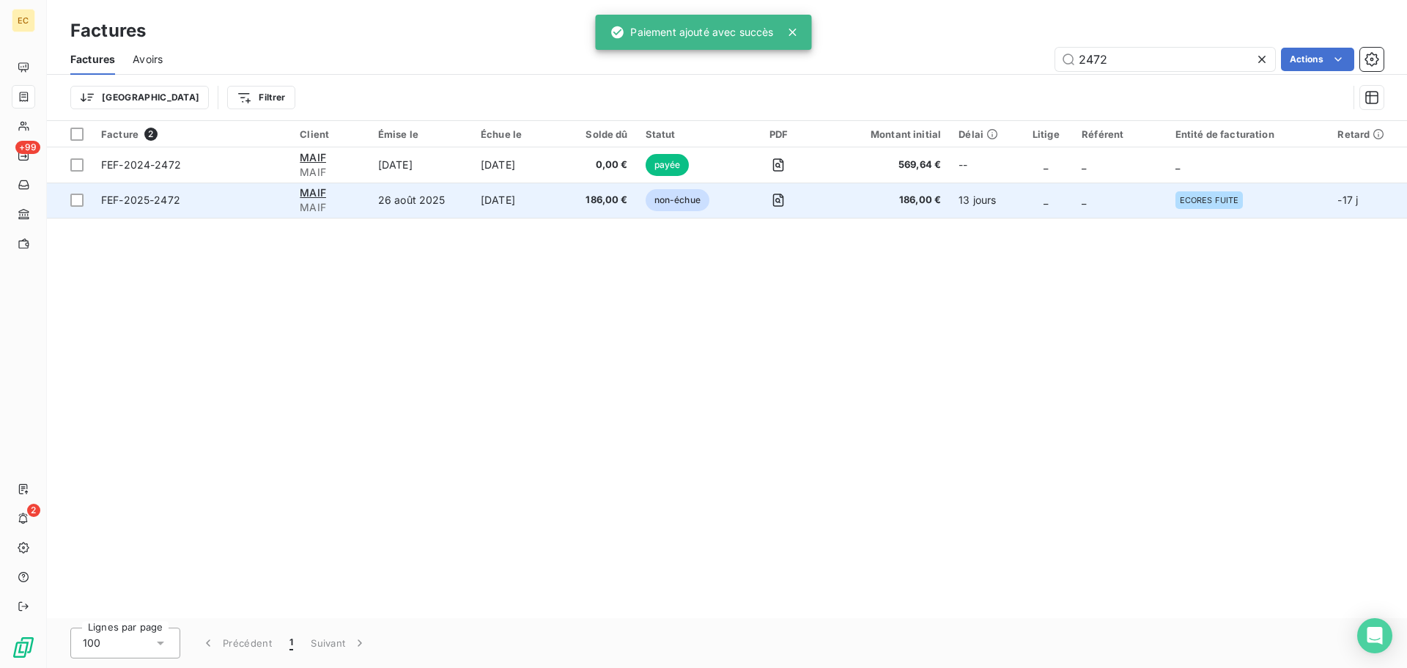
type input "2472"
click at [172, 207] on div "FEF-2025-2472" at bounding box center [140, 200] width 79 height 15
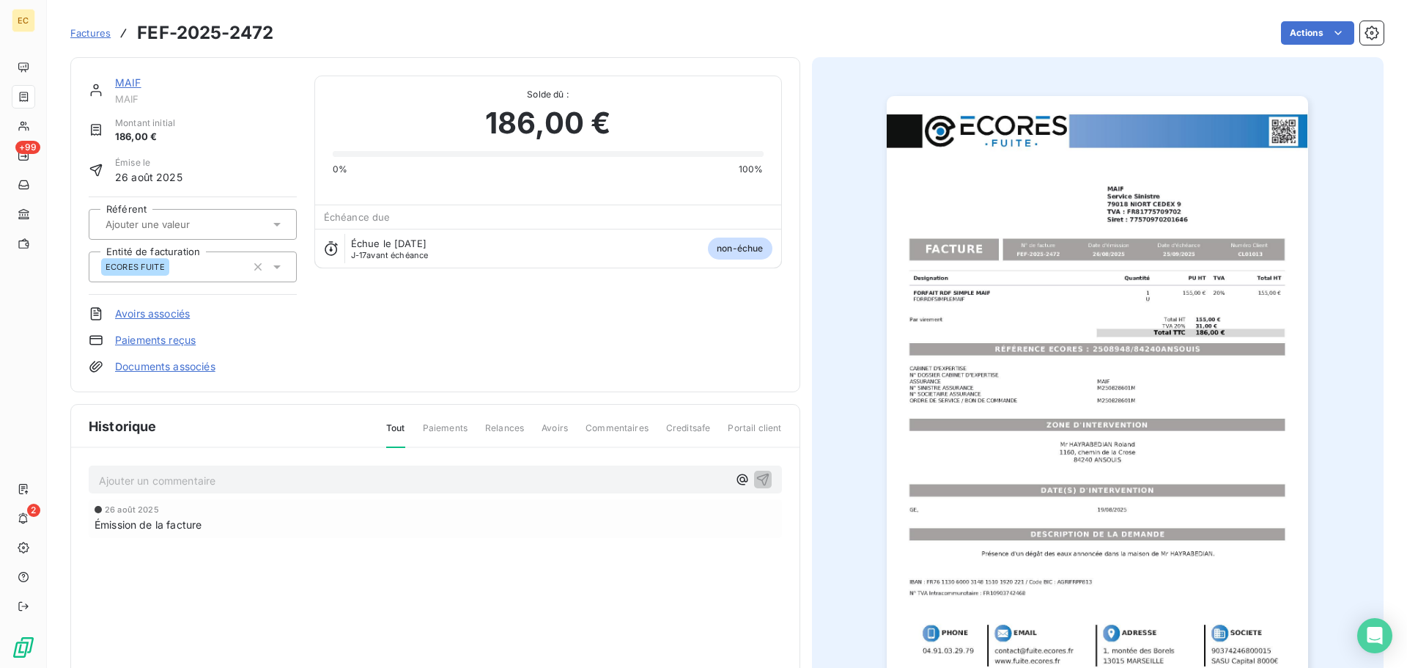
click at [160, 344] on link "Paiements reçus" at bounding box center [155, 340] width 81 height 15
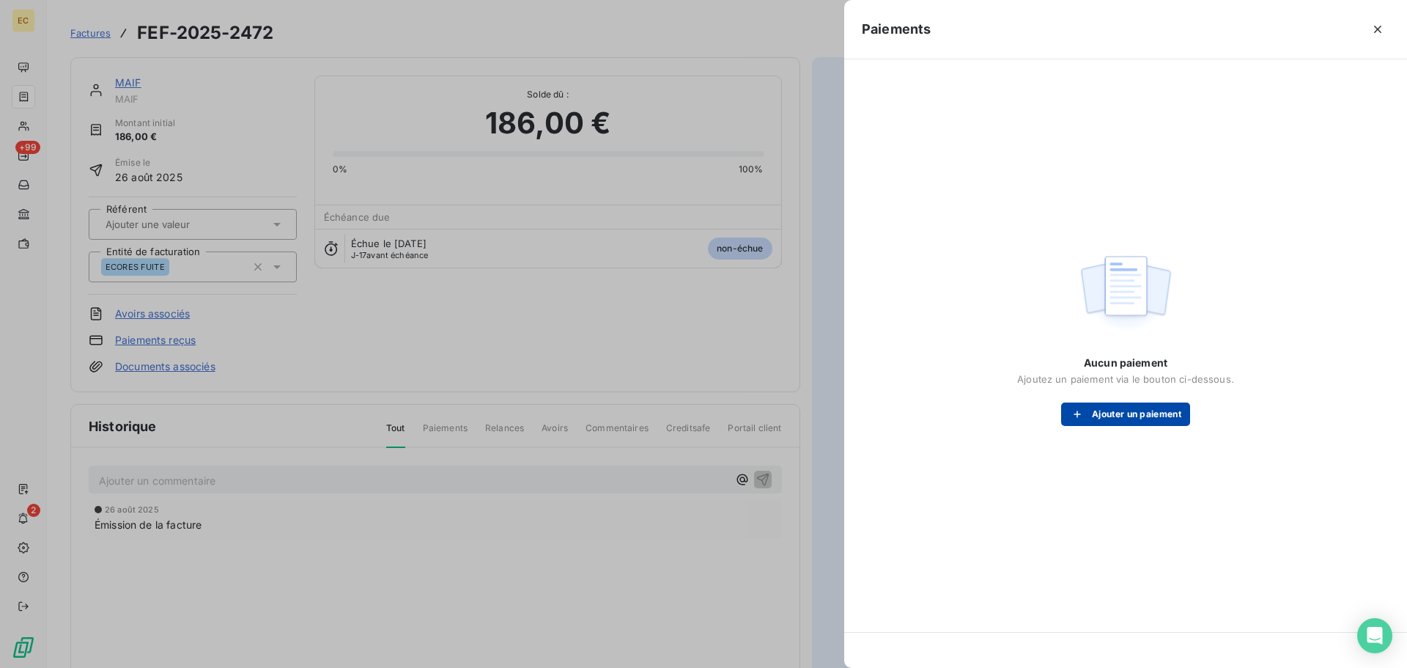
click at [1083, 412] on div "button" at bounding box center [1081, 414] width 22 height 15
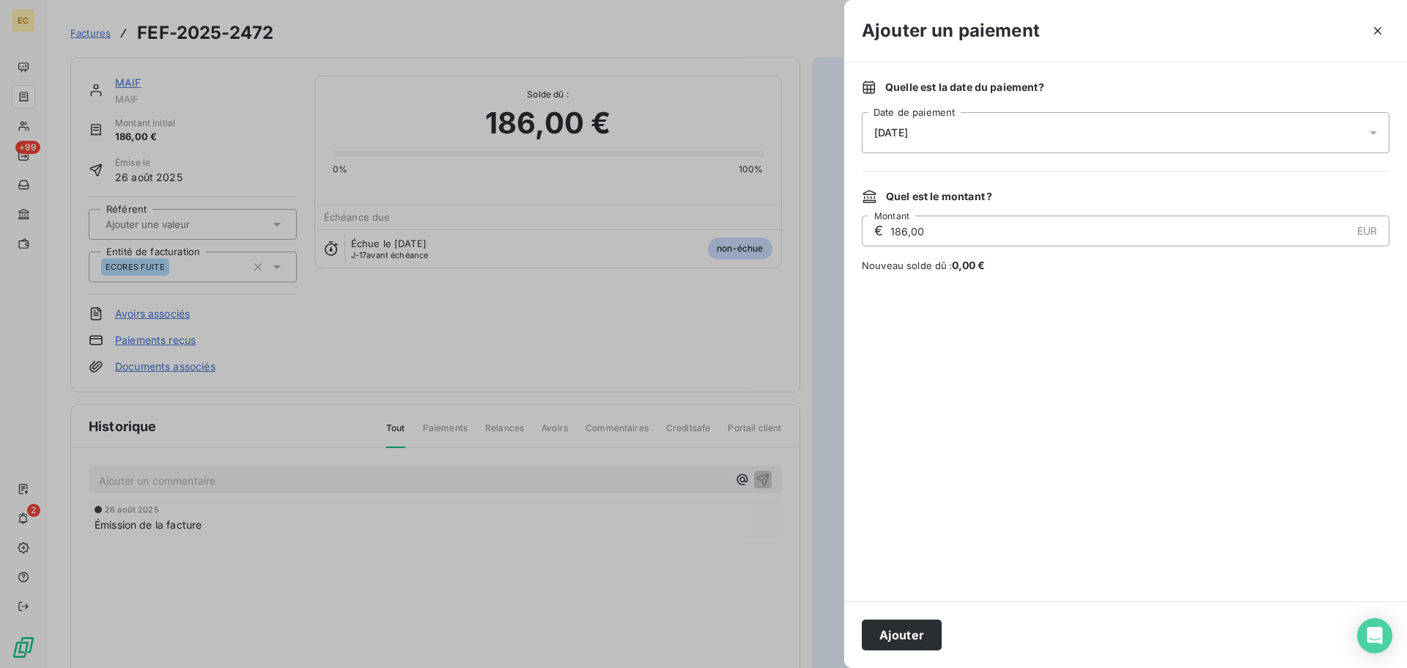
click at [916, 139] on div "[DATE]" at bounding box center [1126, 132] width 528 height 41
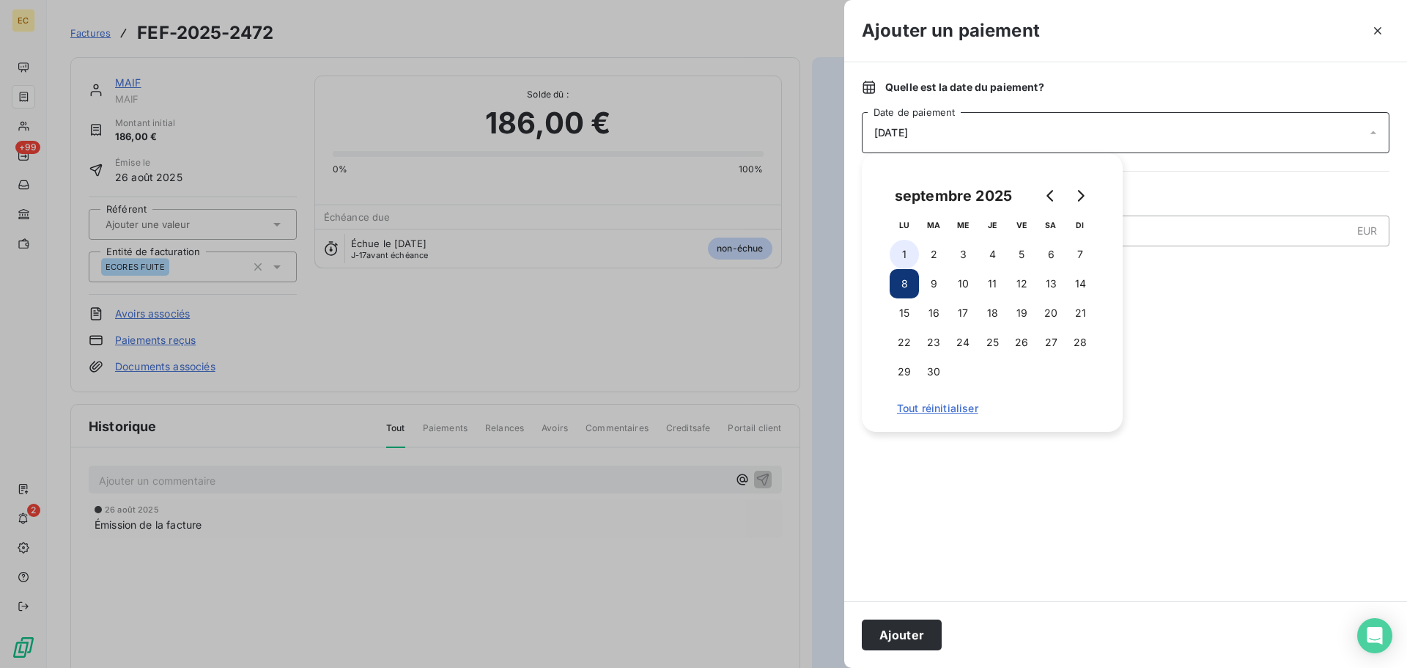
click at [904, 251] on button "1" at bounding box center [904, 254] width 29 height 29
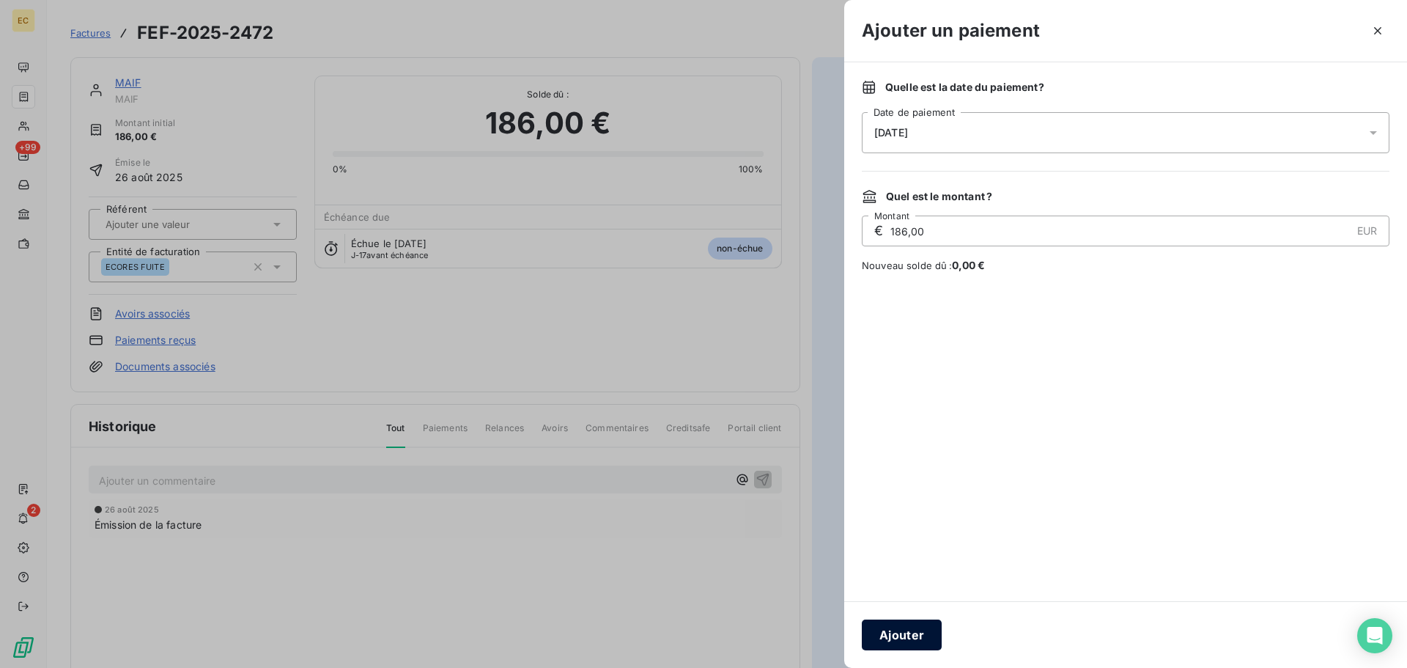
click at [911, 642] on button "Ajouter" at bounding box center [902, 634] width 80 height 31
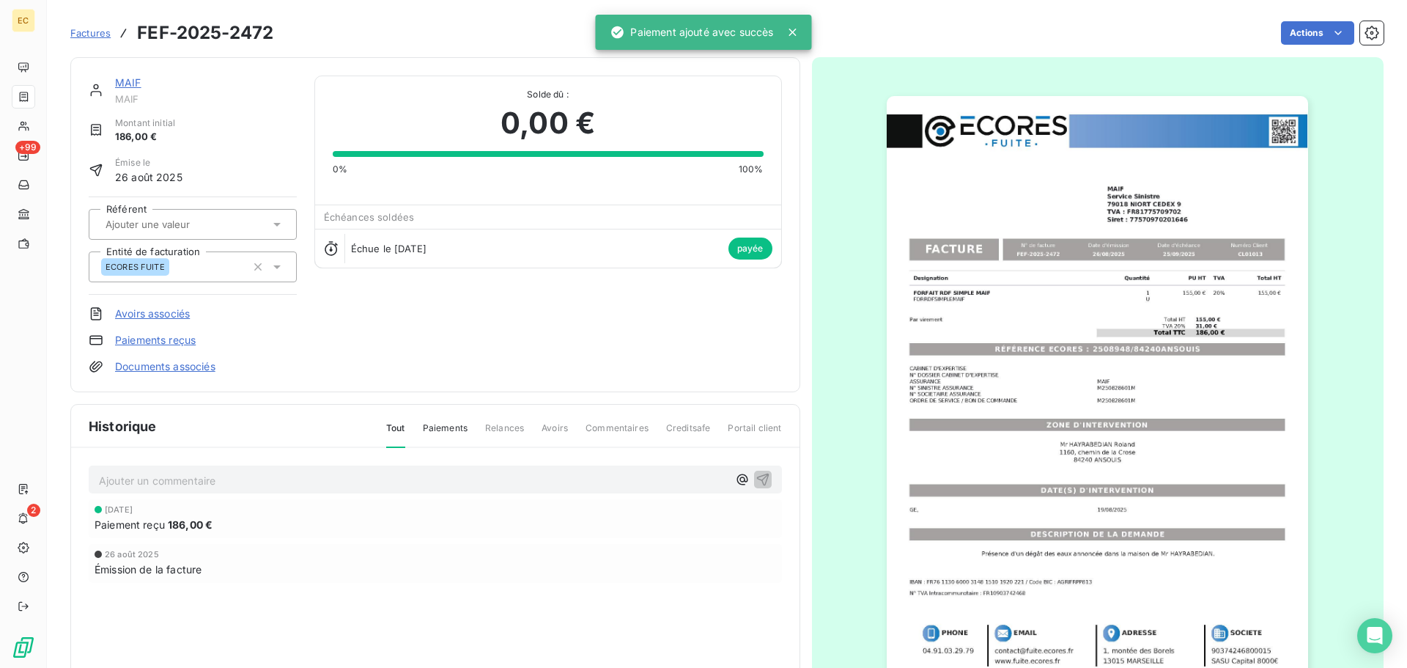
click at [84, 30] on span "Factures" at bounding box center [90, 33] width 40 height 12
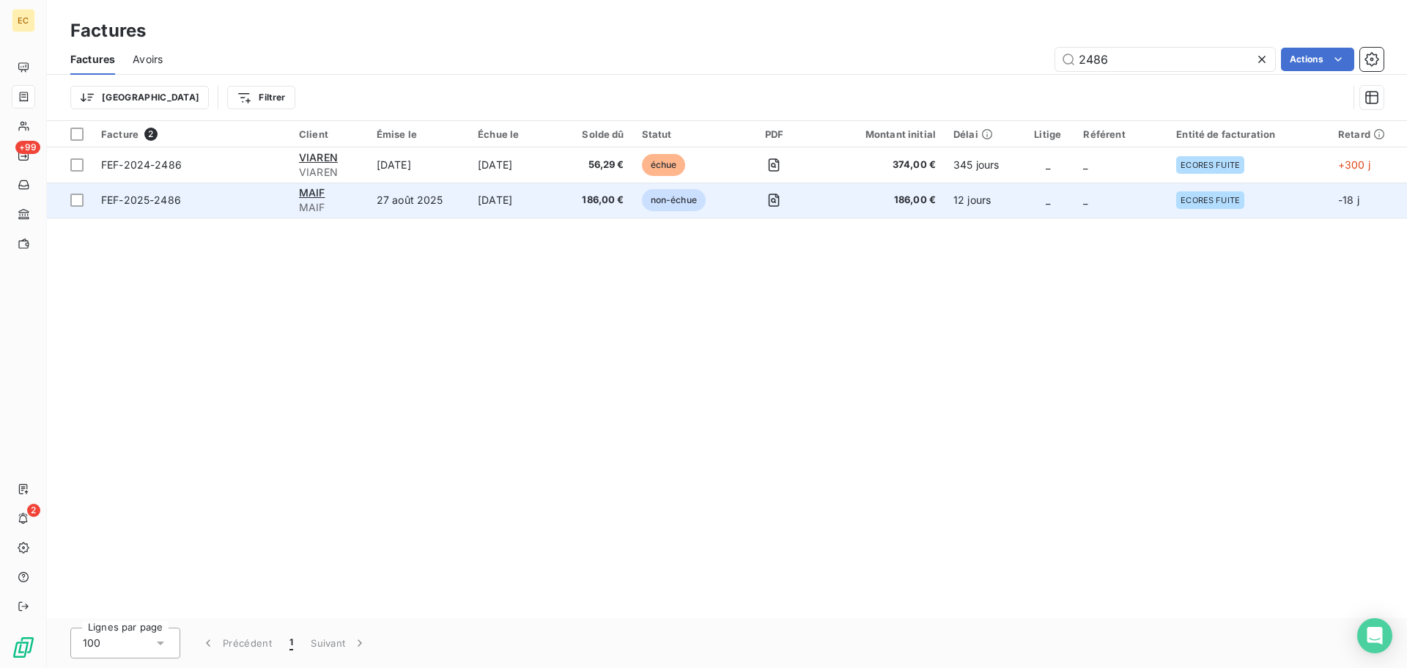
type input "2486"
click at [176, 200] on span "FEF-2025-2486" at bounding box center [141, 200] width 80 height 12
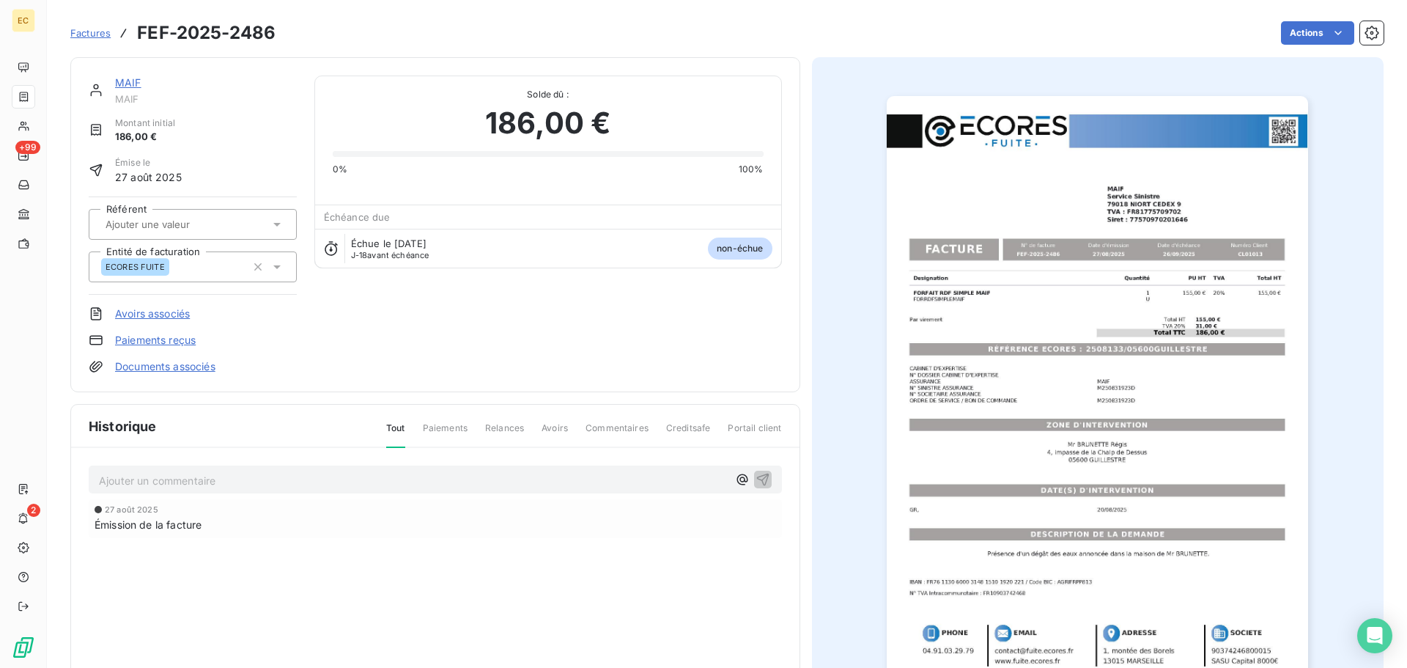
click at [177, 344] on link "Paiements reçus" at bounding box center [155, 340] width 81 height 15
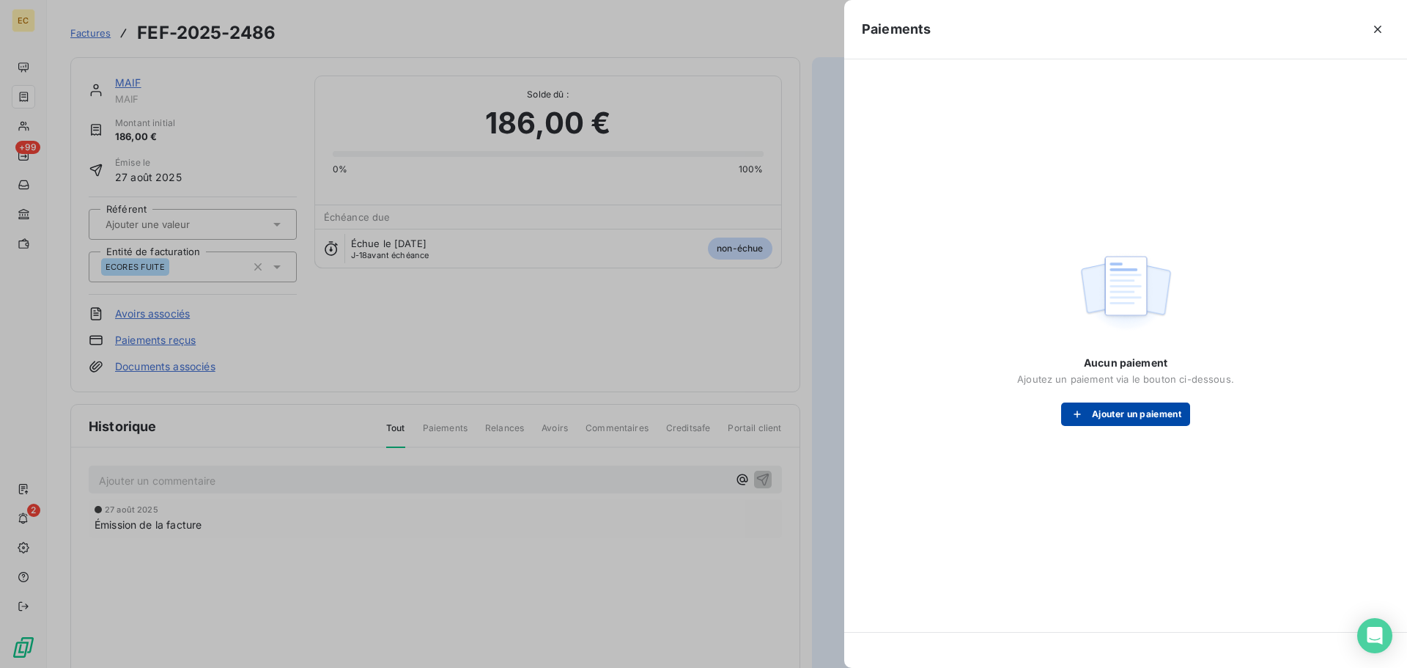
click at [1083, 416] on icon "button" at bounding box center [1077, 414] width 15 height 15
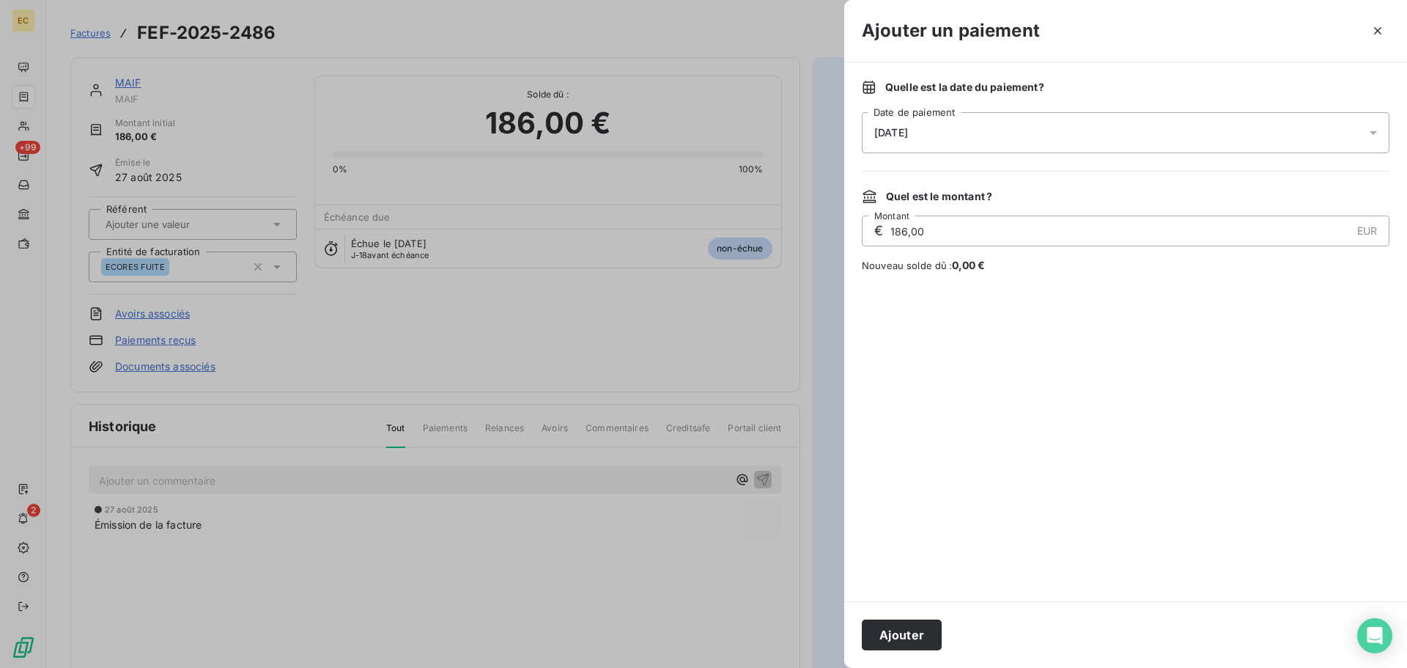
click at [908, 136] on span "[DATE]" at bounding box center [892, 133] width 34 height 12
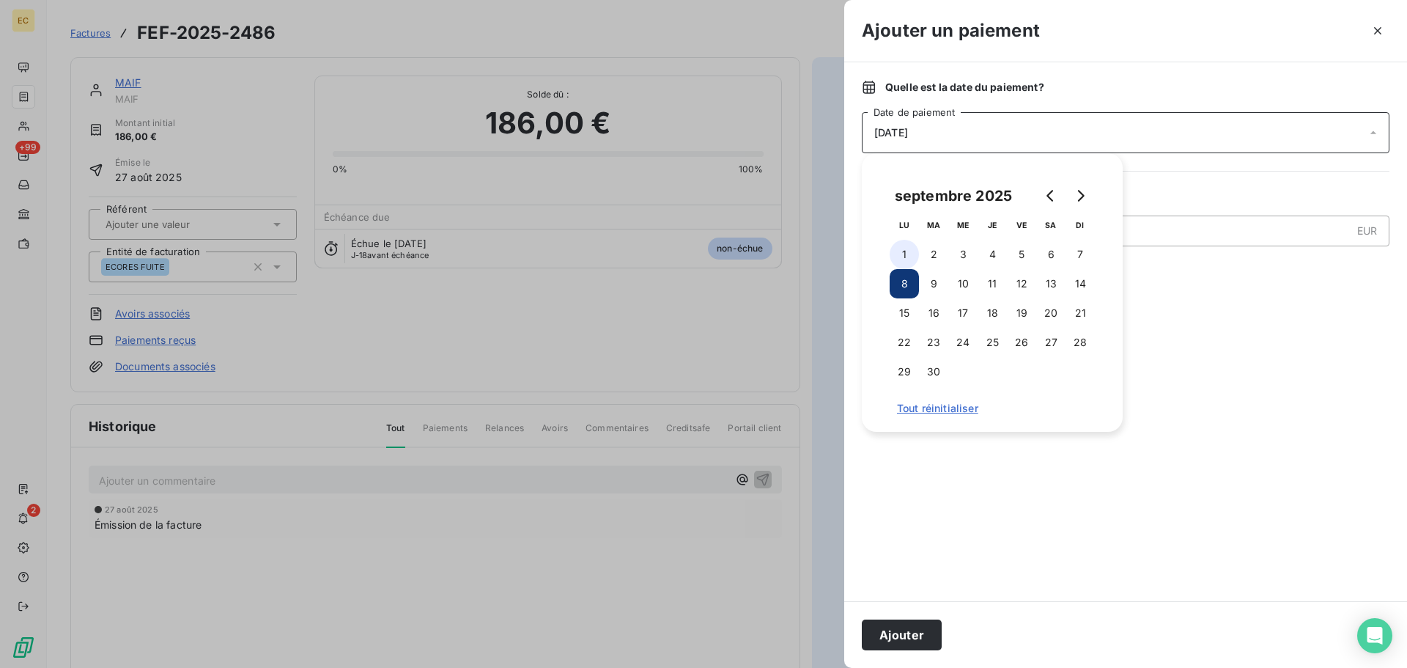
click at [905, 258] on button "1" at bounding box center [904, 254] width 29 height 29
click at [904, 637] on button "Ajouter" at bounding box center [902, 634] width 80 height 31
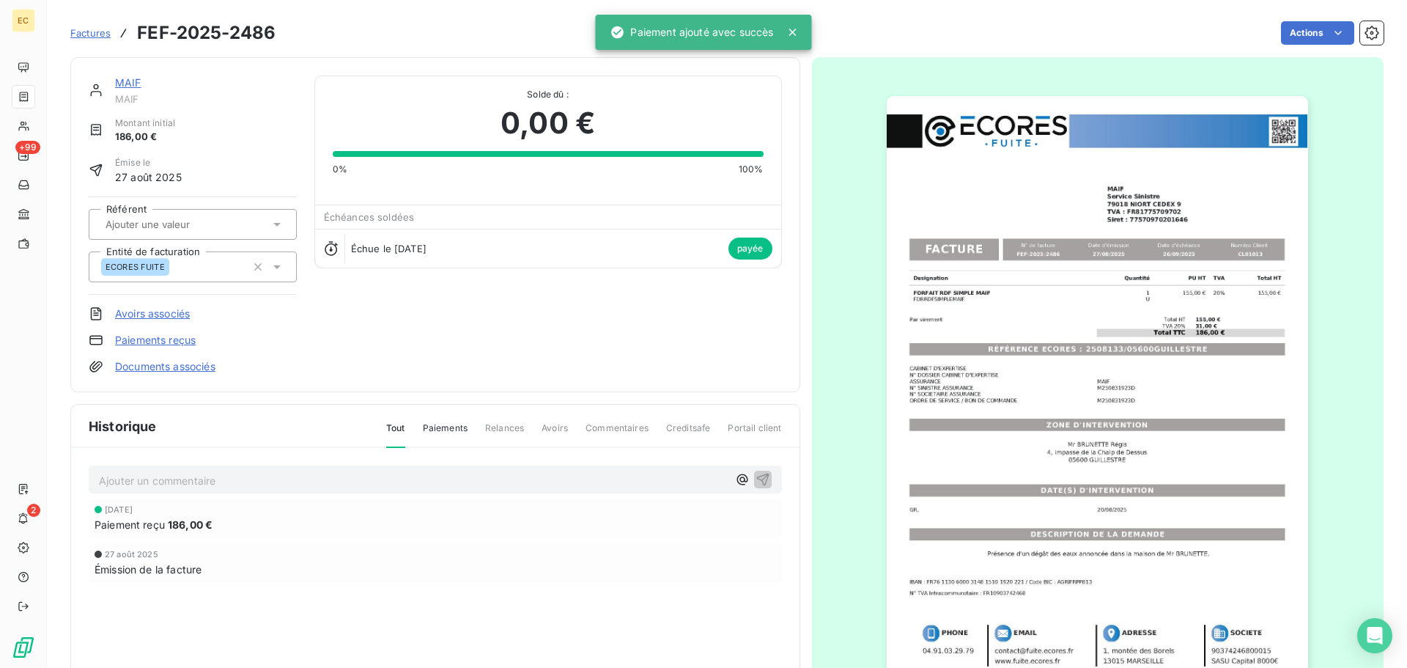
click at [92, 31] on span "Factures" at bounding box center [90, 33] width 40 height 12
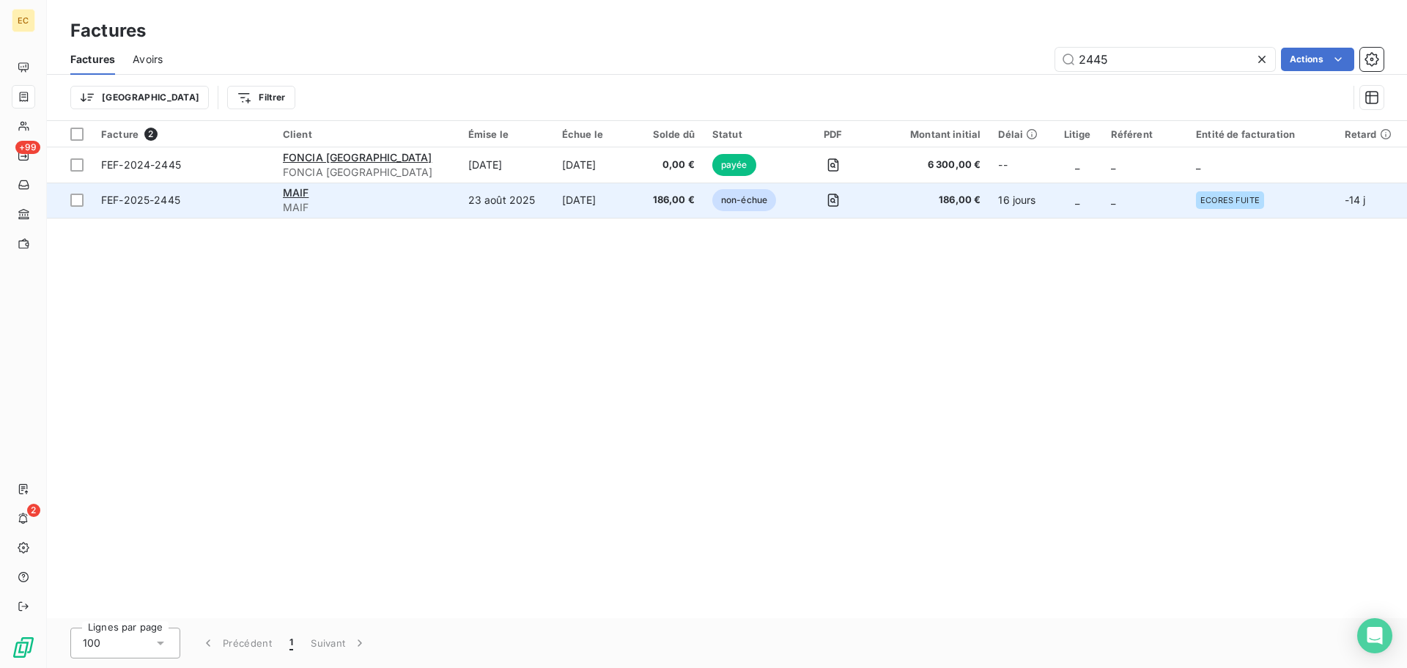
type input "2445"
click at [164, 205] on span "FEF-2025-2445" at bounding box center [140, 200] width 79 height 12
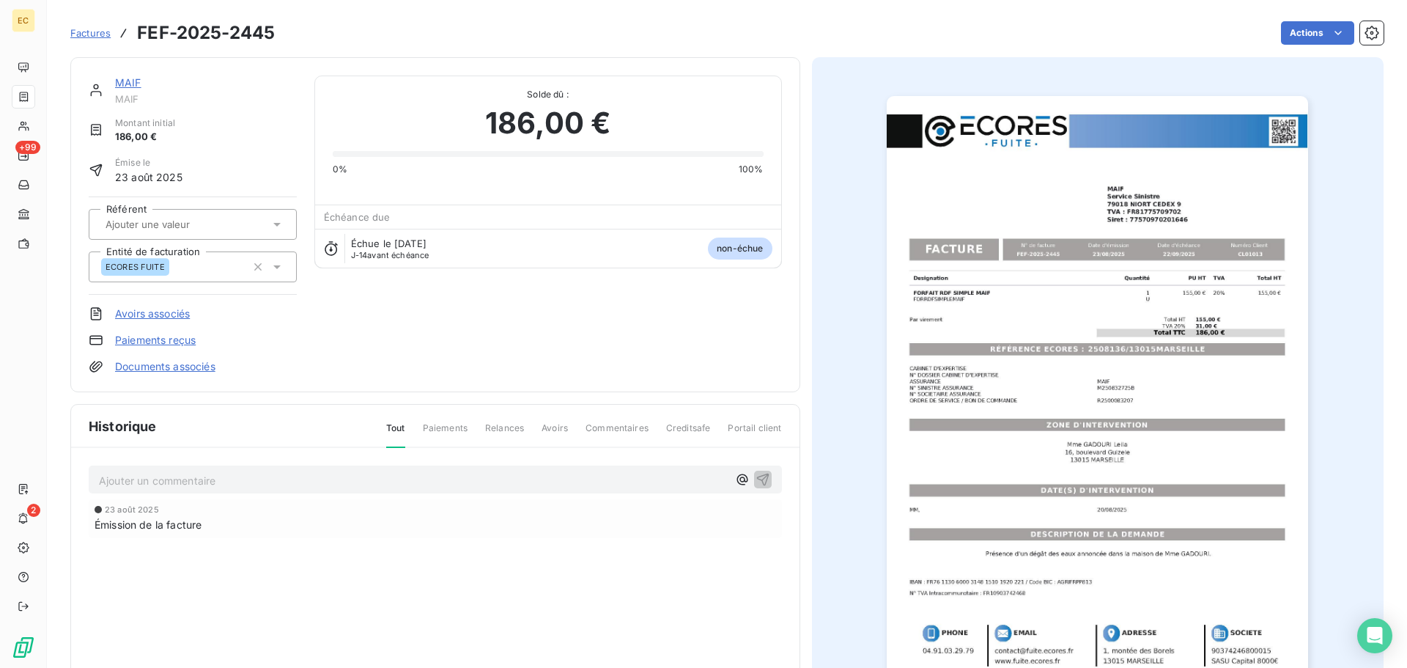
click at [180, 341] on link "Paiements reçus" at bounding box center [155, 340] width 81 height 15
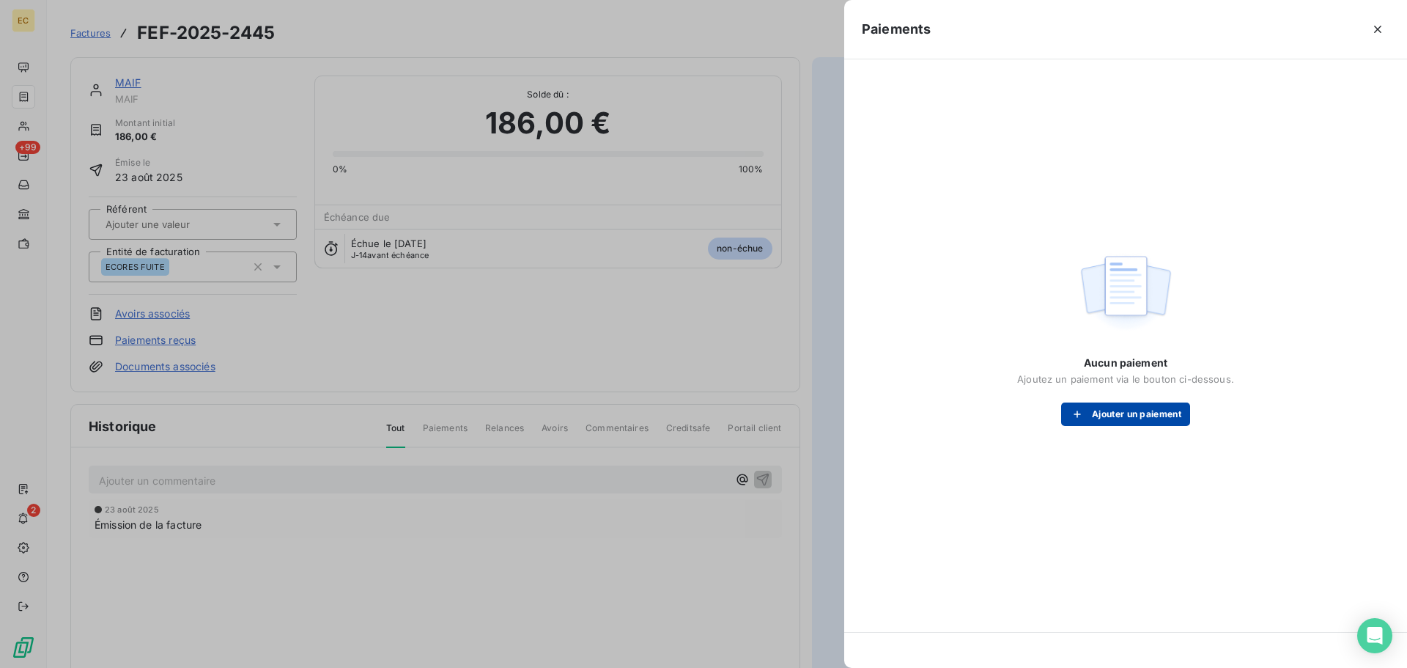
click at [1085, 412] on div "button" at bounding box center [1081, 414] width 22 height 15
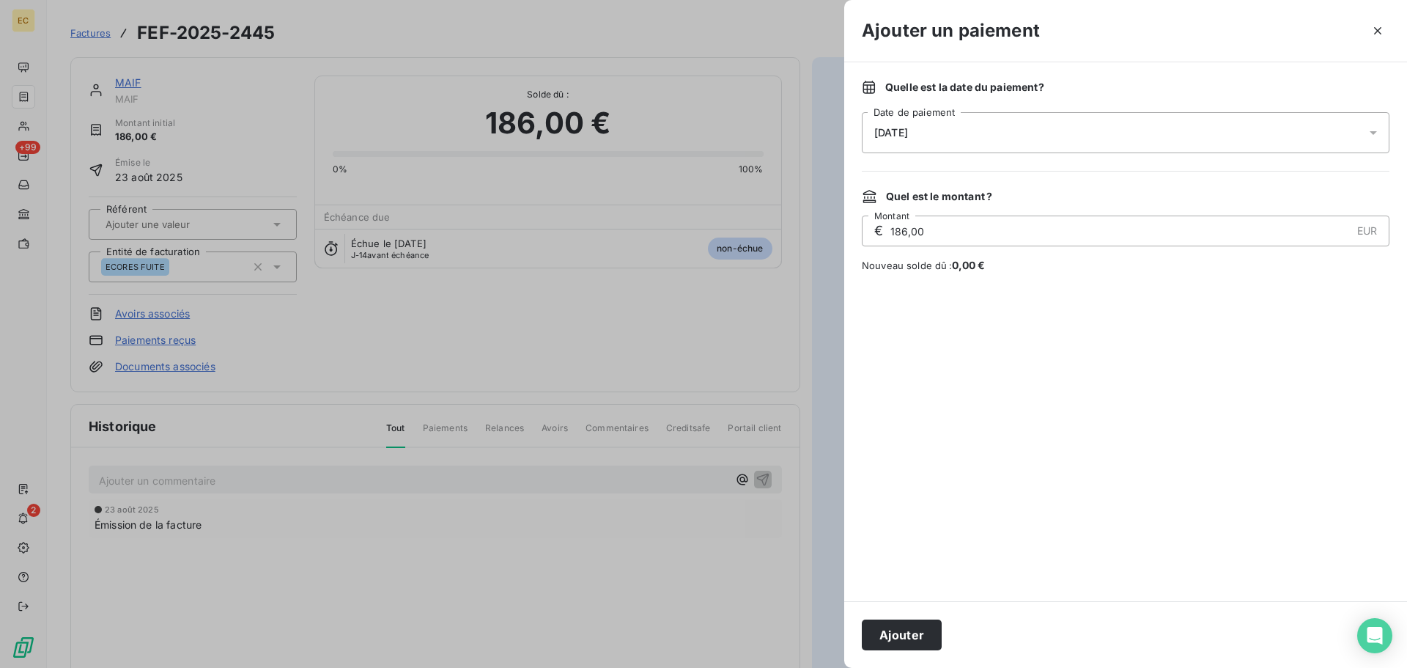
click at [916, 140] on div "[DATE]" at bounding box center [1126, 132] width 528 height 41
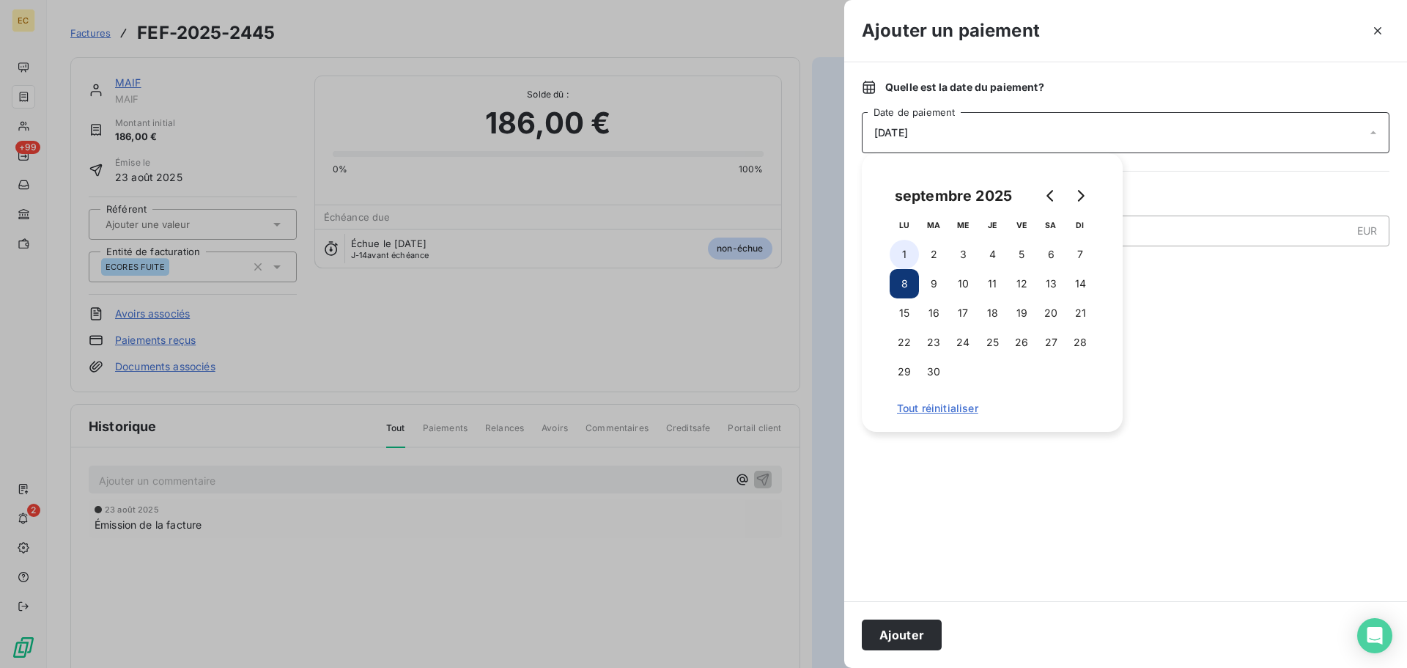
click at [910, 250] on button "1" at bounding box center [904, 254] width 29 height 29
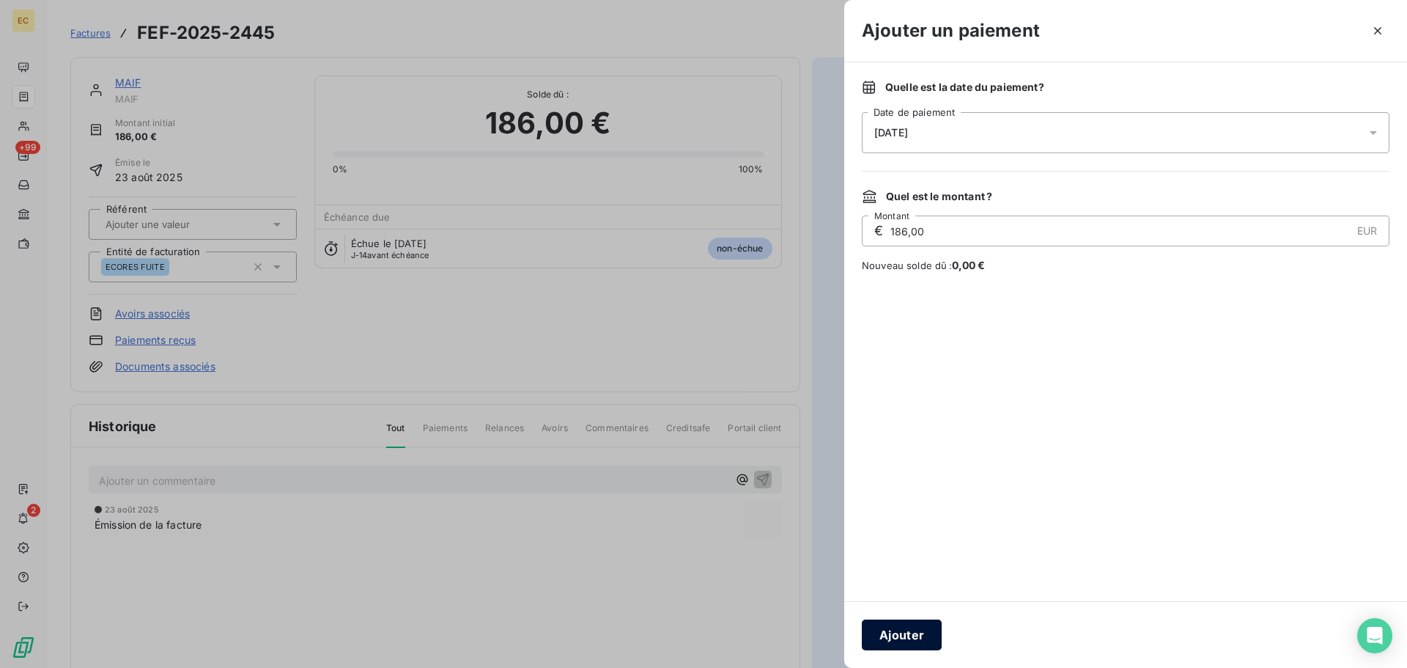
click at [929, 636] on button "Ajouter" at bounding box center [902, 634] width 80 height 31
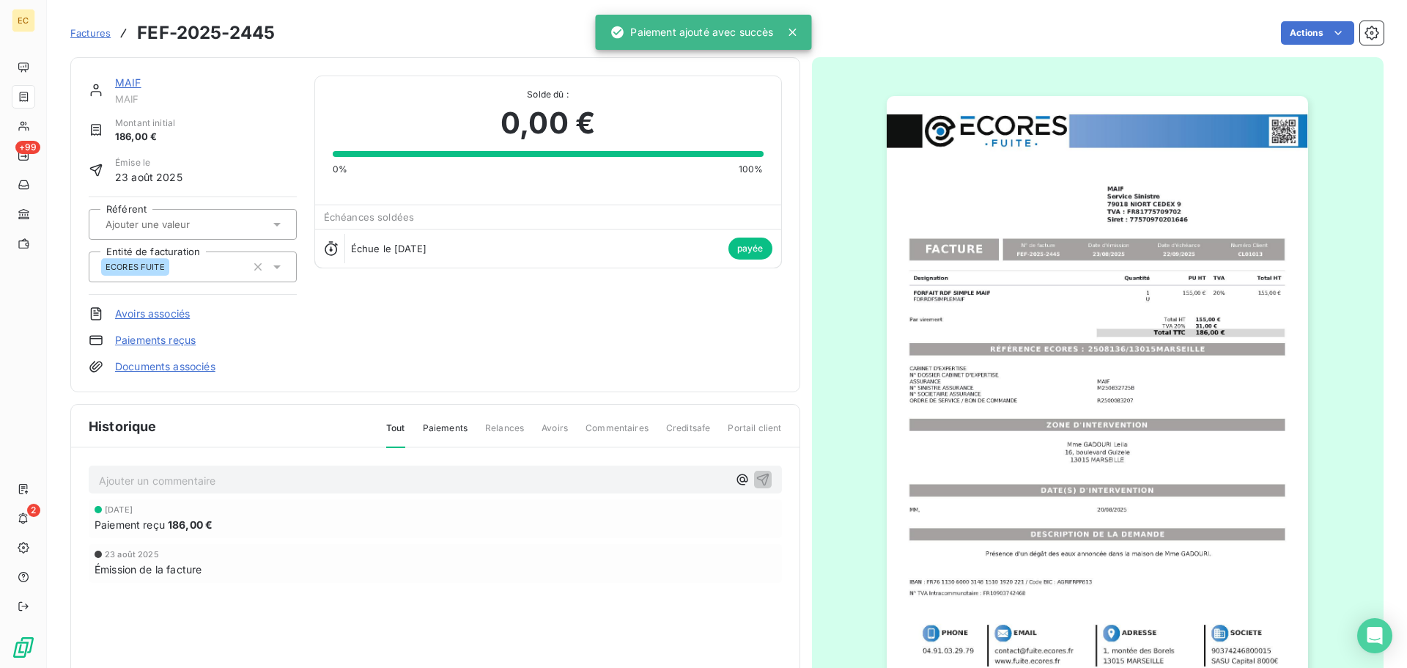
click at [87, 34] on span "Factures" at bounding box center [90, 33] width 40 height 12
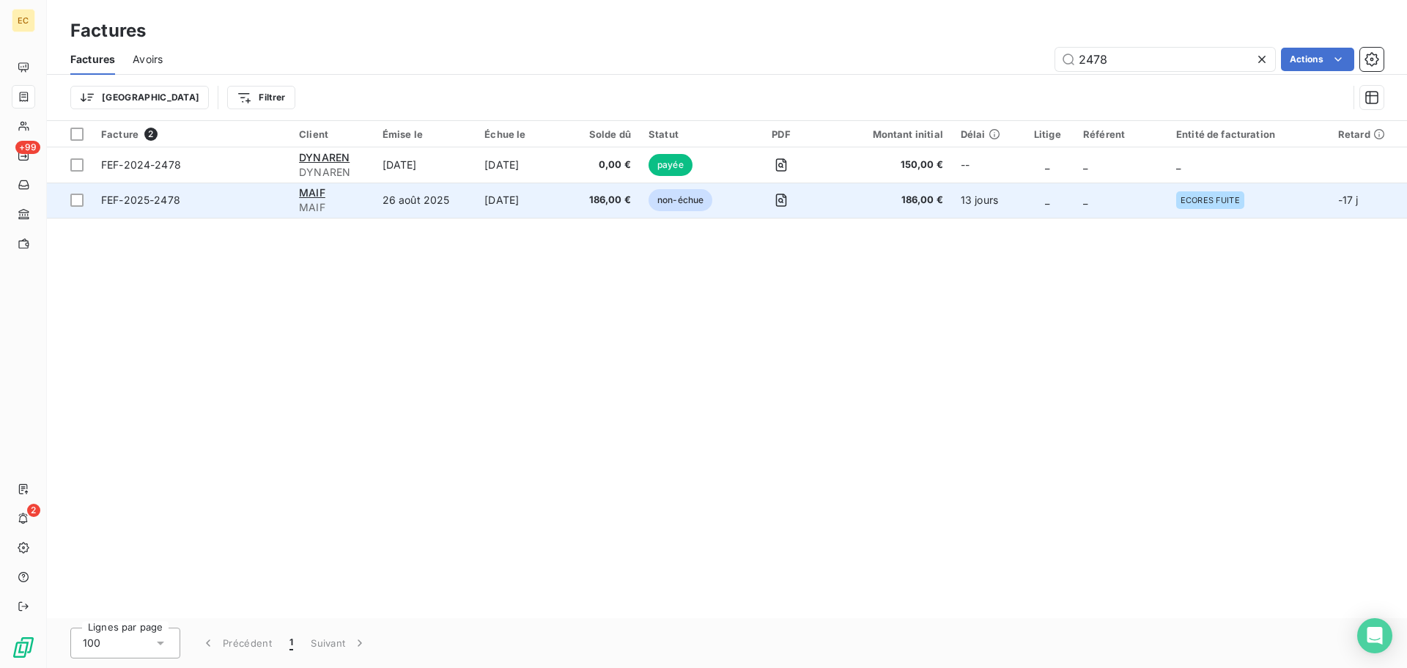
type input "2478"
click at [161, 202] on span "FEF-2025-2478" at bounding box center [140, 200] width 79 height 12
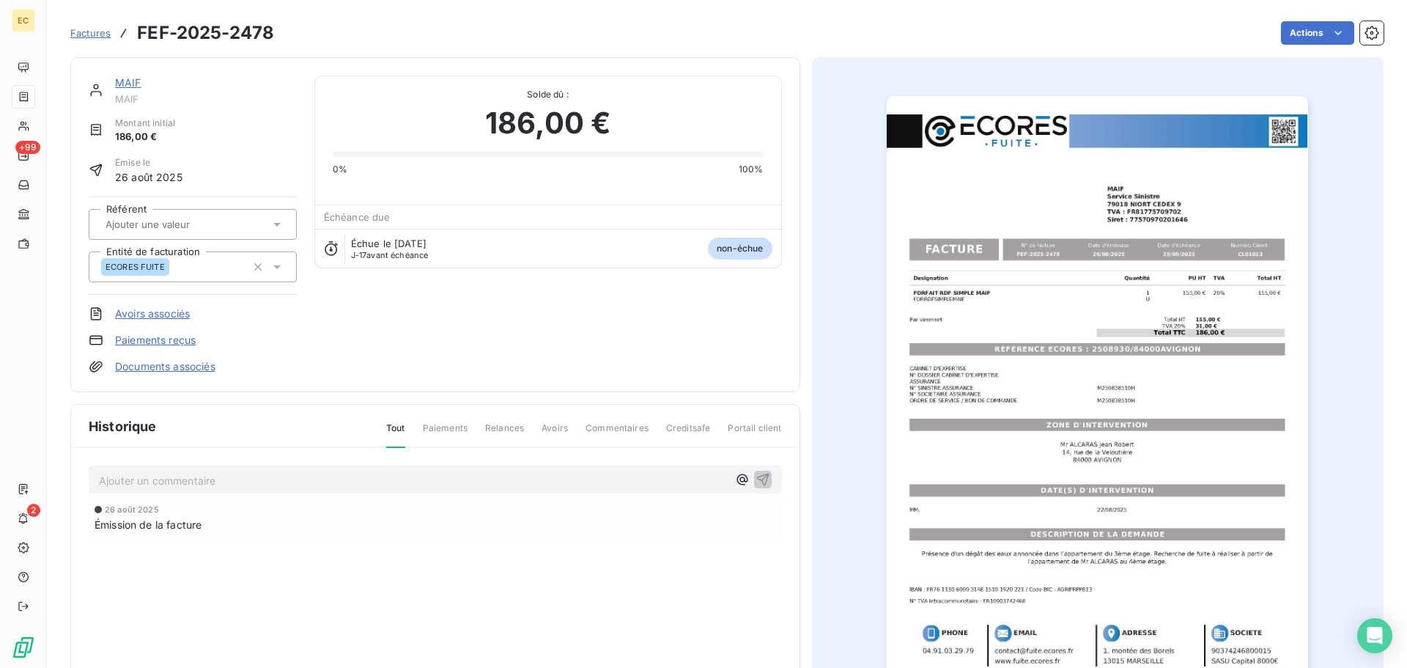
click at [185, 341] on link "Paiements reçus" at bounding box center [155, 340] width 81 height 15
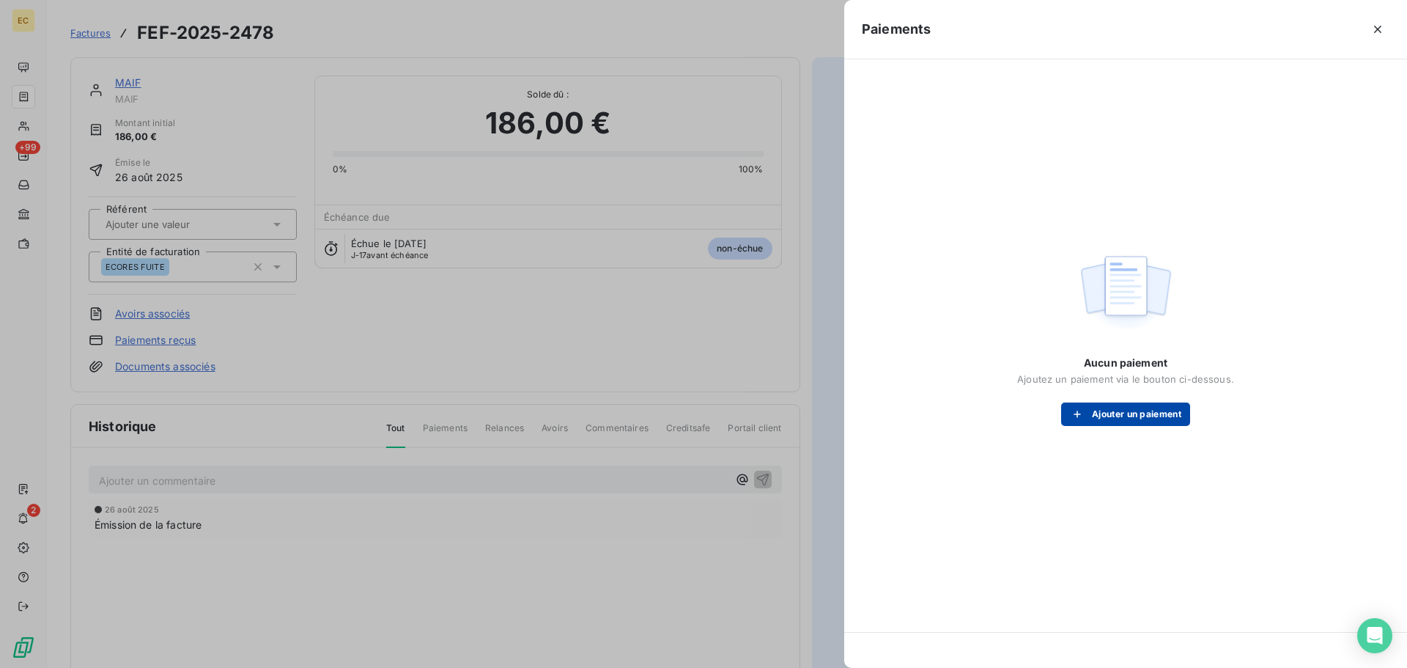
click at [1085, 416] on div "button" at bounding box center [1081, 414] width 22 height 15
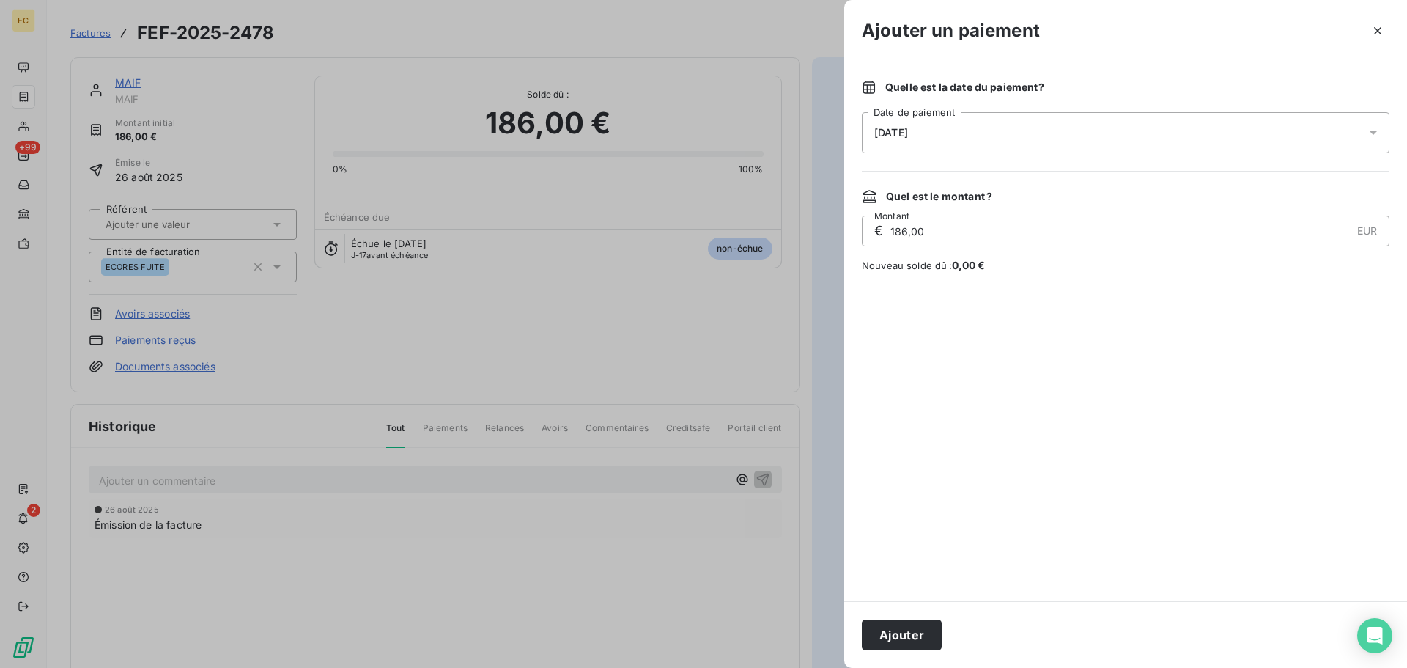
click at [908, 137] on span "[DATE]" at bounding box center [892, 133] width 34 height 12
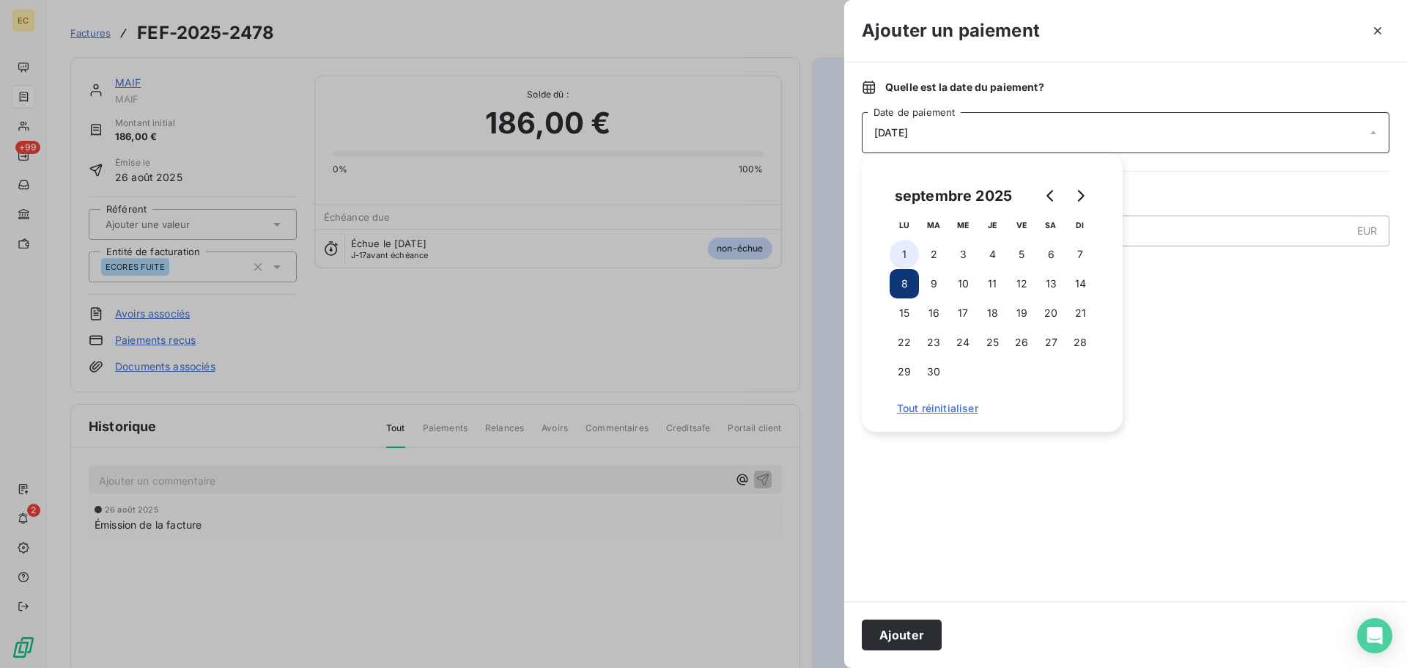
click at [913, 254] on button "1" at bounding box center [904, 254] width 29 height 29
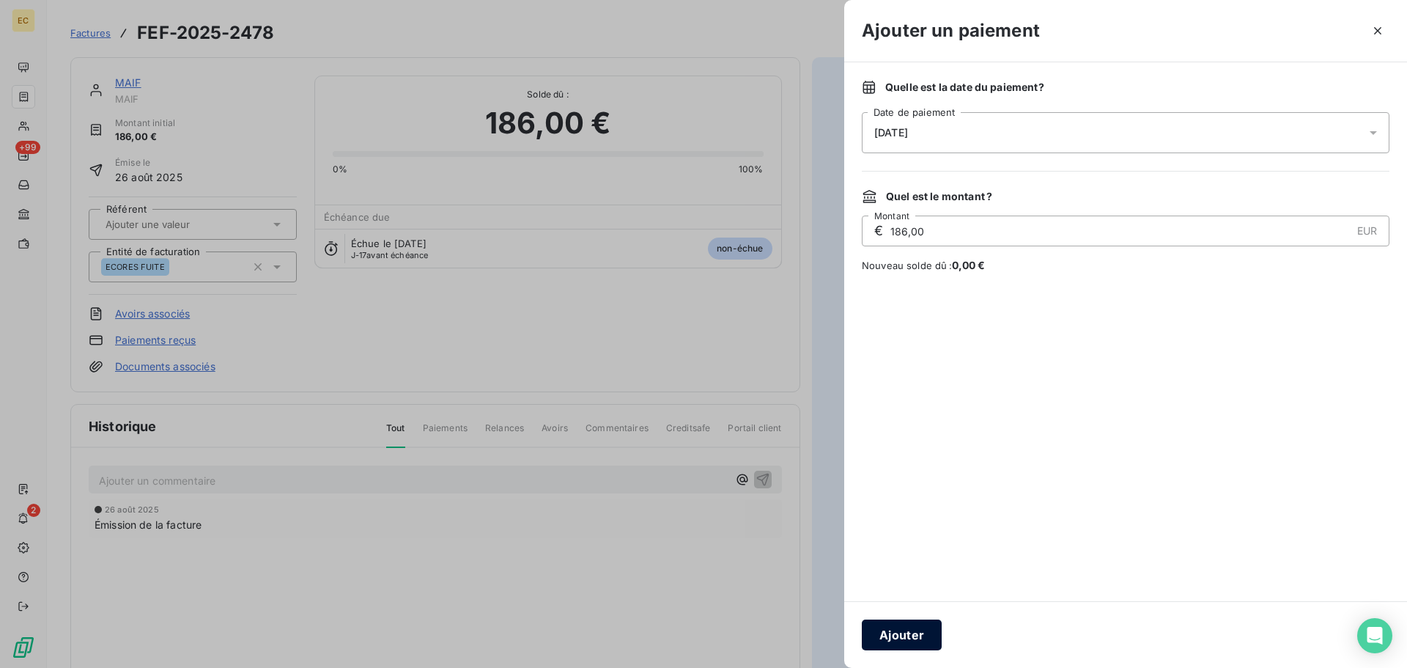
click at [915, 632] on button "Ajouter" at bounding box center [902, 634] width 80 height 31
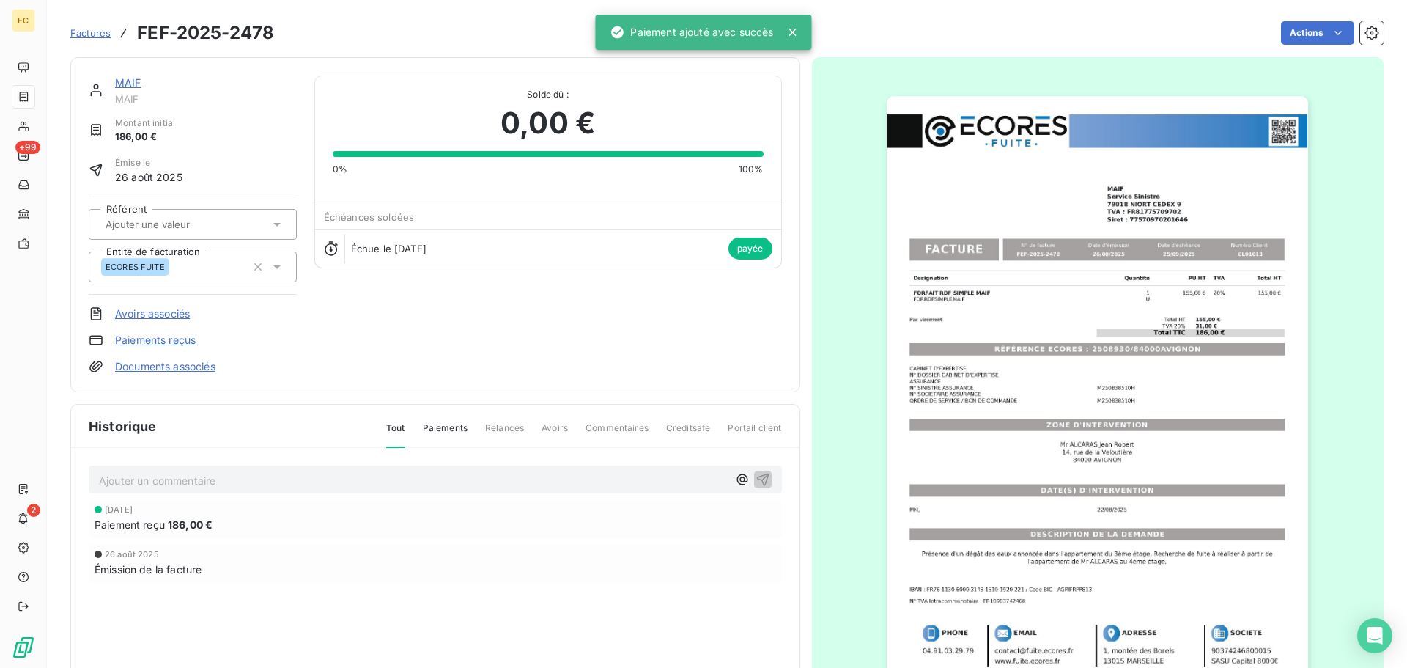
click at [87, 33] on span "Factures" at bounding box center [90, 33] width 40 height 12
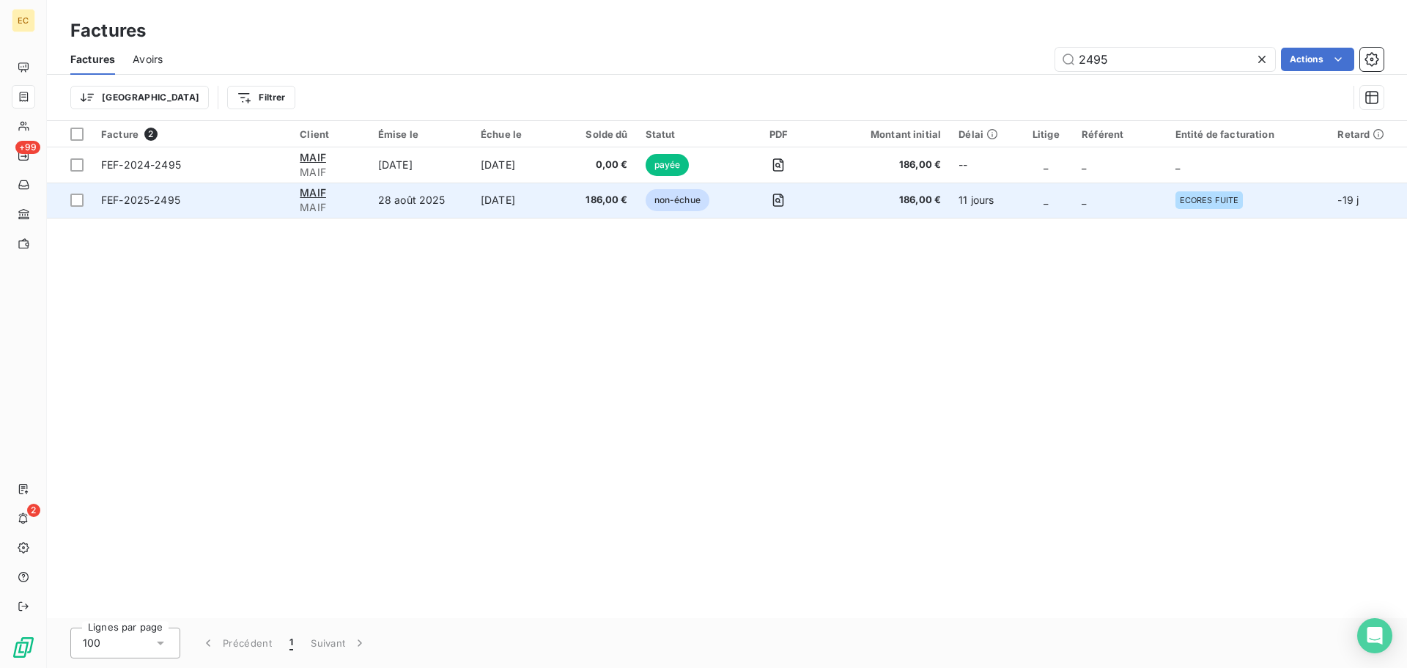
type input "2495"
click at [158, 201] on span "FEF-2025-2495" at bounding box center [140, 200] width 79 height 12
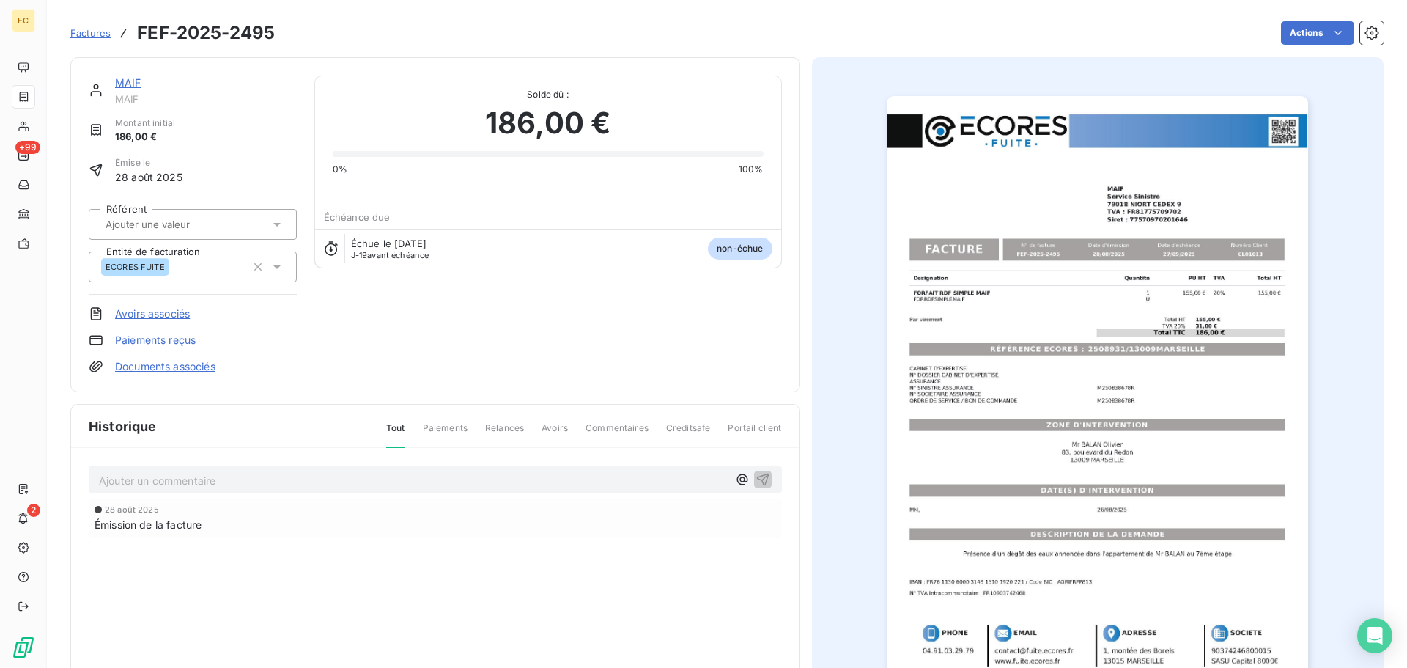
click at [154, 345] on link "Paiements reçus" at bounding box center [155, 340] width 81 height 15
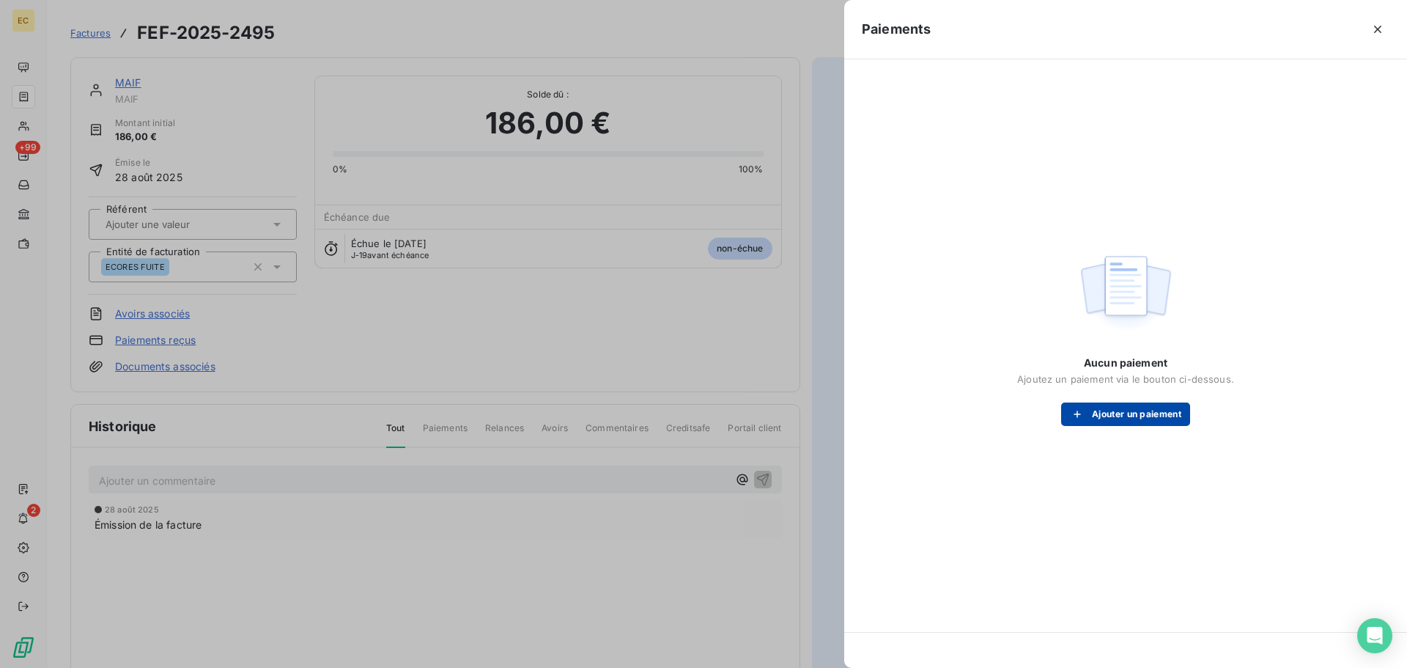
click at [1138, 412] on button "Ajouter un paiement" at bounding box center [1125, 413] width 129 height 23
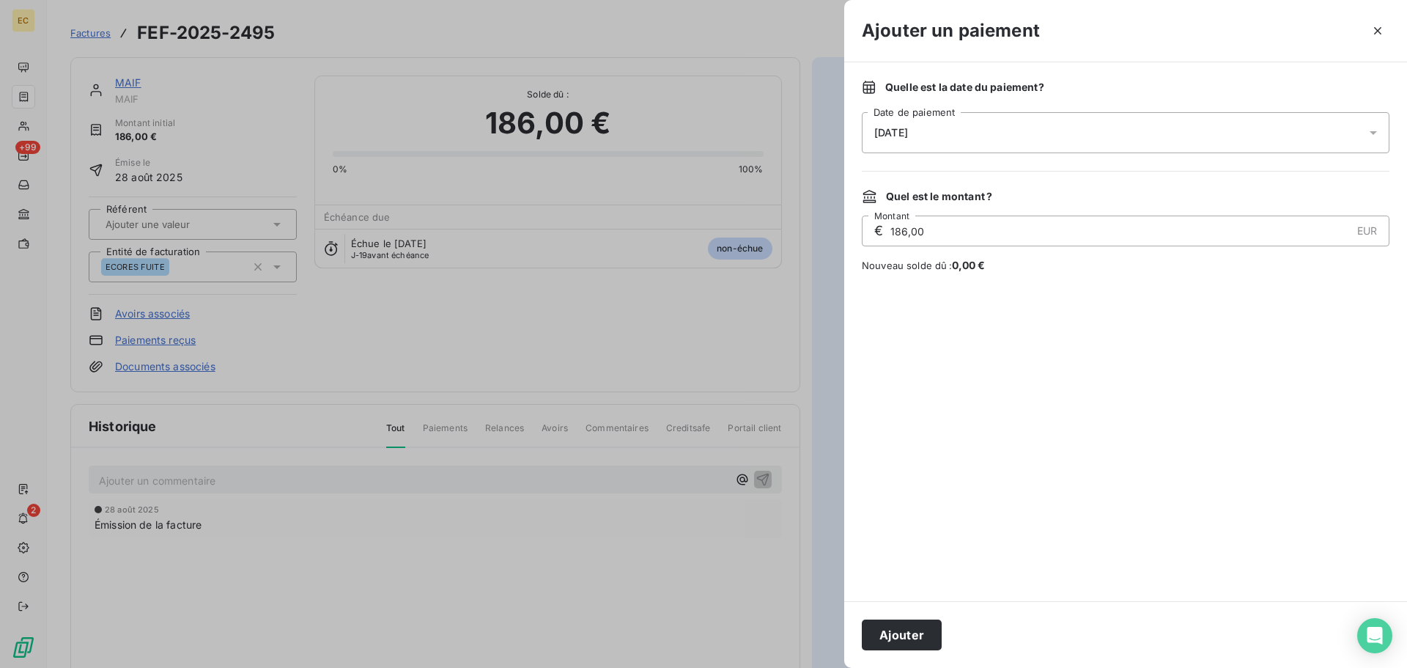
click at [918, 125] on div "[DATE]" at bounding box center [1126, 132] width 528 height 41
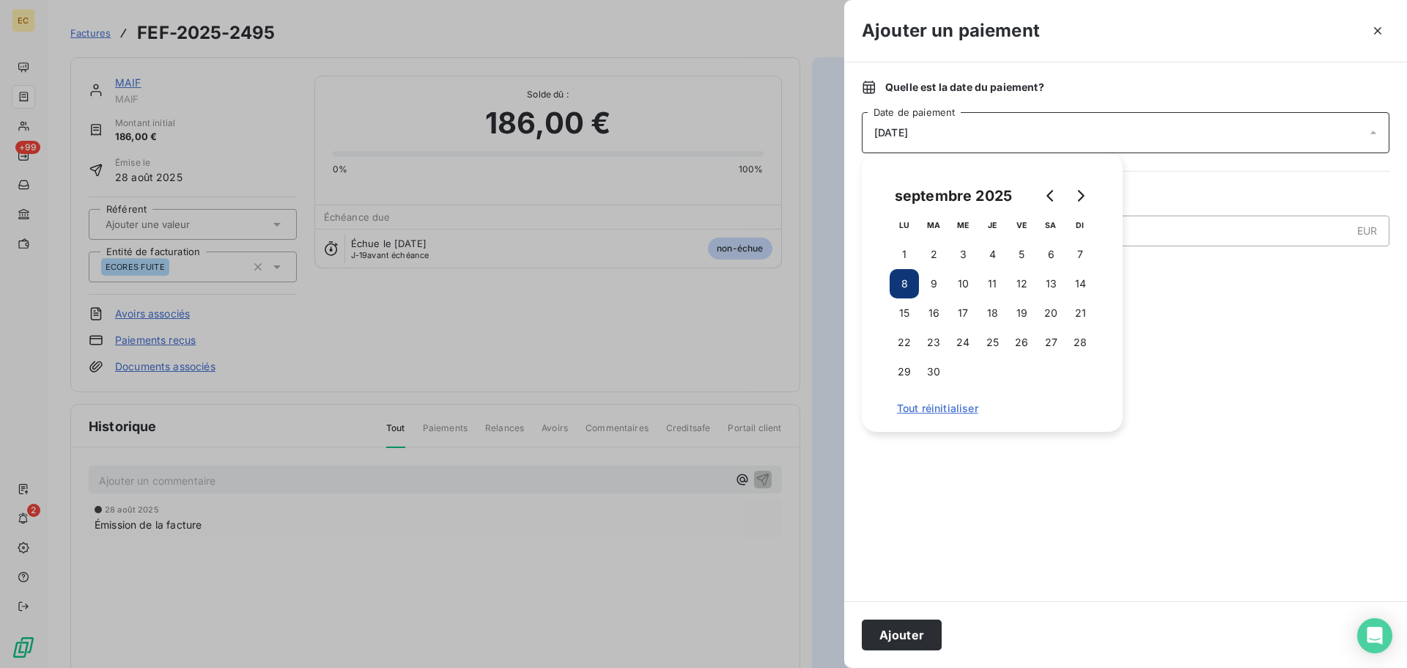
drag, startPoint x: 907, startPoint y: 248, endPoint x: 949, endPoint y: 380, distance: 139.3
click at [907, 249] on button "1" at bounding box center [904, 254] width 29 height 29
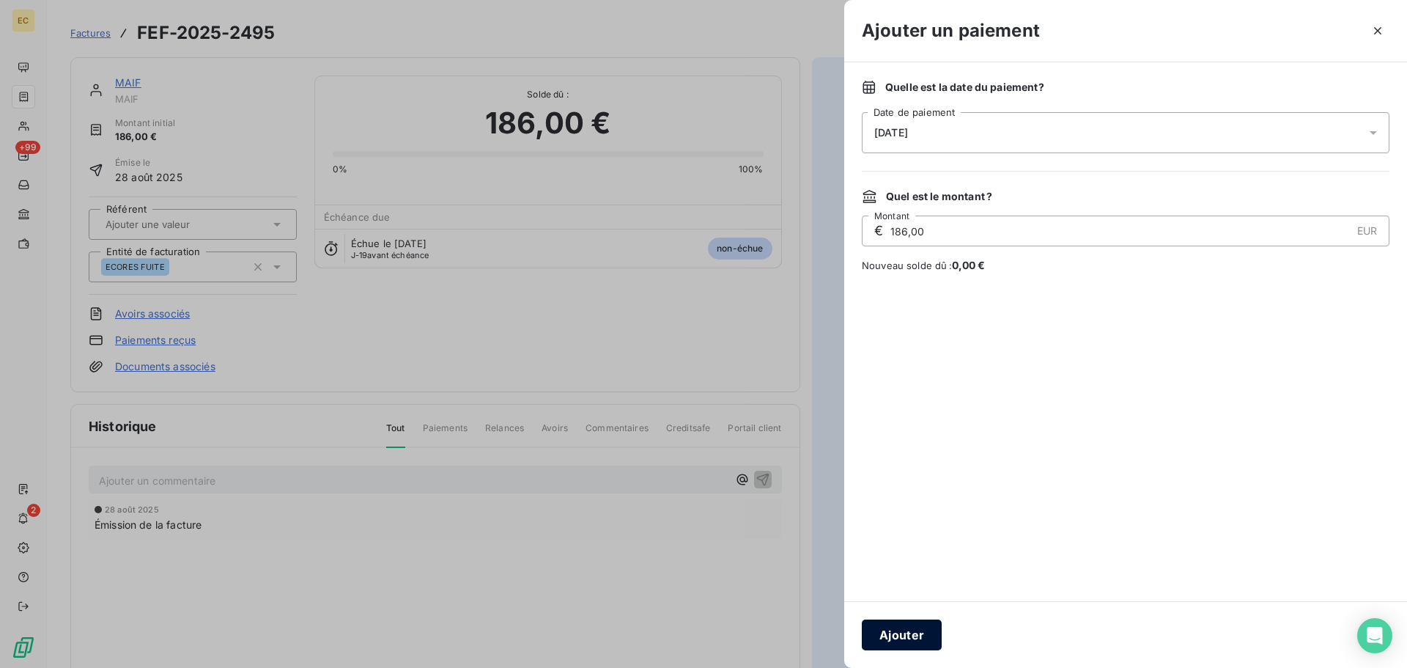
click at [927, 636] on button "Ajouter" at bounding box center [902, 634] width 80 height 31
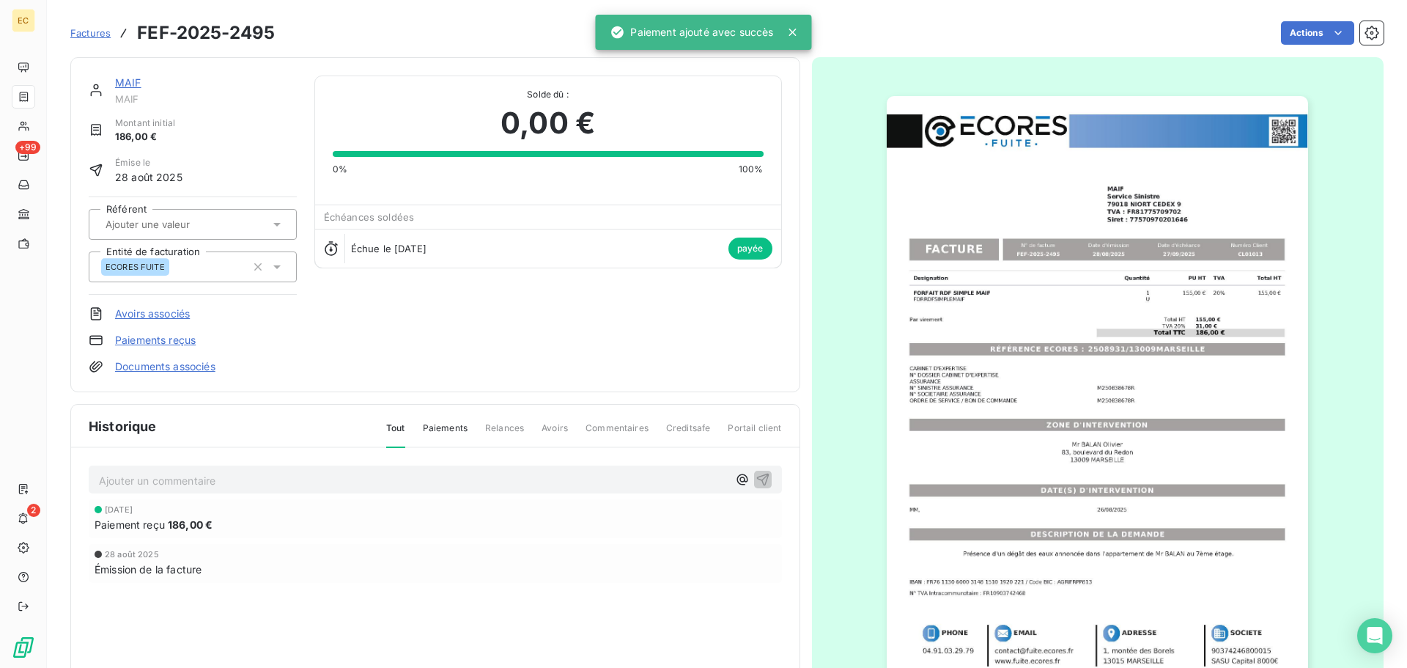
click at [89, 35] on span "Factures" at bounding box center [90, 33] width 40 height 12
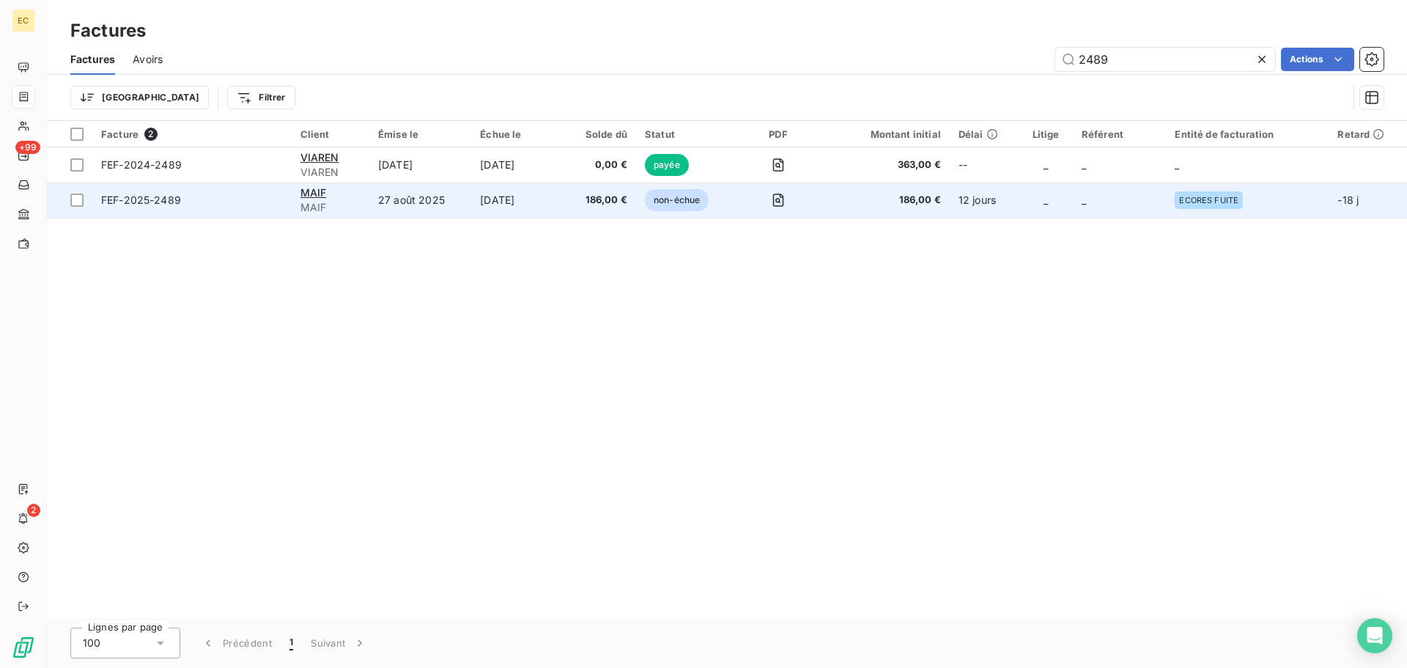
type input "2489"
click at [139, 207] on td "FEF-2025-2489" at bounding box center [191, 200] width 199 height 35
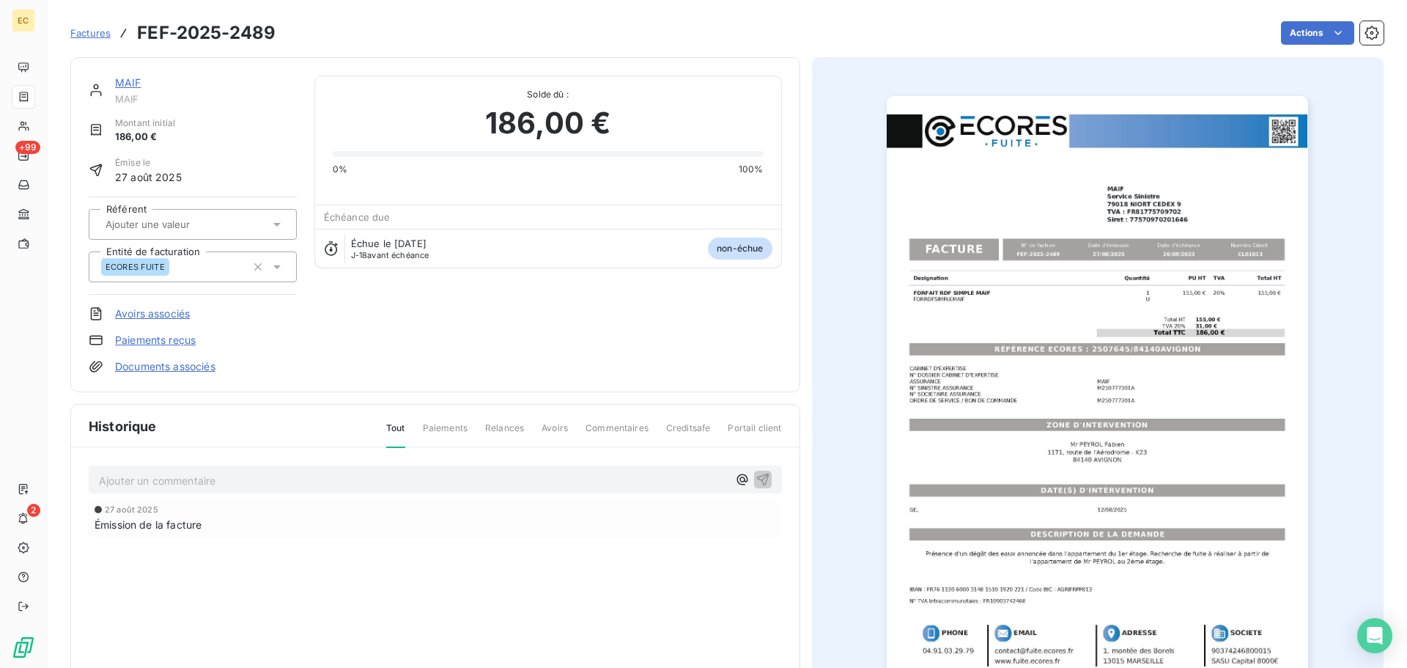
click at [185, 342] on link "Paiements reçus" at bounding box center [155, 340] width 81 height 15
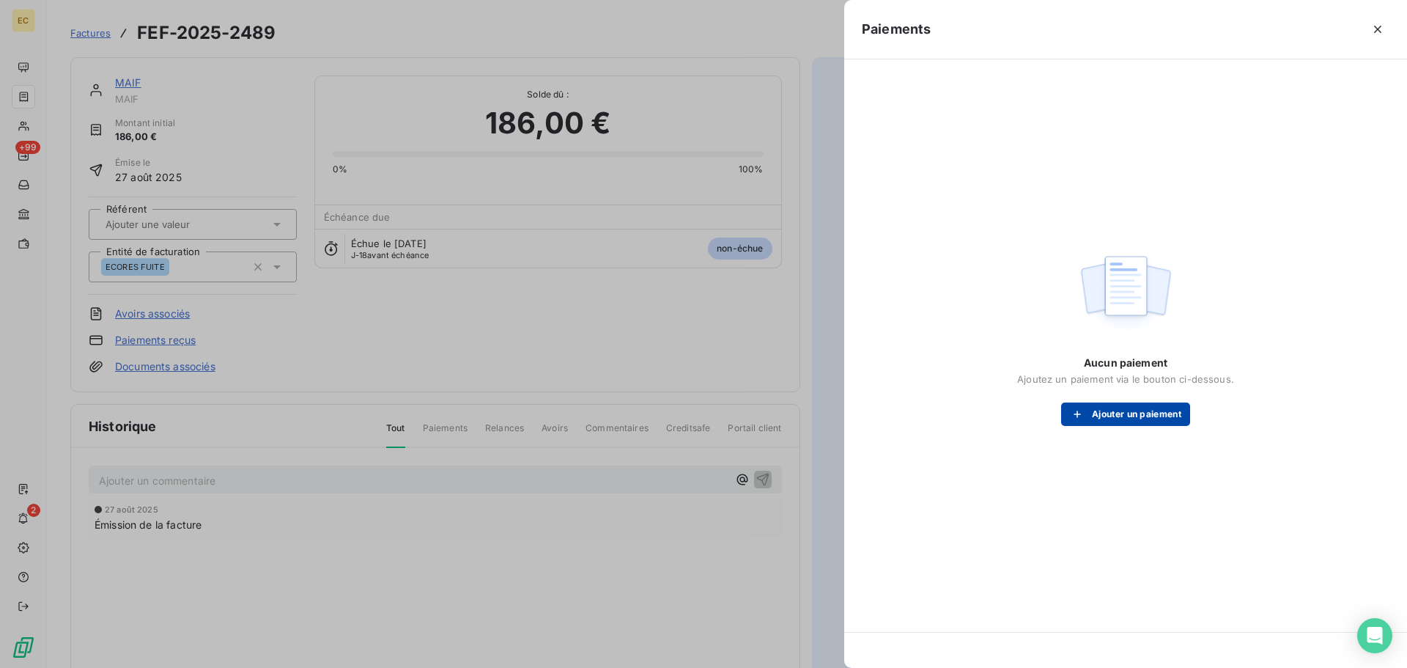
click at [1111, 416] on button "Ajouter un paiement" at bounding box center [1125, 413] width 129 height 23
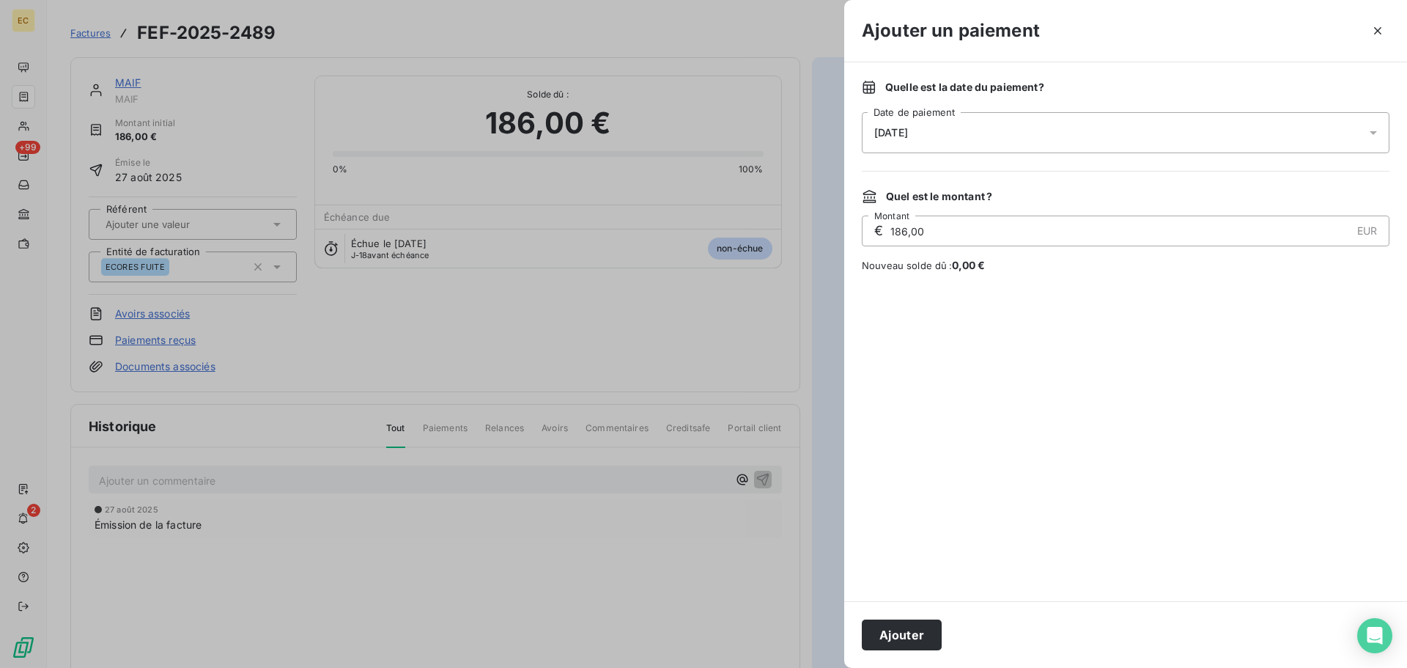
click at [955, 143] on div "[DATE]" at bounding box center [1126, 132] width 528 height 41
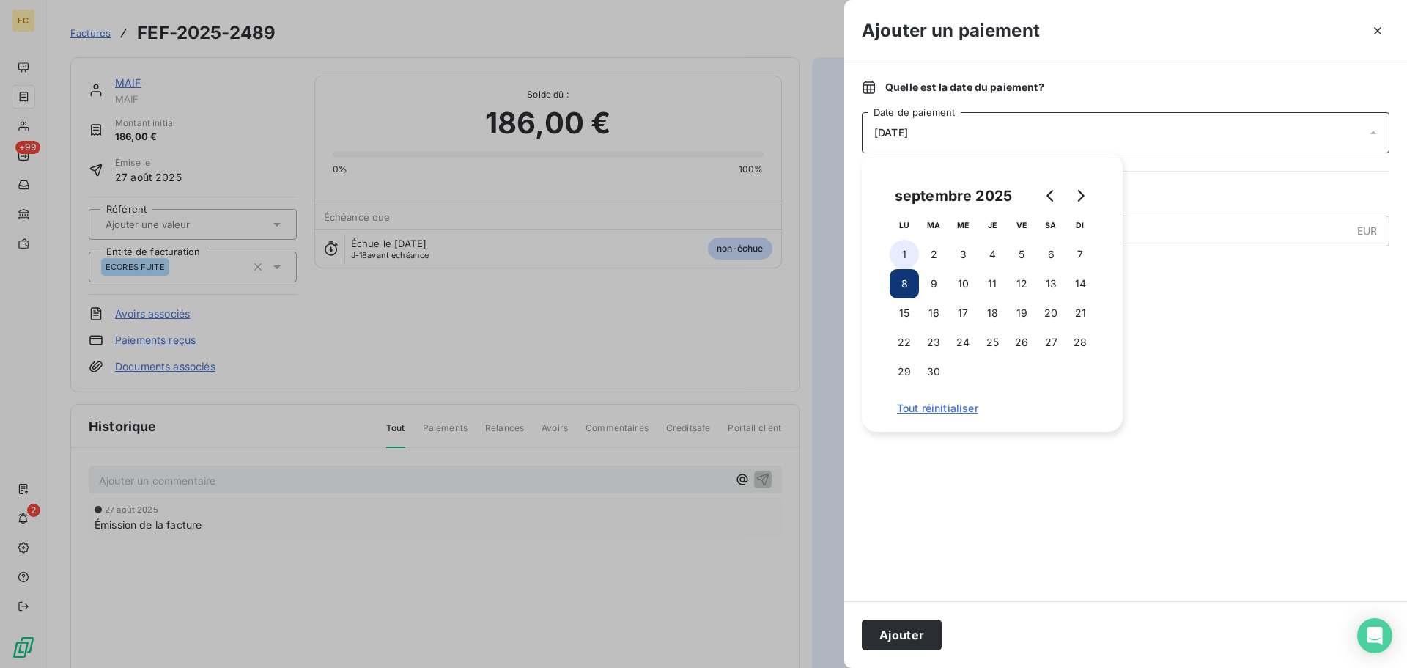
click at [907, 249] on button "1" at bounding box center [904, 254] width 29 height 29
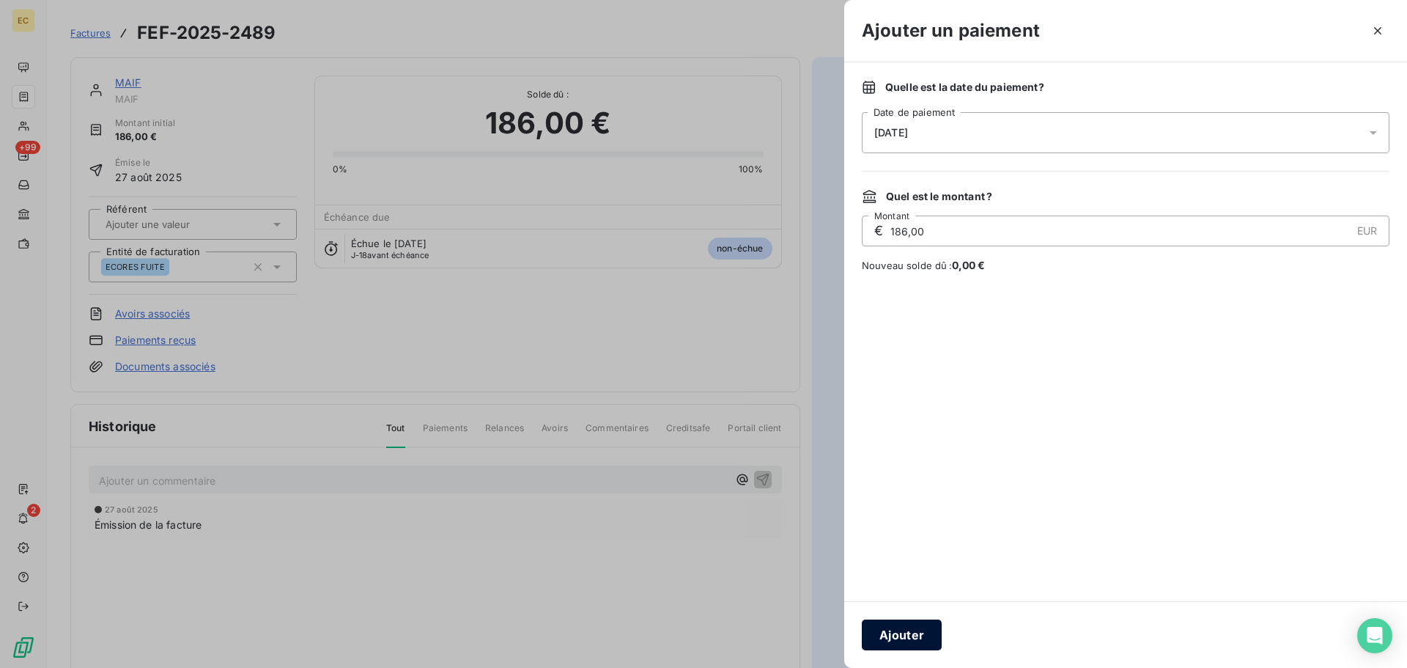
click at [910, 636] on button "Ajouter" at bounding box center [902, 634] width 80 height 31
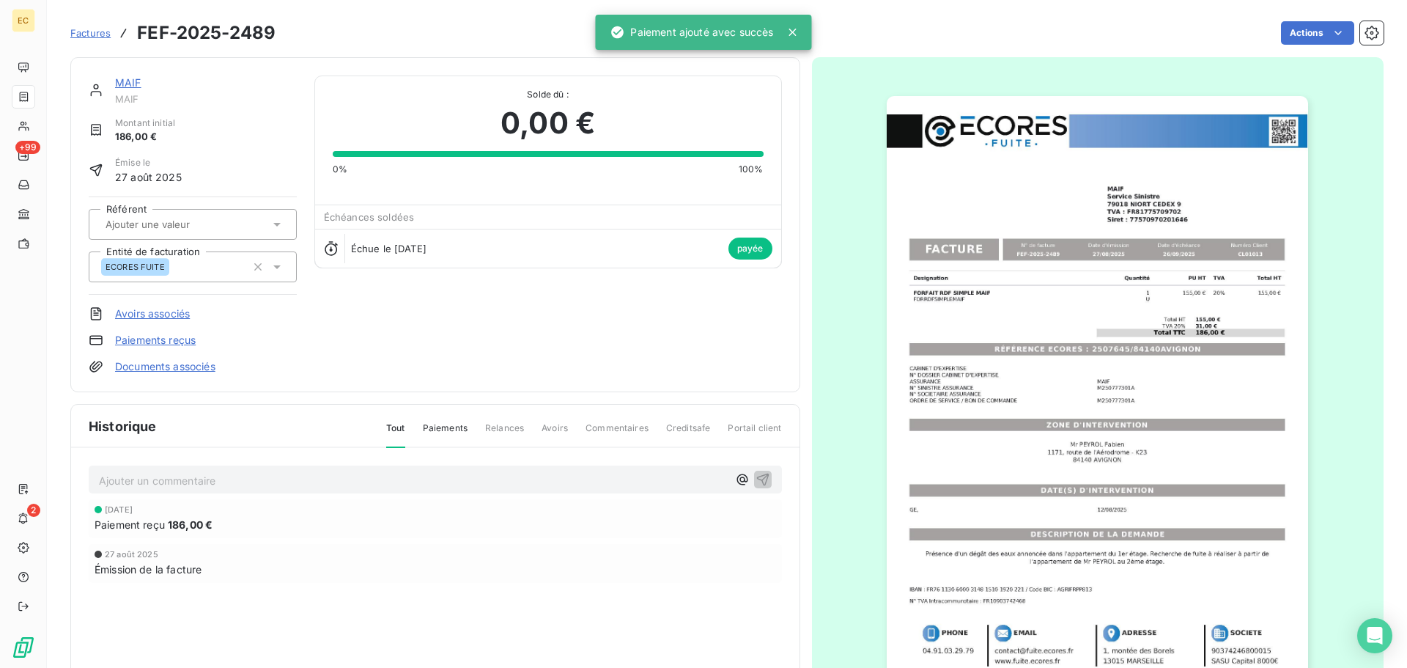
click at [87, 33] on span "Factures" at bounding box center [90, 33] width 40 height 12
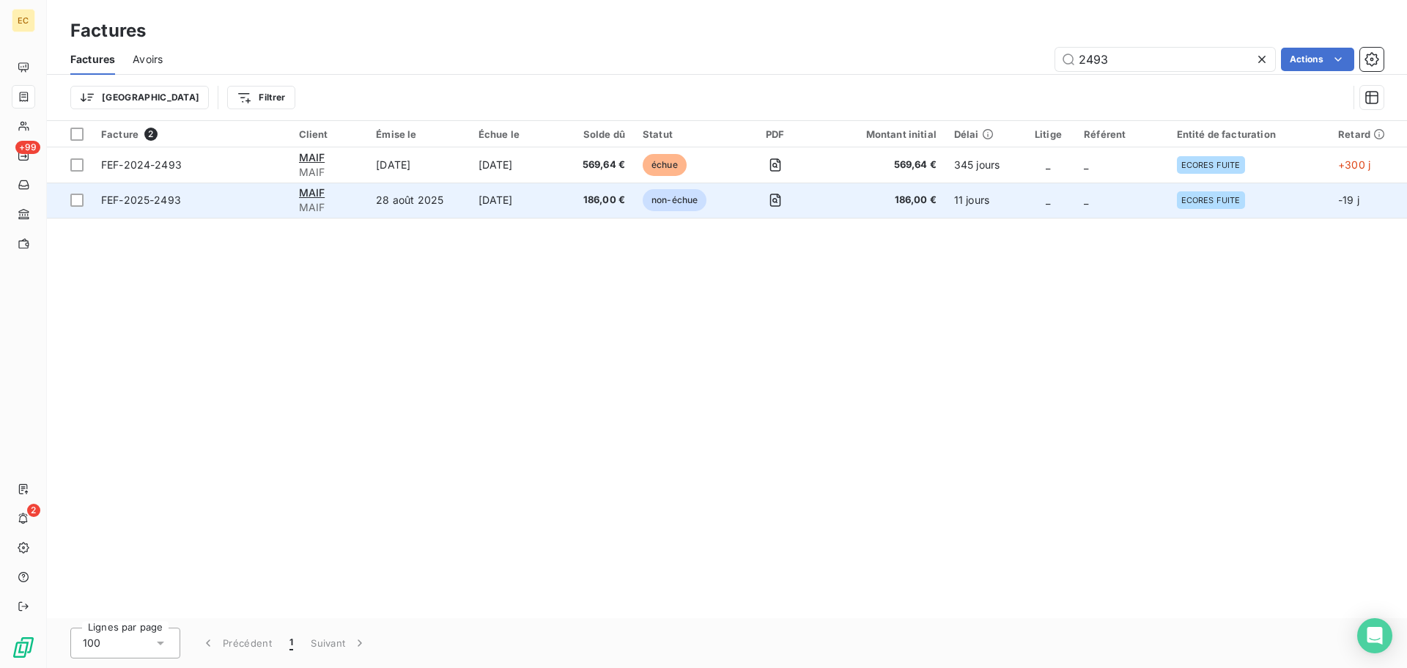
type input "2493"
click at [217, 199] on span "FEF-2025-2493" at bounding box center [191, 200] width 180 height 15
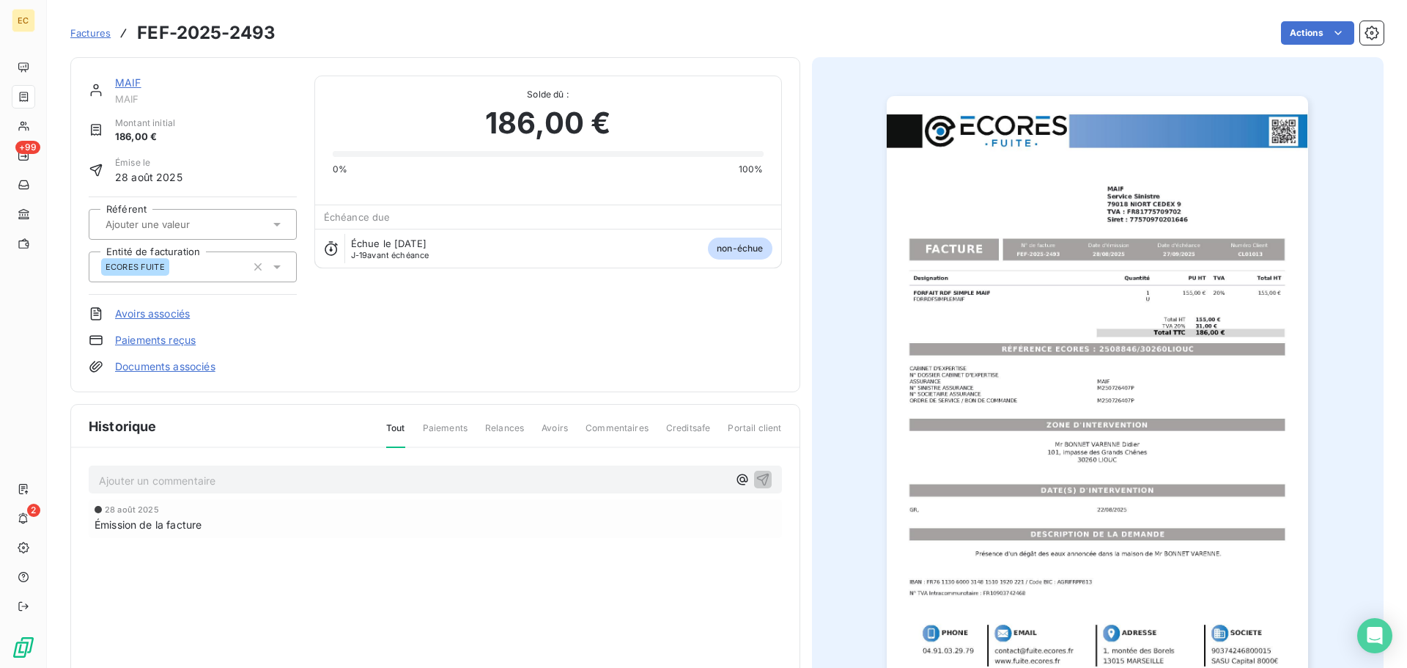
click at [176, 343] on link "Paiements reçus" at bounding box center [155, 340] width 81 height 15
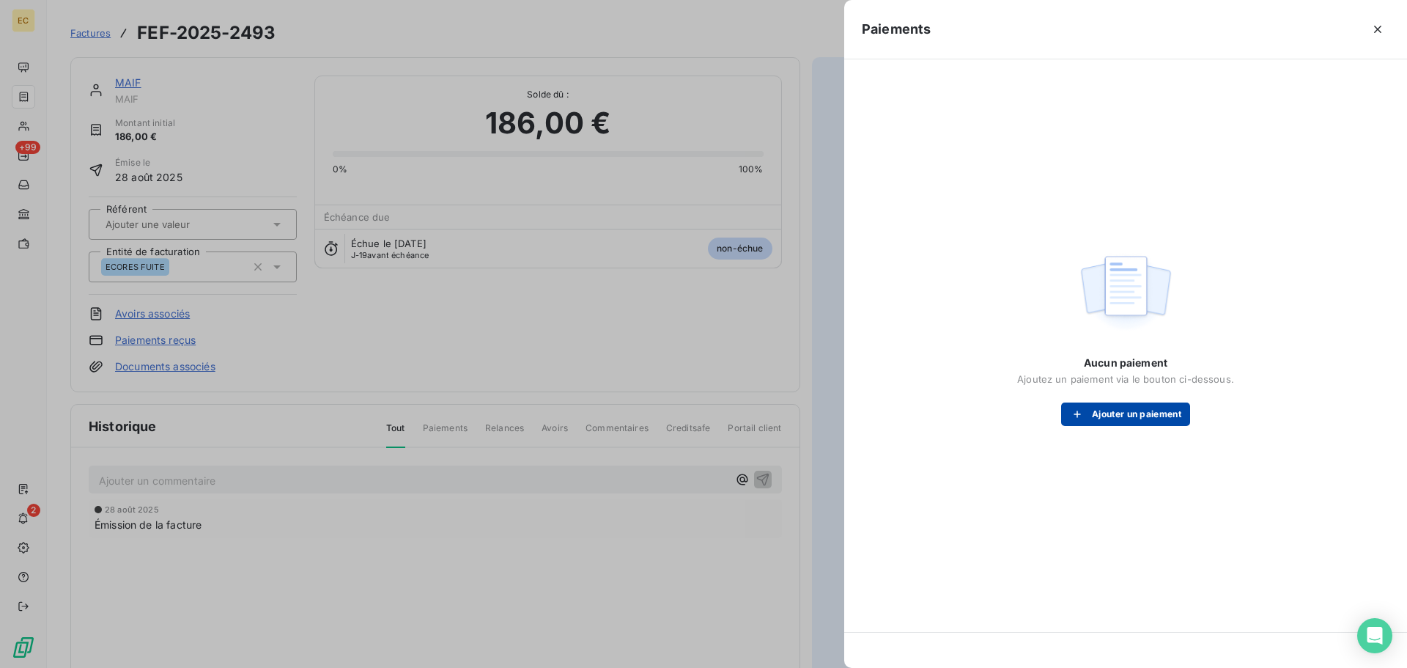
click at [1102, 413] on button "Ajouter un paiement" at bounding box center [1125, 413] width 129 height 23
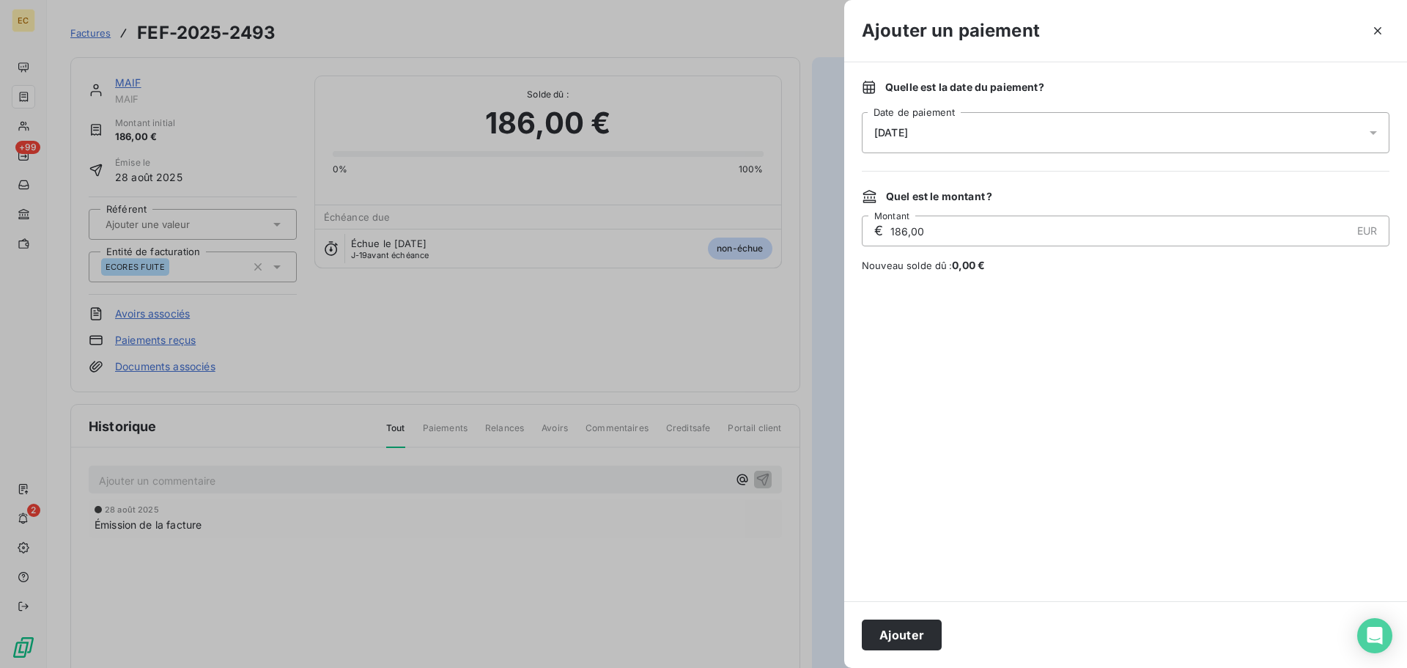
click at [949, 134] on div "[DATE]" at bounding box center [1126, 132] width 528 height 41
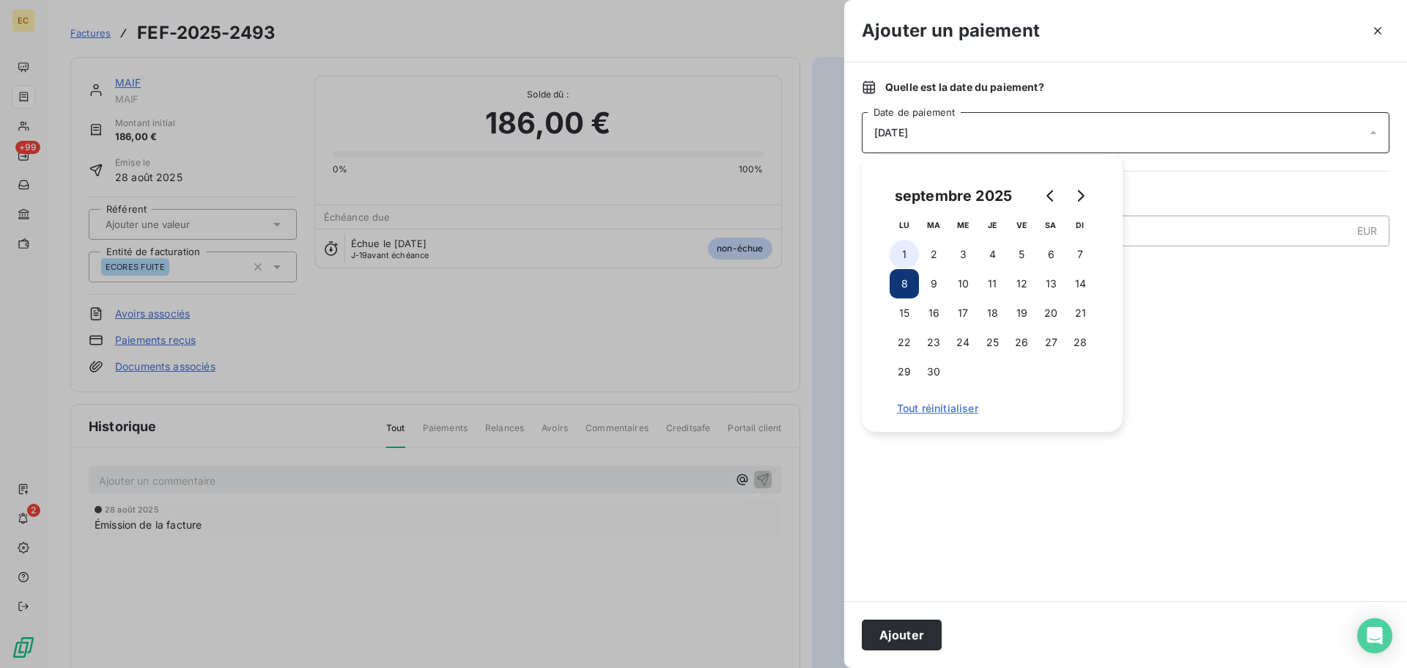
click at [903, 257] on button "1" at bounding box center [904, 254] width 29 height 29
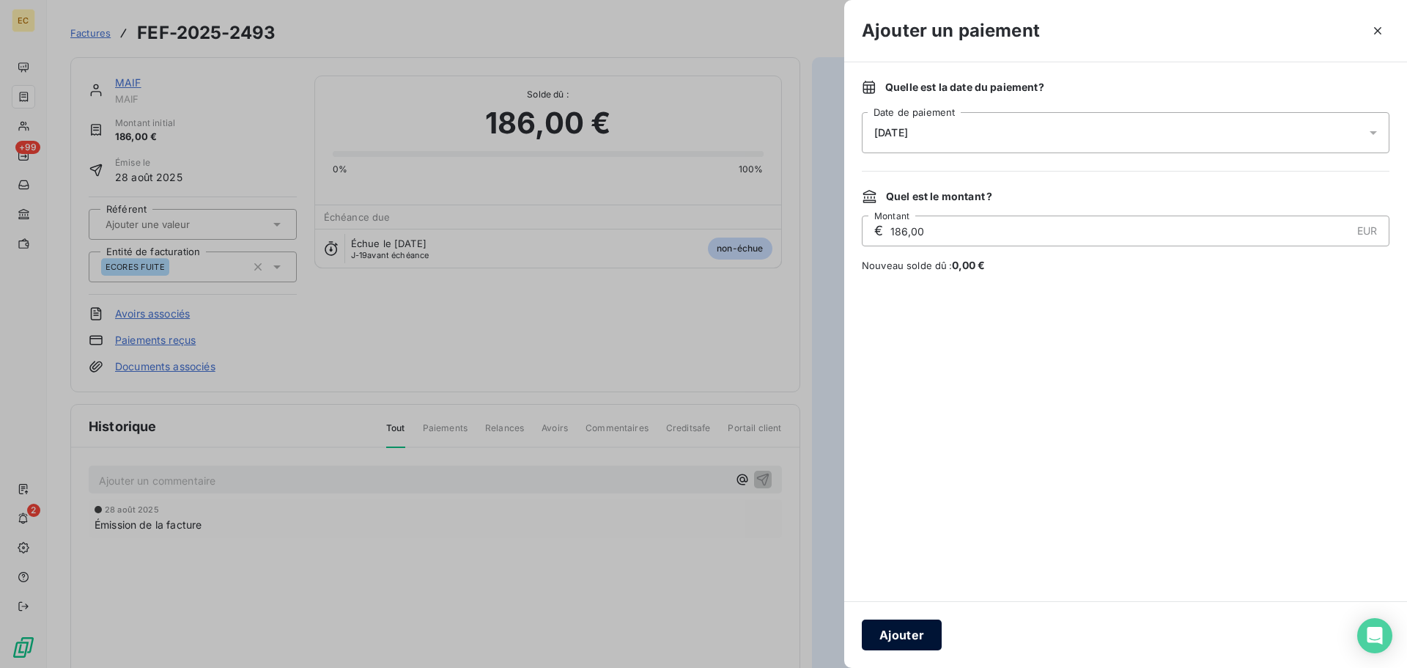
click at [914, 644] on button "Ajouter" at bounding box center [902, 634] width 80 height 31
